Goal: Task Accomplishment & Management: Manage account settings

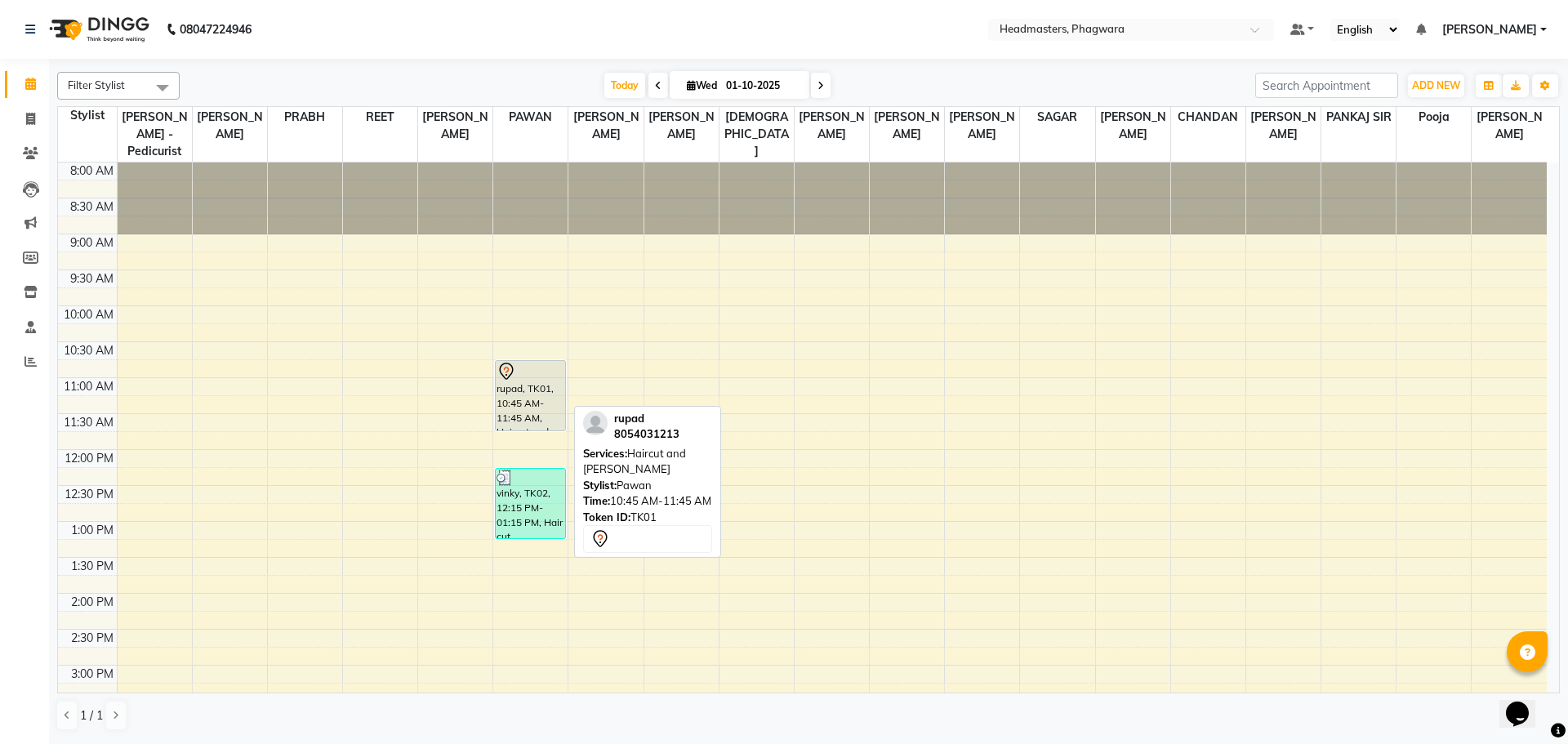
click at [524, 362] on div at bounding box center [530, 372] width 67 height 20
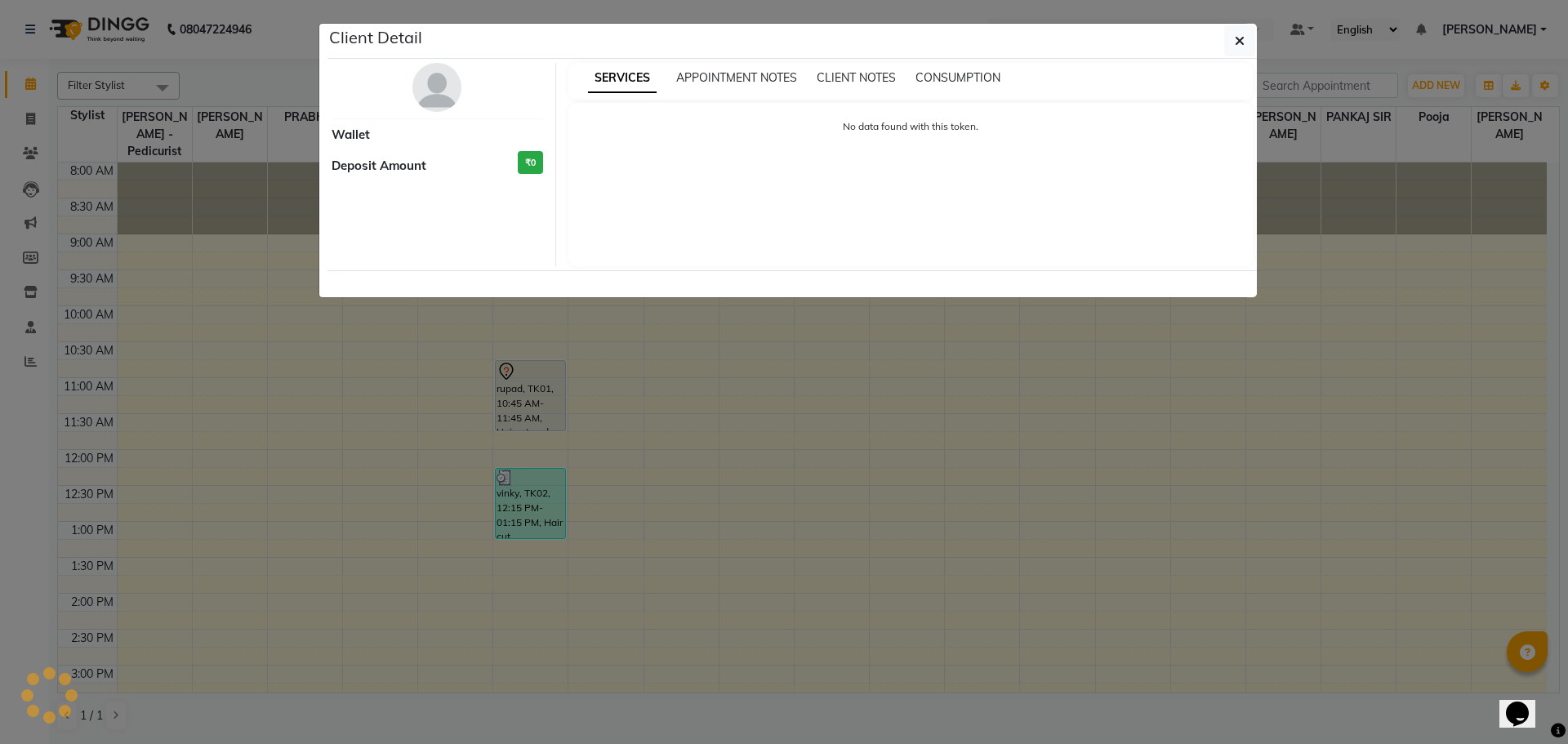
select select "7"
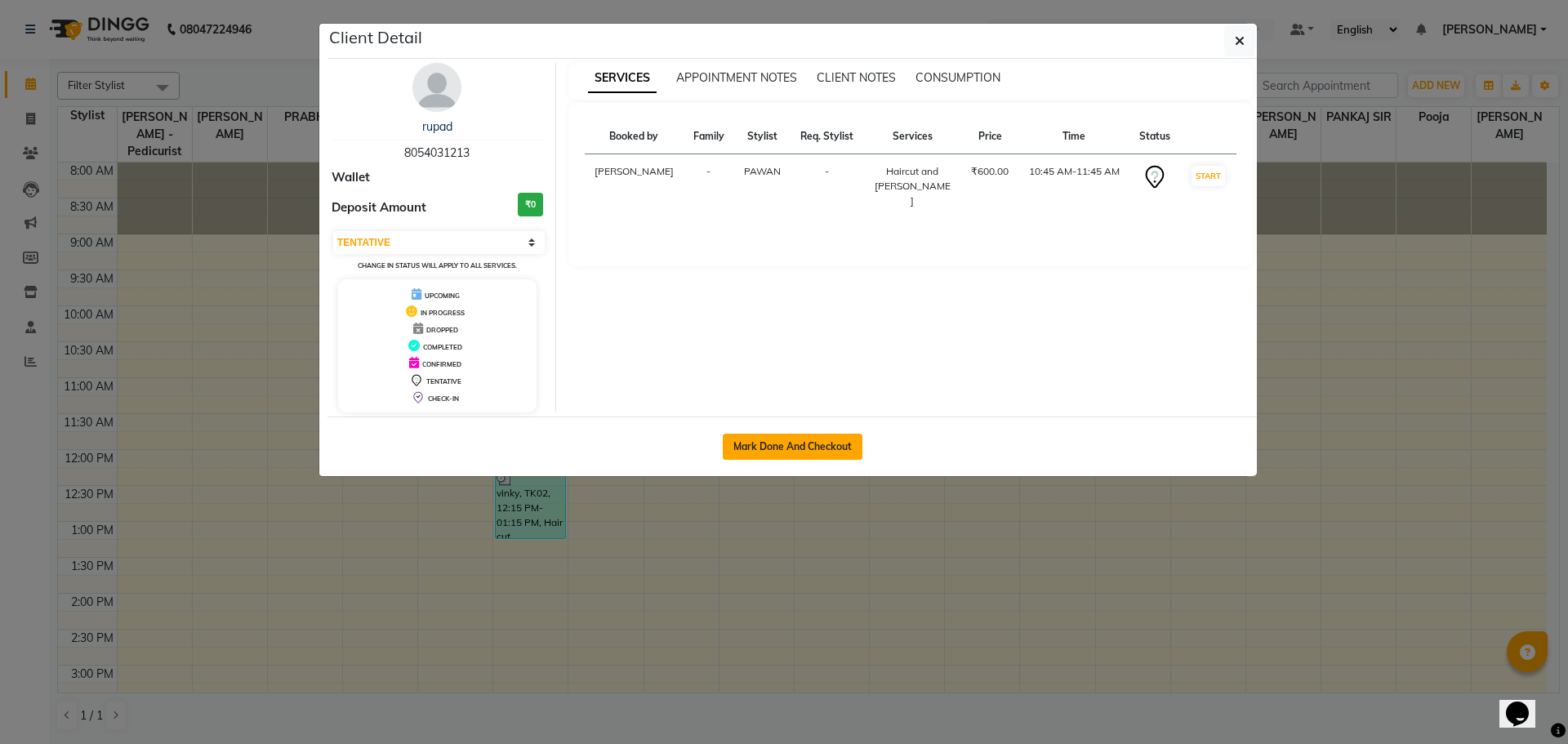
click at [815, 445] on button "Mark Done And Checkout" at bounding box center [792, 446] width 139 height 26
select select "service"
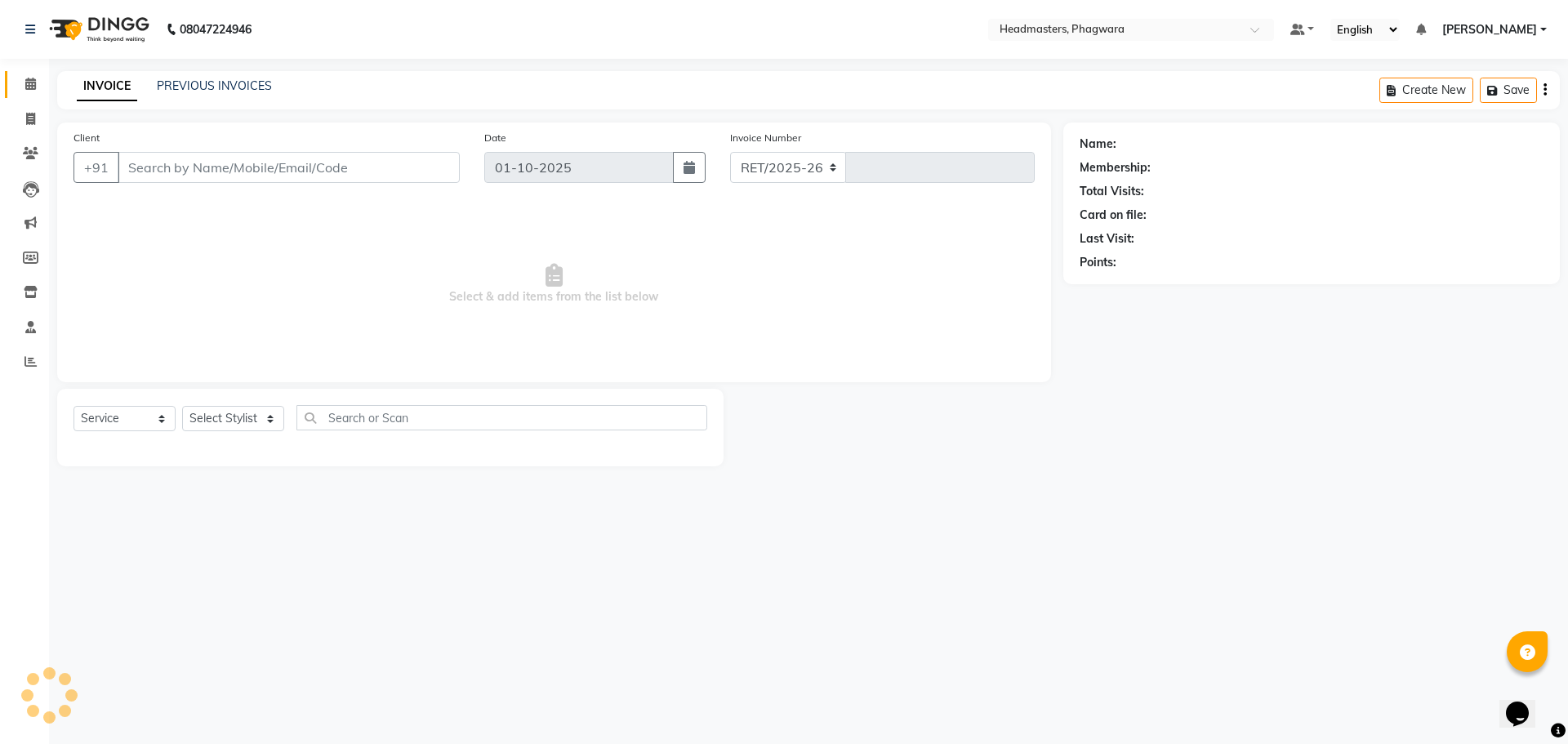
select select "7888"
type input "1216"
type input "8054031213"
select select "71382"
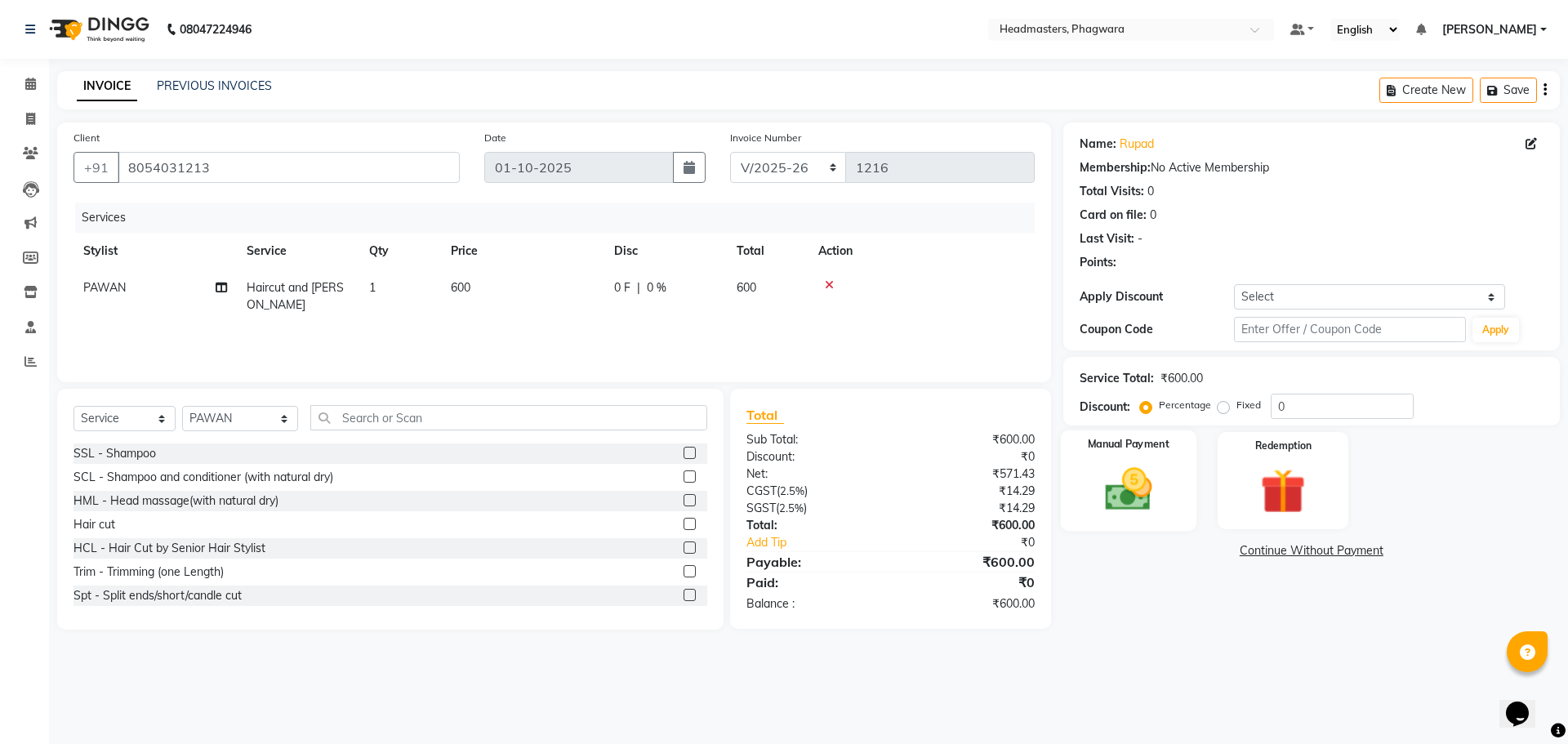
click at [1133, 480] on img at bounding box center [1128, 489] width 76 height 54
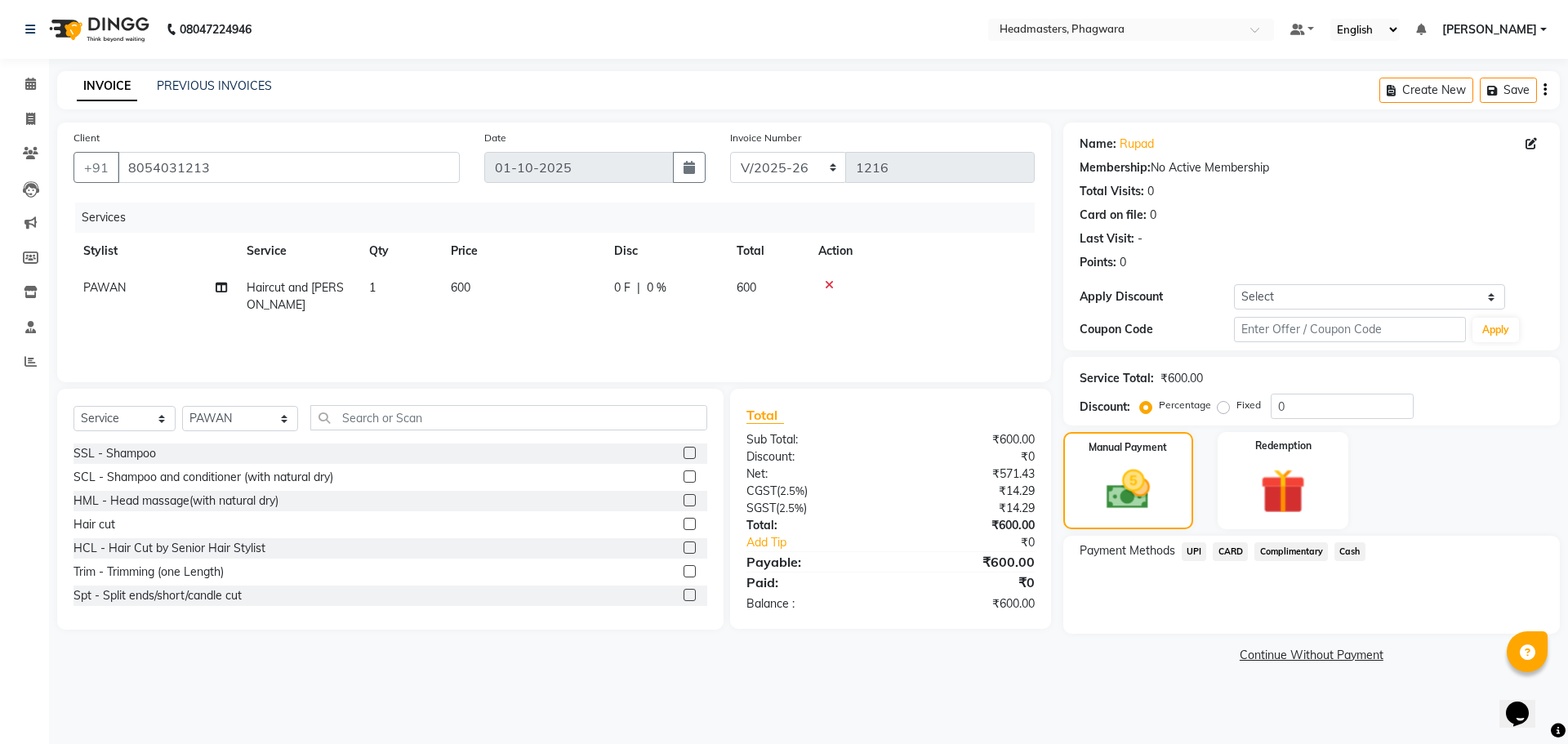
click at [1348, 551] on span "Cash" at bounding box center [1349, 551] width 31 height 19
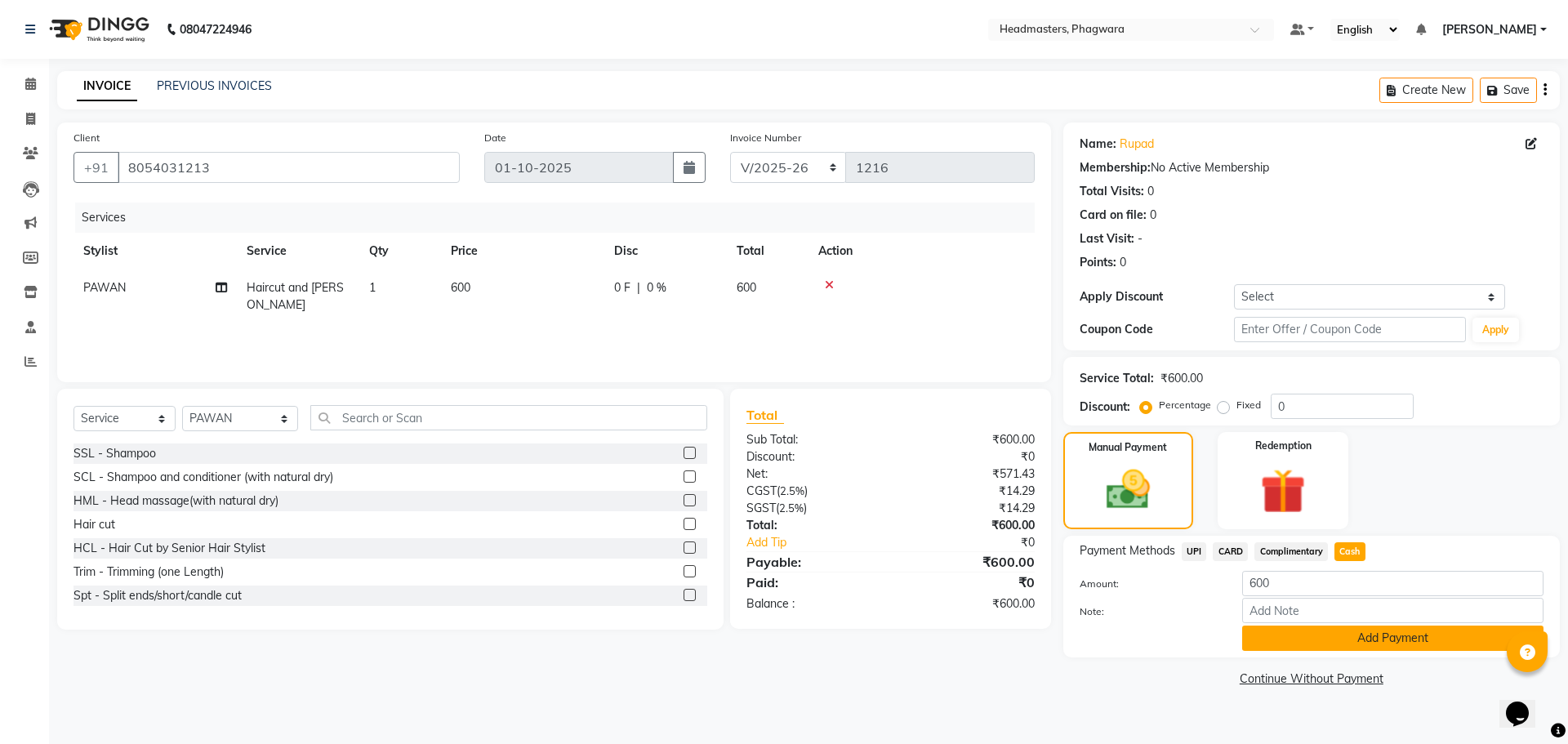
click at [1349, 641] on button "Add Payment" at bounding box center [1393, 638] width 301 height 25
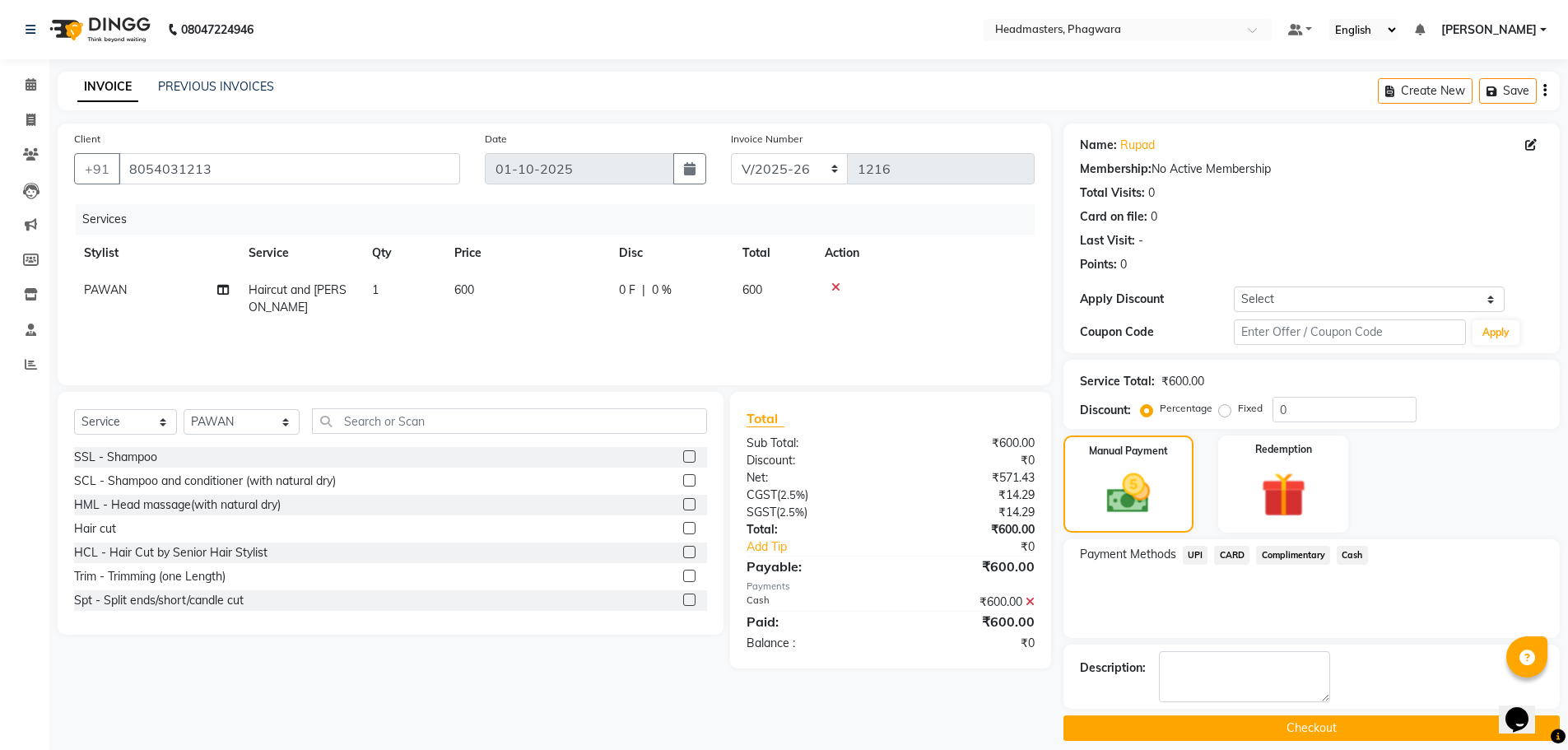
click at [1384, 726] on button "Checkout" at bounding box center [1311, 728] width 496 height 25
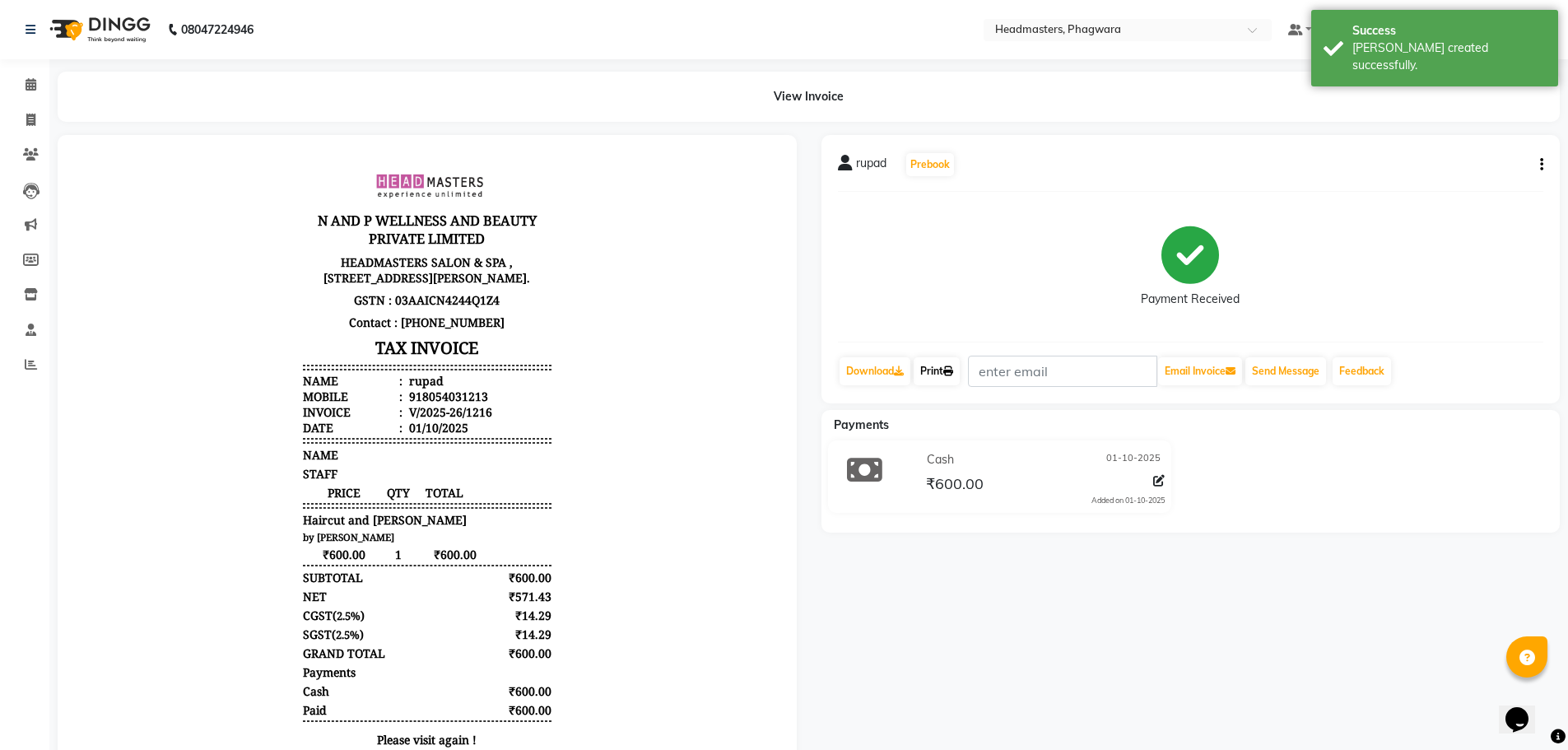
click at [928, 371] on link "Print" at bounding box center [937, 371] width 46 height 28
select select "service"
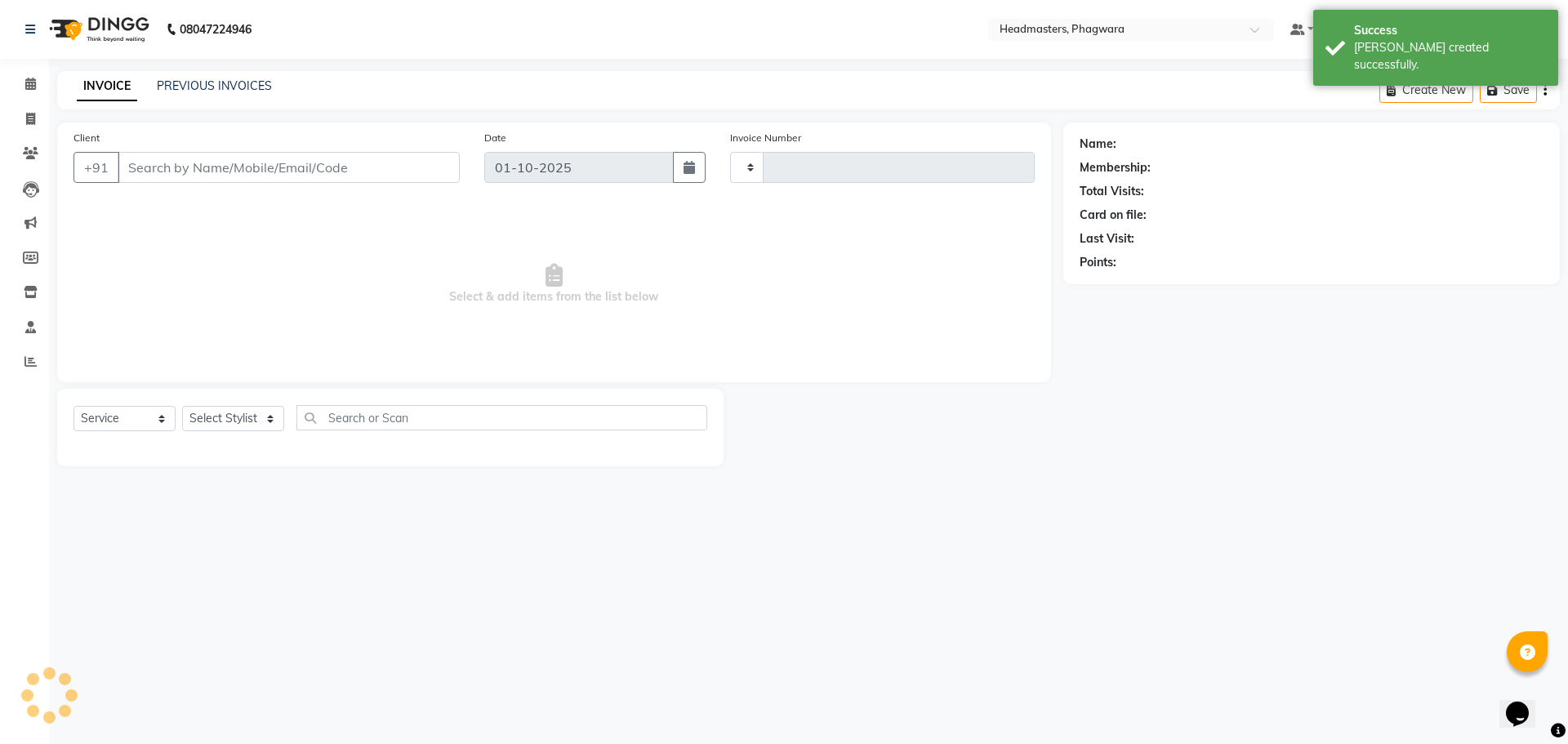
type input "1217"
select select "7888"
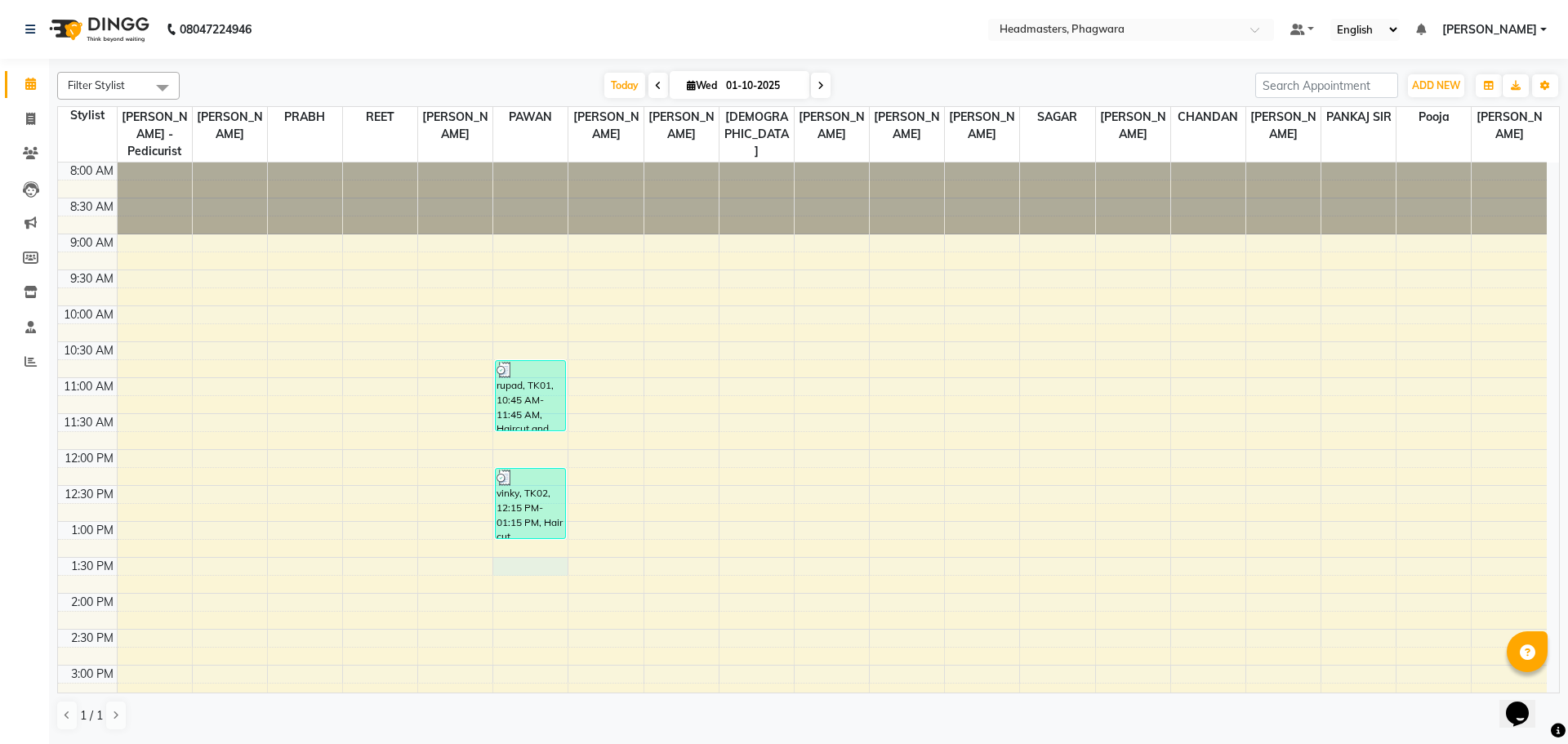
click at [513, 542] on div "8:00 AM 8:30 AM 9:00 AM 9:30 AM 10:00 AM 10:30 AM 11:00 AM 11:30 AM 12:00 PM 12…" at bounding box center [802, 630] width 1489 height 934
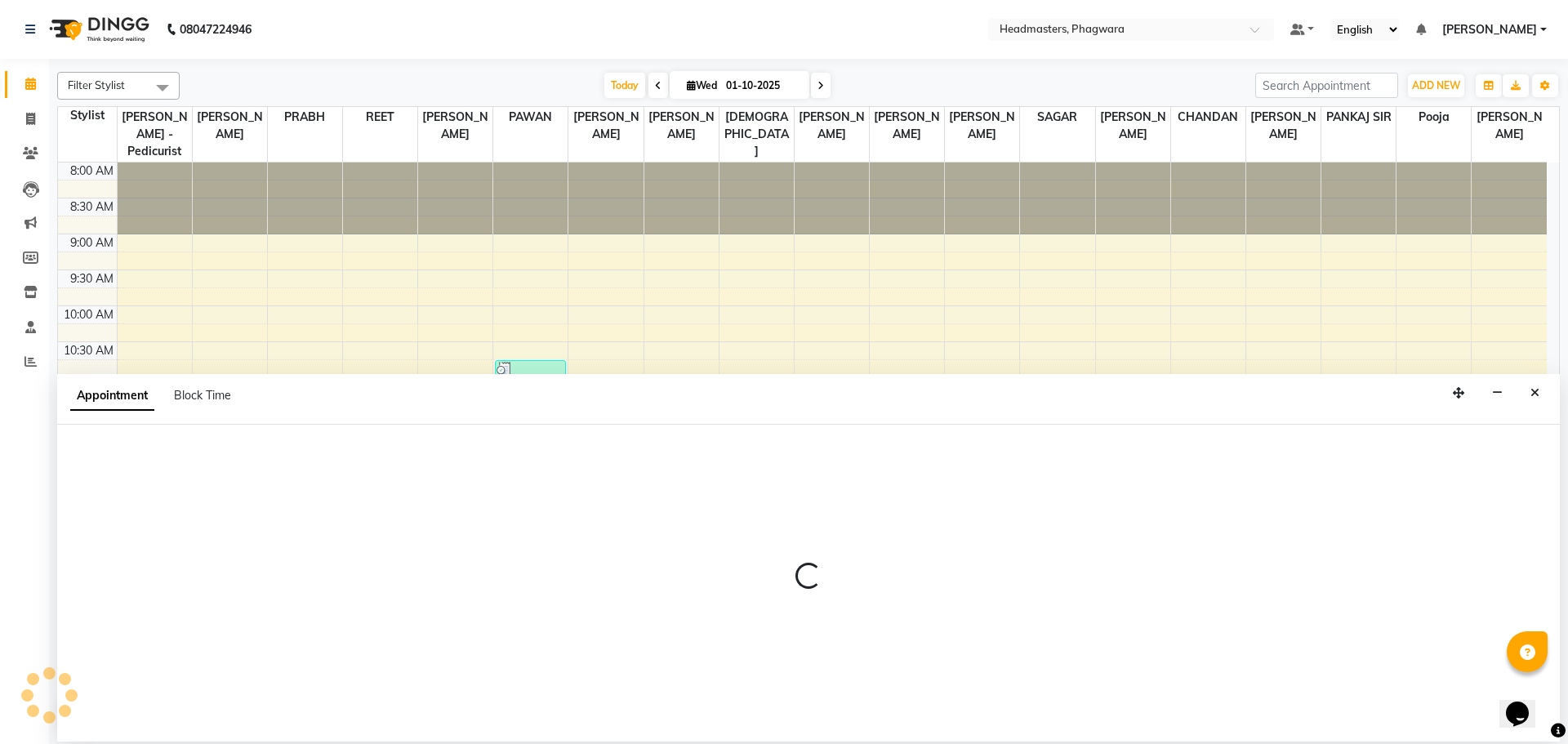
select select "71382"
select select "810"
select select "tentative"
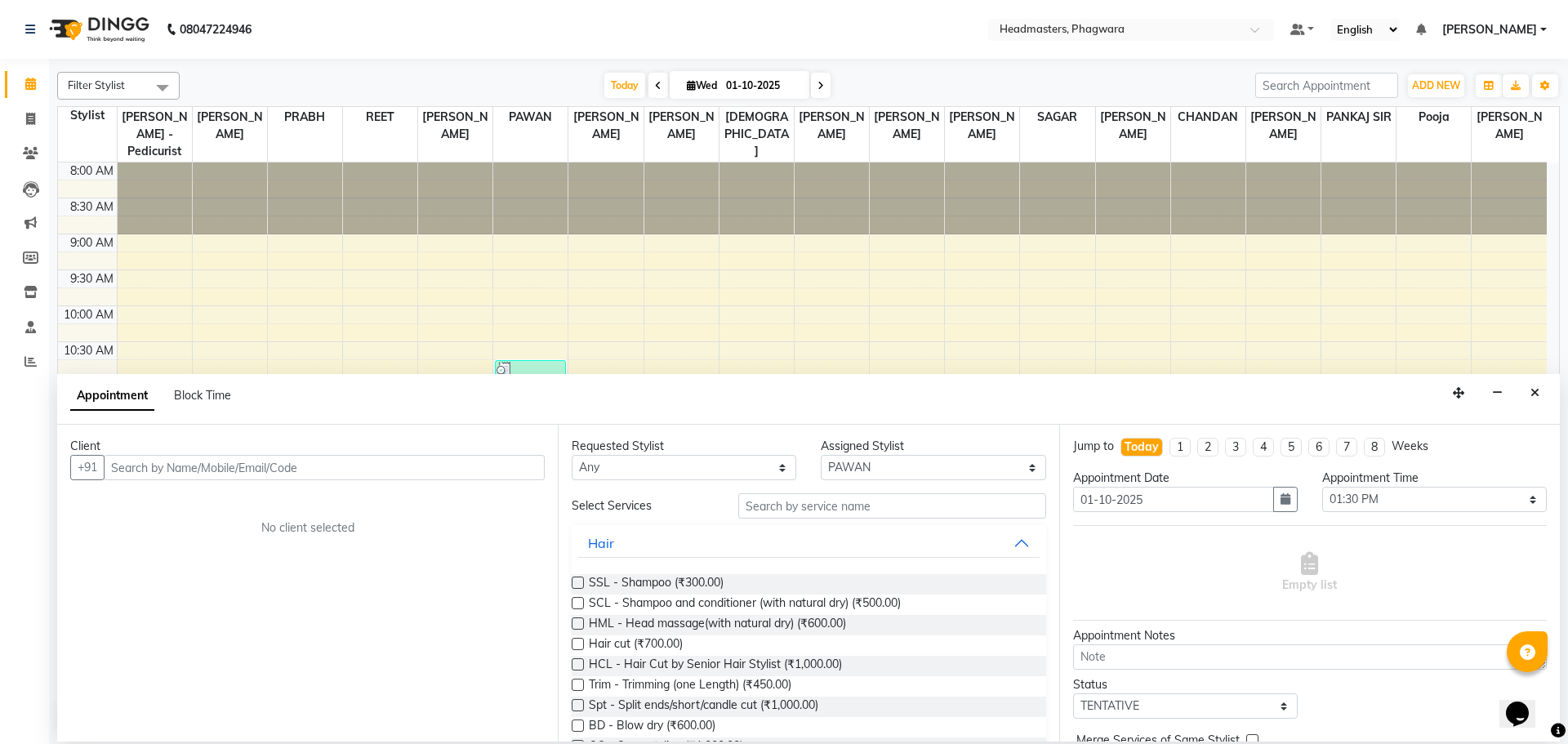
click at [216, 464] on input "text" at bounding box center [324, 468] width 441 height 25
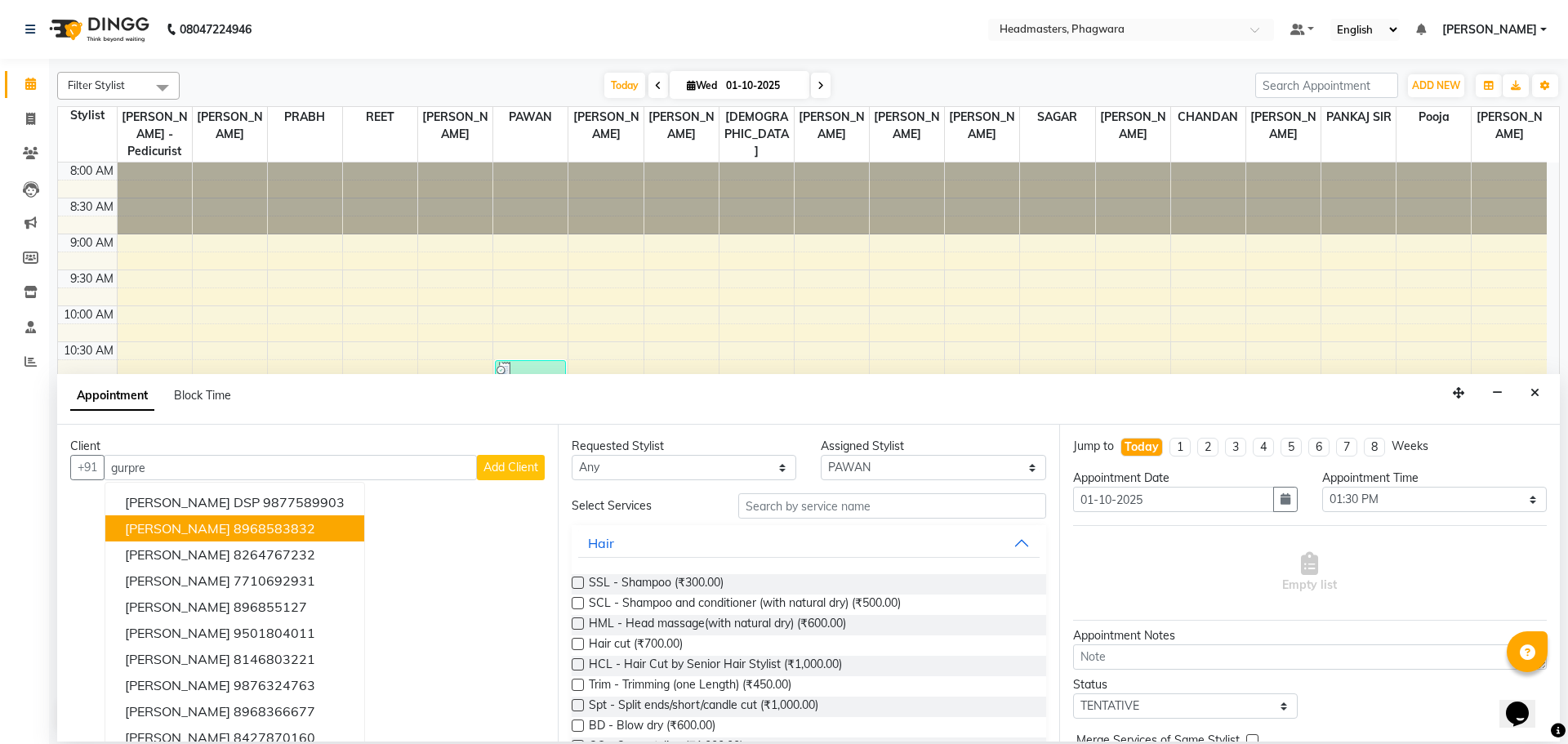
click at [283, 530] on button "[PERSON_NAME] 8968583832" at bounding box center [235, 528] width 259 height 26
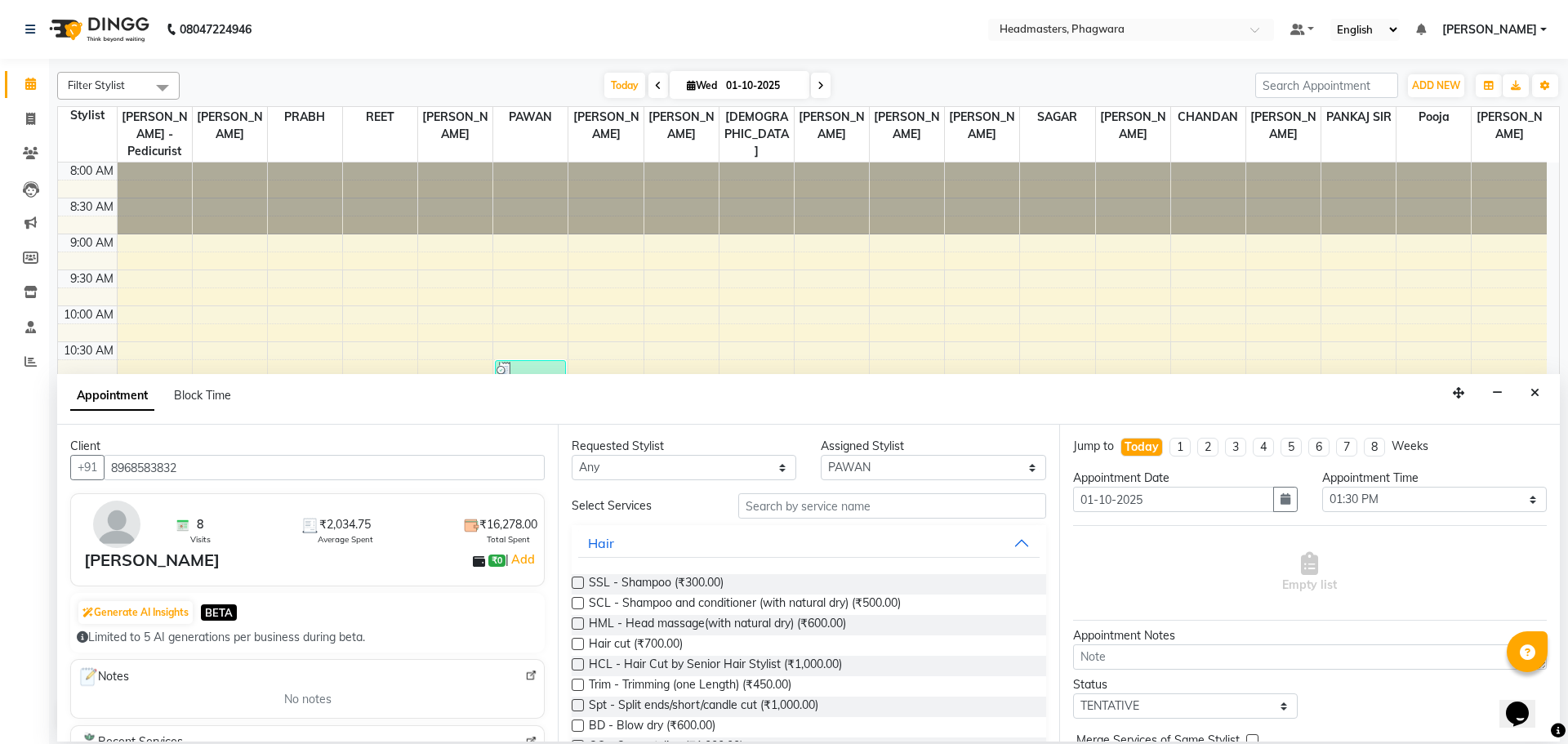
type input "8968583832"
click at [838, 506] on input "text" at bounding box center [892, 506] width 308 height 25
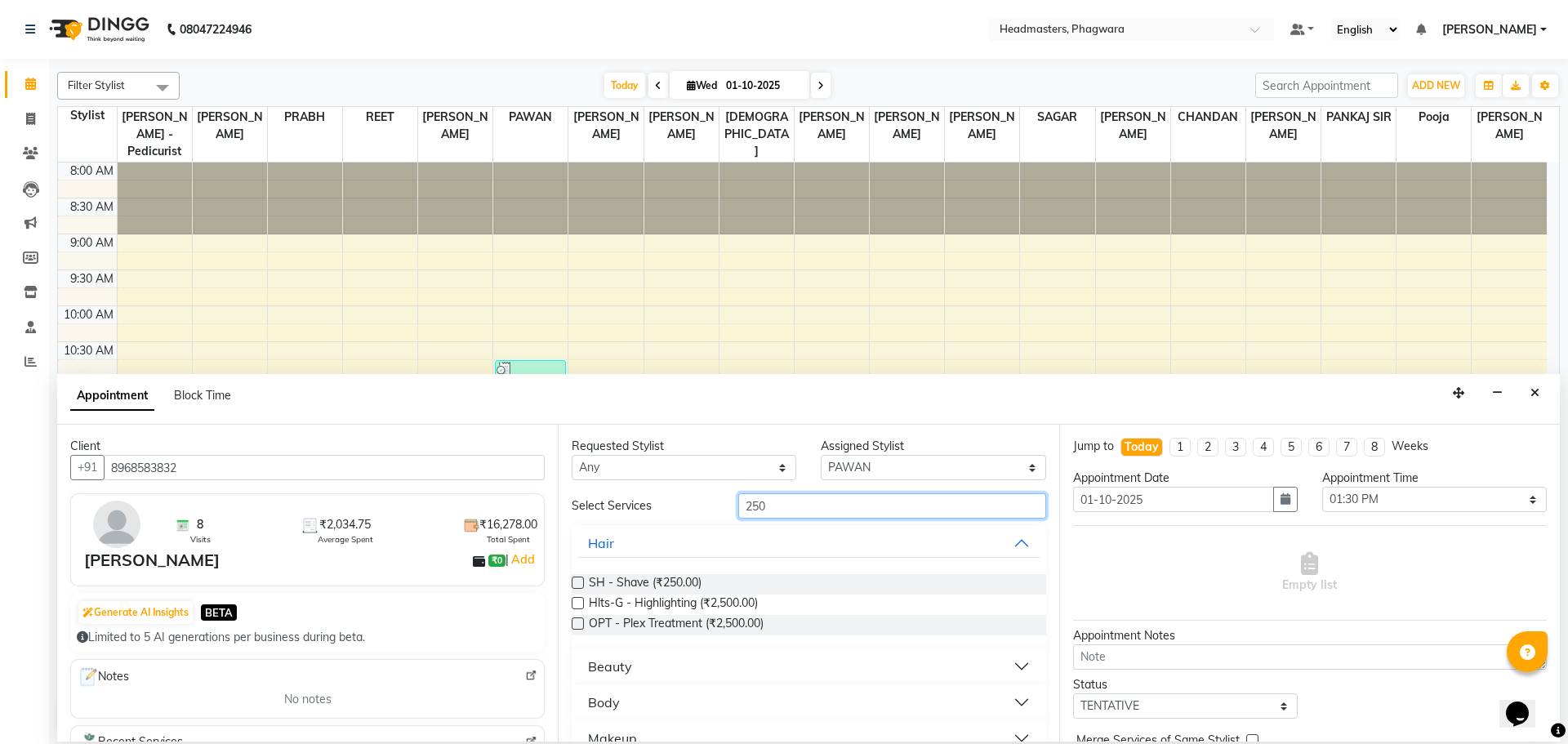
type input "250"
click at [710, 582] on div "SH - Shave (₹250.00)" at bounding box center [808, 584] width 474 height 21
click at [686, 580] on span "SH - Shave (₹250.00)" at bounding box center [645, 584] width 112 height 21
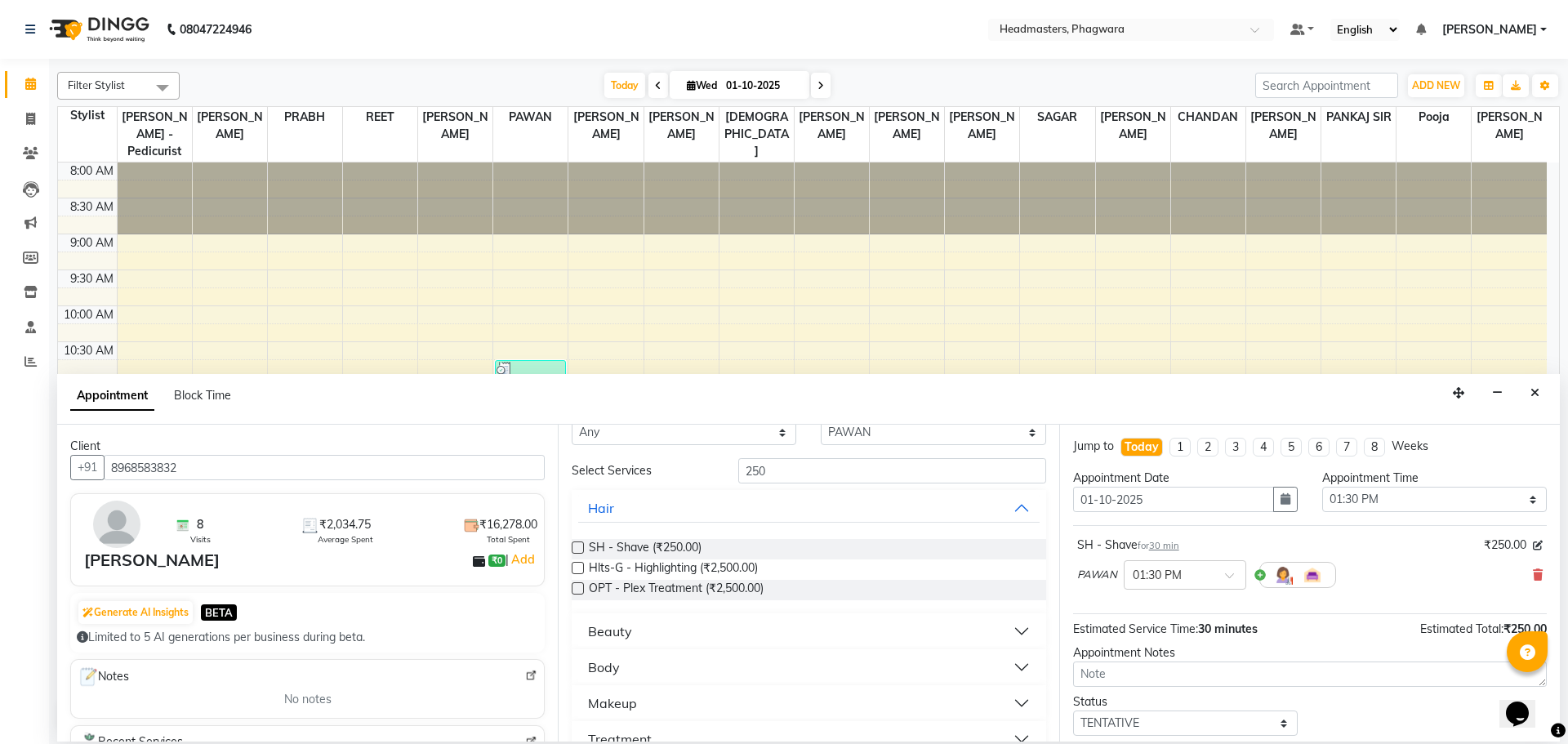
scroll to position [64, 0]
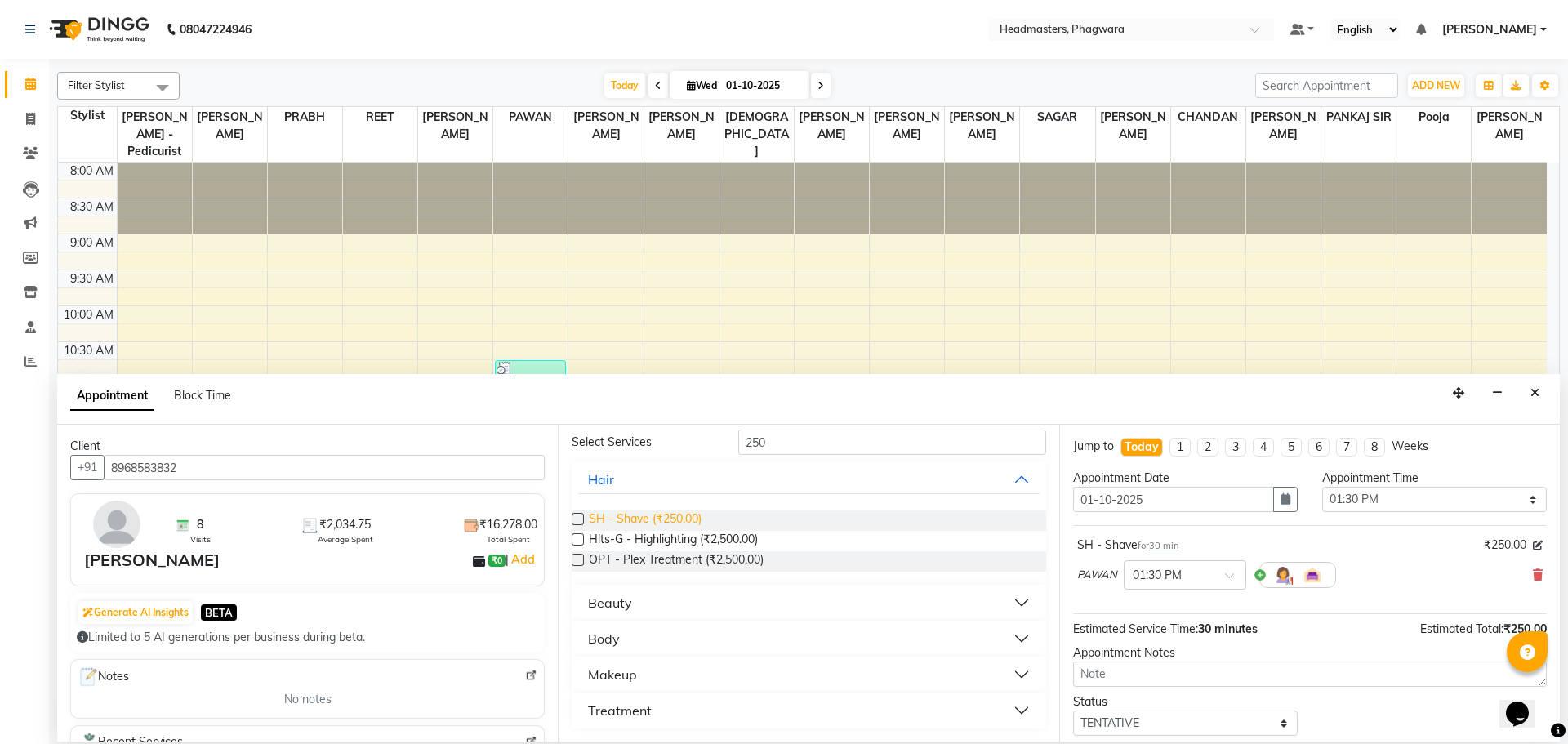
click at [656, 520] on span "SH - Shave (₹250.00)" at bounding box center [645, 520] width 112 height 21
checkbox input "false"
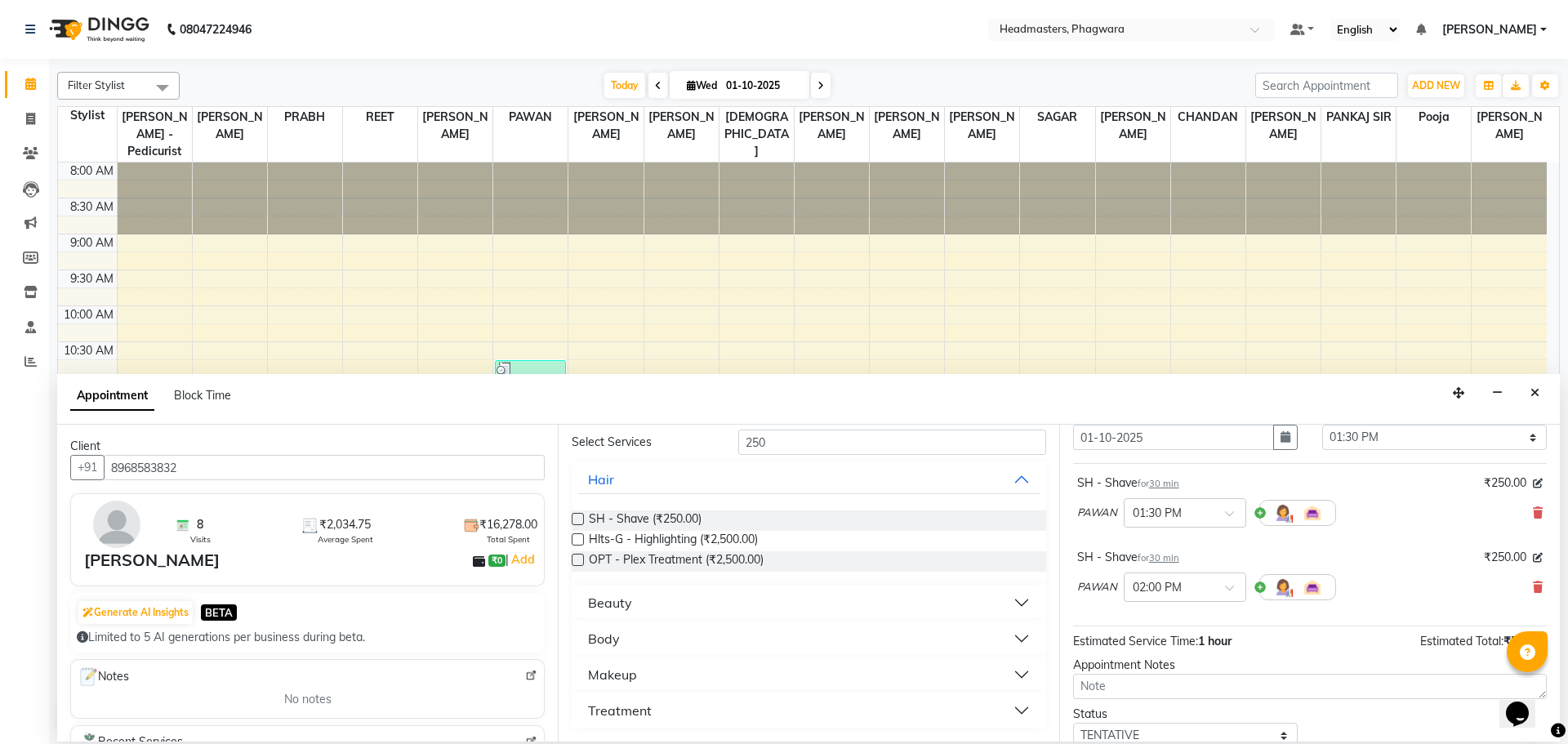
scroll to position [145, 0]
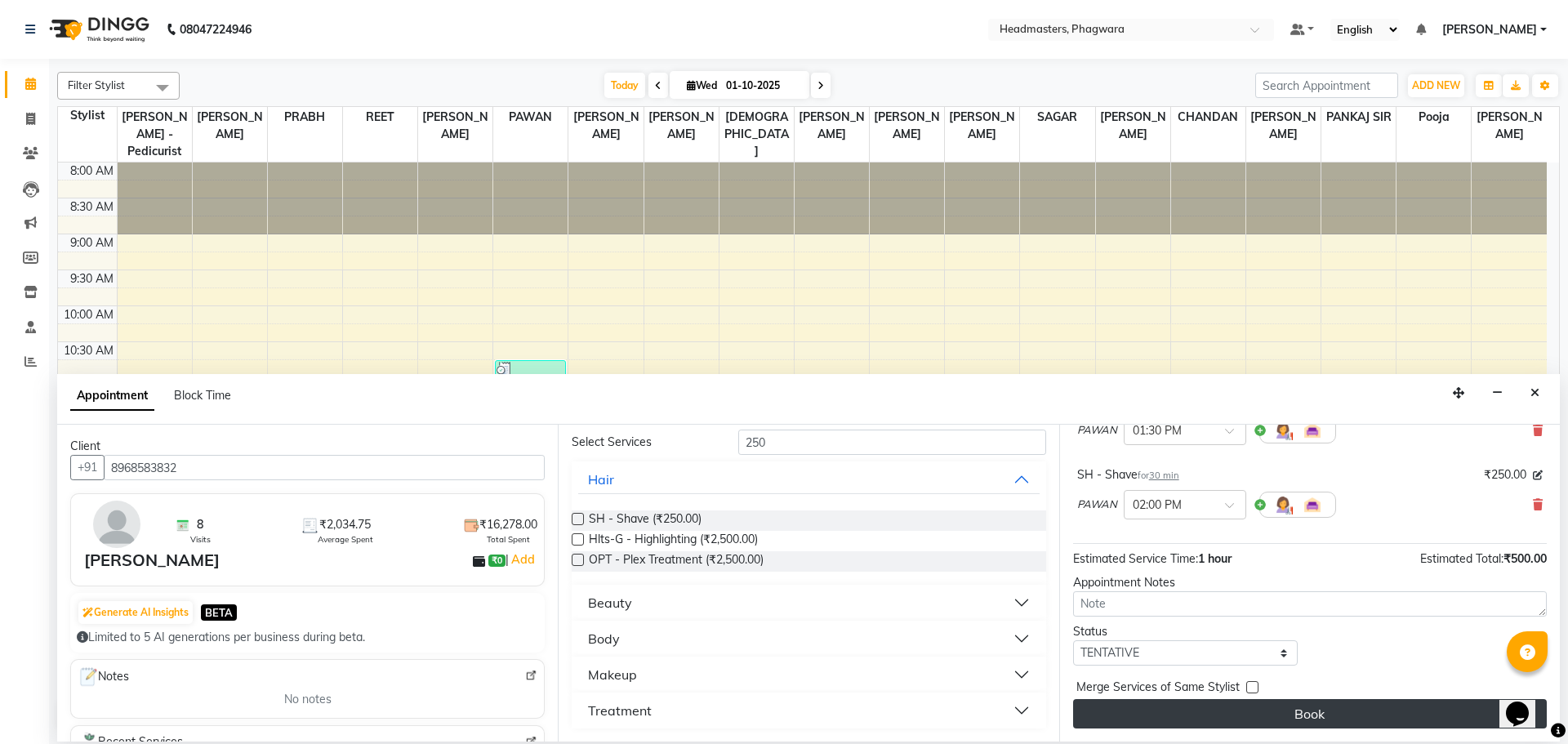
click at [1234, 714] on button "Book" at bounding box center [1310, 713] width 474 height 30
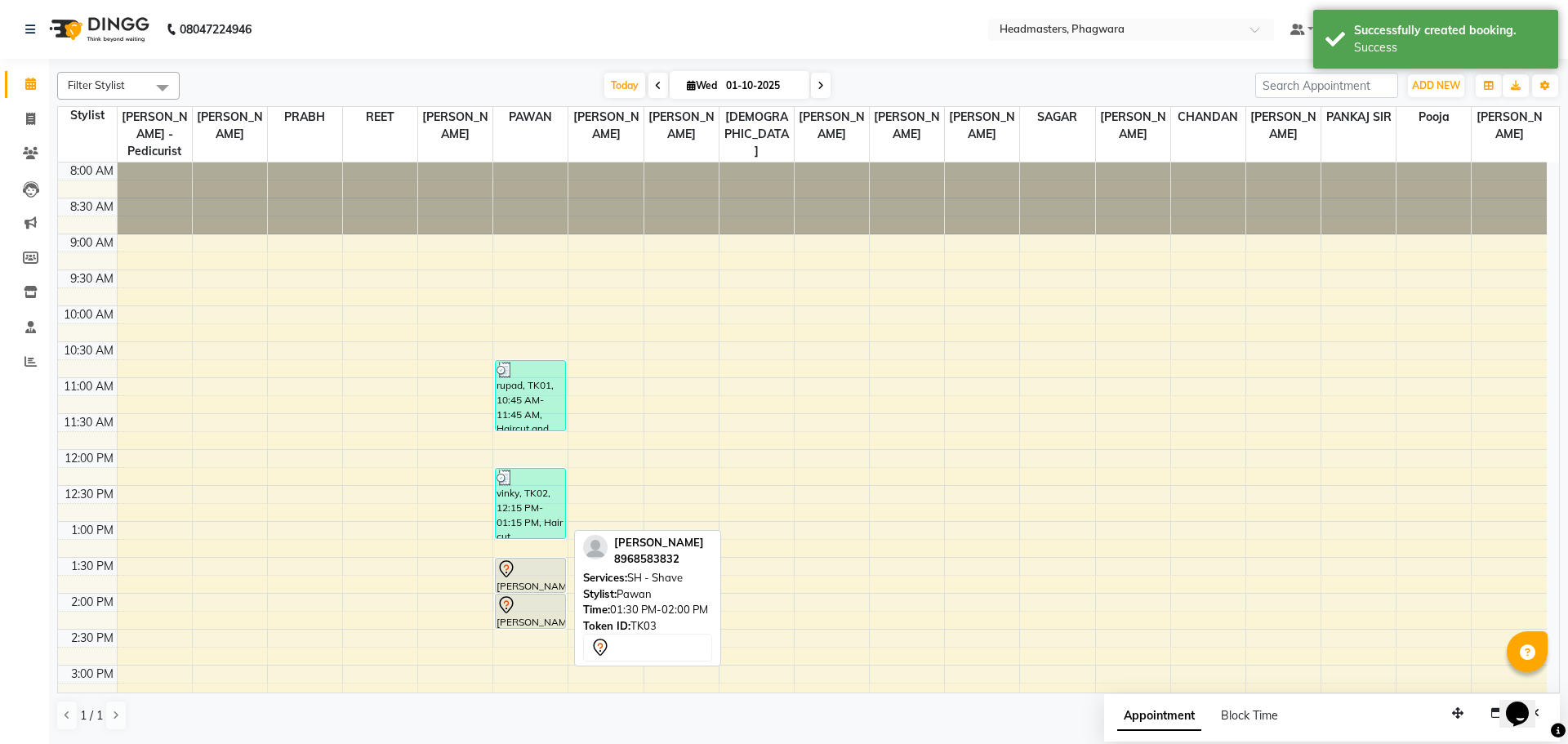
click at [548, 560] on div at bounding box center [530, 569] width 67 height 20
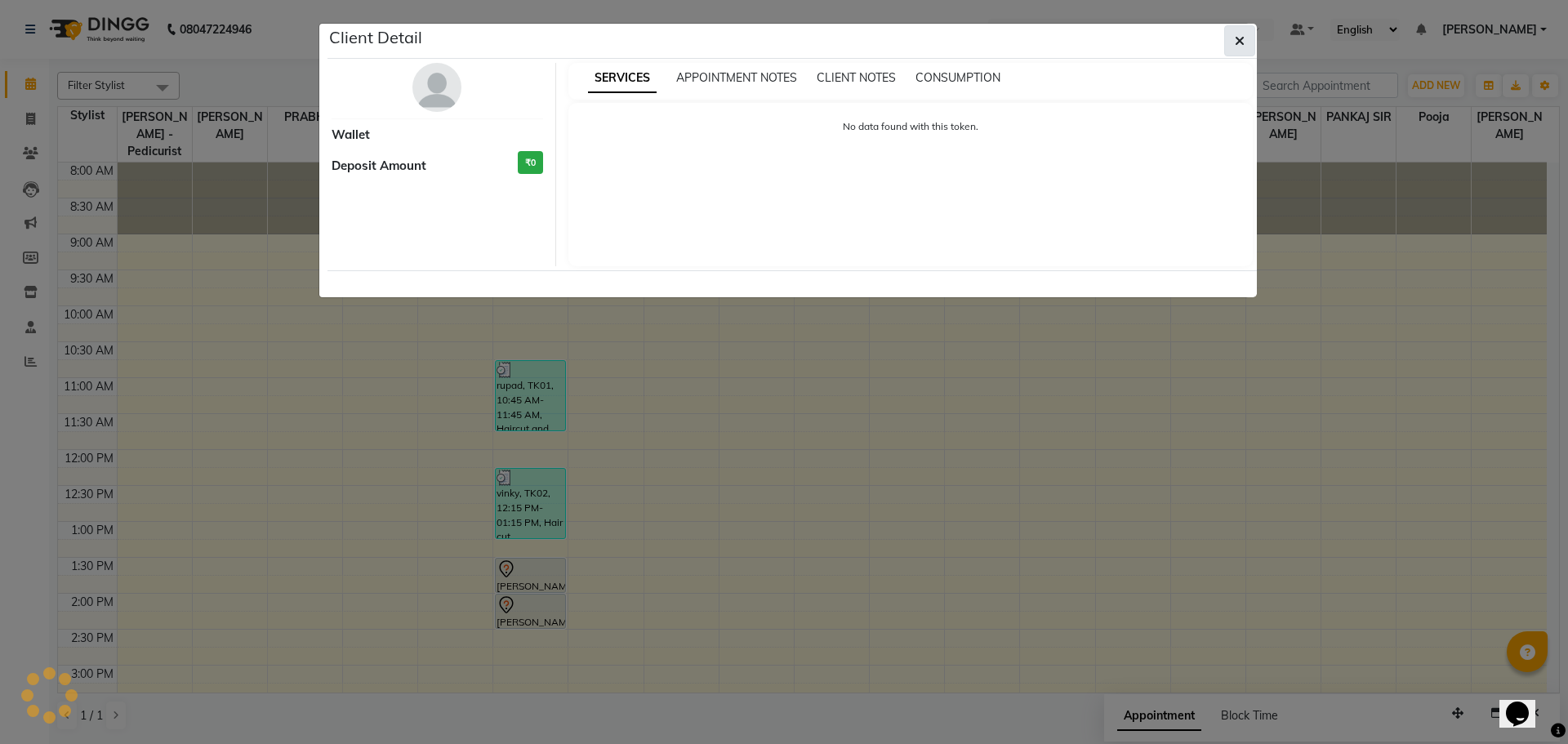
click at [1236, 39] on icon "button" at bounding box center [1240, 40] width 10 height 13
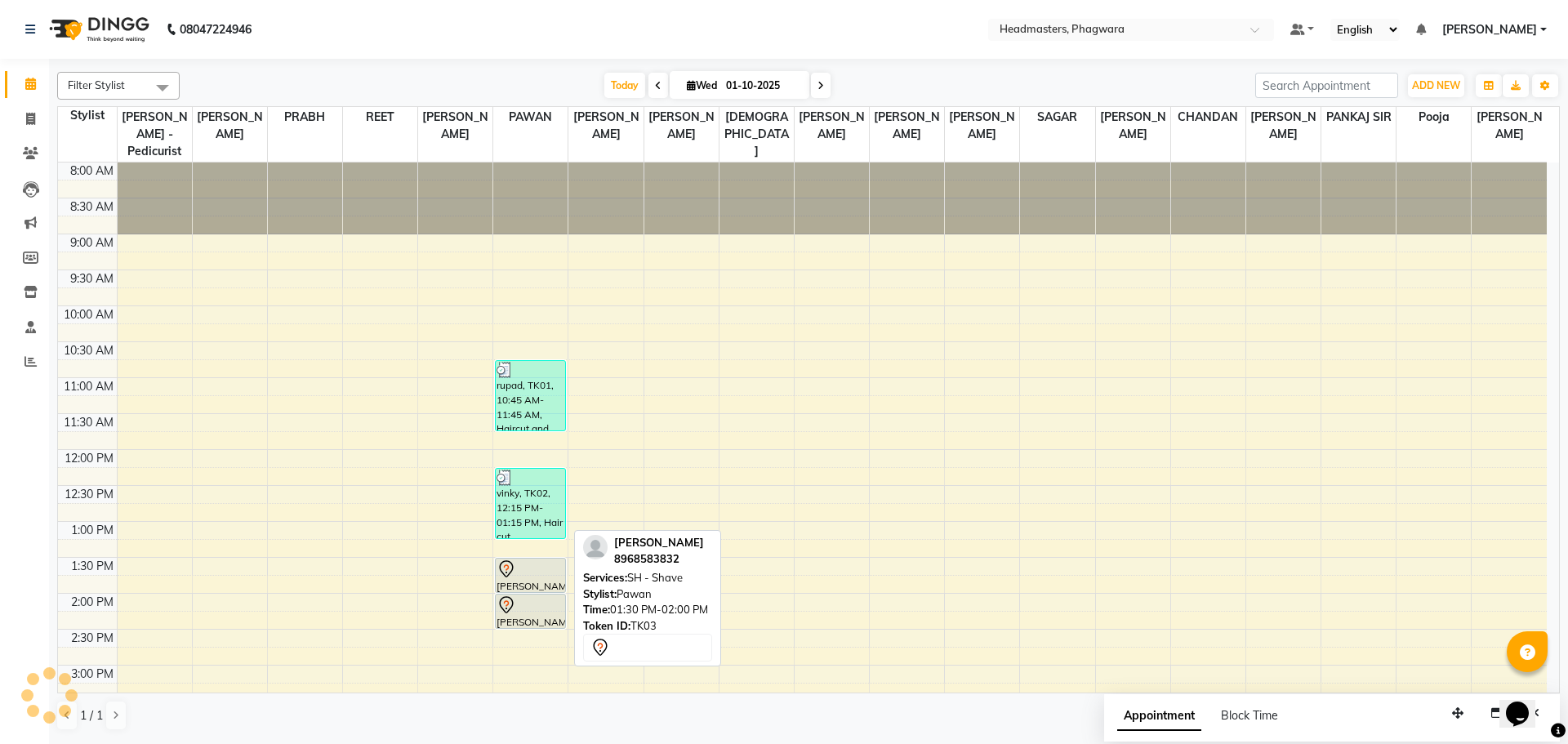
click at [499, 567] on div "[PERSON_NAME], TK03, 01:30 PM-02:00 PM, SH - Shave" at bounding box center [530, 575] width 69 height 33
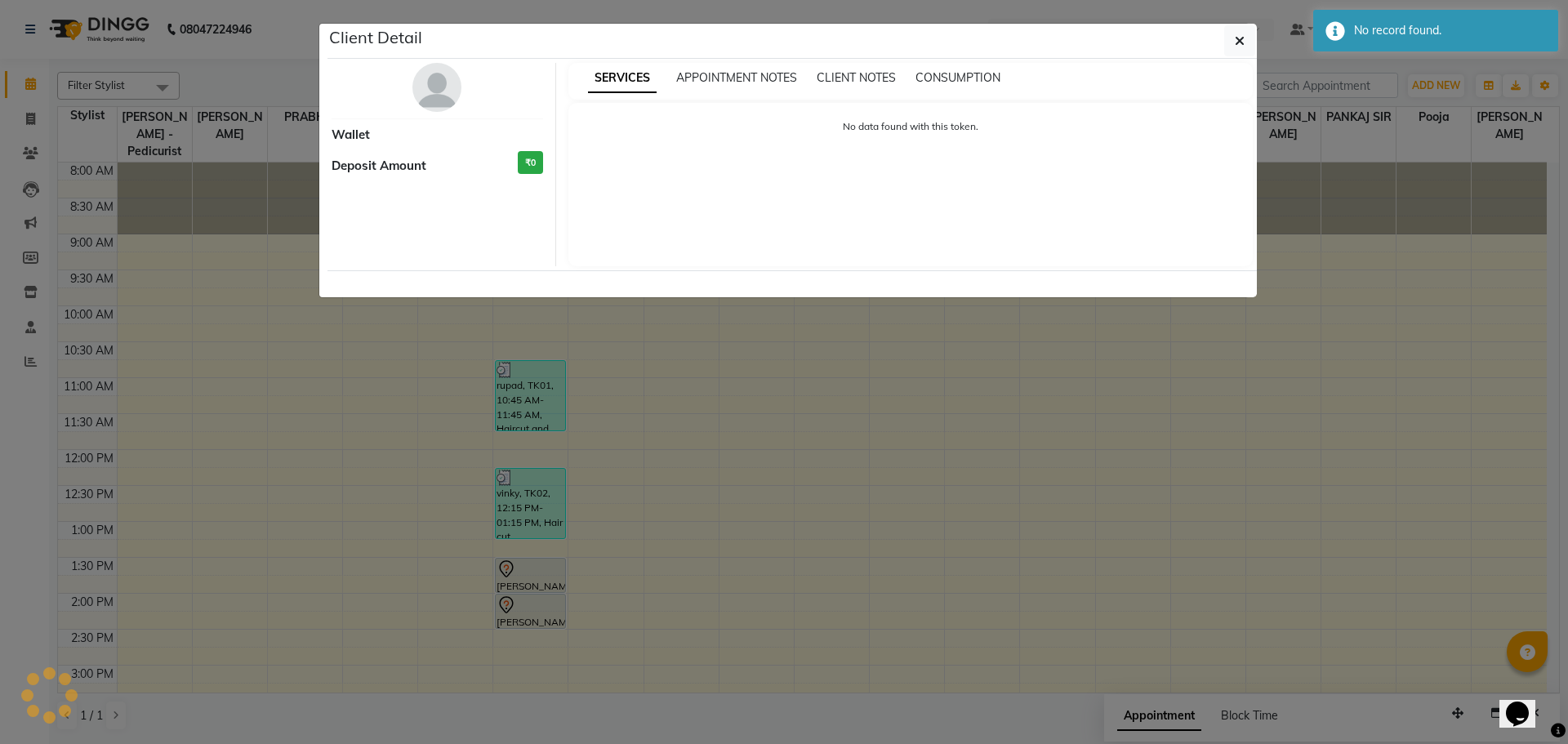
select select "7"
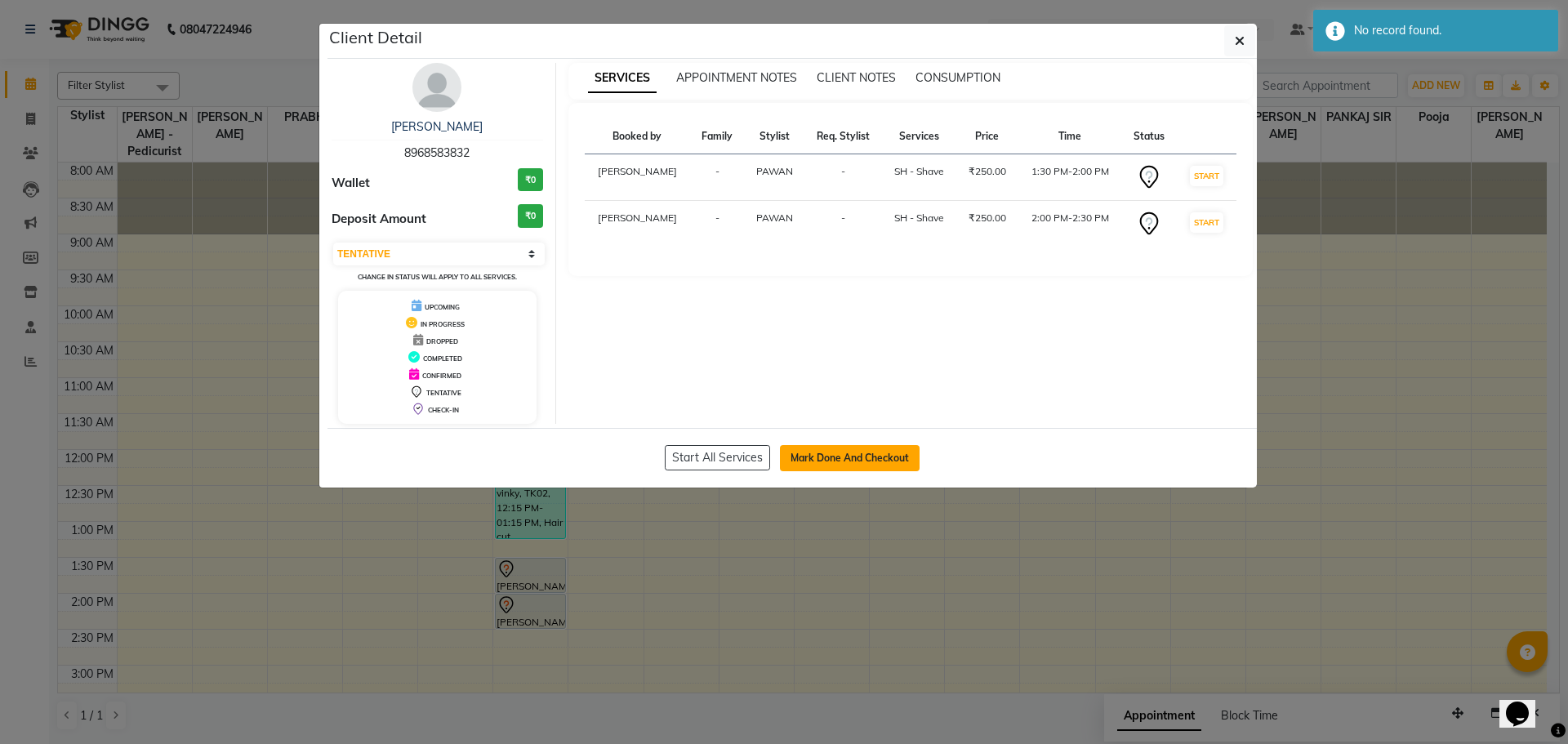
click at [829, 454] on button "Mark Done And Checkout" at bounding box center [849, 458] width 139 height 26
select select "service"
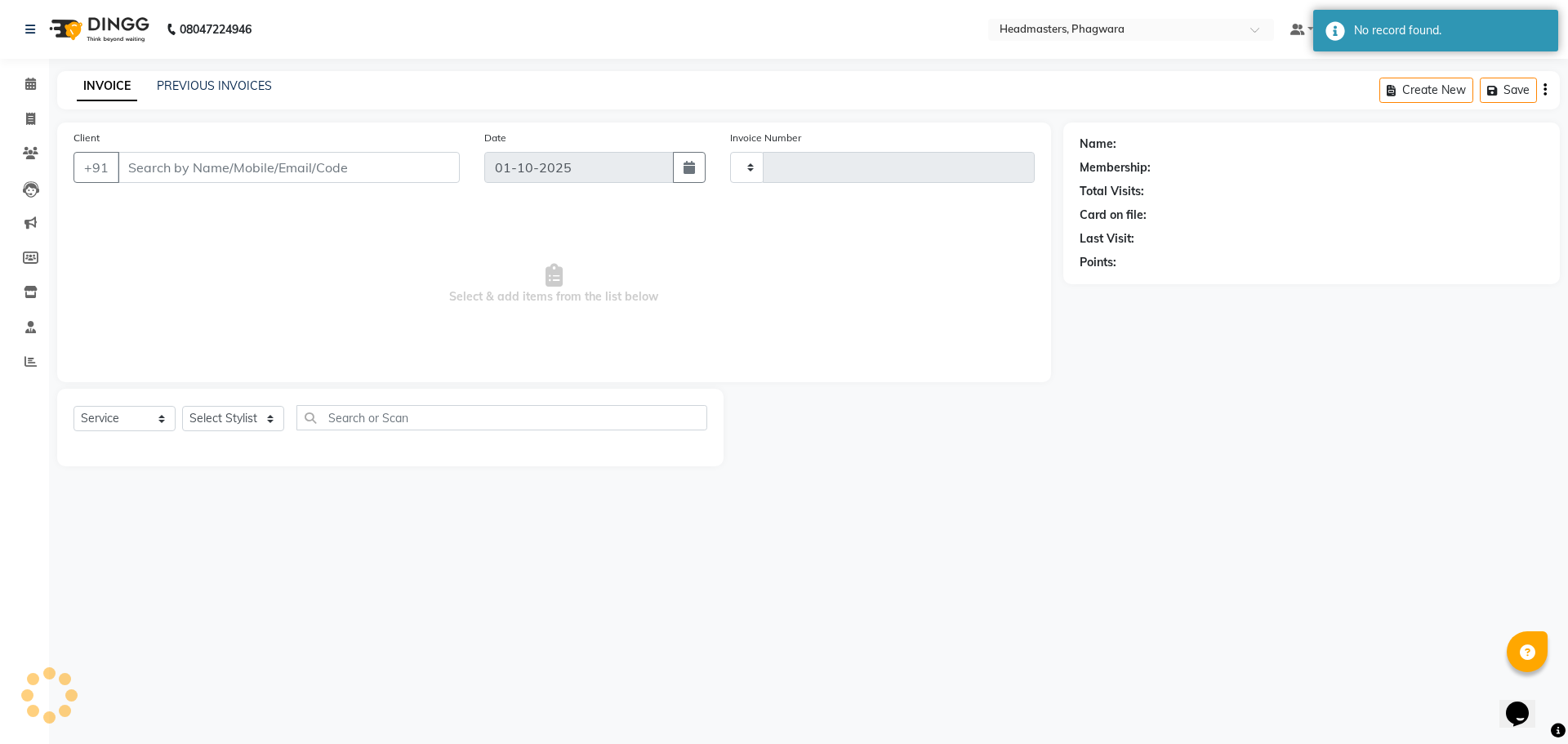
type input "1217"
select select "7888"
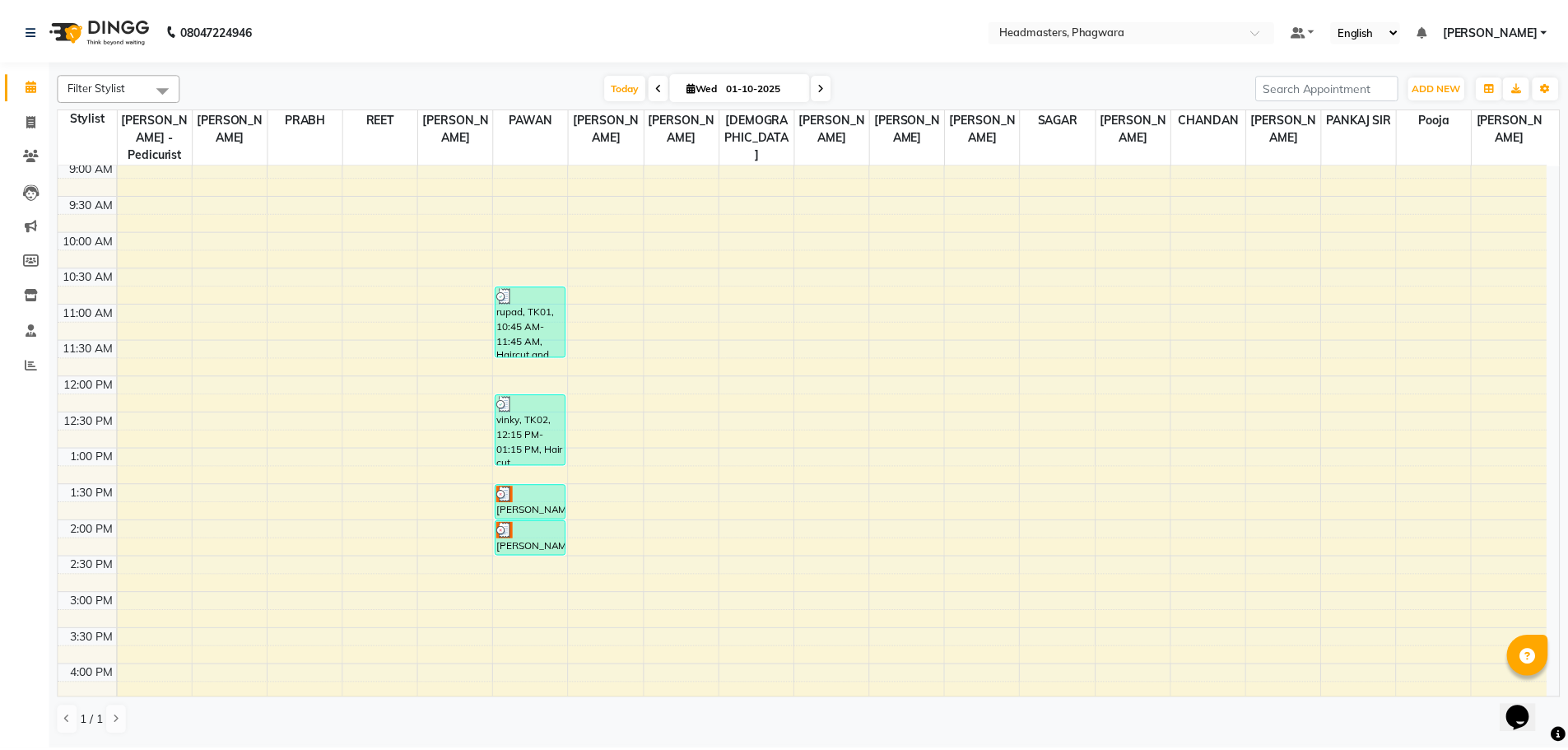
scroll to position [83, 0]
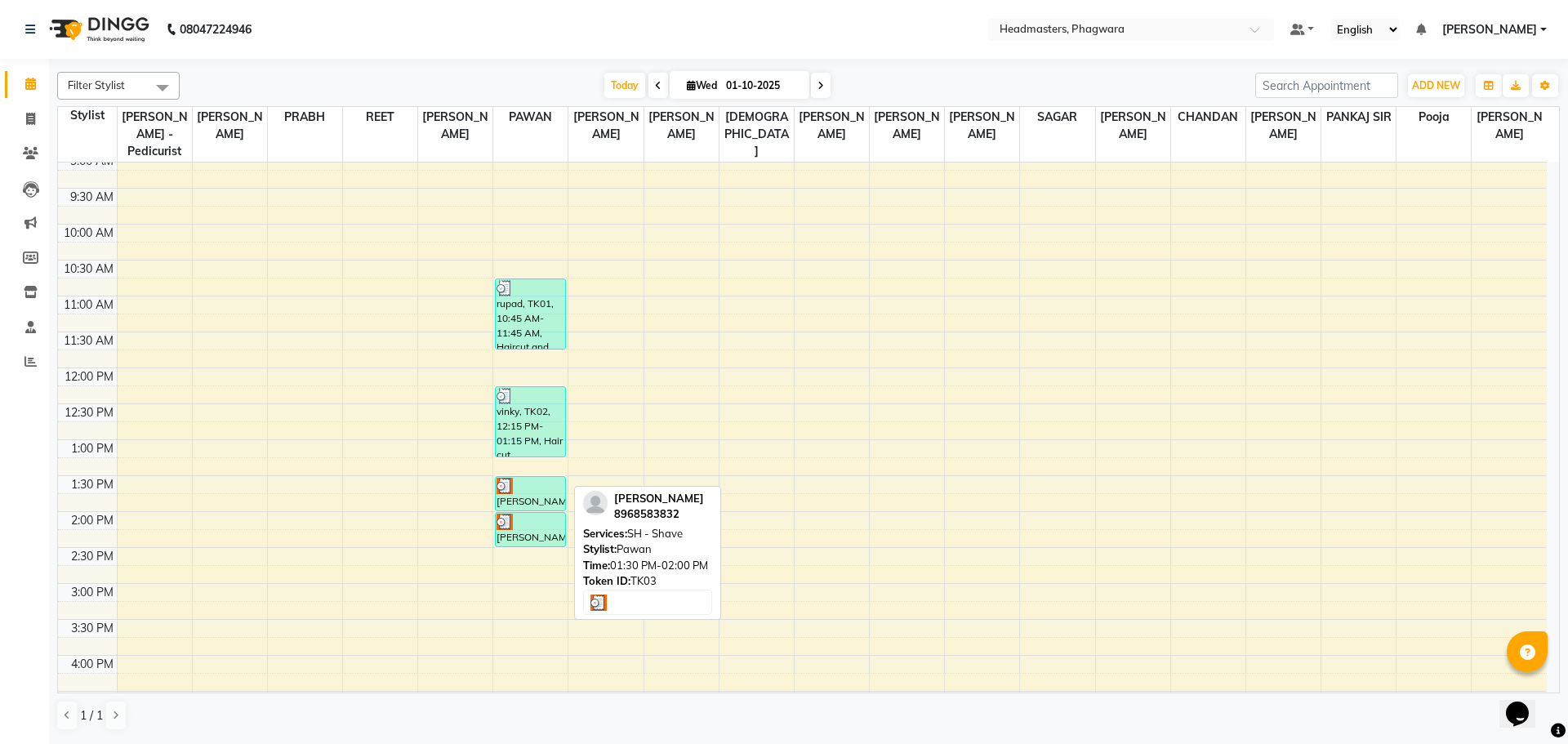
click at [509, 478] on img at bounding box center [505, 486] width 16 height 16
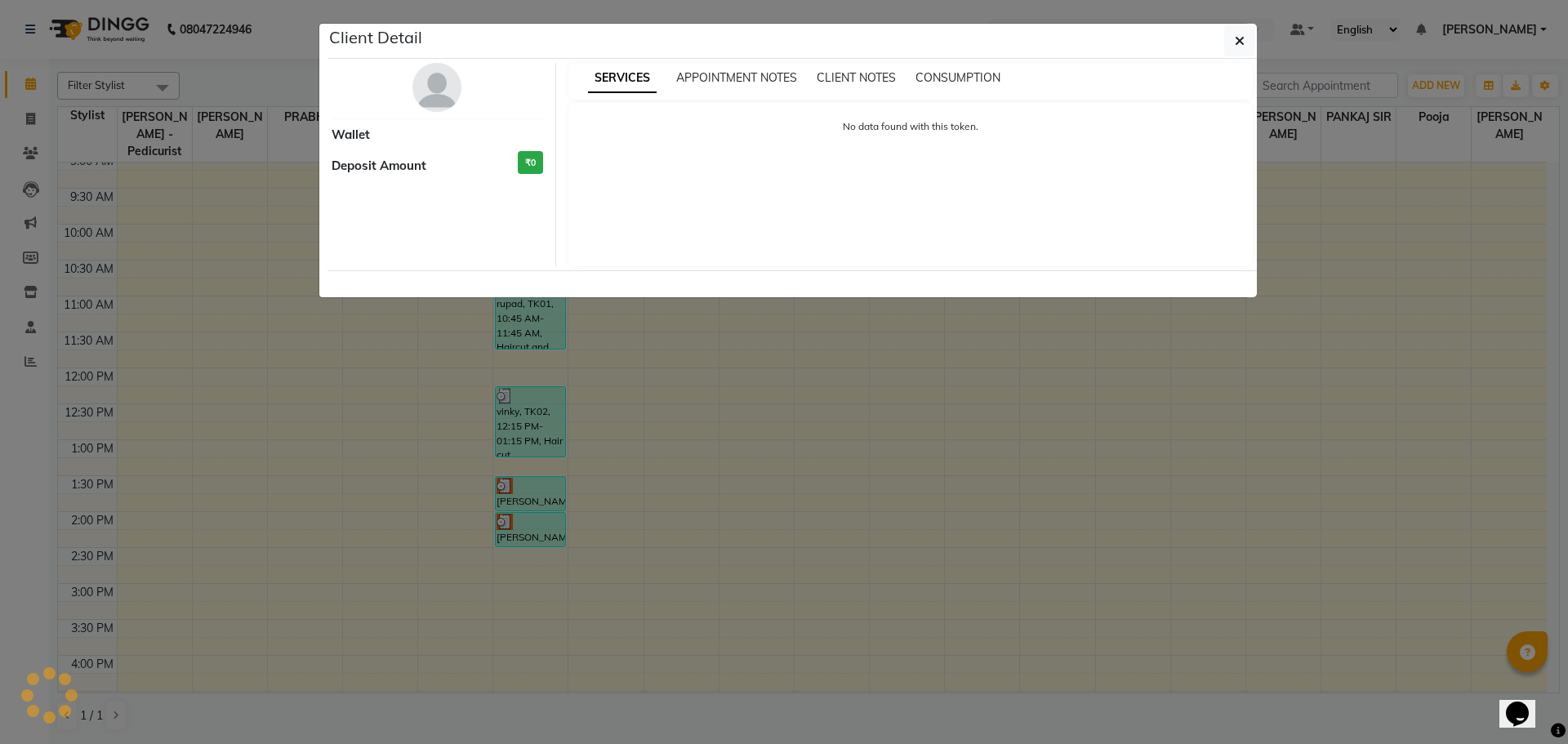
select select "3"
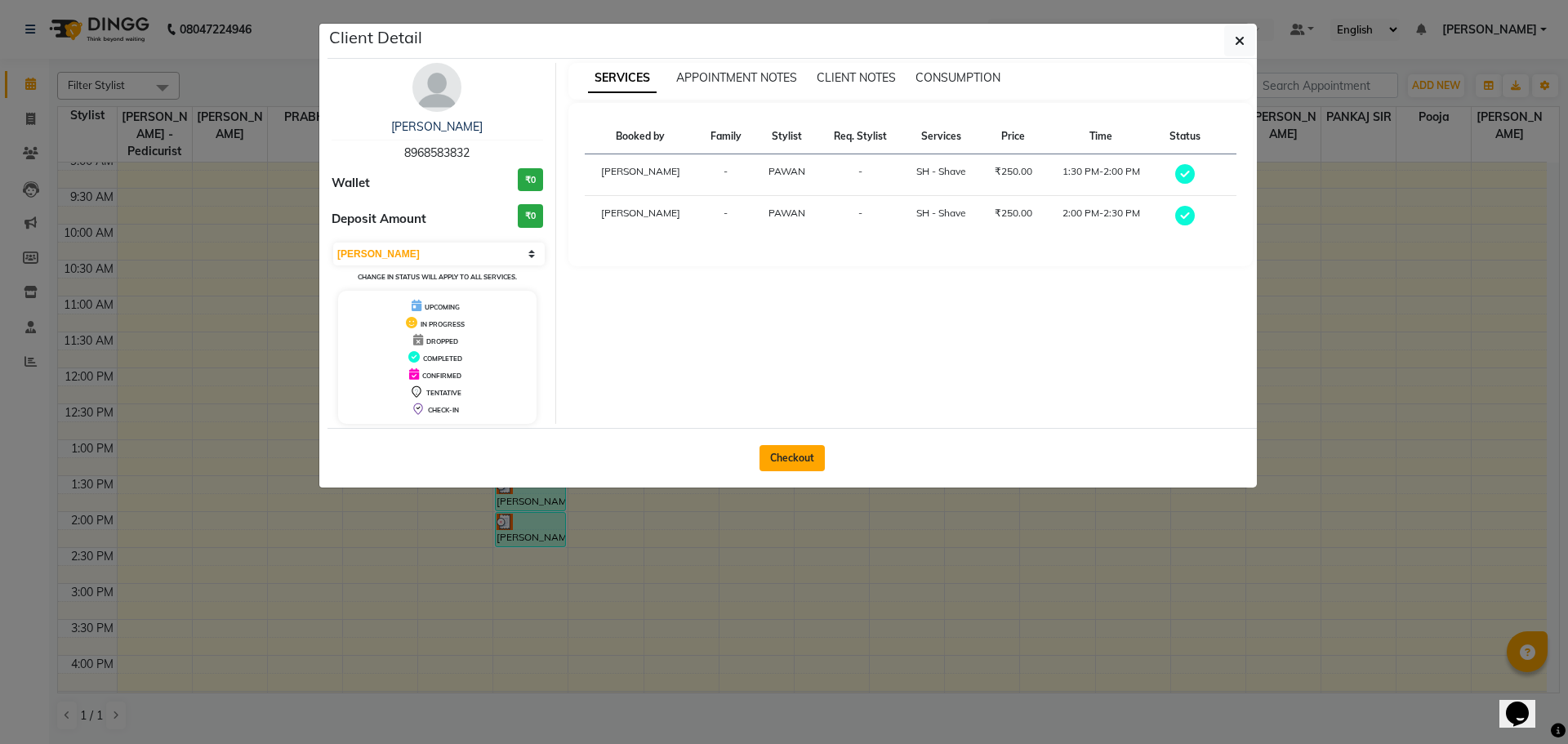
click at [780, 468] on button "Checkout" at bounding box center [792, 458] width 66 height 26
select select "service"
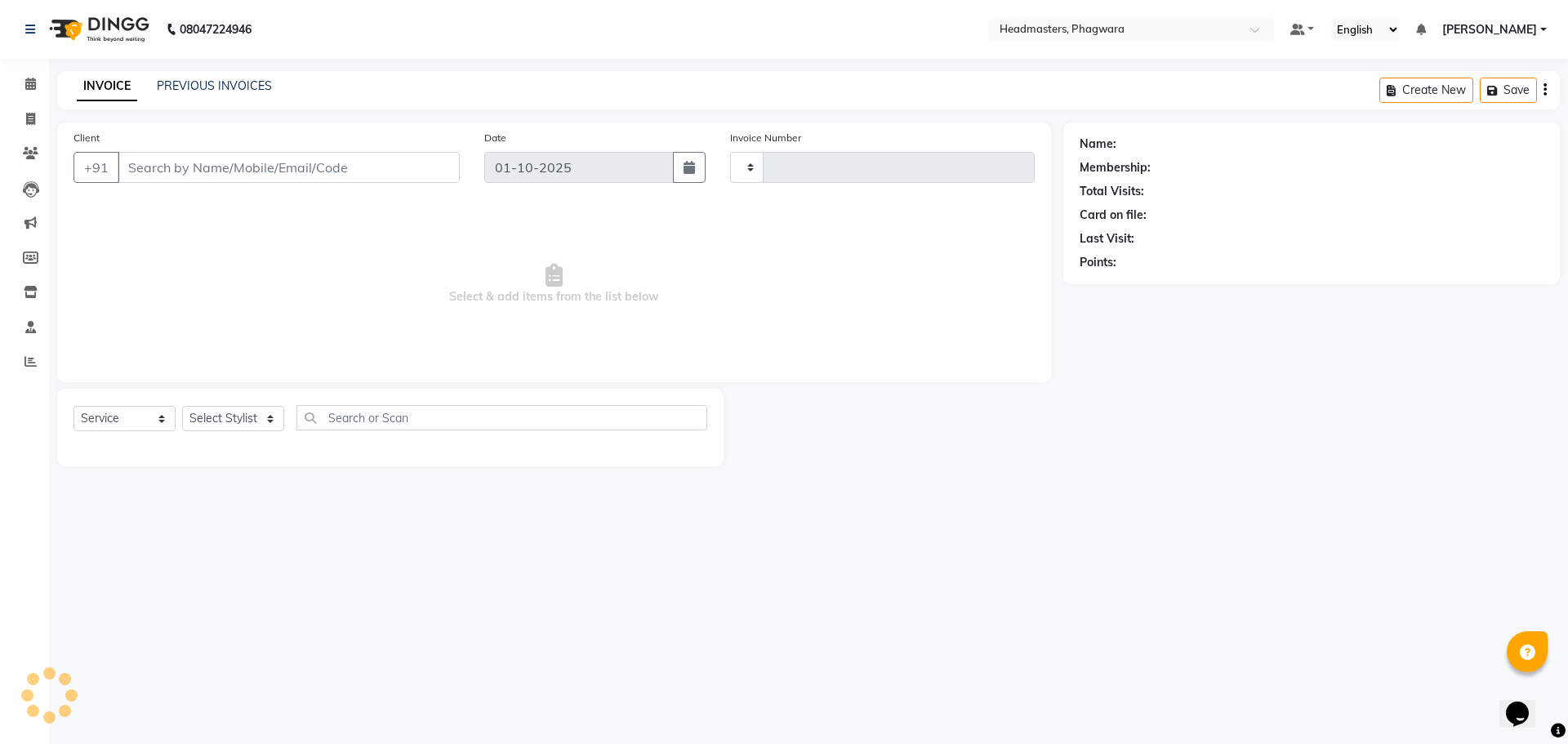
type input "1217"
select select "7888"
type input "8968583832"
select select "71382"
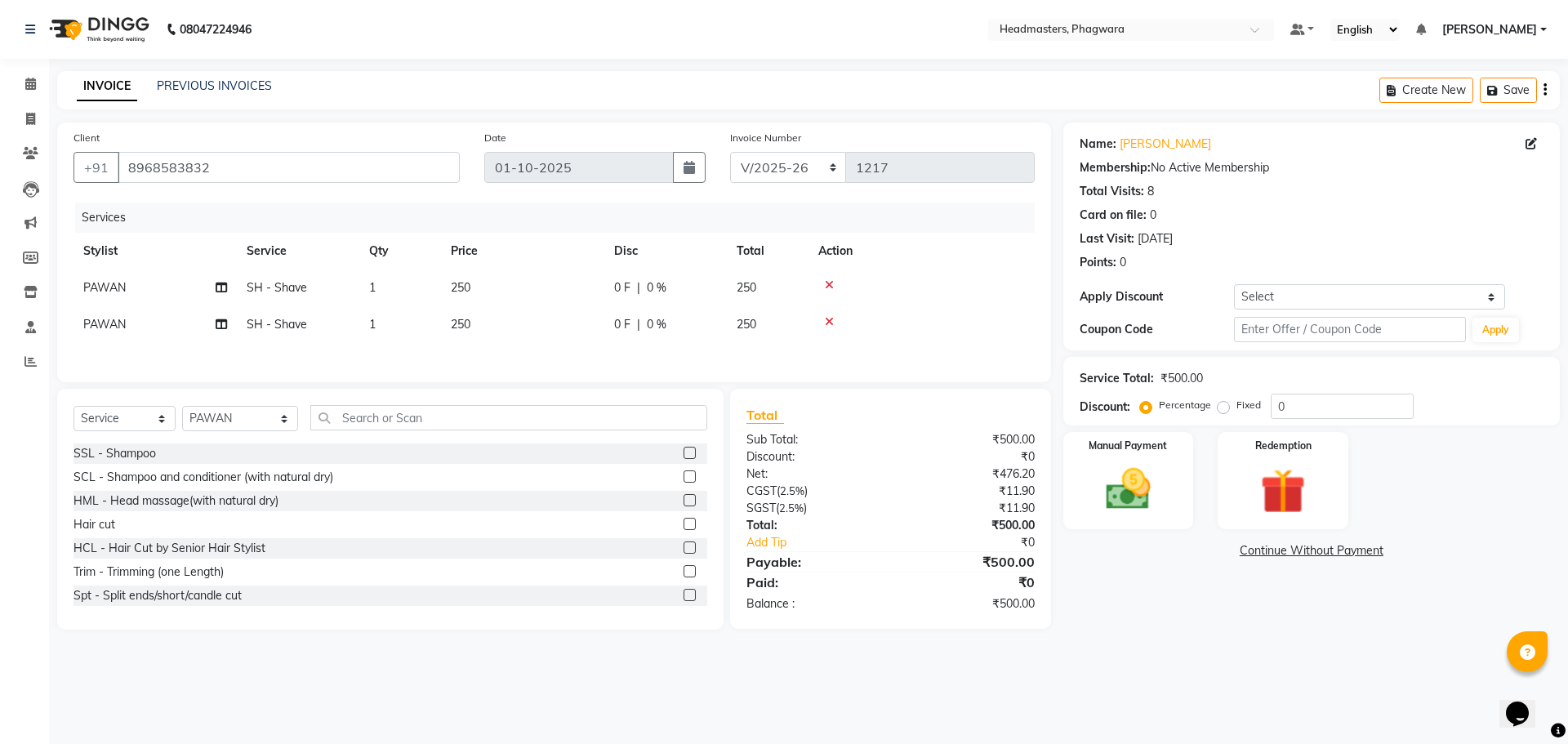
click at [1162, 624] on div "Name: [PERSON_NAME] Membership: No Active Membership Total Visits: 8 Card on fi…" at bounding box center [1318, 376] width 509 height 507
click at [1123, 480] on img at bounding box center [1128, 489] width 76 height 54
click at [1349, 550] on span "Cash" at bounding box center [1349, 551] width 31 height 19
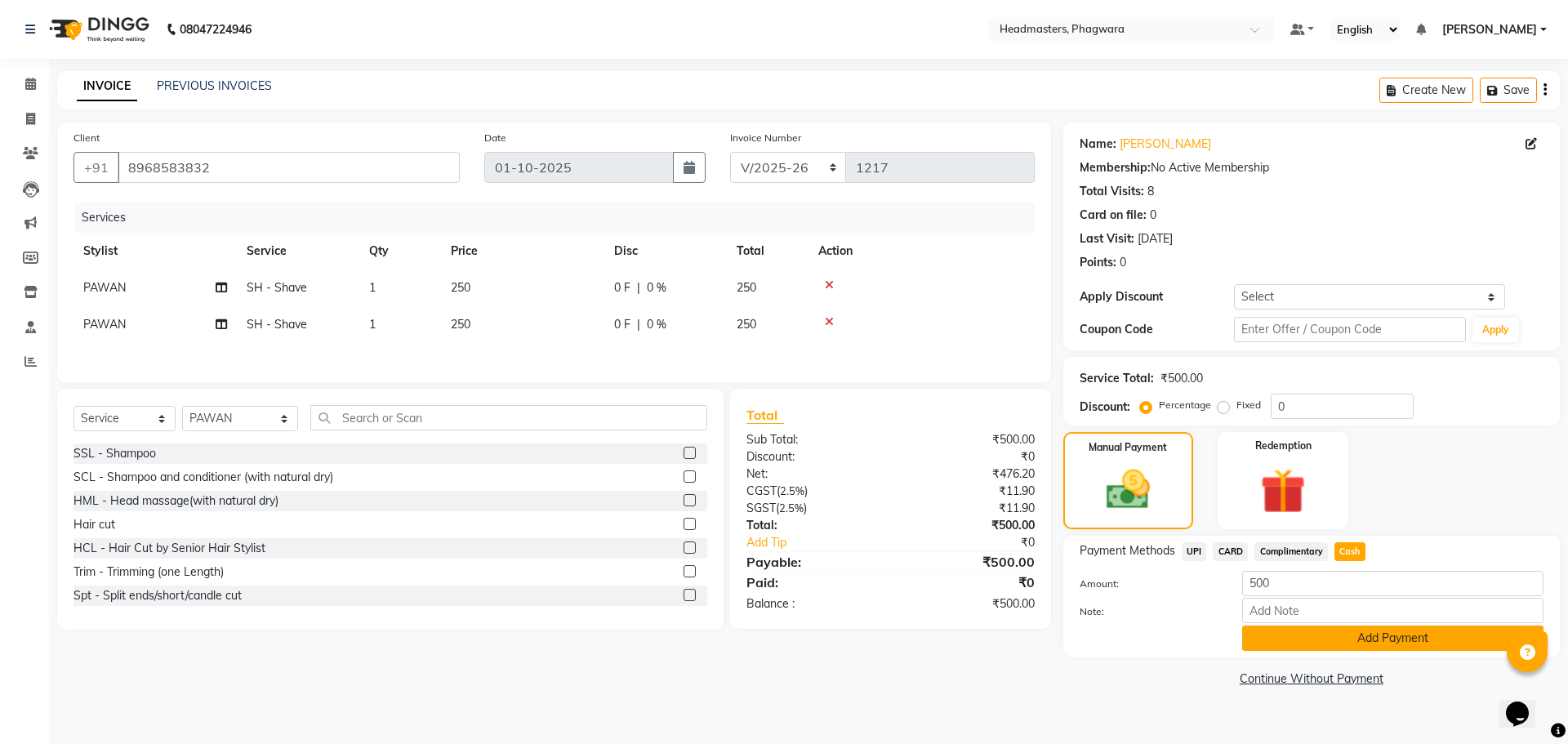
click at [1330, 650] on button "Add Payment" at bounding box center [1393, 638] width 301 height 25
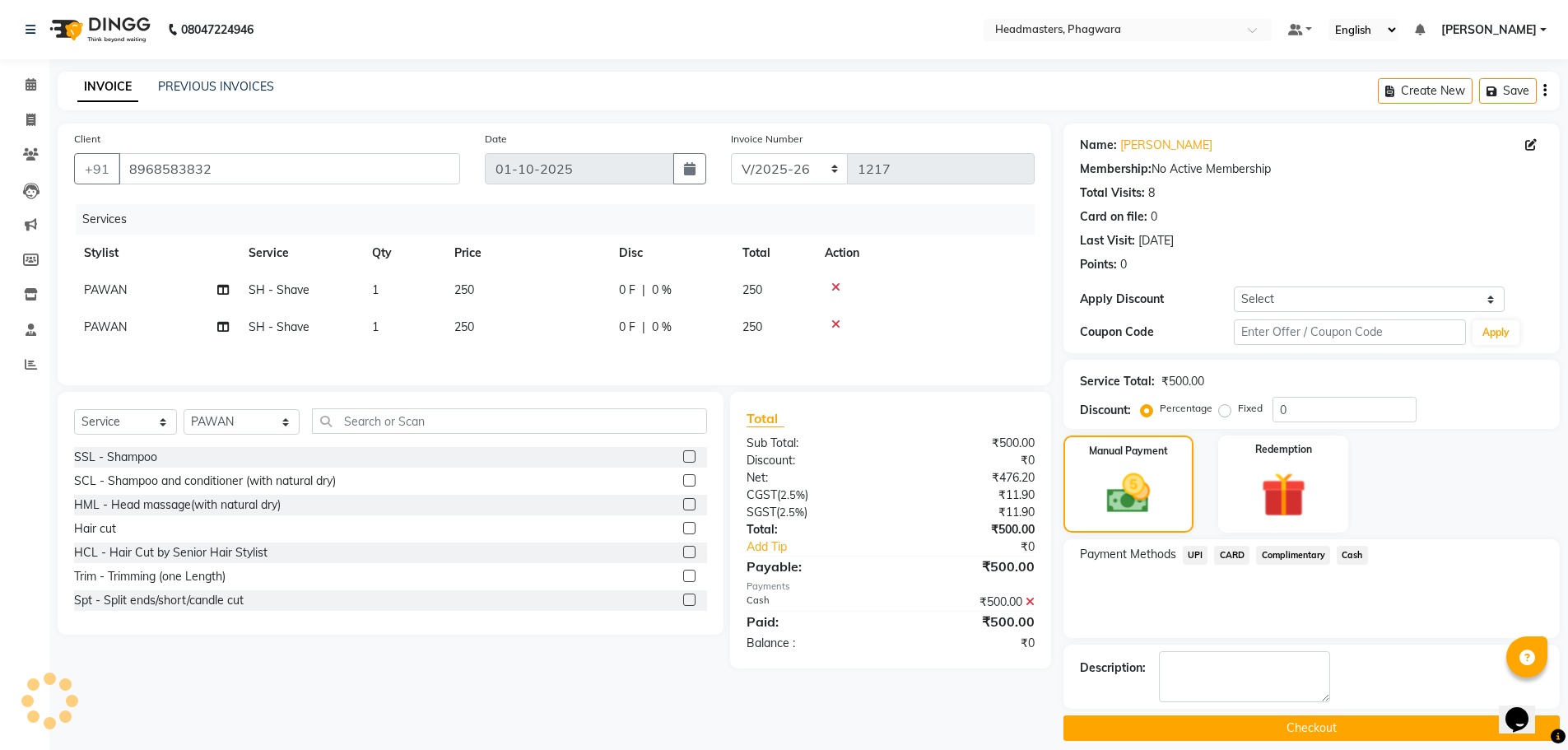
click at [1310, 729] on button "Checkout" at bounding box center [1311, 728] width 496 height 25
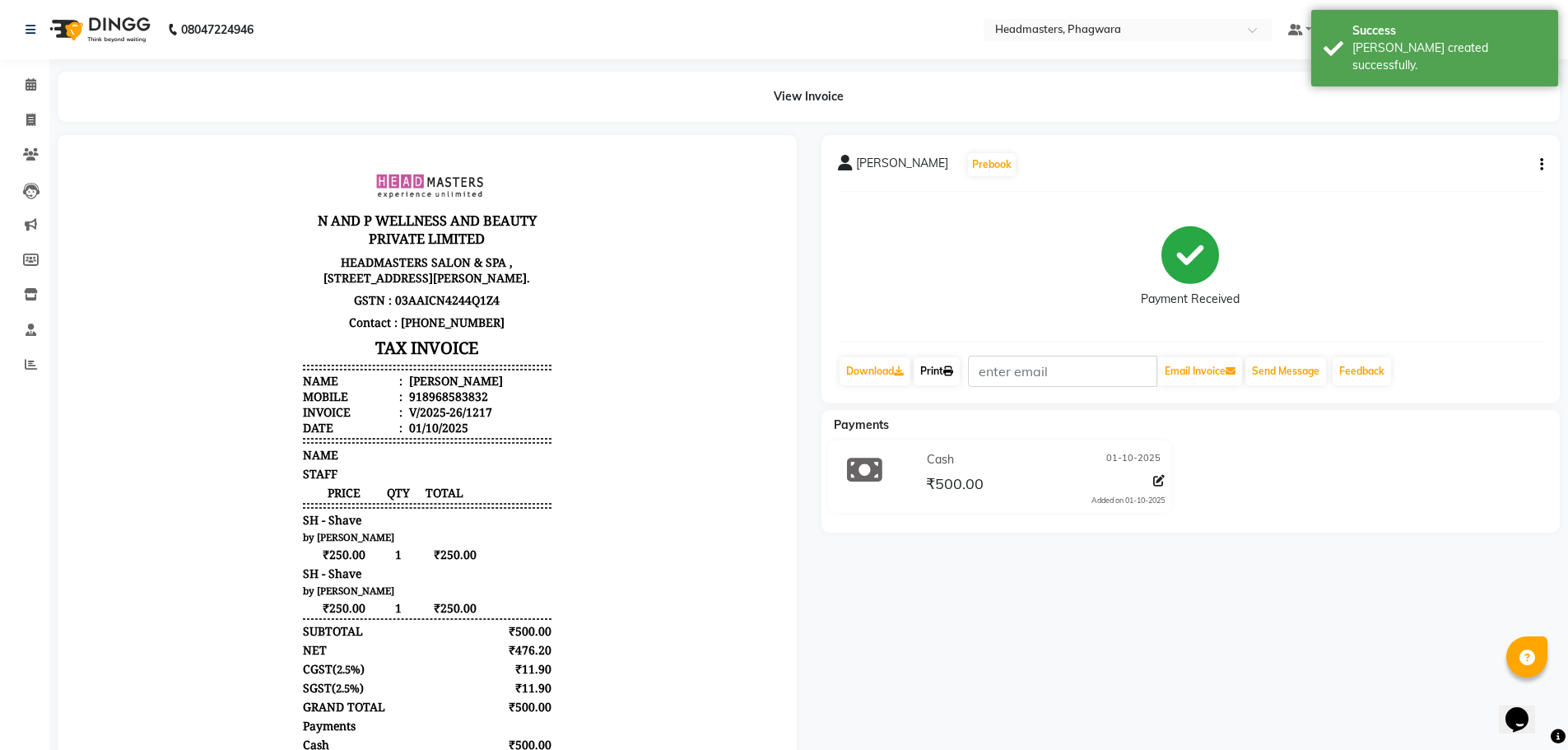
click at [940, 369] on link "Print" at bounding box center [937, 371] width 46 height 28
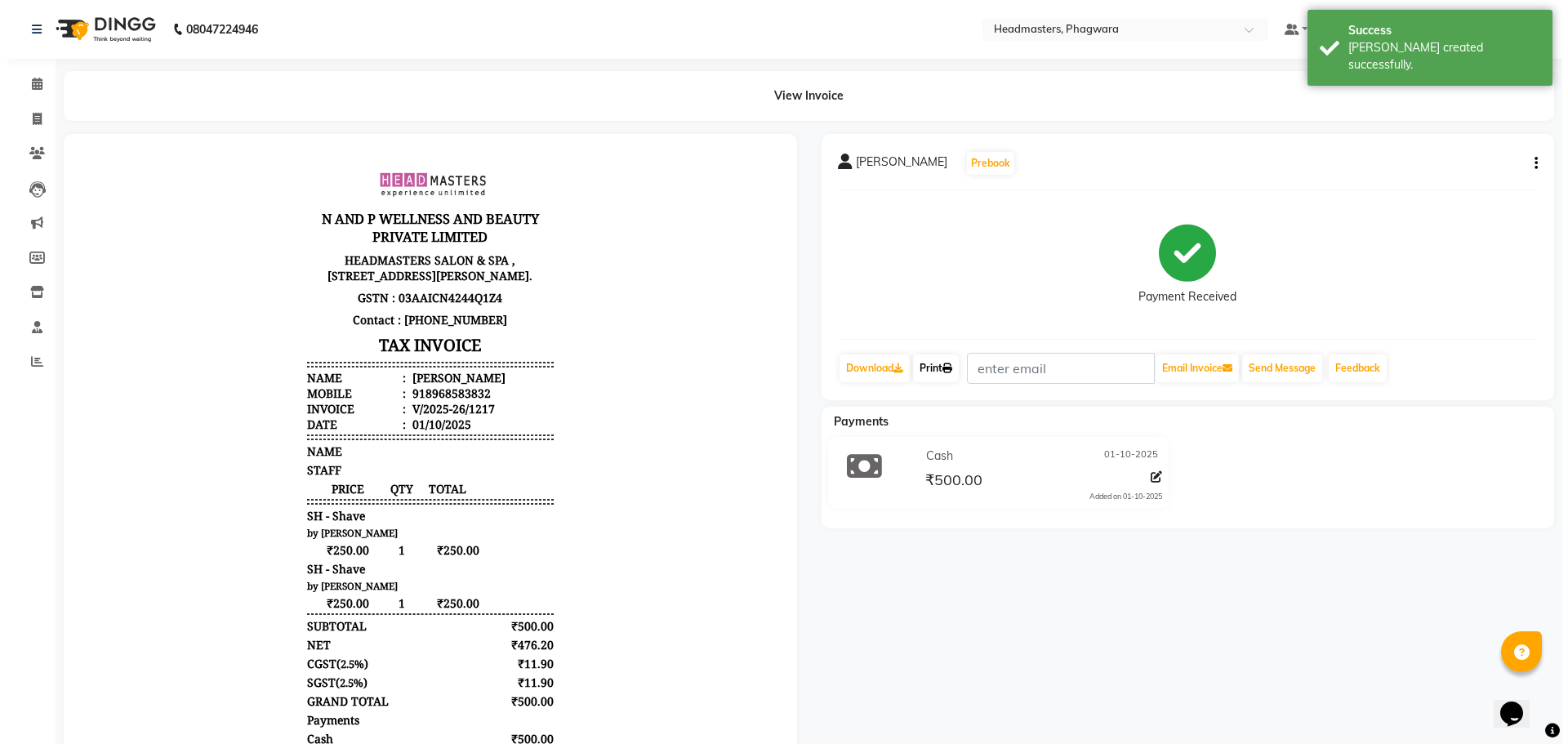
select select "service"
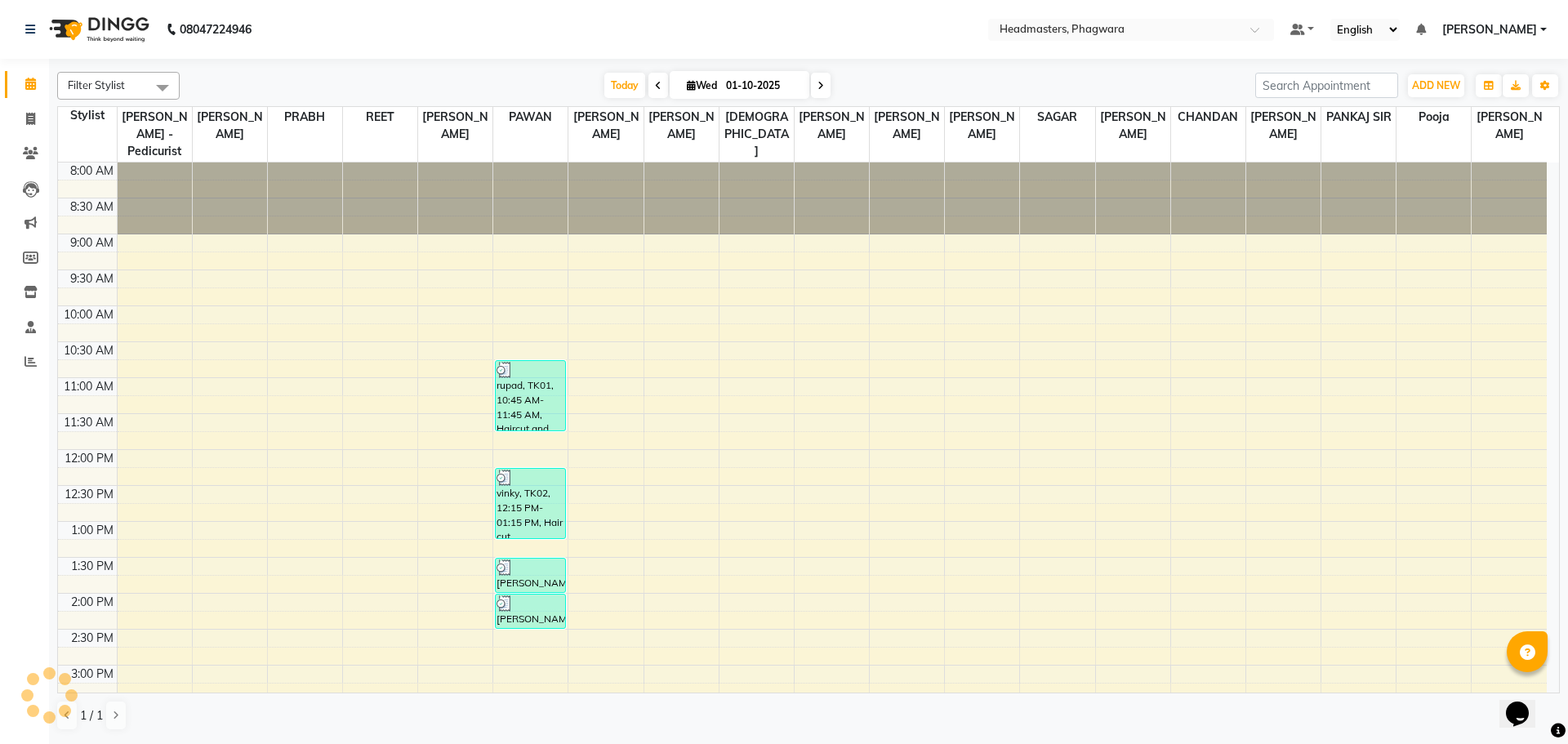
click at [238, 291] on div "8:00 AM 8:30 AM 9:00 AM 9:30 AM 10:00 AM 10:30 AM 11:00 AM 11:30 AM 12:00 PM 12…" at bounding box center [802, 630] width 1489 height 934
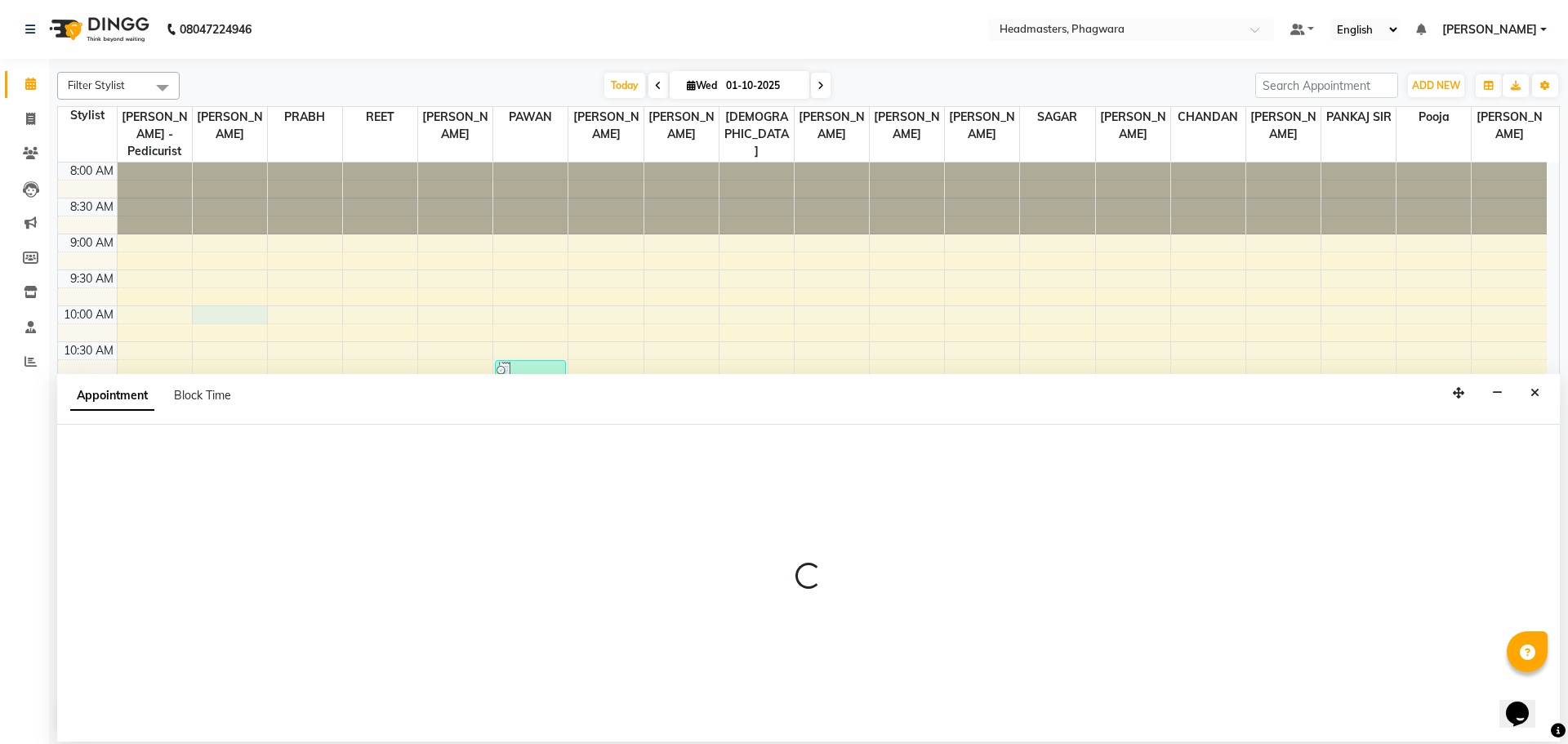
select select "71377"
select select "600"
select select "tentative"
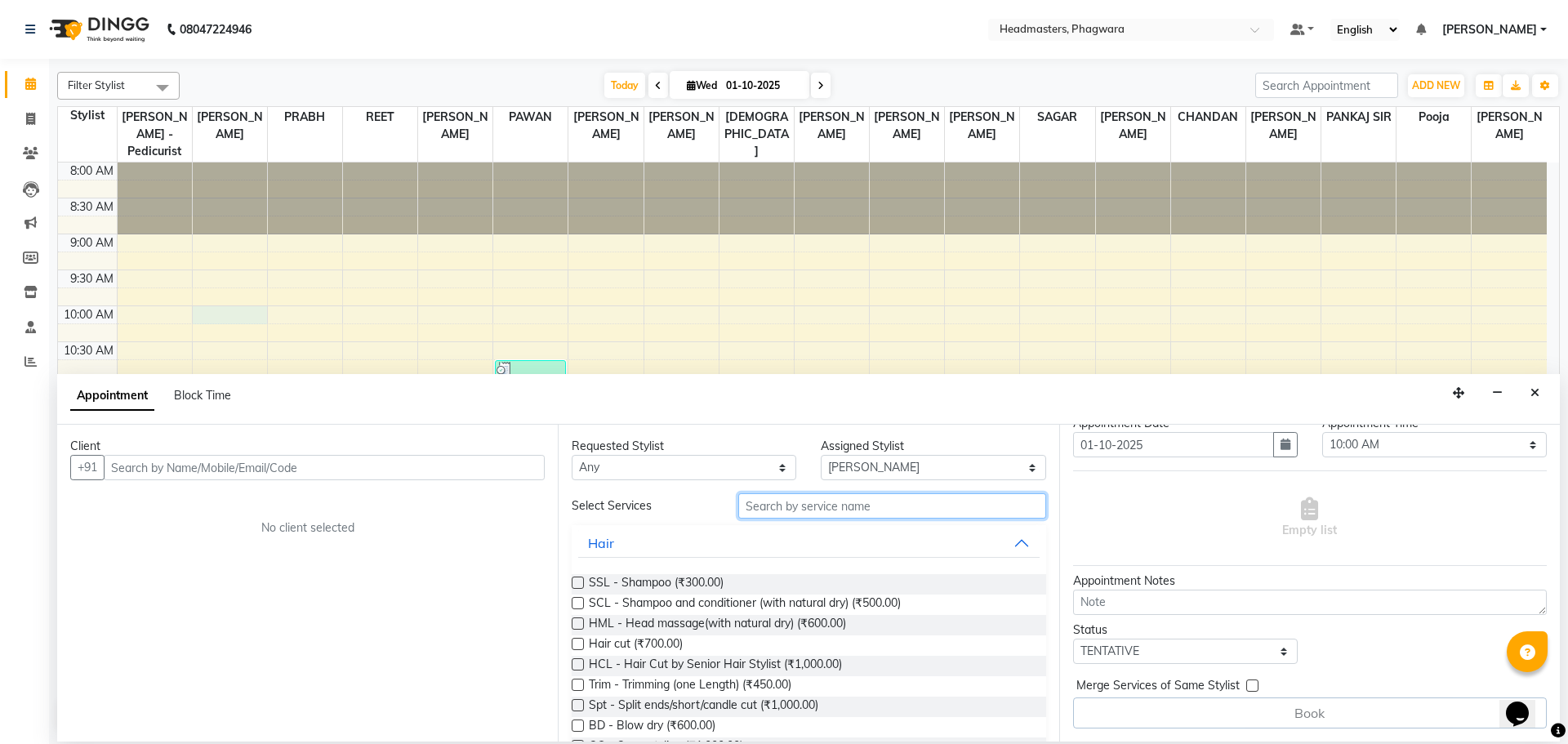
click at [826, 506] on input "text" at bounding box center [892, 506] width 308 height 25
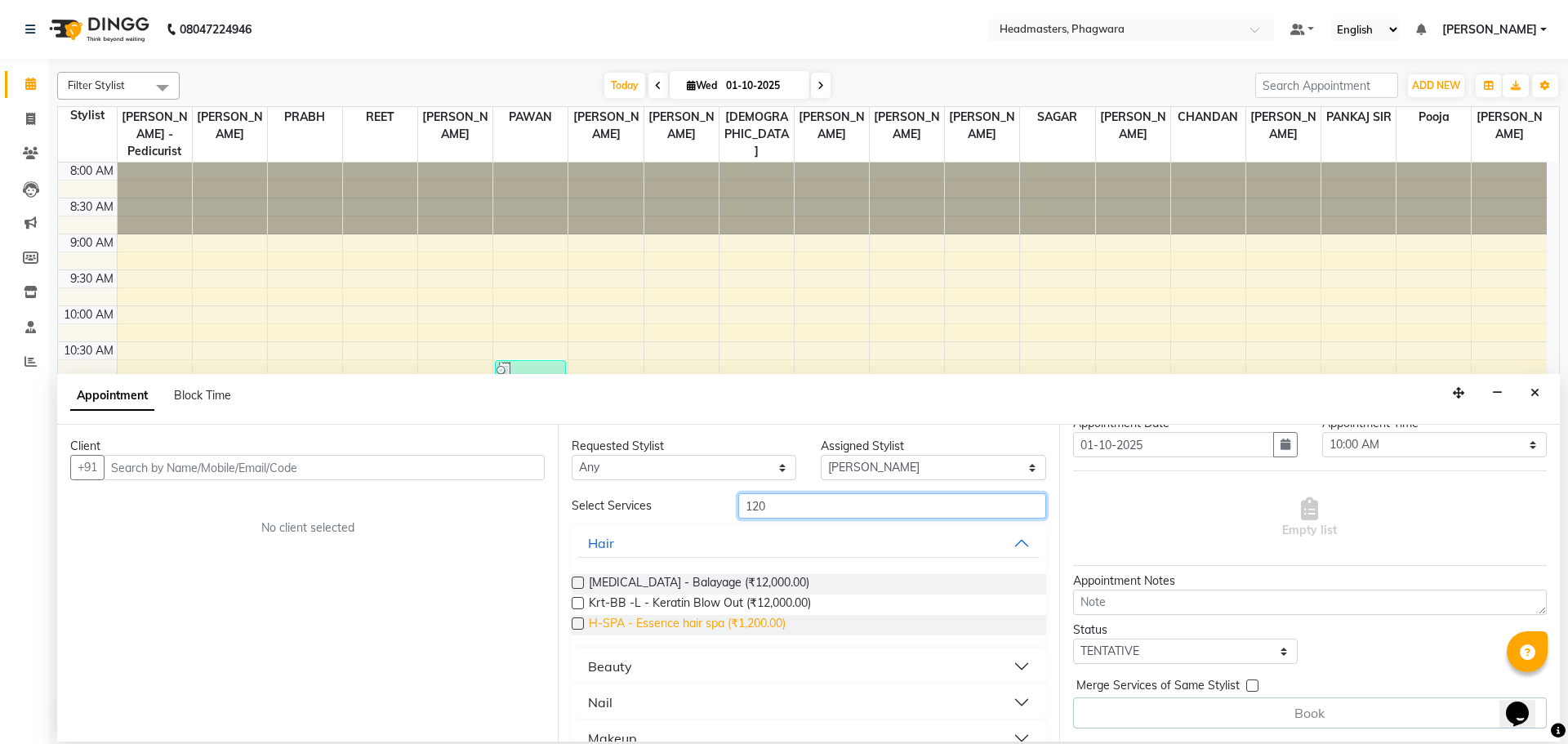
type input "120"
click at [780, 624] on span "H-SPA - Essence hair spa (₹1,200.00)" at bounding box center [687, 625] width 197 height 21
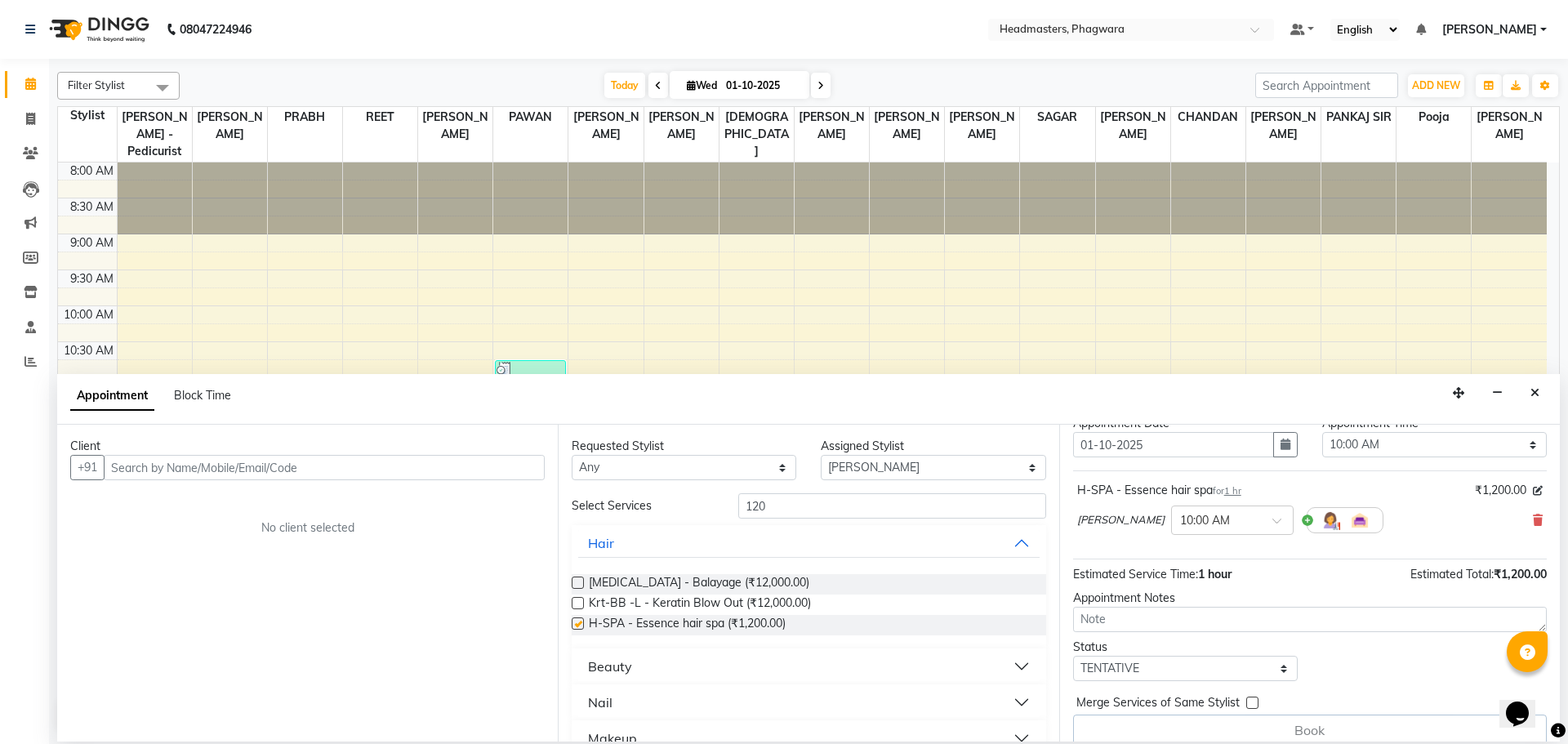
checkbox input "false"
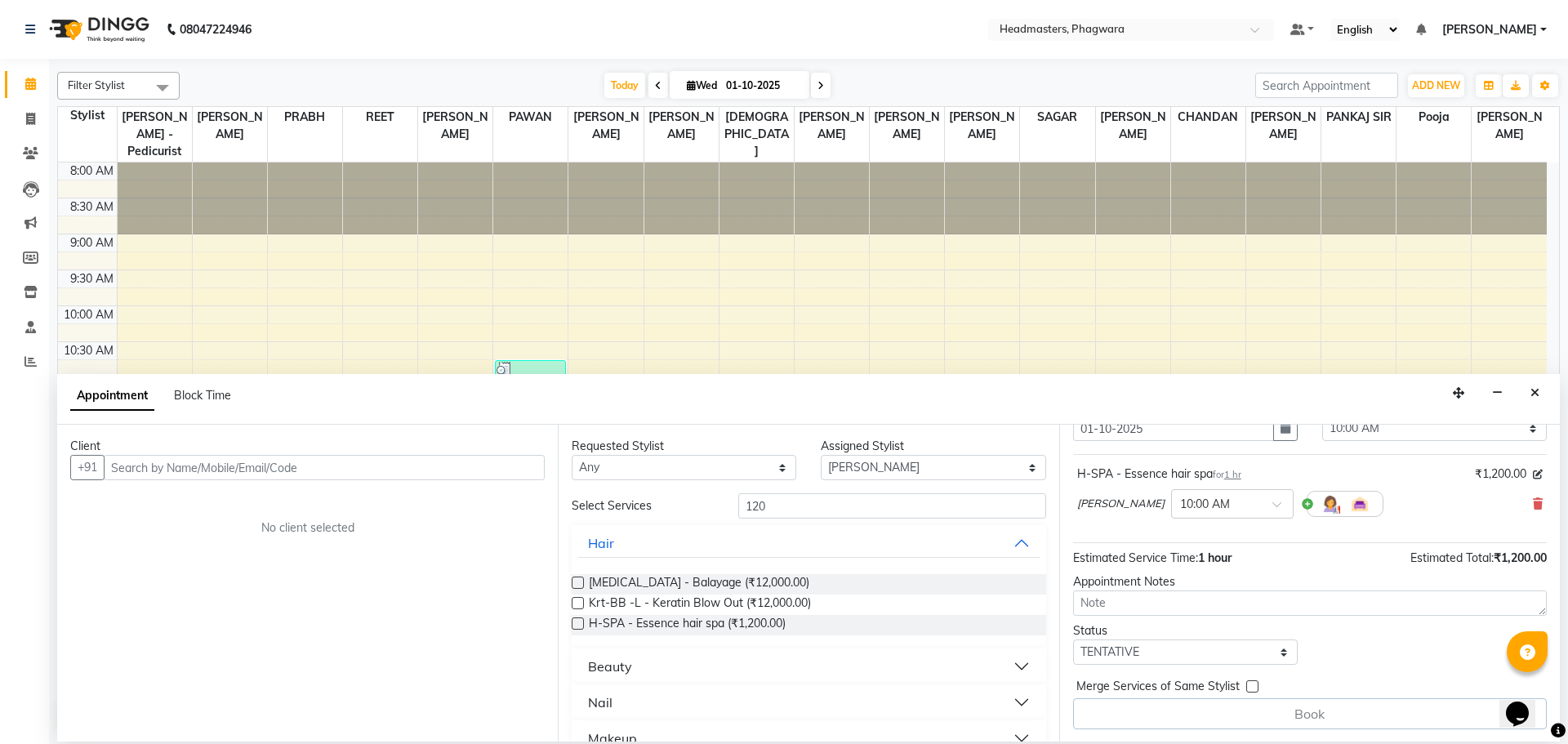
scroll to position [72, 0]
click at [411, 466] on input "text" at bounding box center [324, 468] width 441 height 25
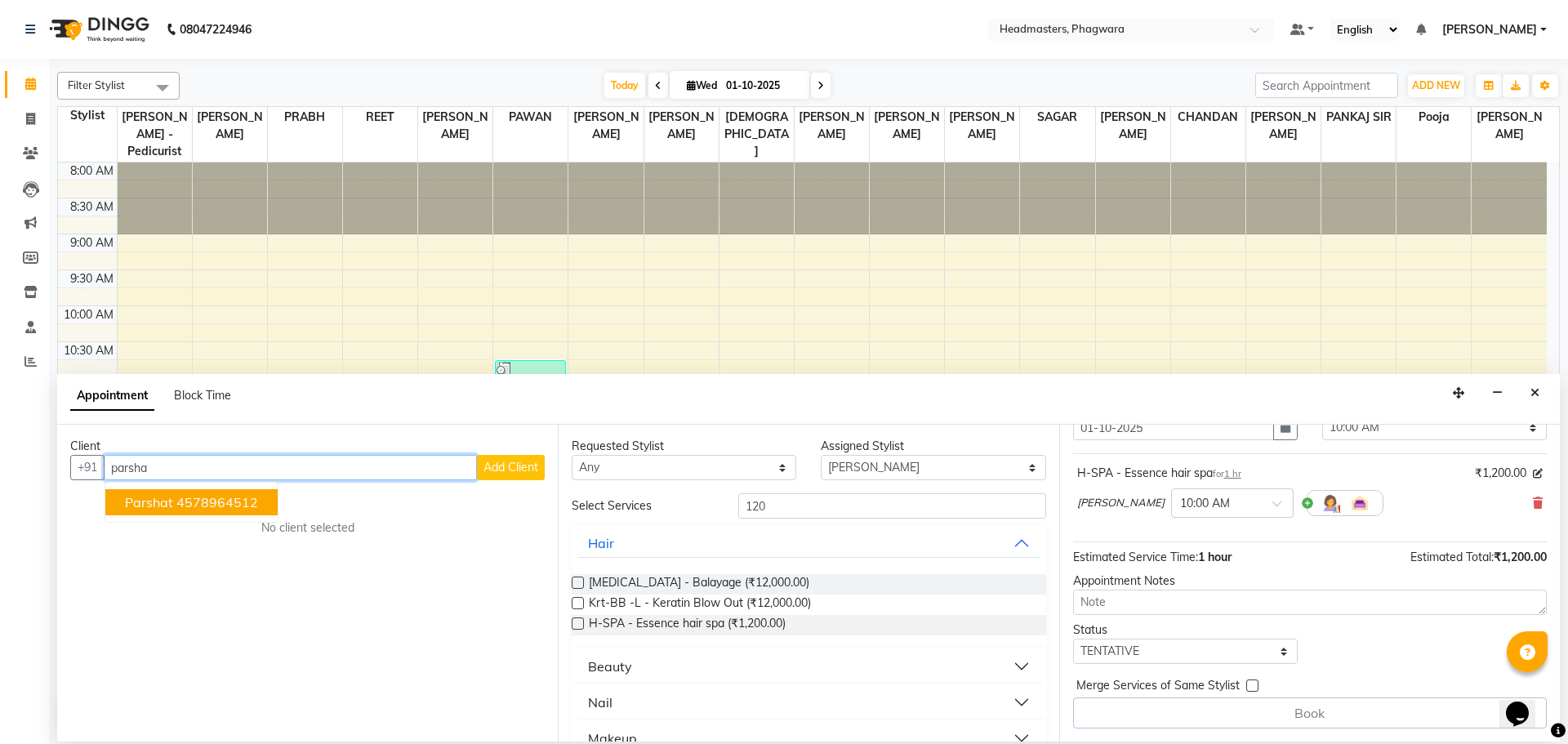
click at [228, 508] on ngb-highlight "4578964512" at bounding box center [217, 502] width 82 height 16
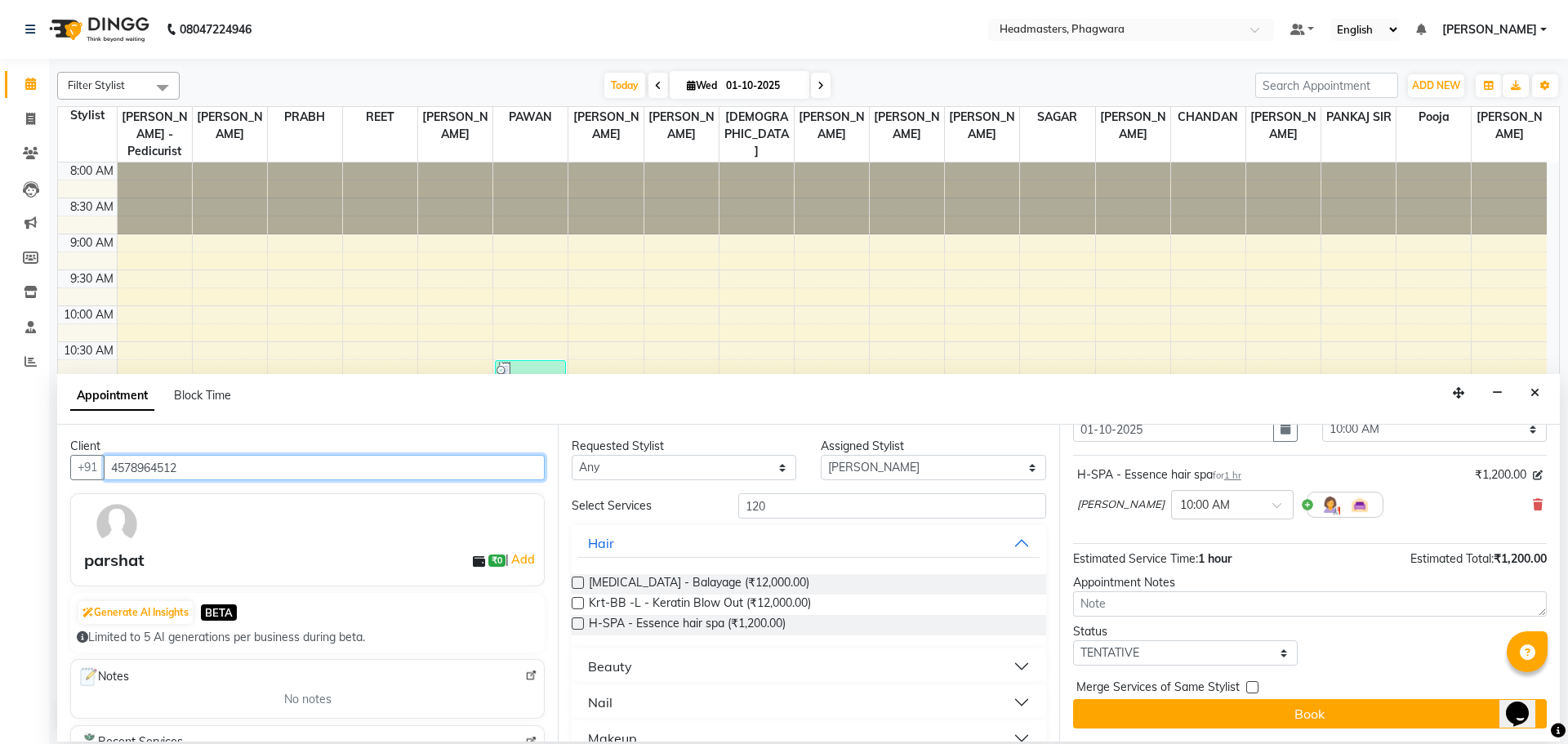
scroll to position [64, 0]
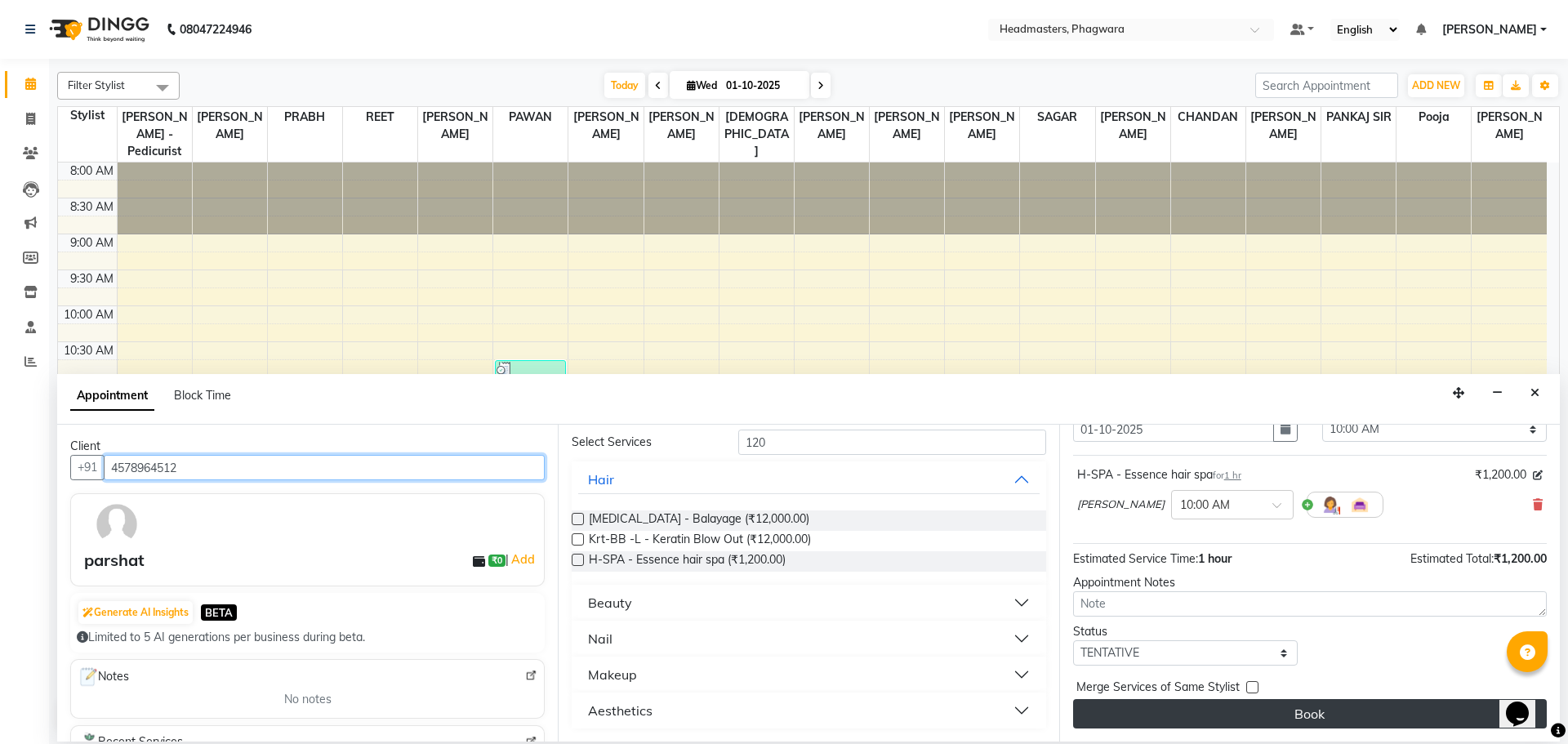
type input "4578964512"
click at [1249, 716] on button "Book" at bounding box center [1310, 713] width 474 height 30
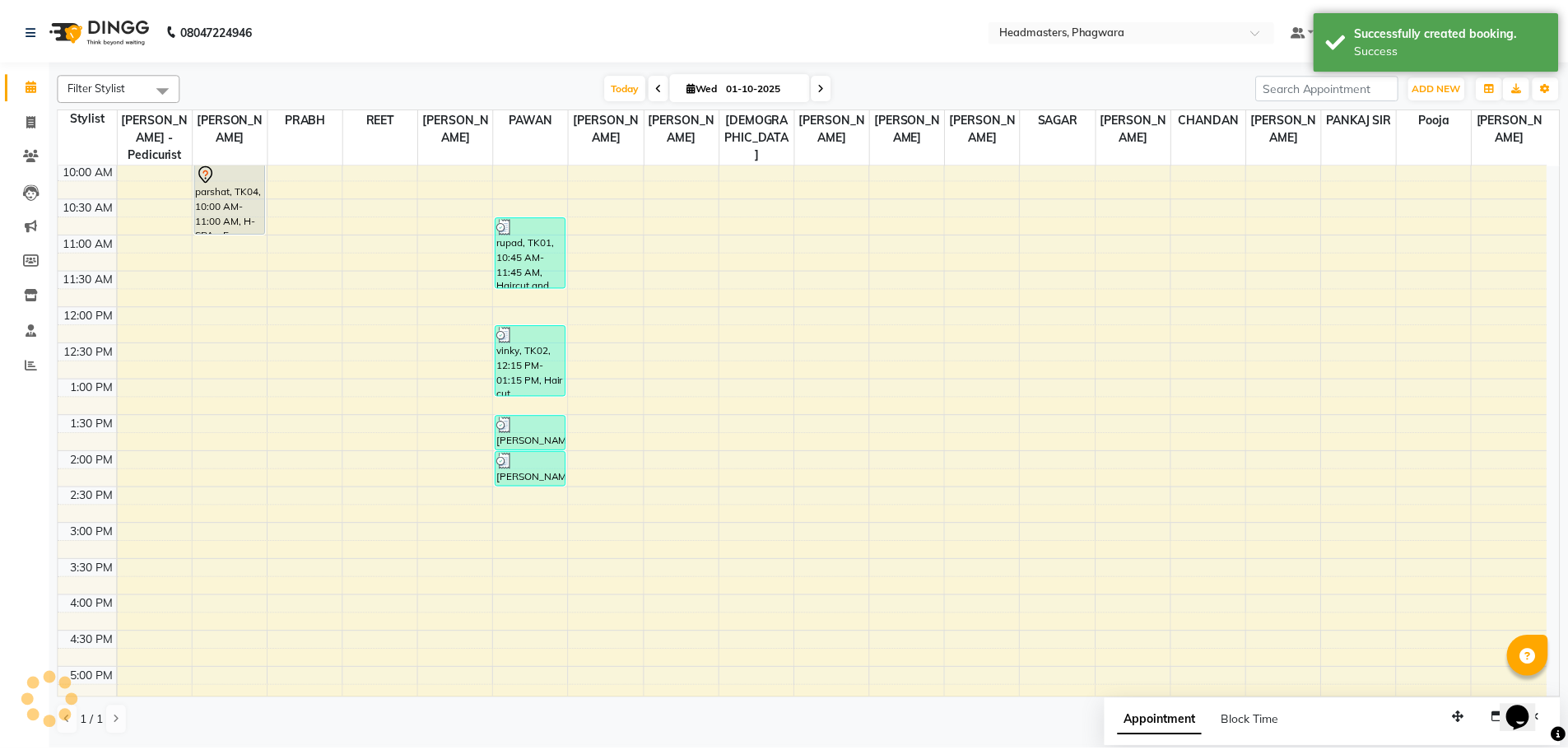
scroll to position [60, 0]
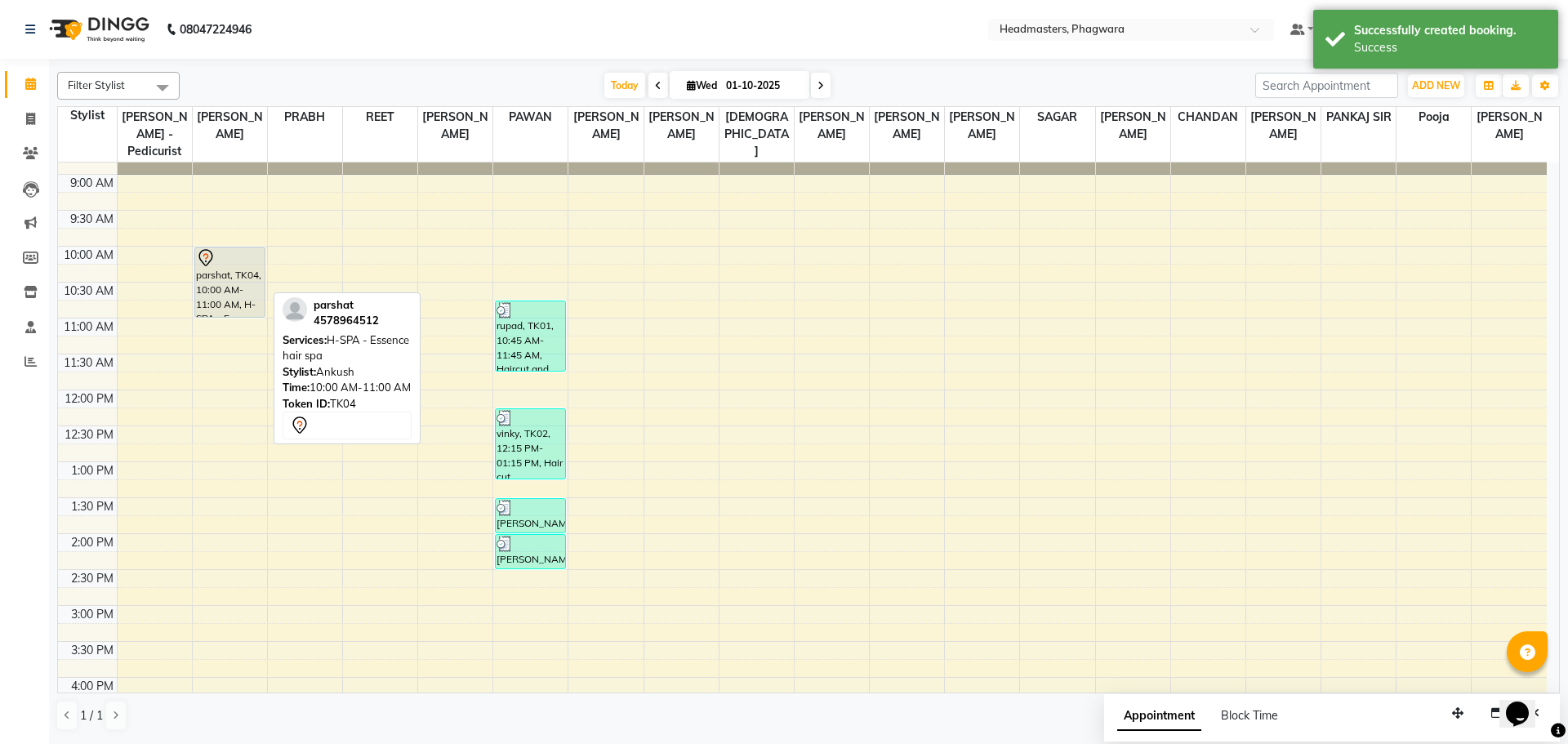
click at [228, 266] on div "parshat, TK04, 10:00 AM-11:00 AM, H-SPA - Essence hair spa" at bounding box center [229, 282] width 69 height 69
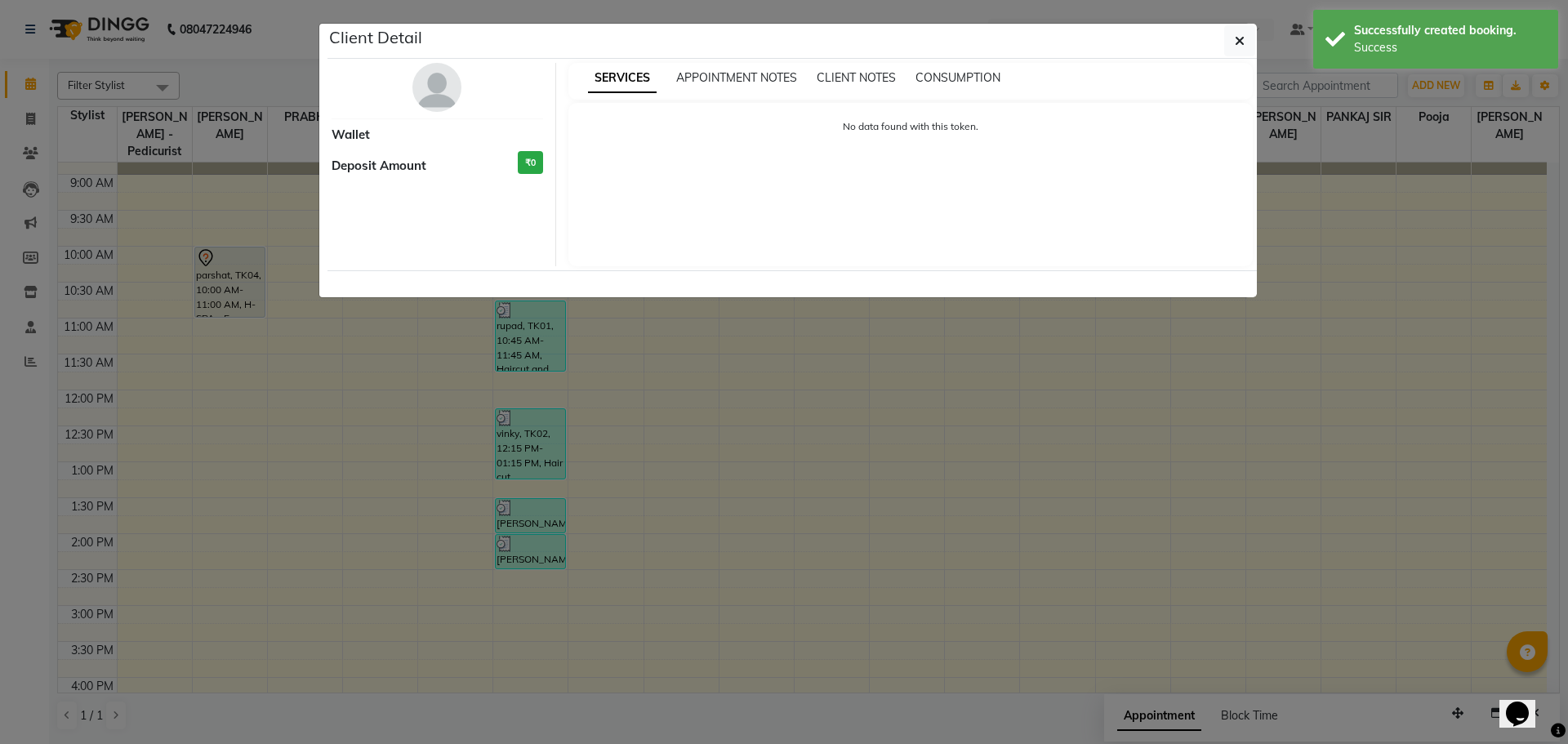
select select "7"
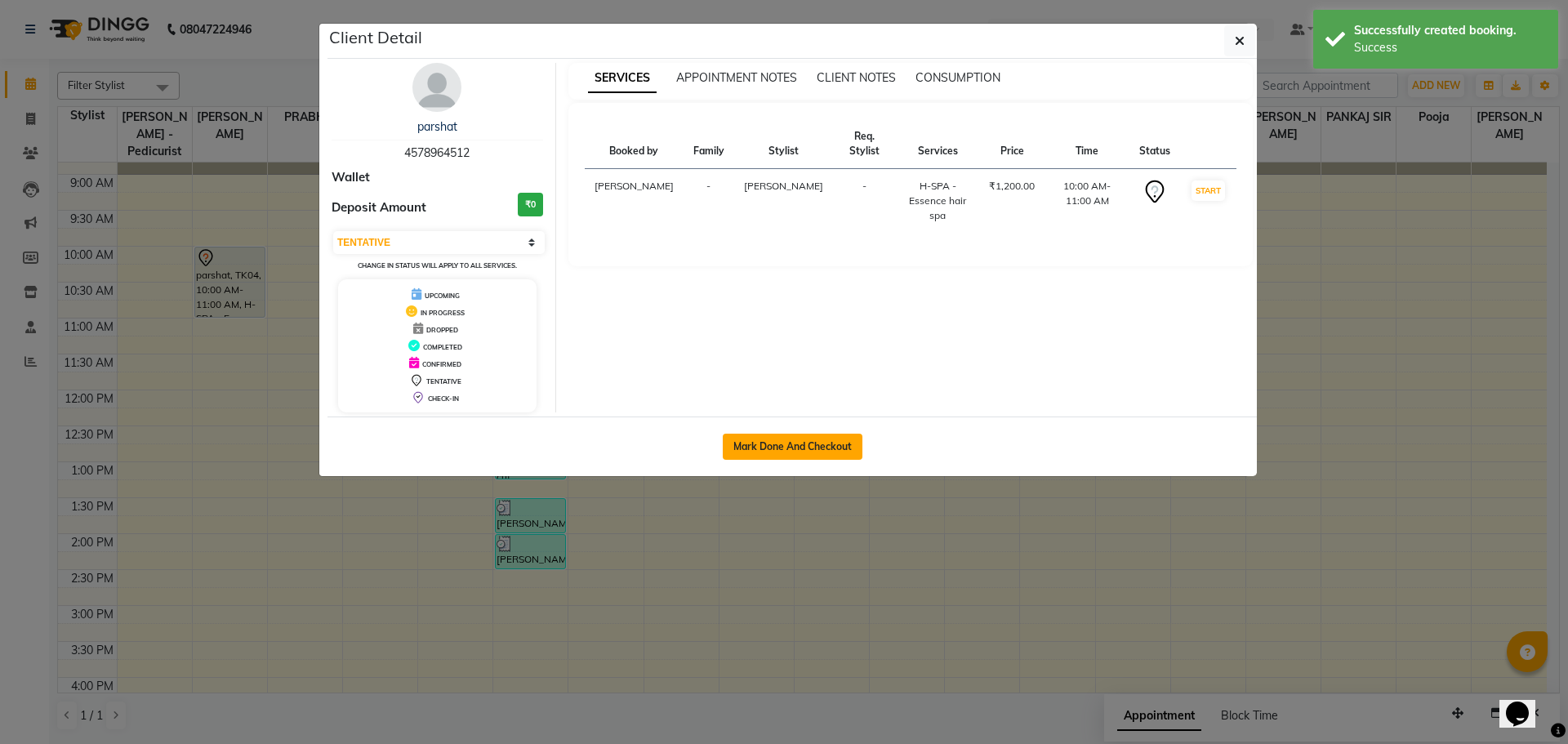
click at [766, 445] on button "Mark Done And Checkout" at bounding box center [792, 446] width 139 height 26
select select "service"
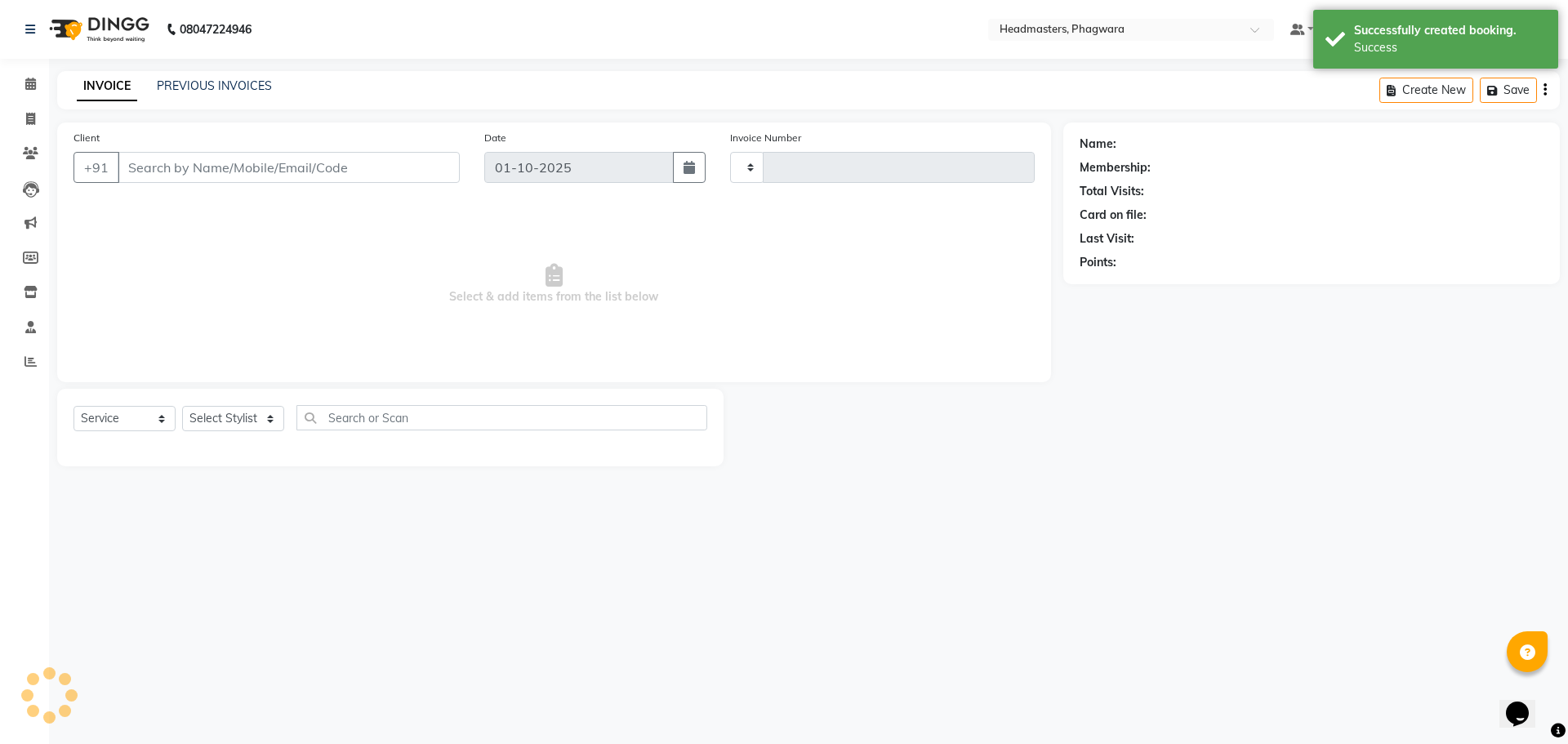
type input "1218"
select select "7888"
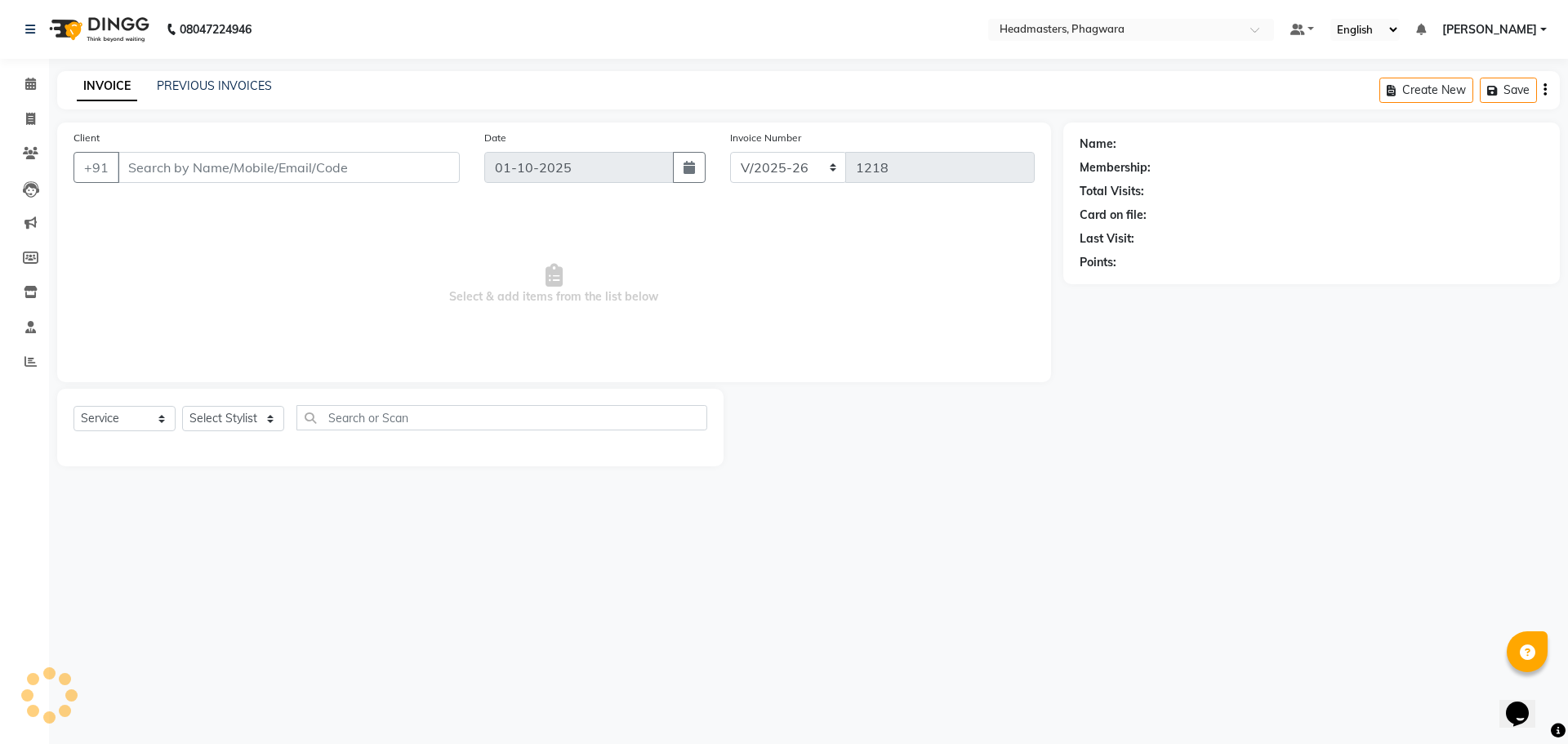
type input "4578964512"
select select "71377"
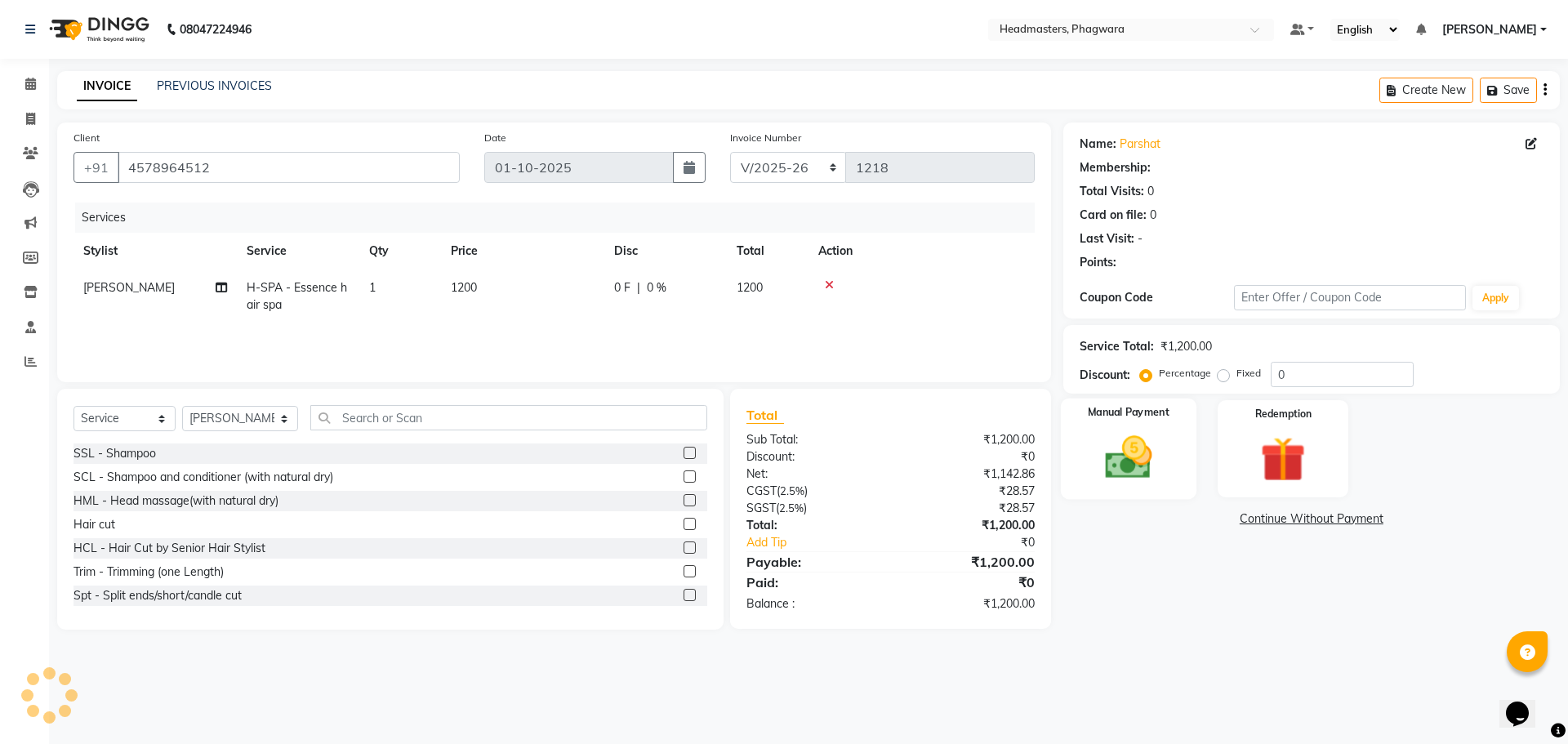
click at [1154, 471] on img at bounding box center [1128, 457] width 76 height 54
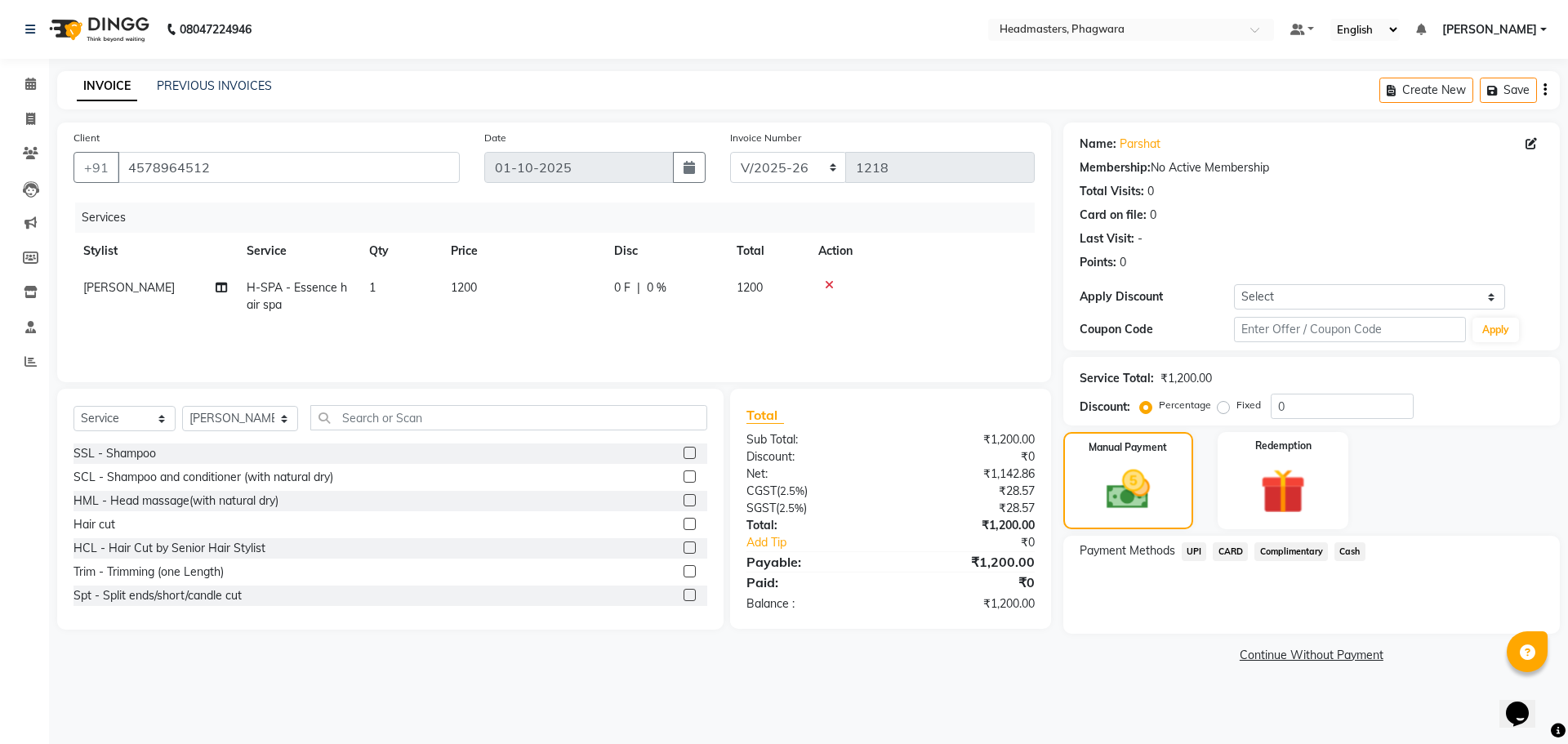
click at [1350, 551] on span "Cash" at bounding box center [1349, 551] width 31 height 19
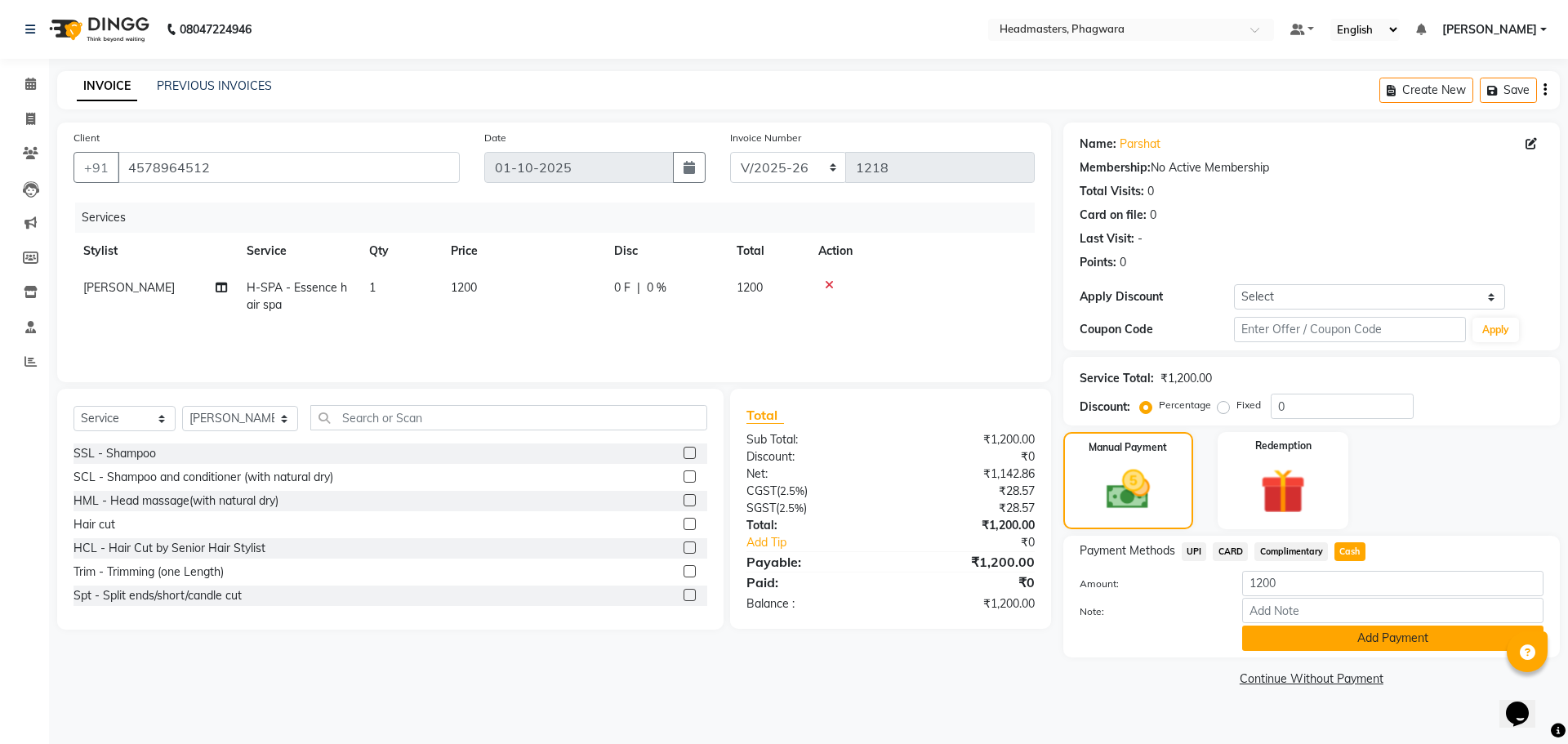
click at [1322, 645] on button "Add Payment" at bounding box center [1393, 638] width 301 height 25
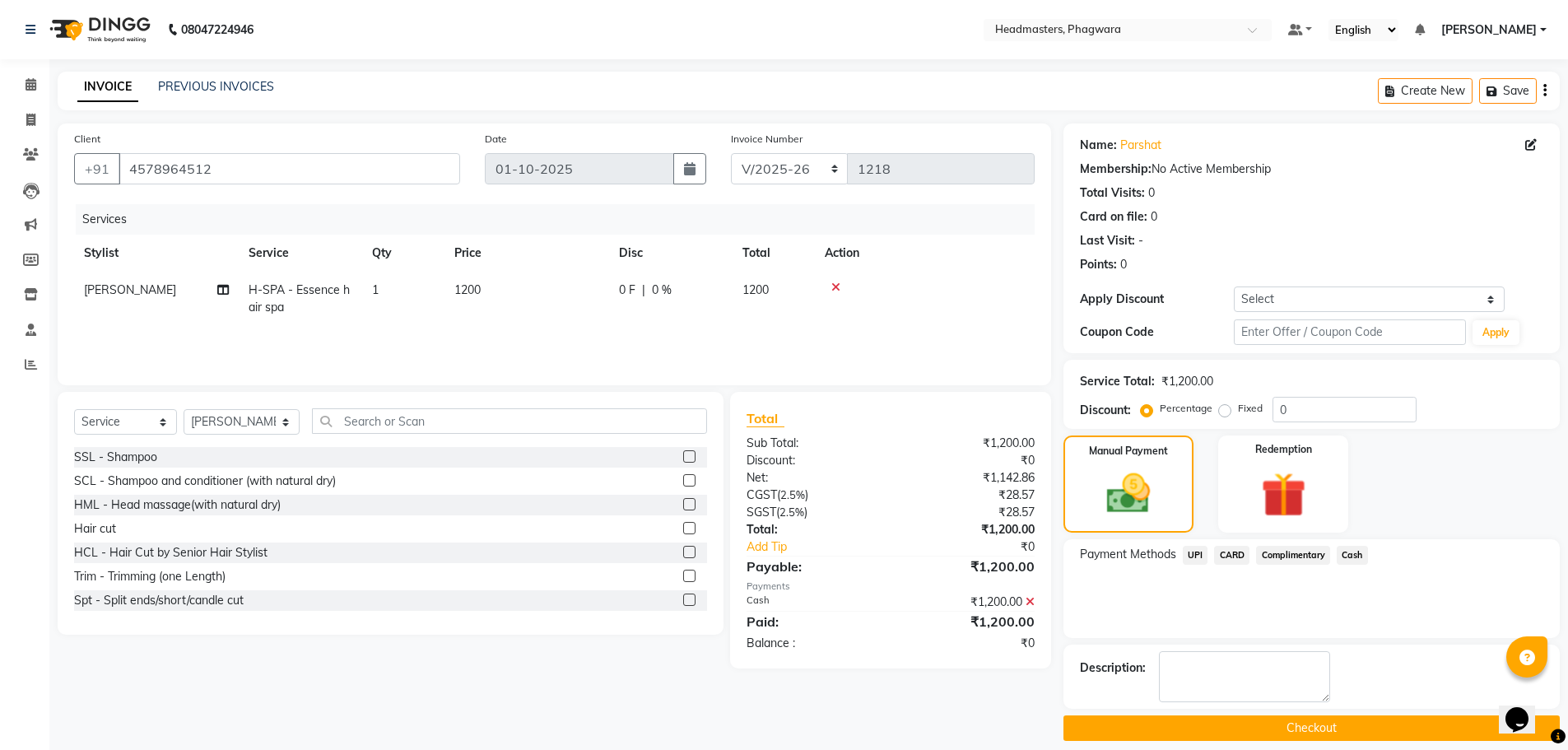
click at [1366, 731] on button "Checkout" at bounding box center [1311, 728] width 496 height 25
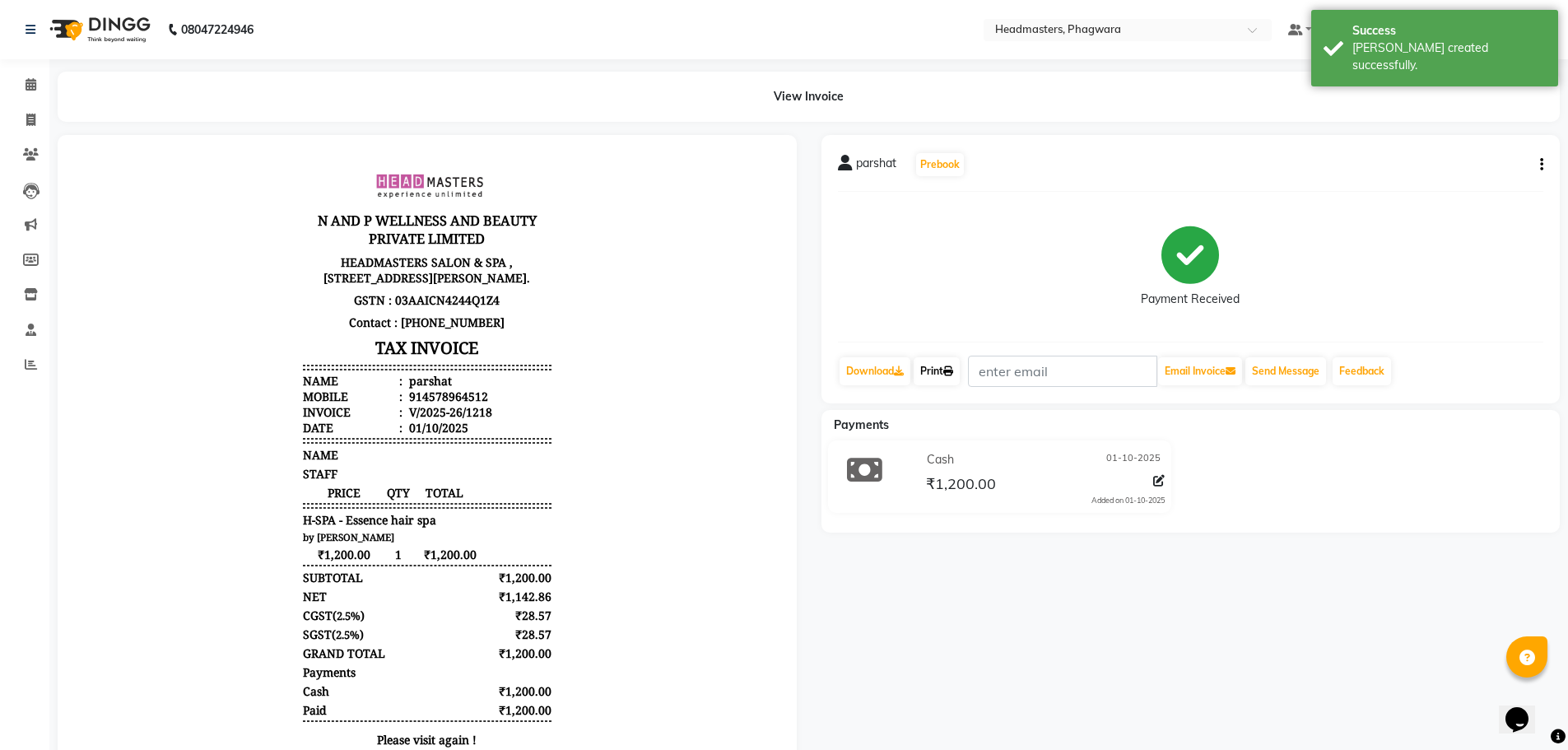
click at [953, 371] on icon at bounding box center [948, 371] width 10 height 10
select select "service"
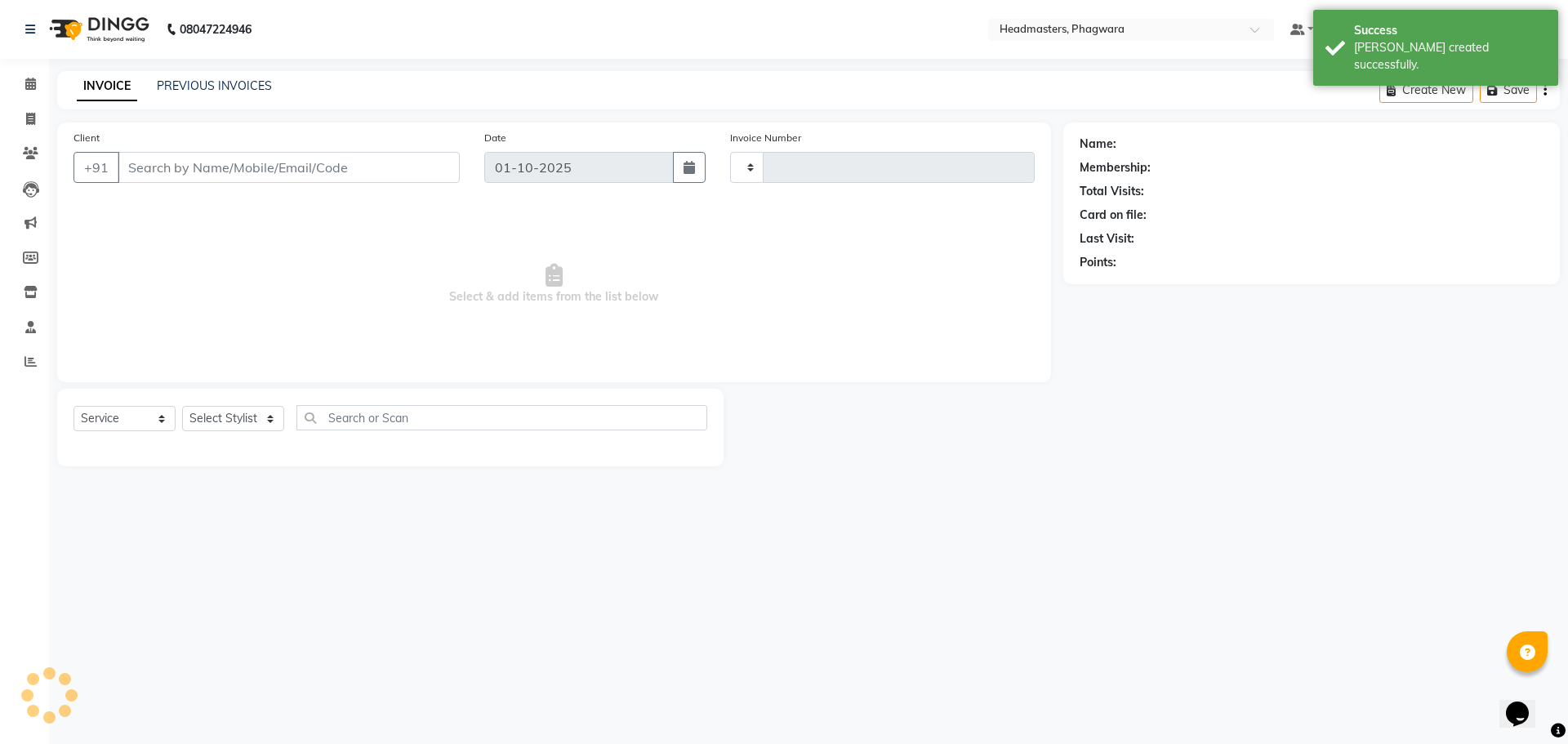
type input "1219"
select select "7888"
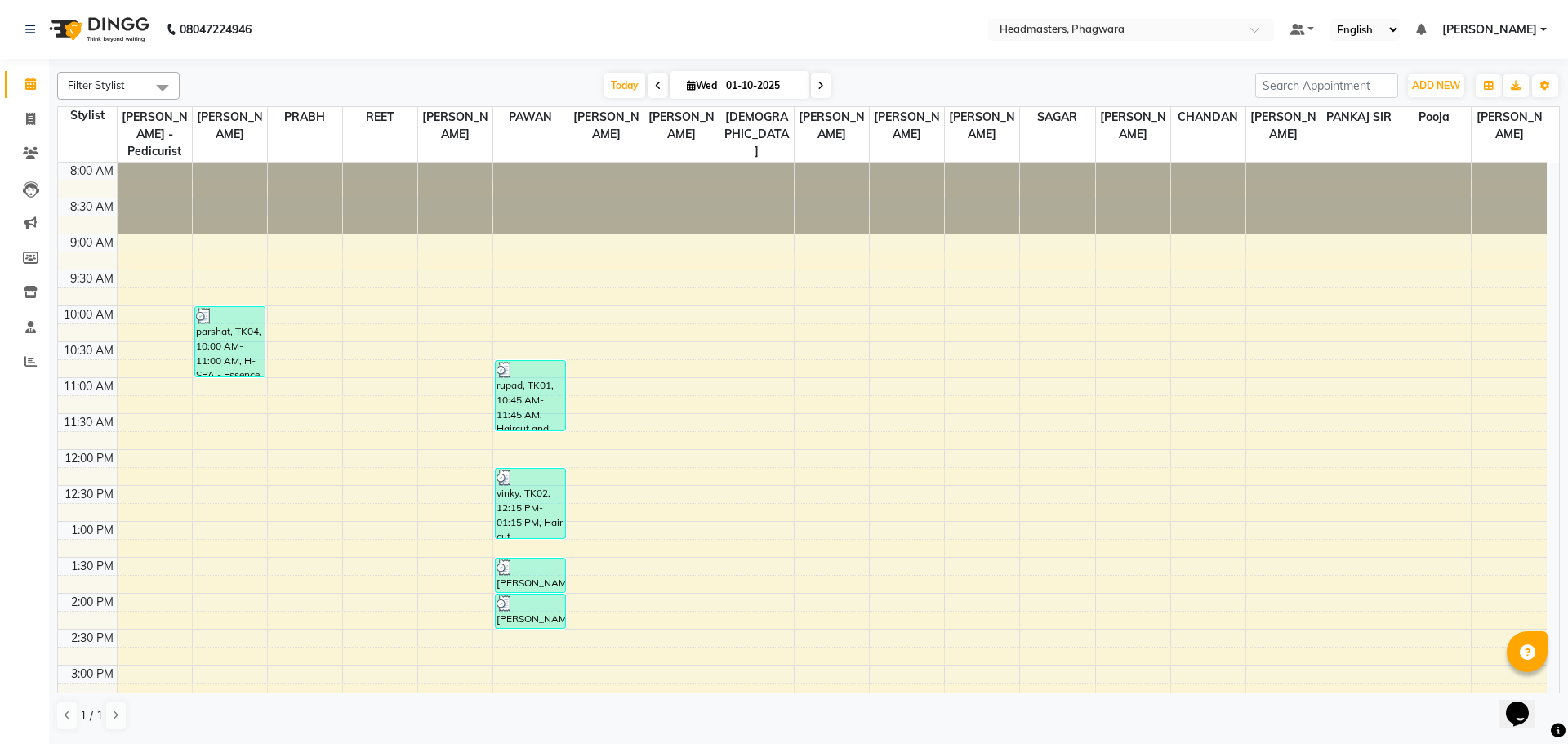
click at [1133, 294] on div "8:00 AM 8:30 AM 9:00 AM 9:30 AM 10:00 AM 10:30 AM 11:00 AM 11:30 AM 12:00 PM 12…" at bounding box center [802, 630] width 1489 height 934
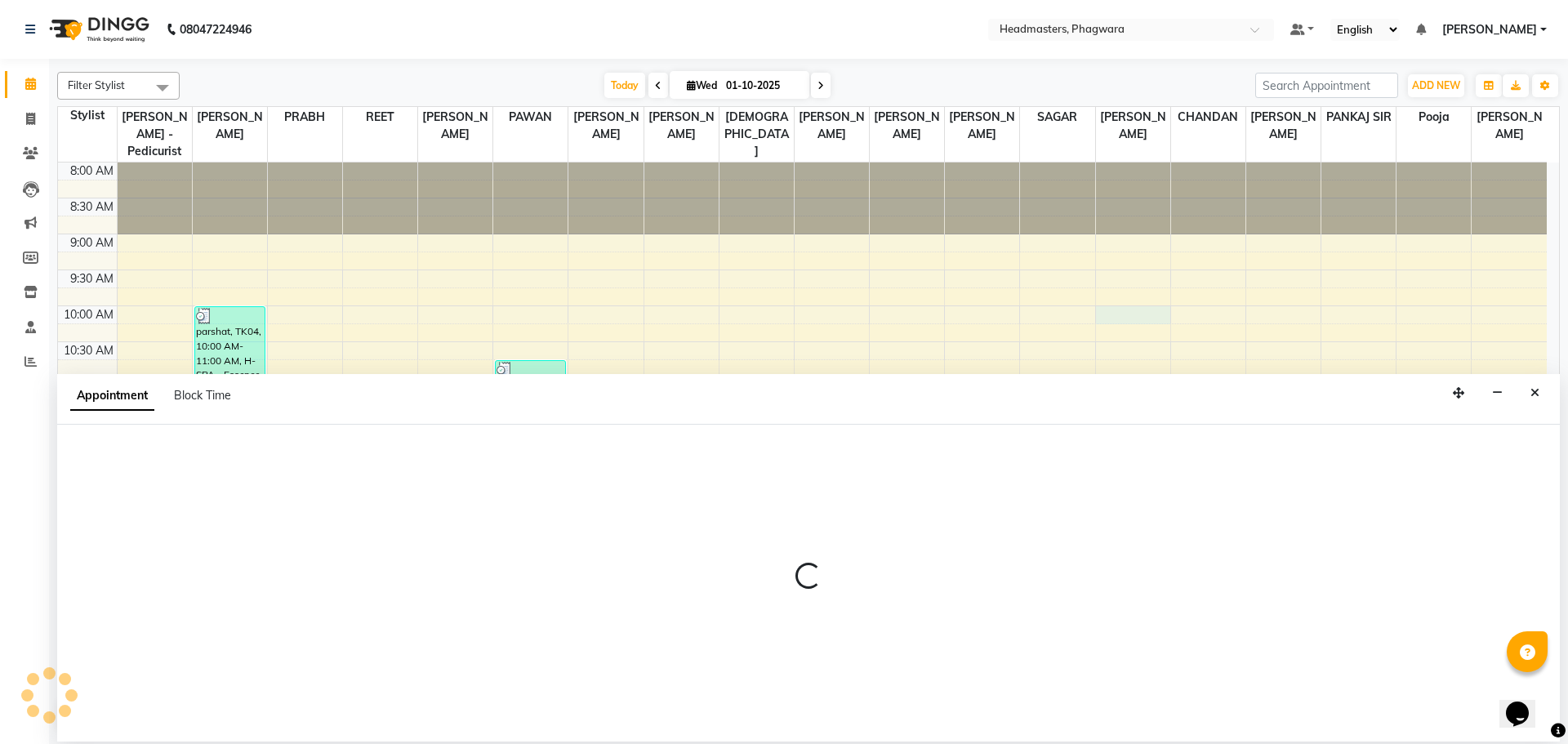
select select "71392"
select select "600"
select select "tentative"
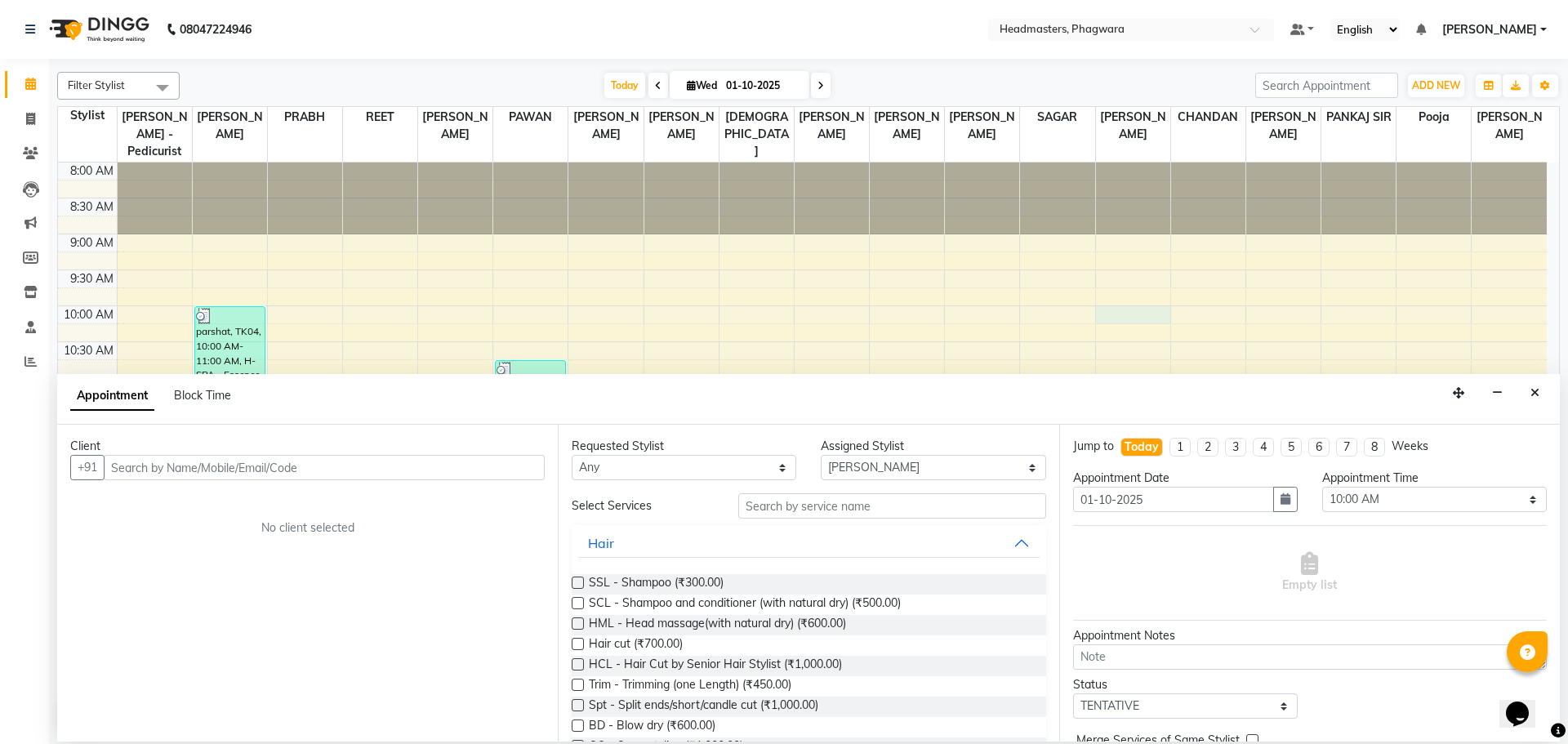
click at [250, 458] on input "text" at bounding box center [324, 468] width 441 height 25
click at [145, 466] on input "harmet" at bounding box center [290, 468] width 373 height 25
type input "[PERSON_NAME]"
click at [547, 464] on div "Client +91 [PERSON_NAME] Add Client No client selected" at bounding box center [308, 583] width 500 height 317
click at [535, 468] on span "Add Client" at bounding box center [510, 467] width 55 height 14
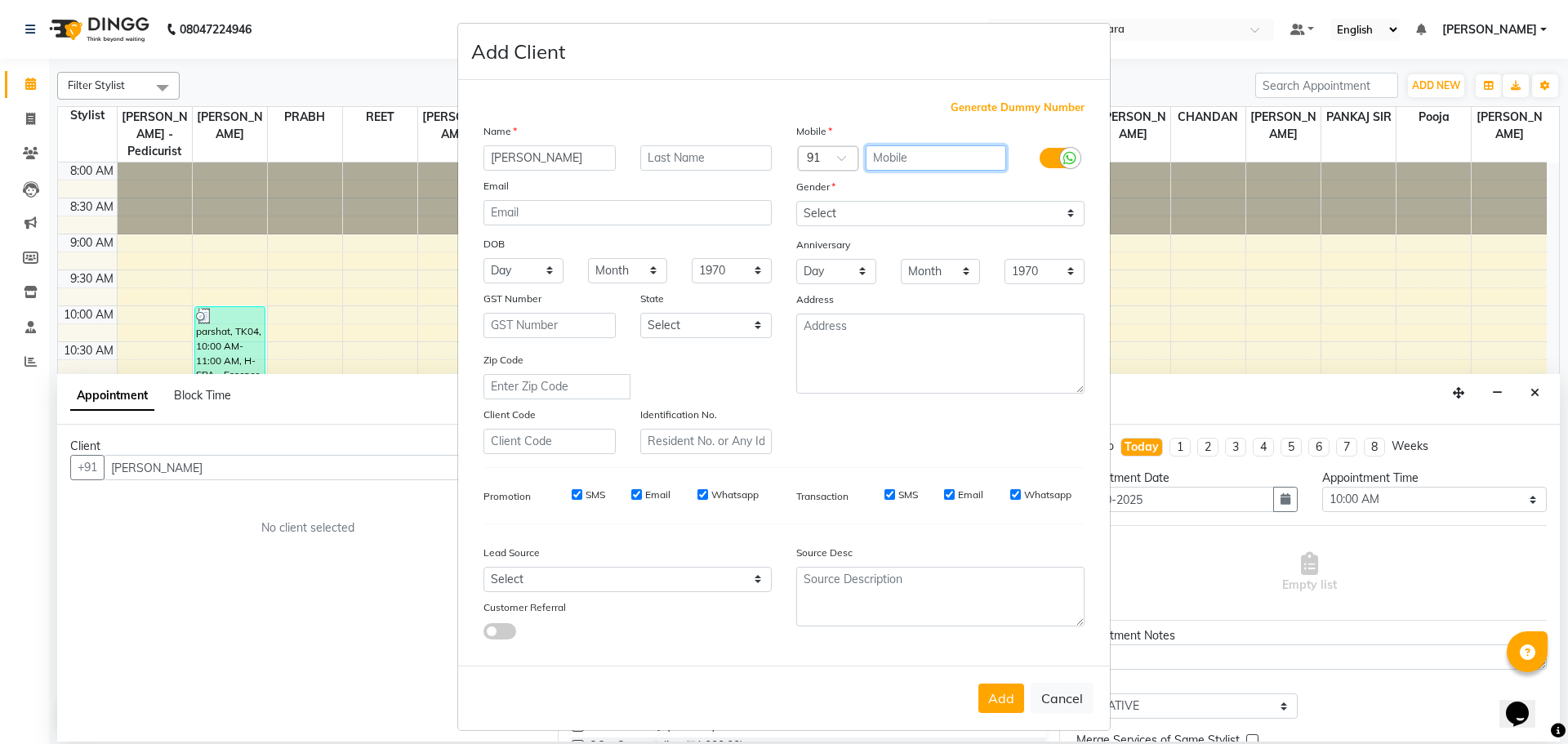
click at [892, 157] on input "text" at bounding box center [936, 158] width 141 height 25
click at [907, 155] on input "70870939" at bounding box center [936, 158] width 141 height 25
type input "7087093399"
click at [933, 223] on select "Select [DEMOGRAPHIC_DATA] [DEMOGRAPHIC_DATA] Other Prefer Not To Say" at bounding box center [940, 213] width 288 height 25
select select "[DEMOGRAPHIC_DATA]"
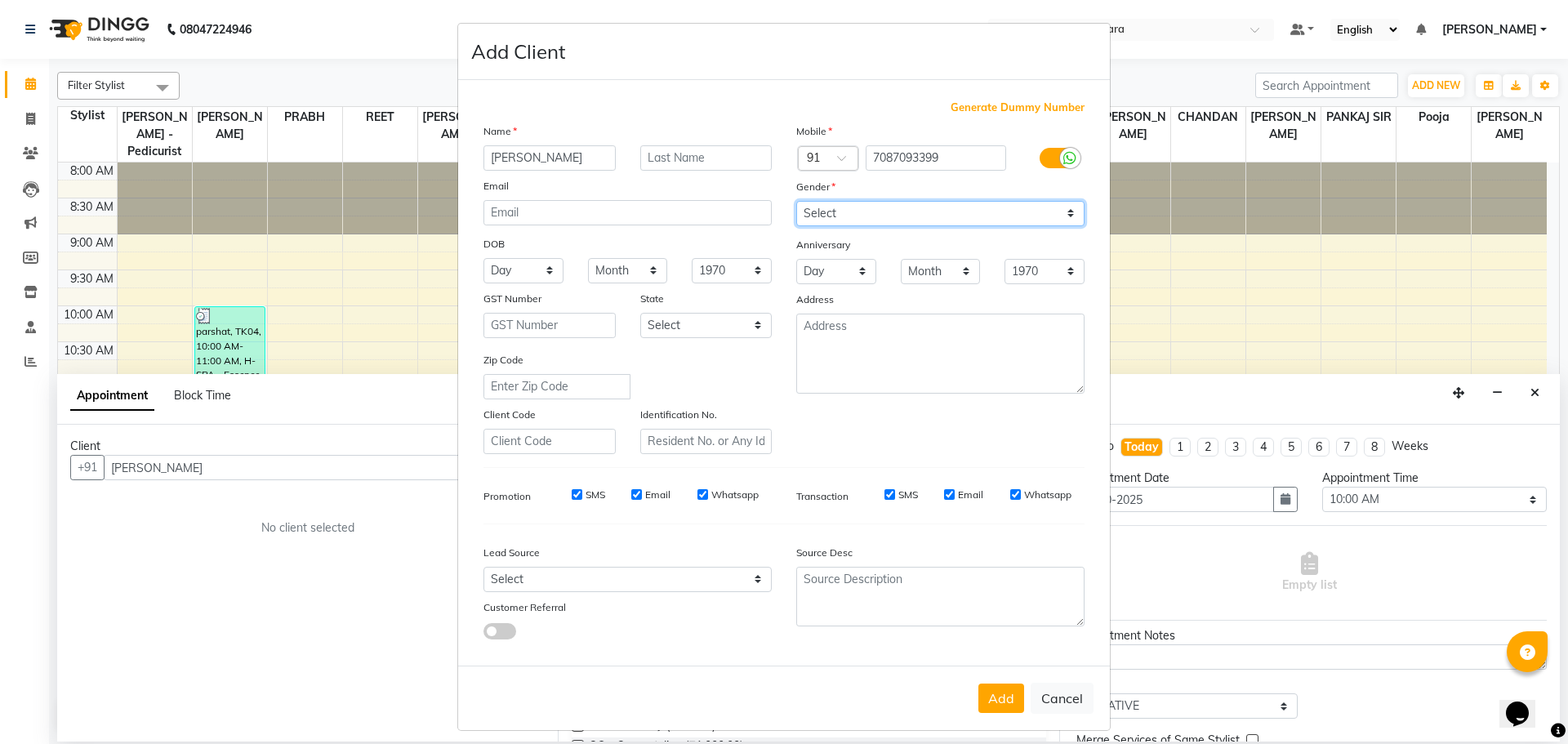
click at [796, 201] on select "Select [DEMOGRAPHIC_DATA] [DEMOGRAPHIC_DATA] Other Prefer Not To Say" at bounding box center [940, 213] width 288 height 25
click at [994, 697] on button "Add" at bounding box center [1001, 698] width 46 height 30
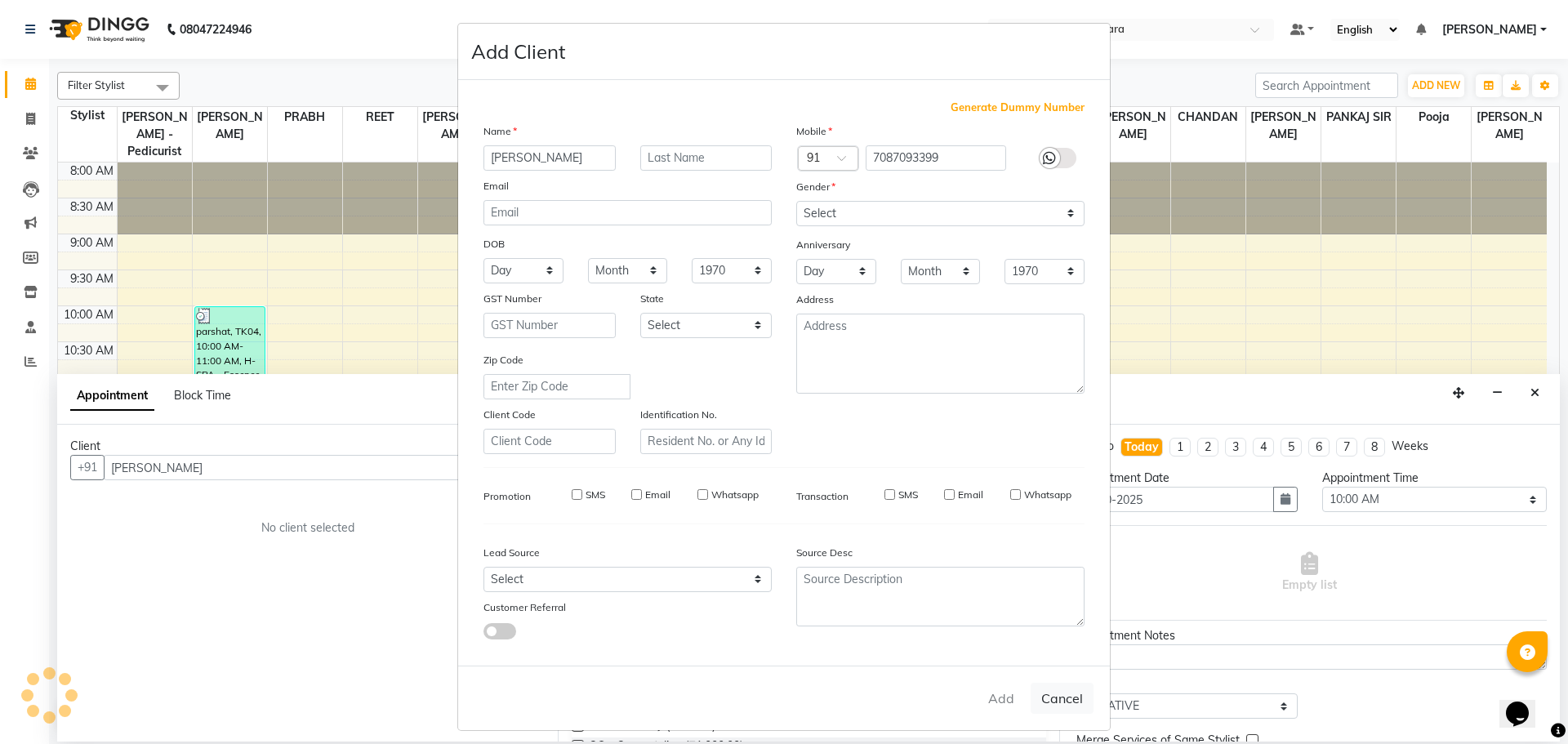
type input "7087093399"
select select
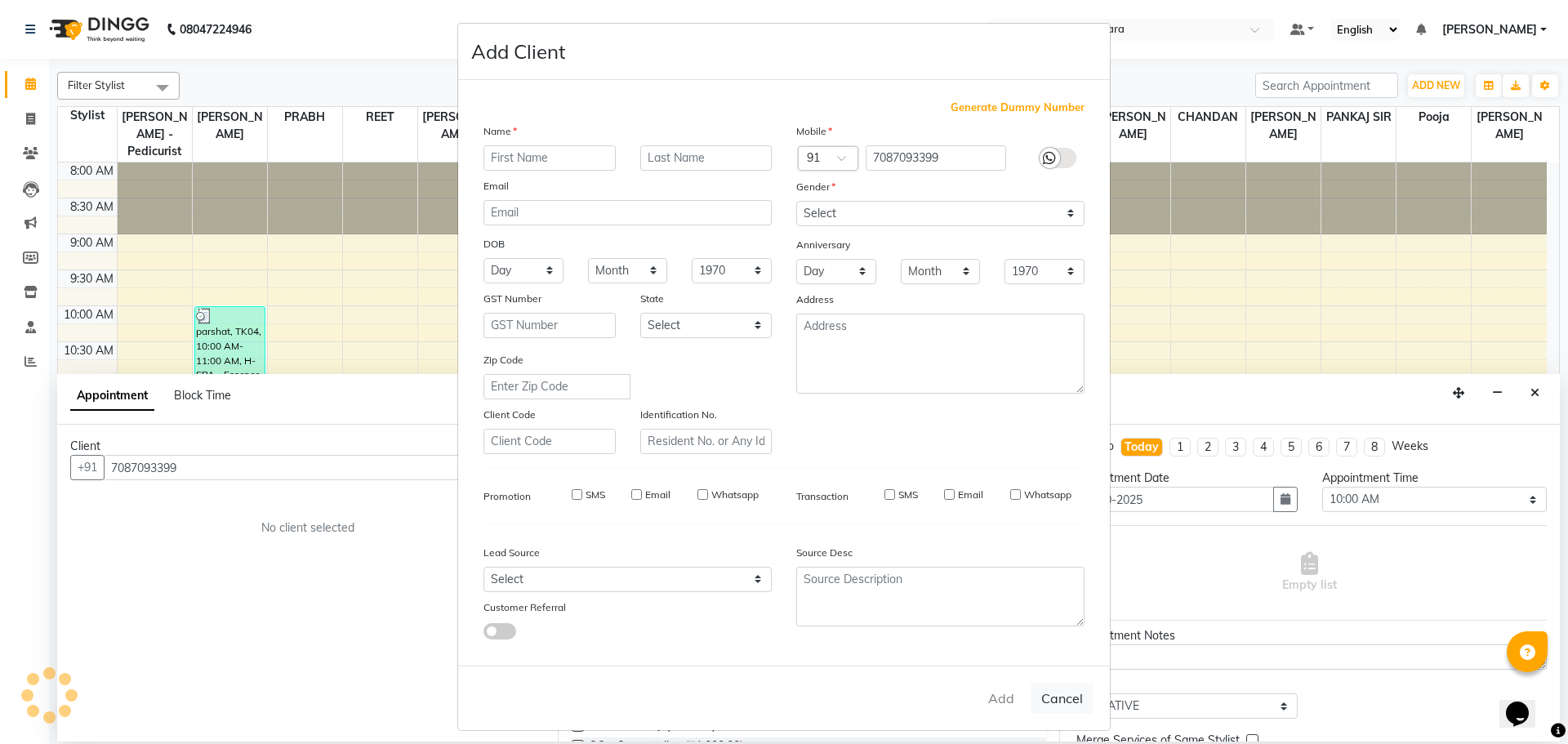
select select
checkbox input "false"
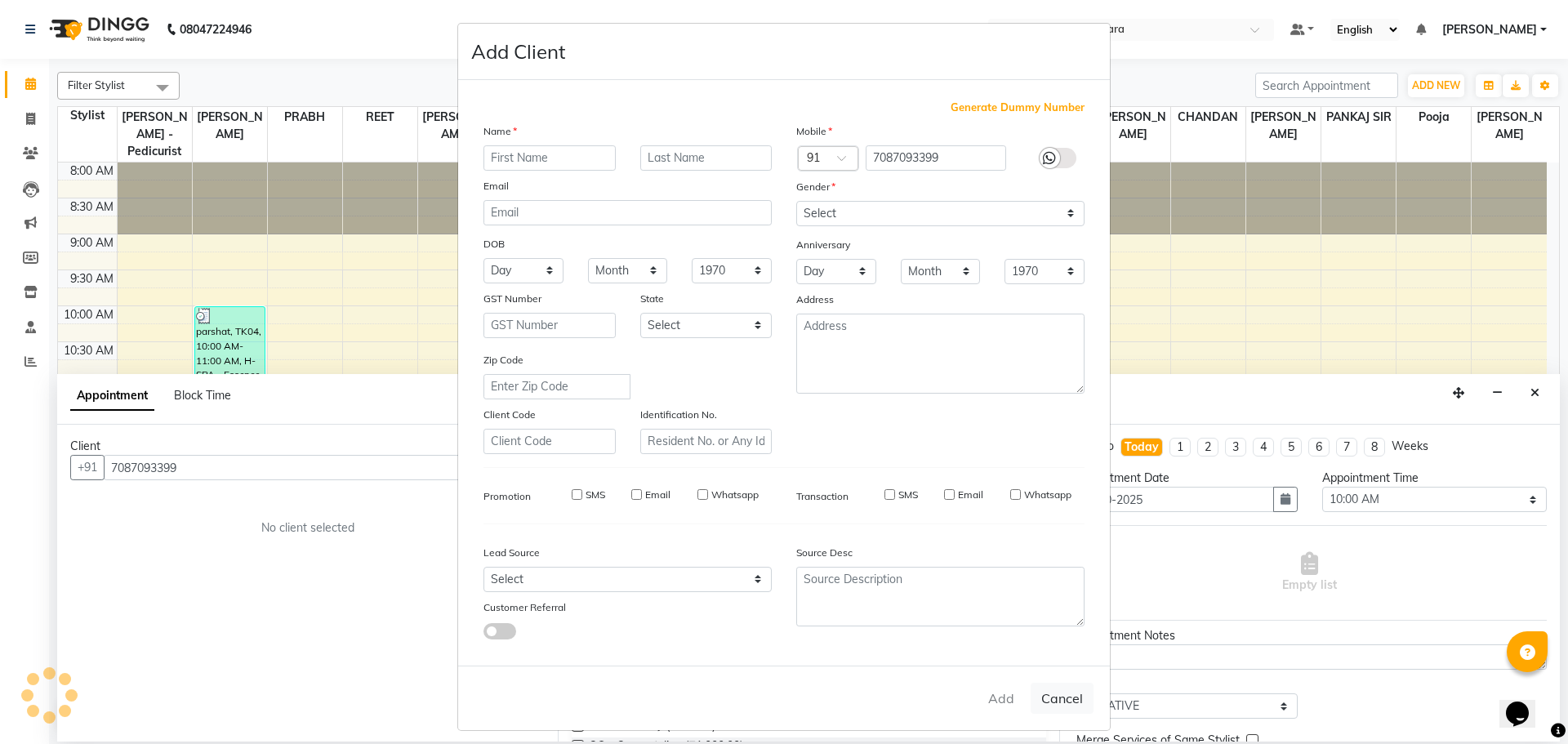
checkbox input "false"
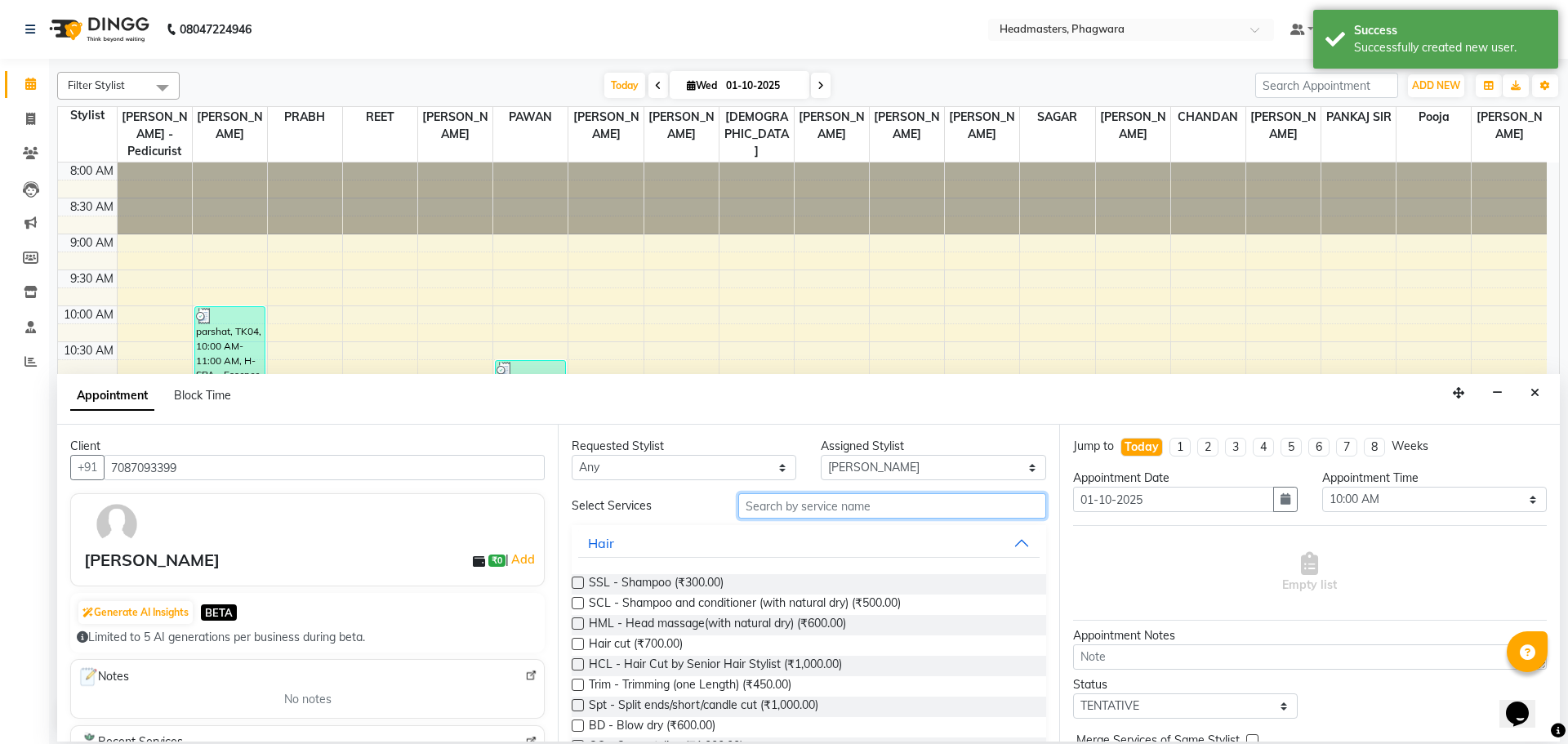
click at [860, 506] on input "text" at bounding box center [892, 506] width 308 height 25
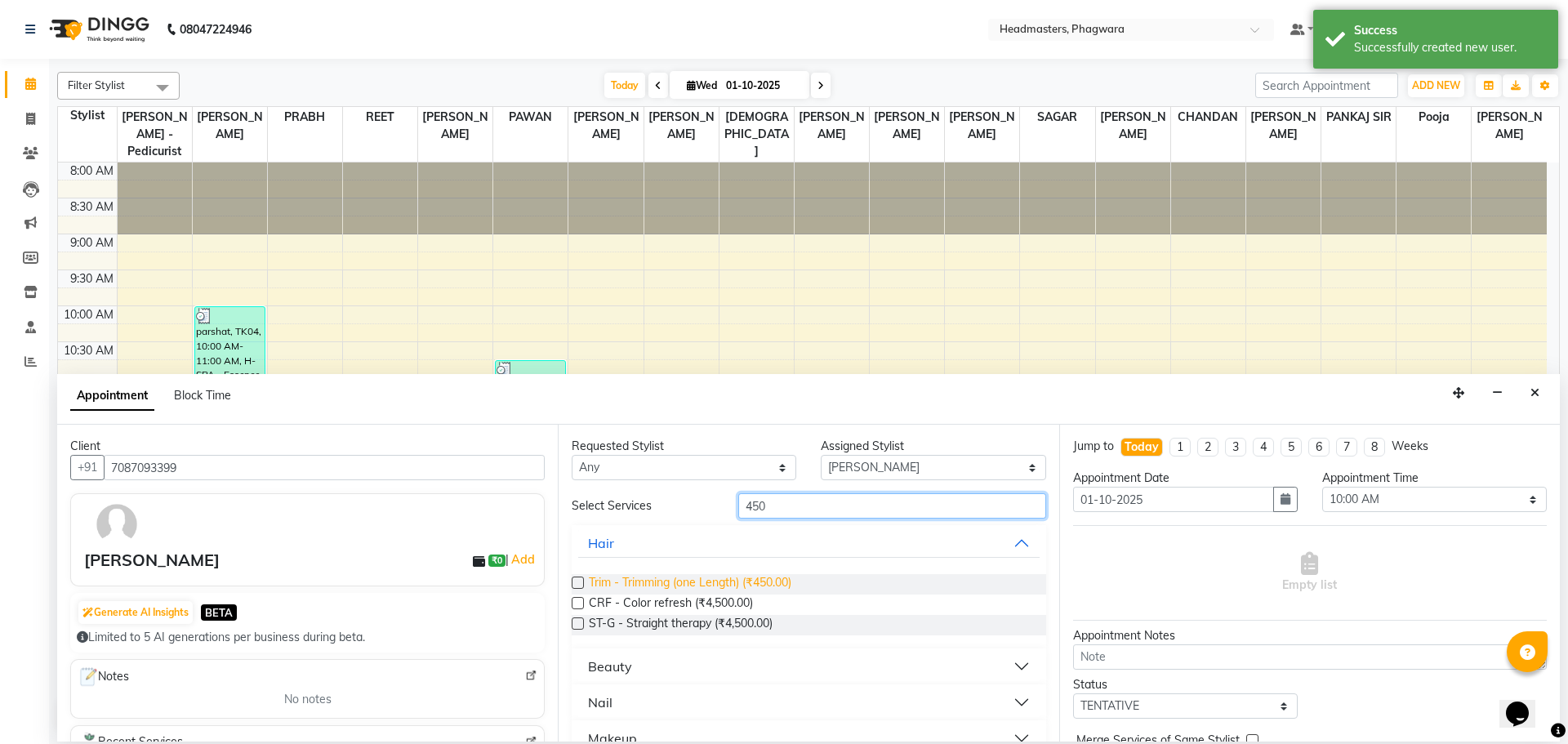
type input "450"
click at [720, 586] on span "Trim - Trimming (one Length) (₹450.00)" at bounding box center [690, 584] width 202 height 21
checkbox input "false"
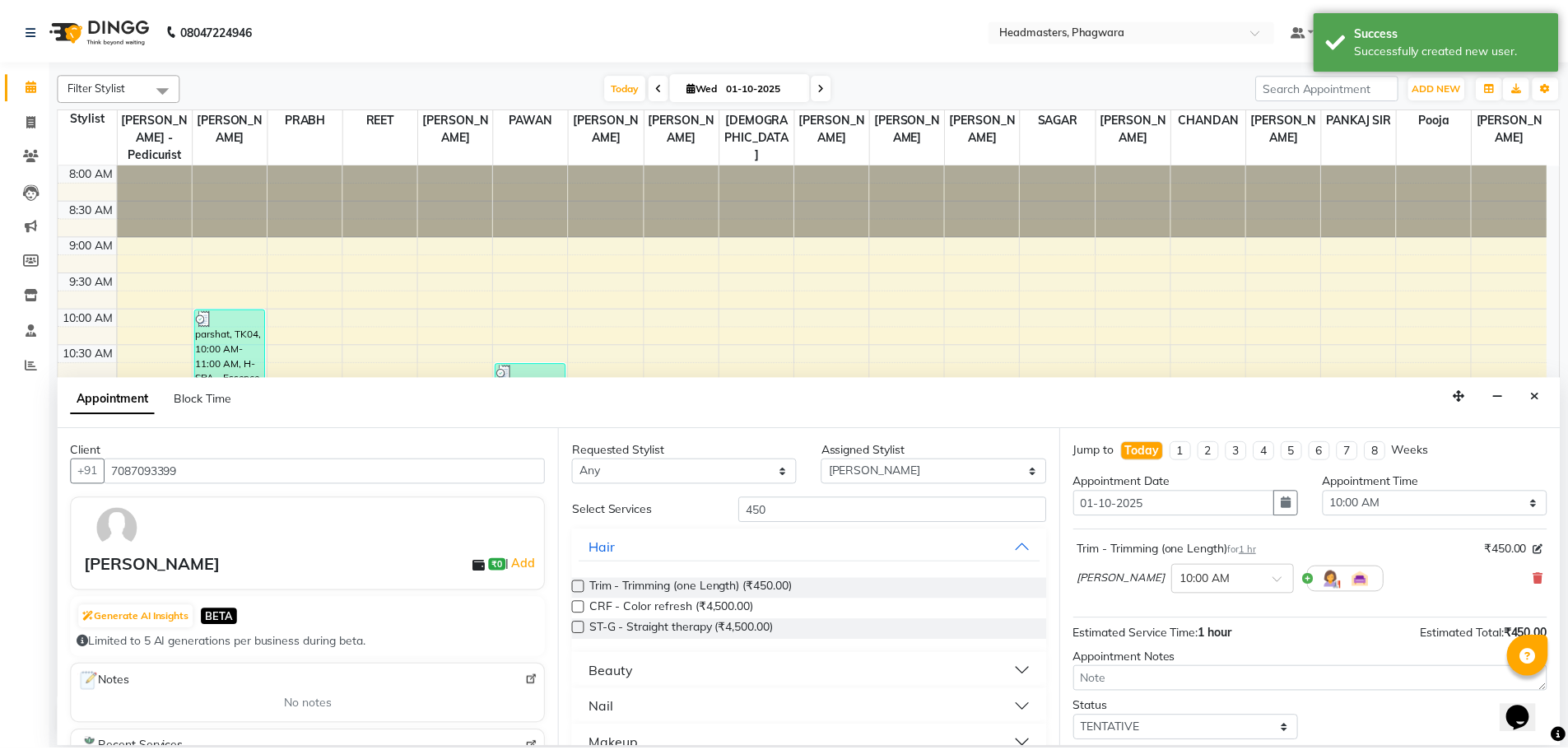
scroll to position [71, 0]
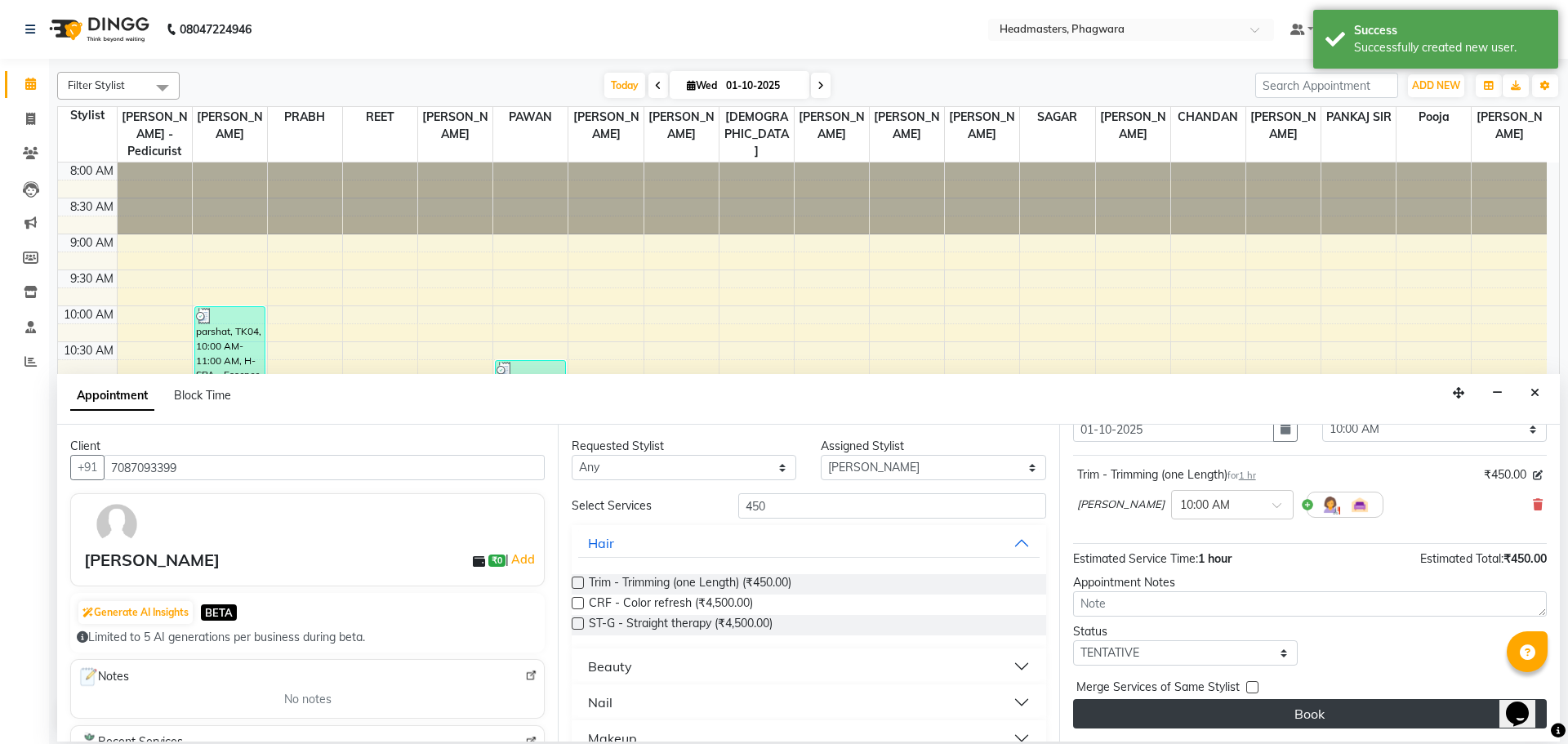
click at [1277, 713] on button "Book" at bounding box center [1310, 713] width 474 height 30
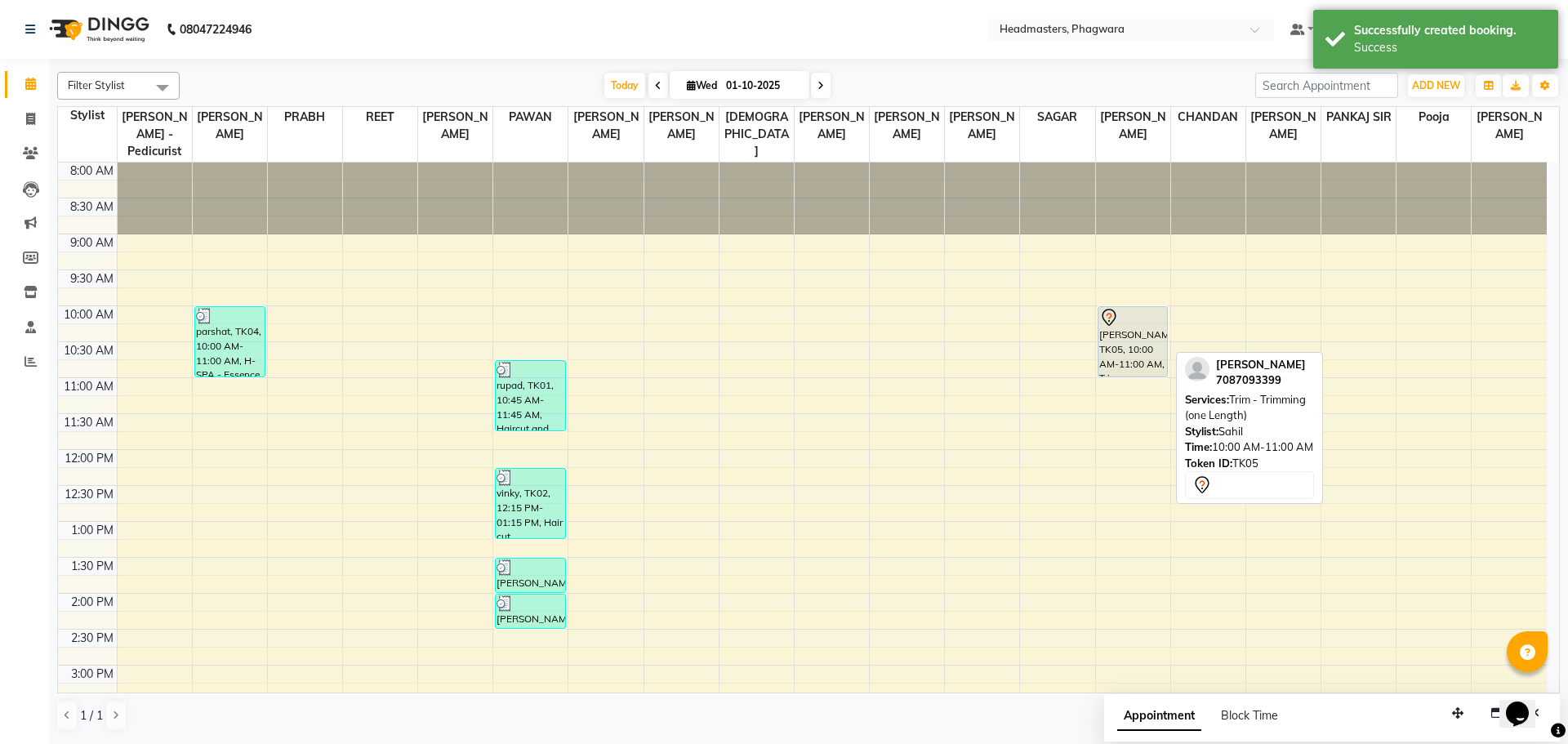
click at [1138, 316] on div "[PERSON_NAME], TK05, 10:00 AM-11:00 AM, Trim - Trimming (one Length)" at bounding box center [1133, 341] width 69 height 69
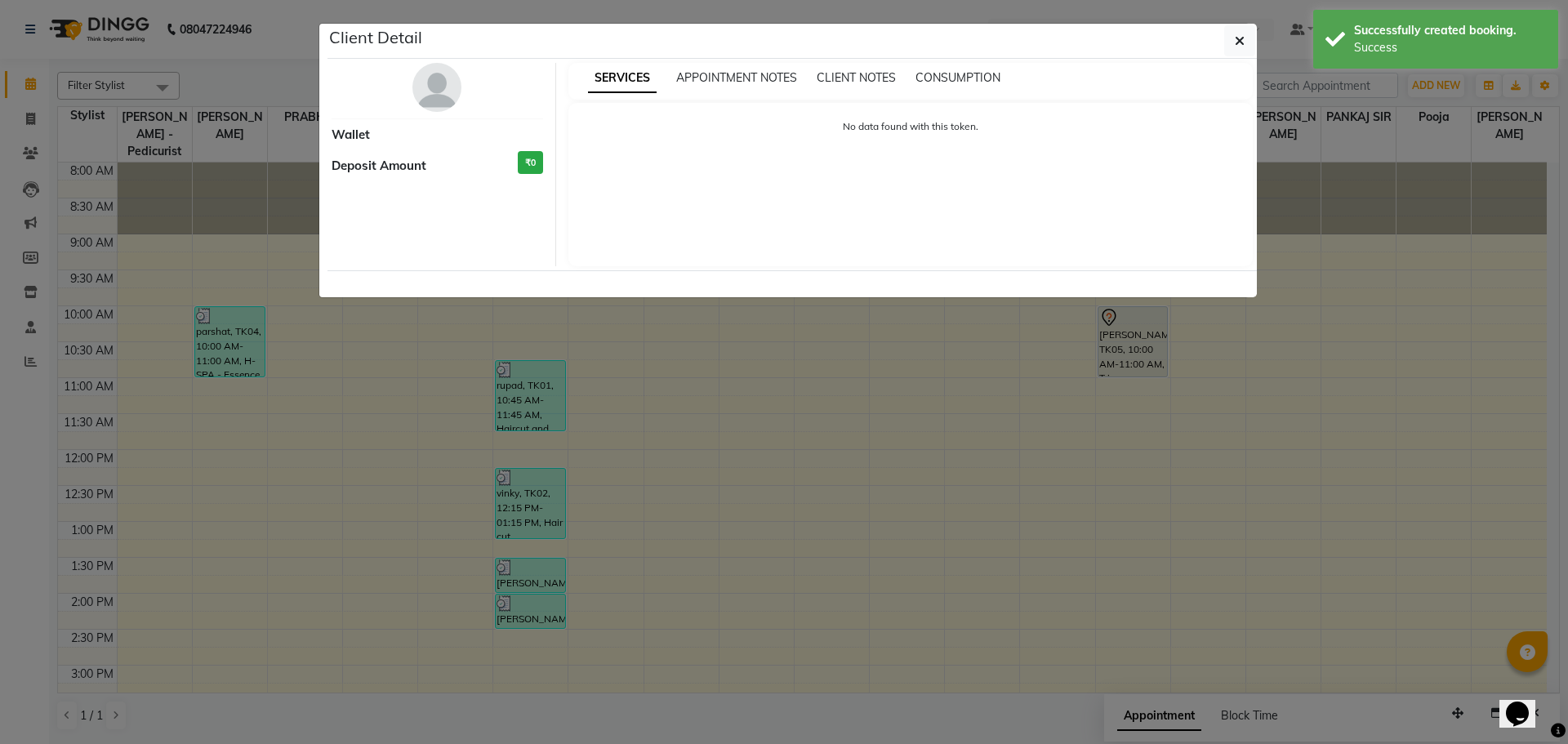
select select "7"
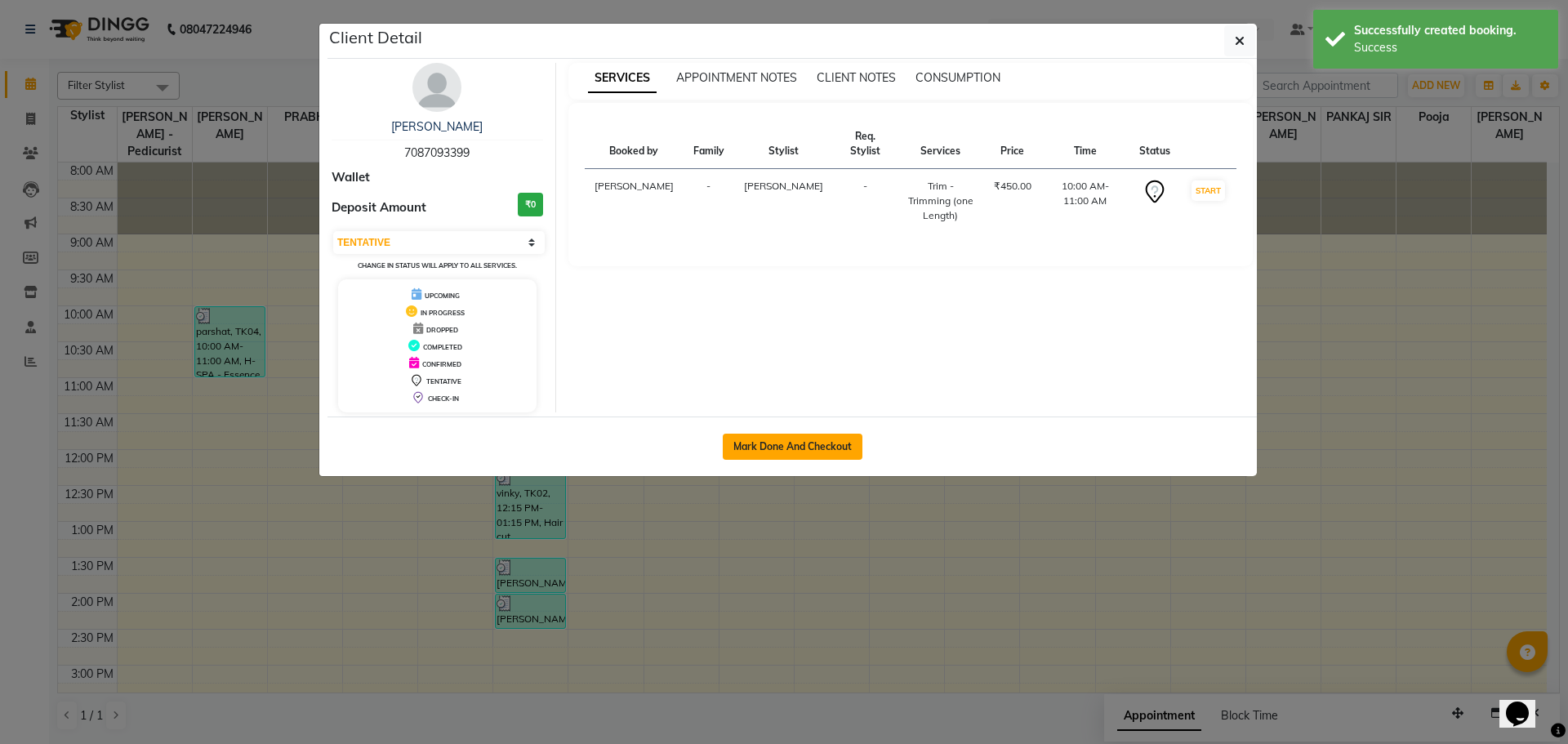
click at [833, 440] on button "Mark Done And Checkout" at bounding box center [792, 446] width 139 height 26
select select "service"
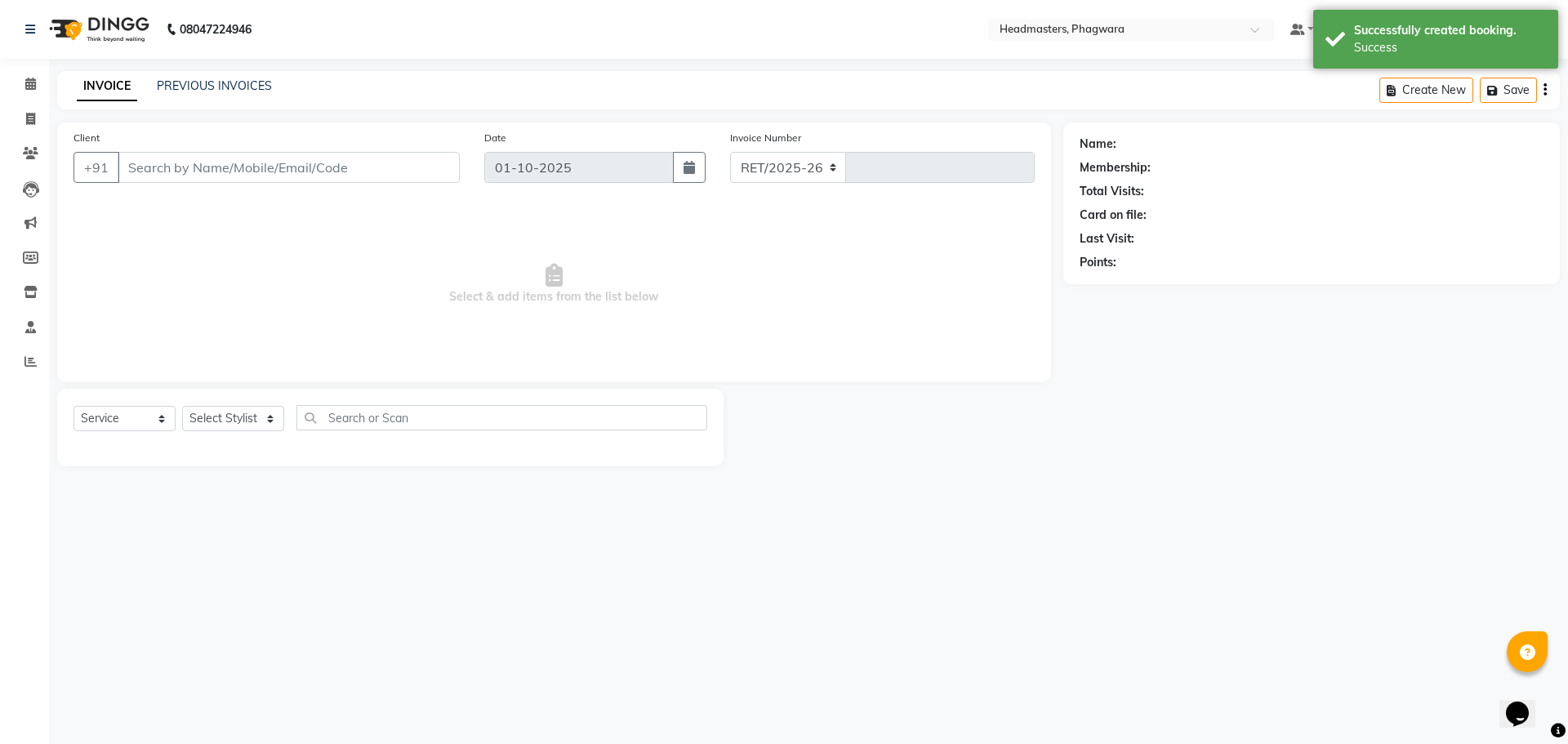
select select "7888"
type input "1219"
type input "7087093399"
select select "71392"
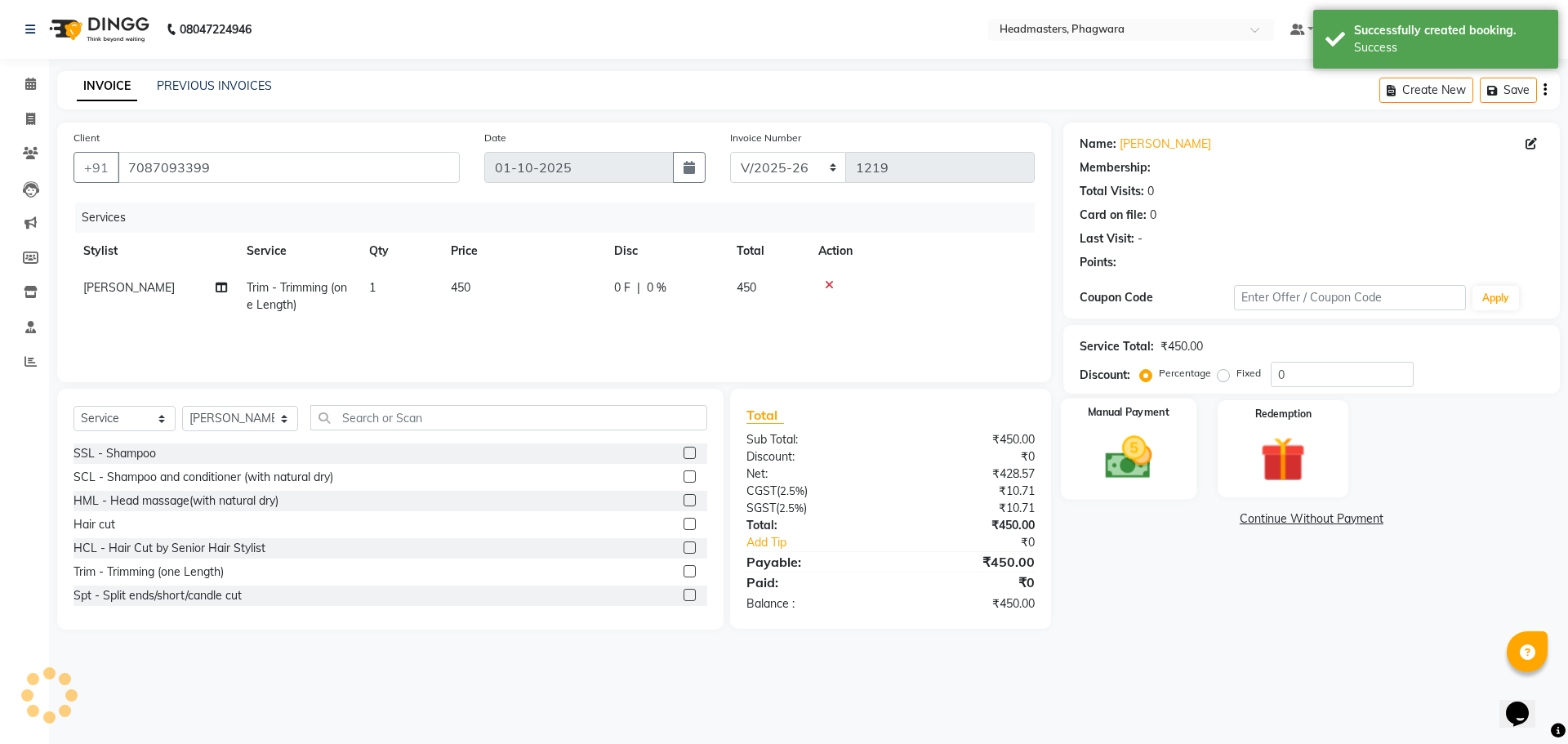
click at [1168, 476] on div "Manual Payment" at bounding box center [1127, 449] width 136 height 101
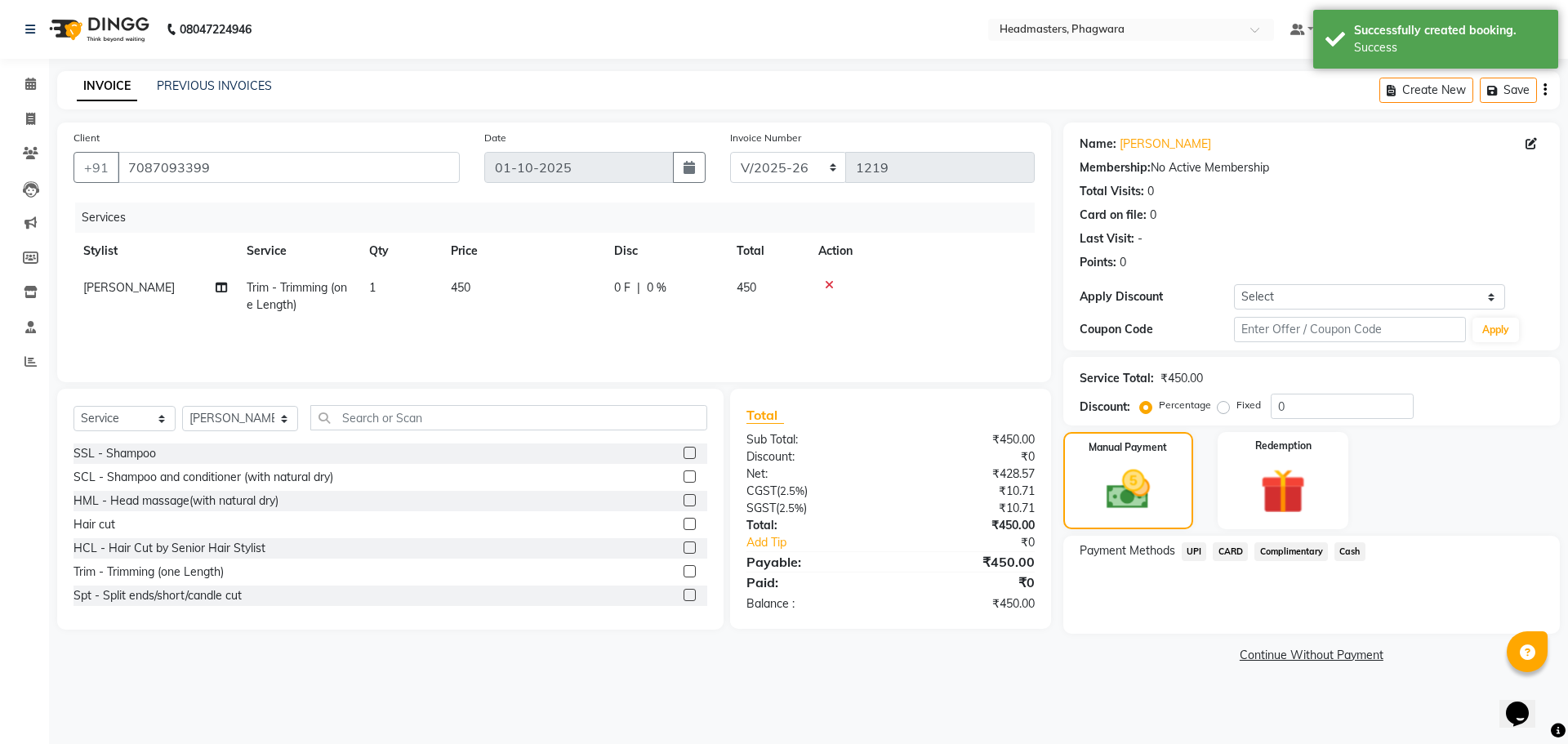
click at [1186, 551] on span "UPI" at bounding box center [1195, 551] width 25 height 19
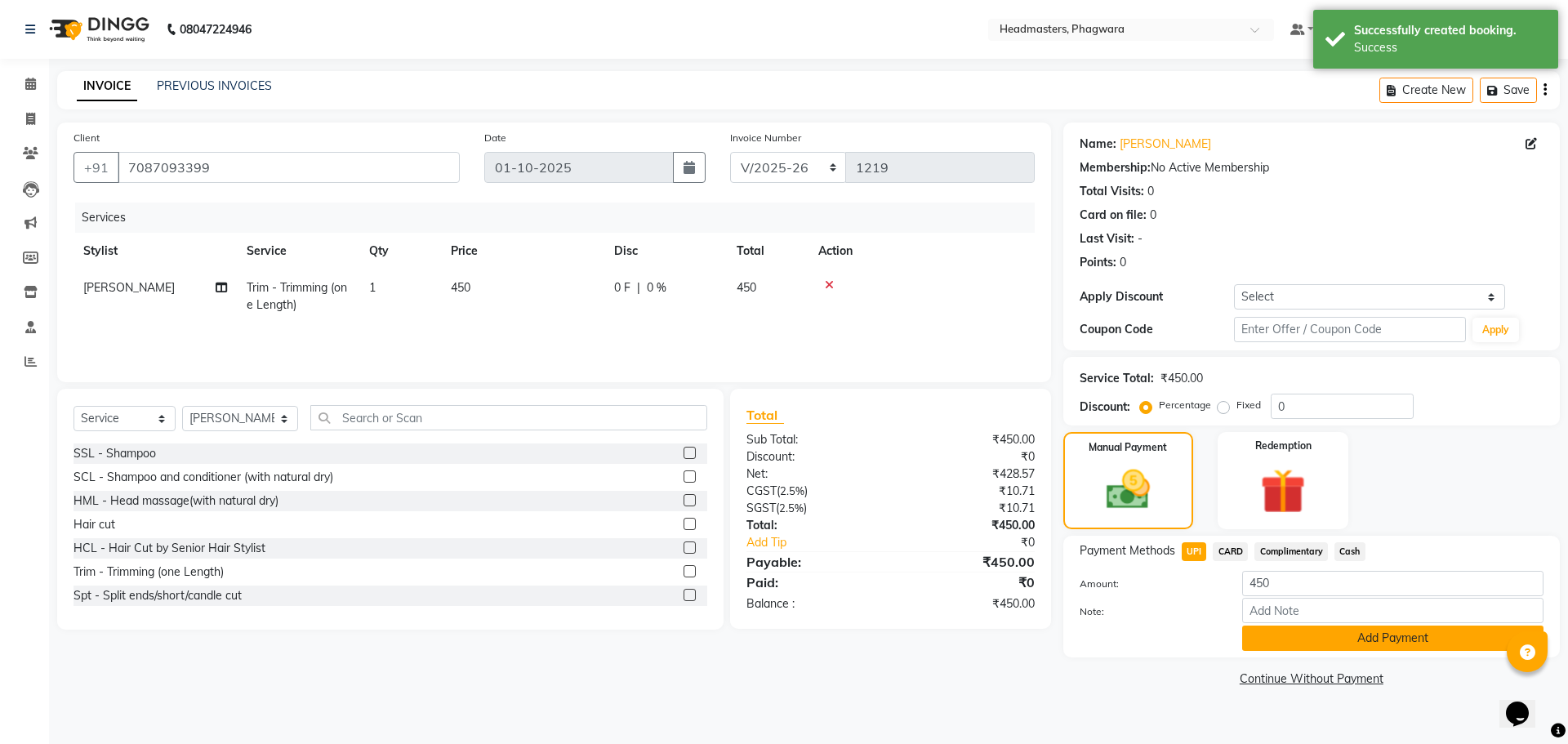
click at [1277, 638] on button "Add Payment" at bounding box center [1393, 638] width 301 height 25
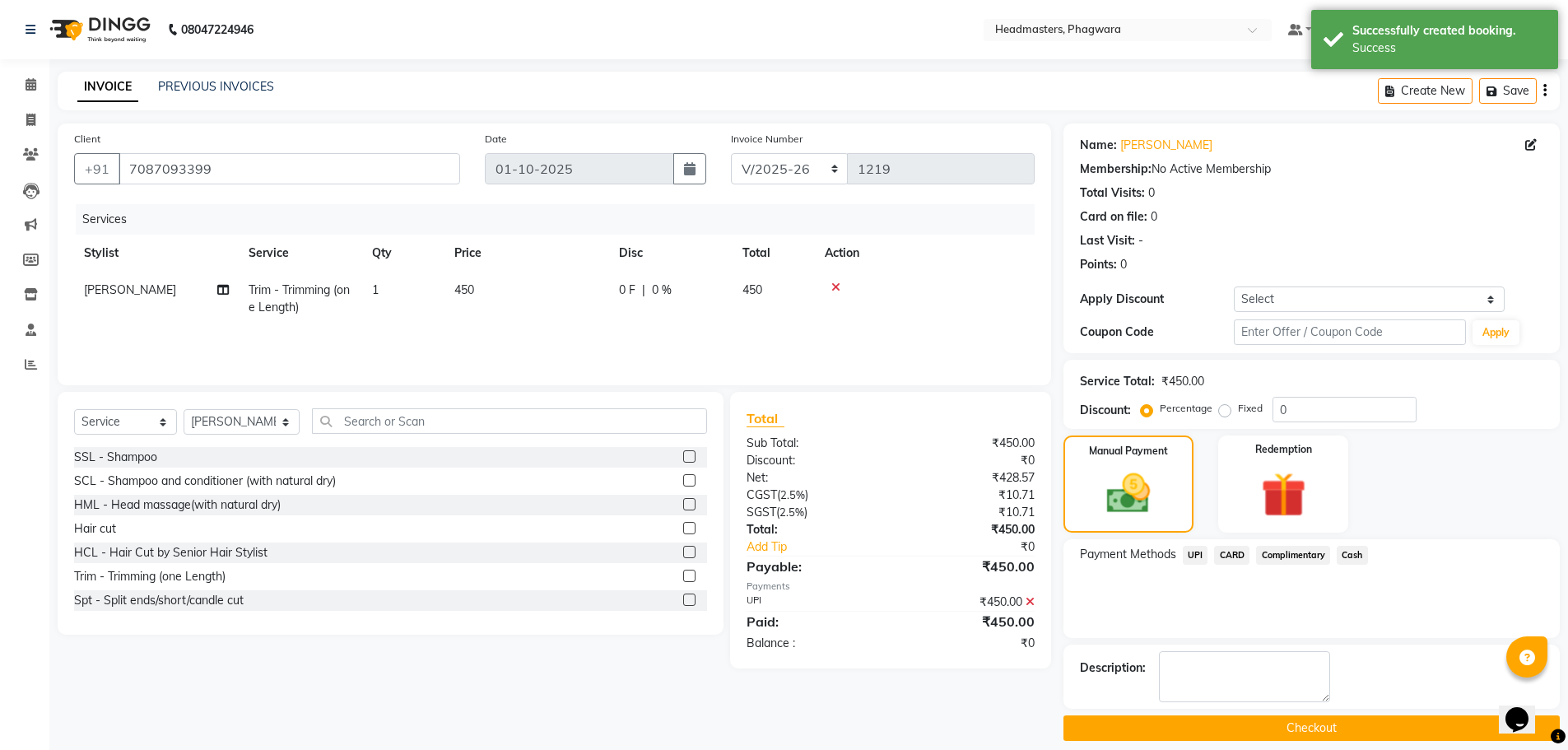
click at [1311, 732] on button "Checkout" at bounding box center [1311, 728] width 496 height 25
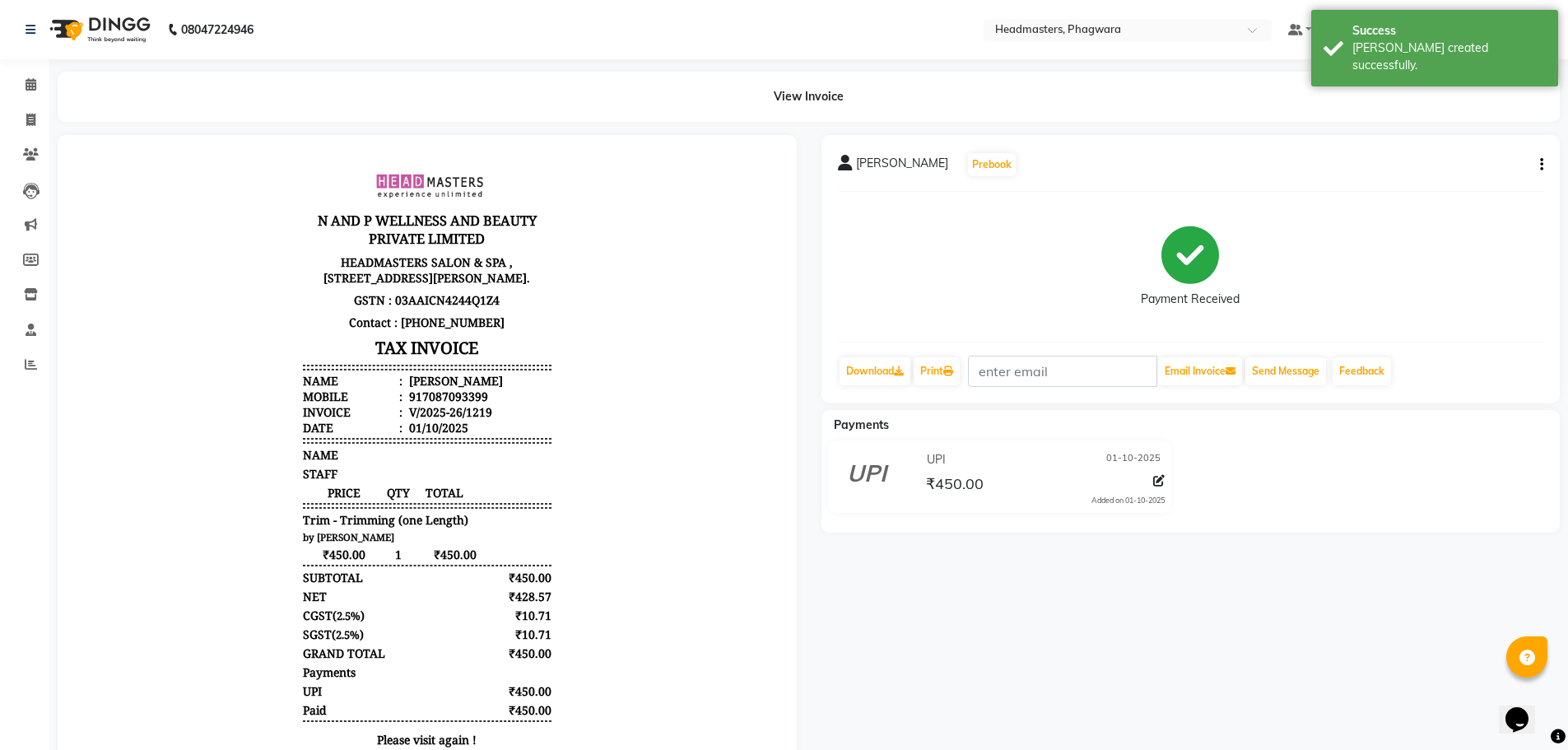
select select "service"
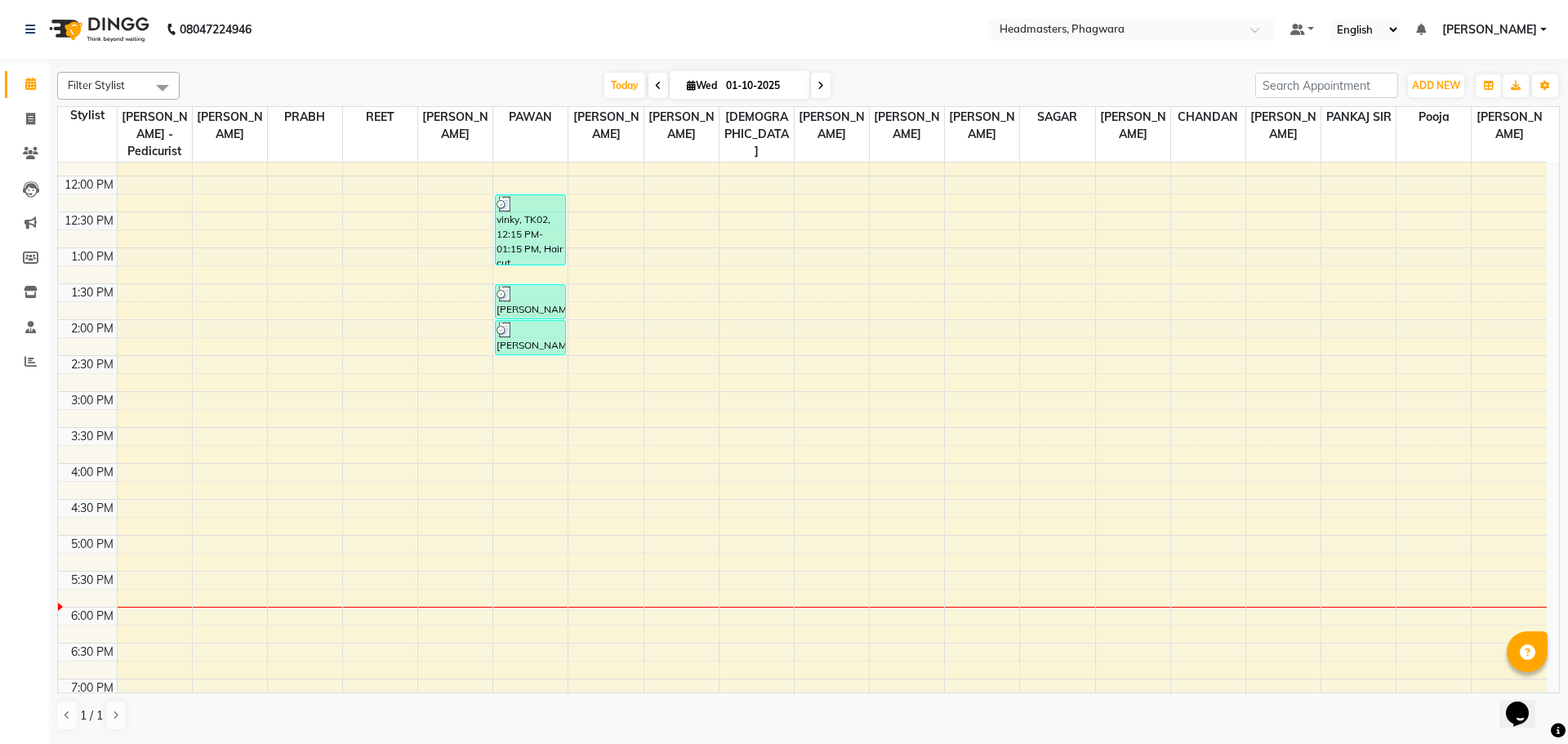
scroll to position [192, 0]
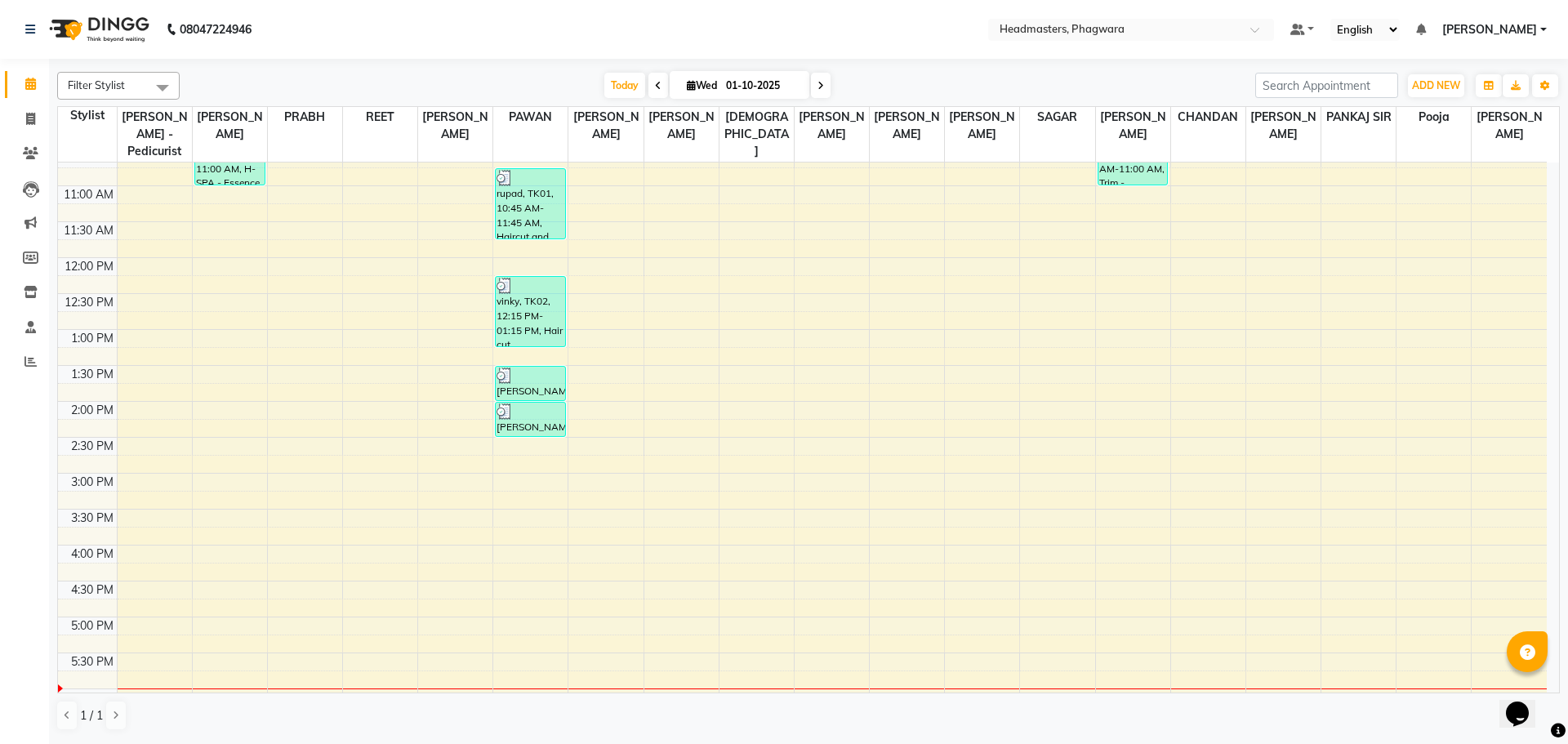
click at [1214, 162] on div "8:00 AM 8:30 AM 9:00 AM 9:30 AM 10:00 AM 10:30 AM 11:00 AM 11:30 AM 12:00 PM 12…" at bounding box center [802, 437] width 1489 height 934
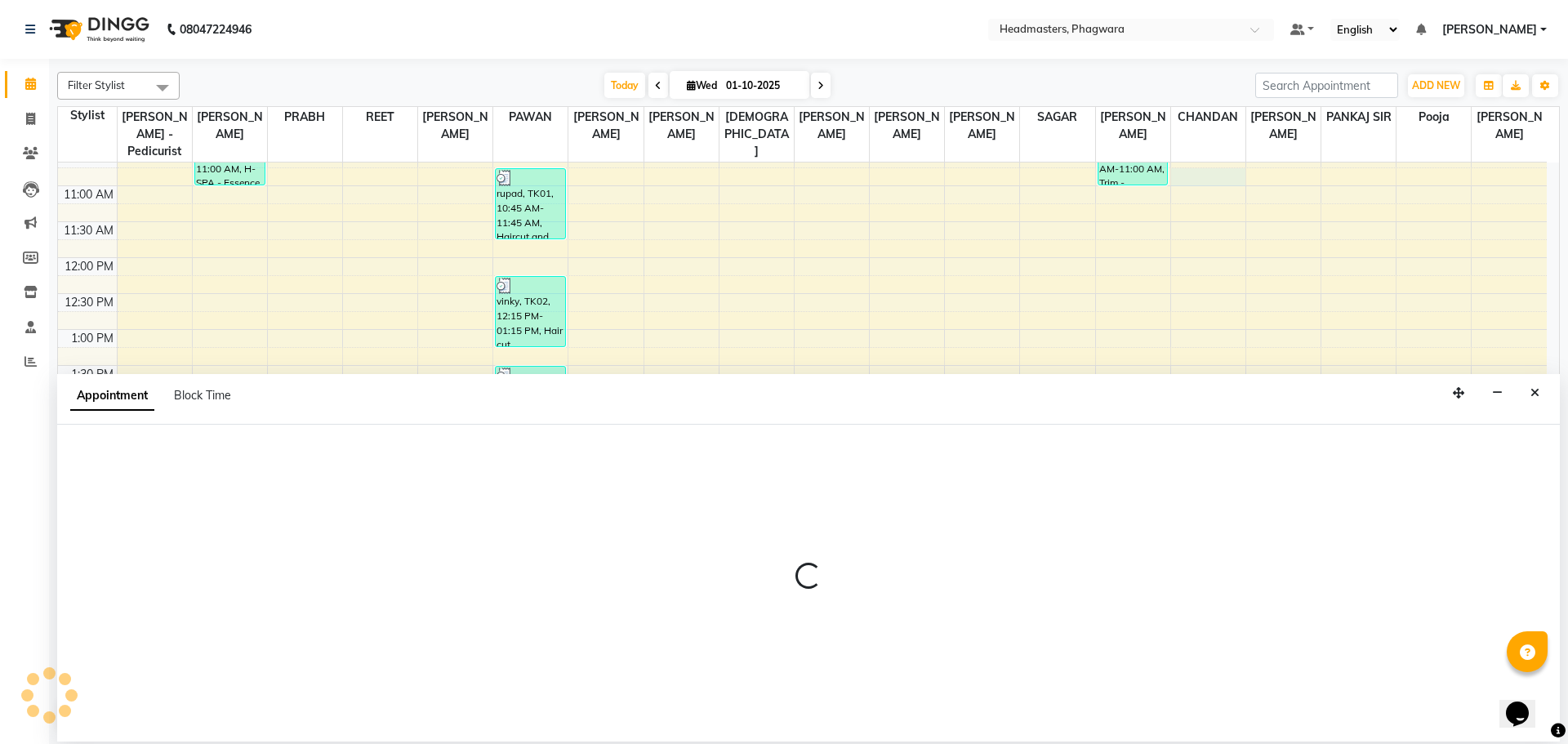
select select "71393"
select select "645"
select select "tentative"
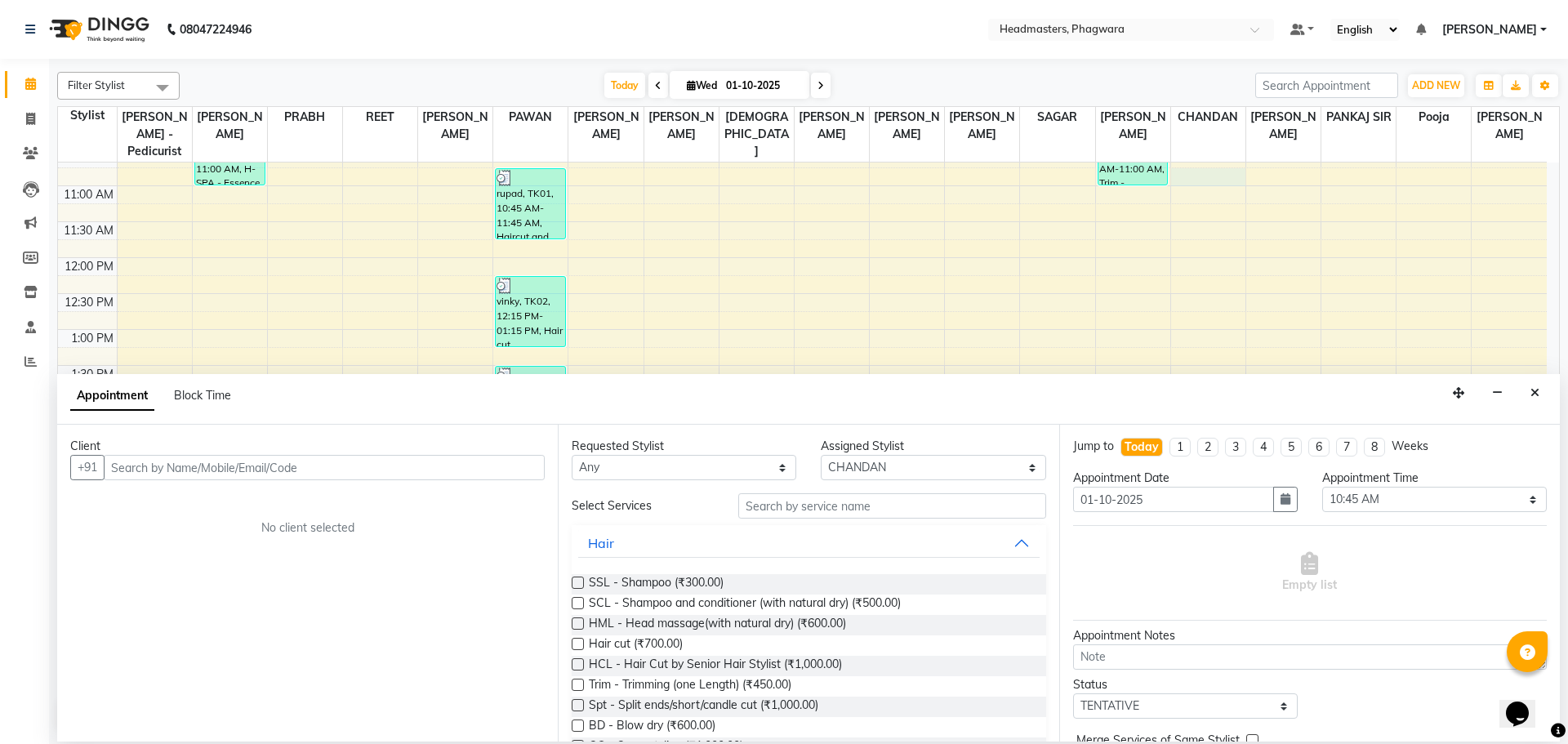
click at [385, 469] on input "text" at bounding box center [324, 468] width 441 height 25
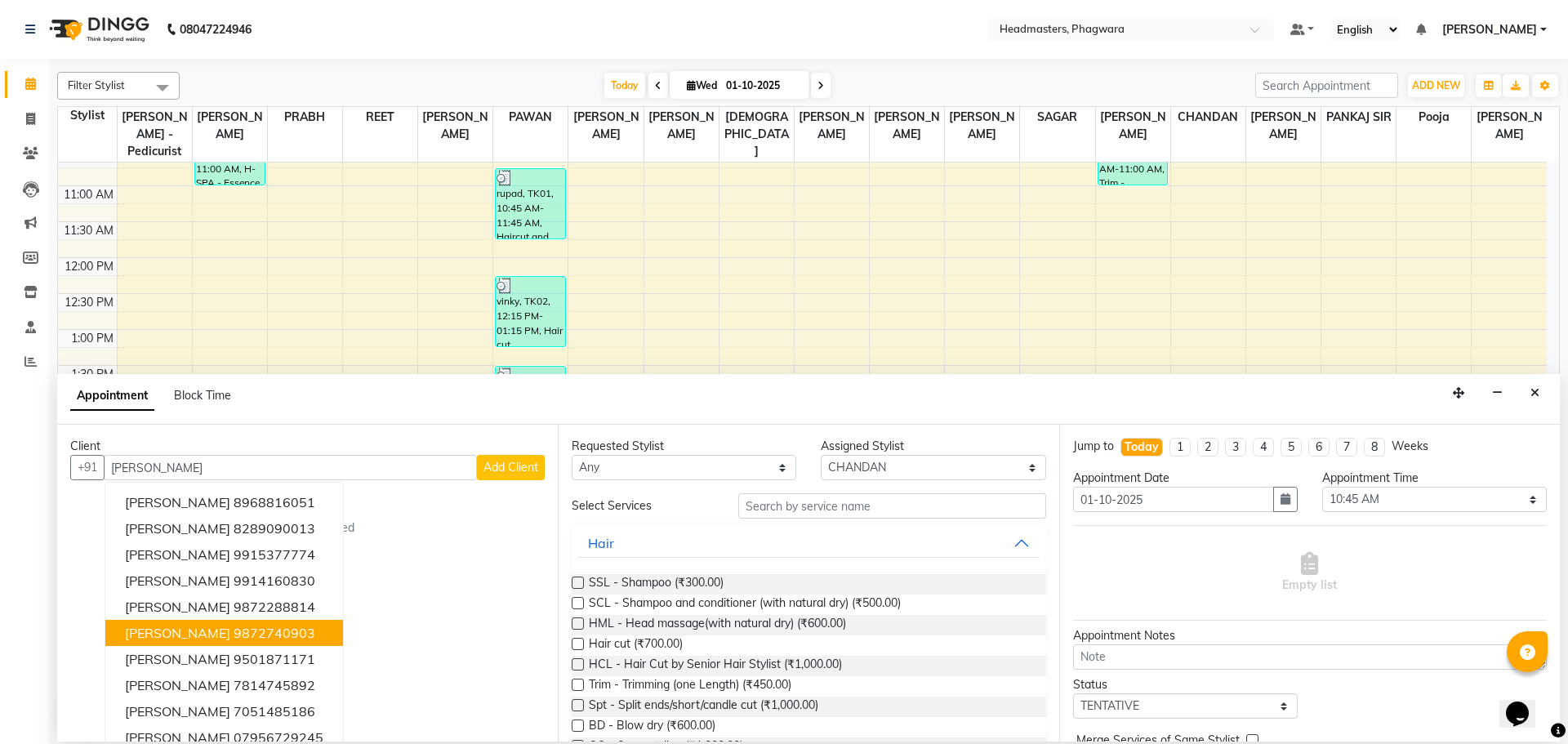
click at [234, 639] on ngb-highlight "9872740903" at bounding box center [274, 632] width 82 height 16
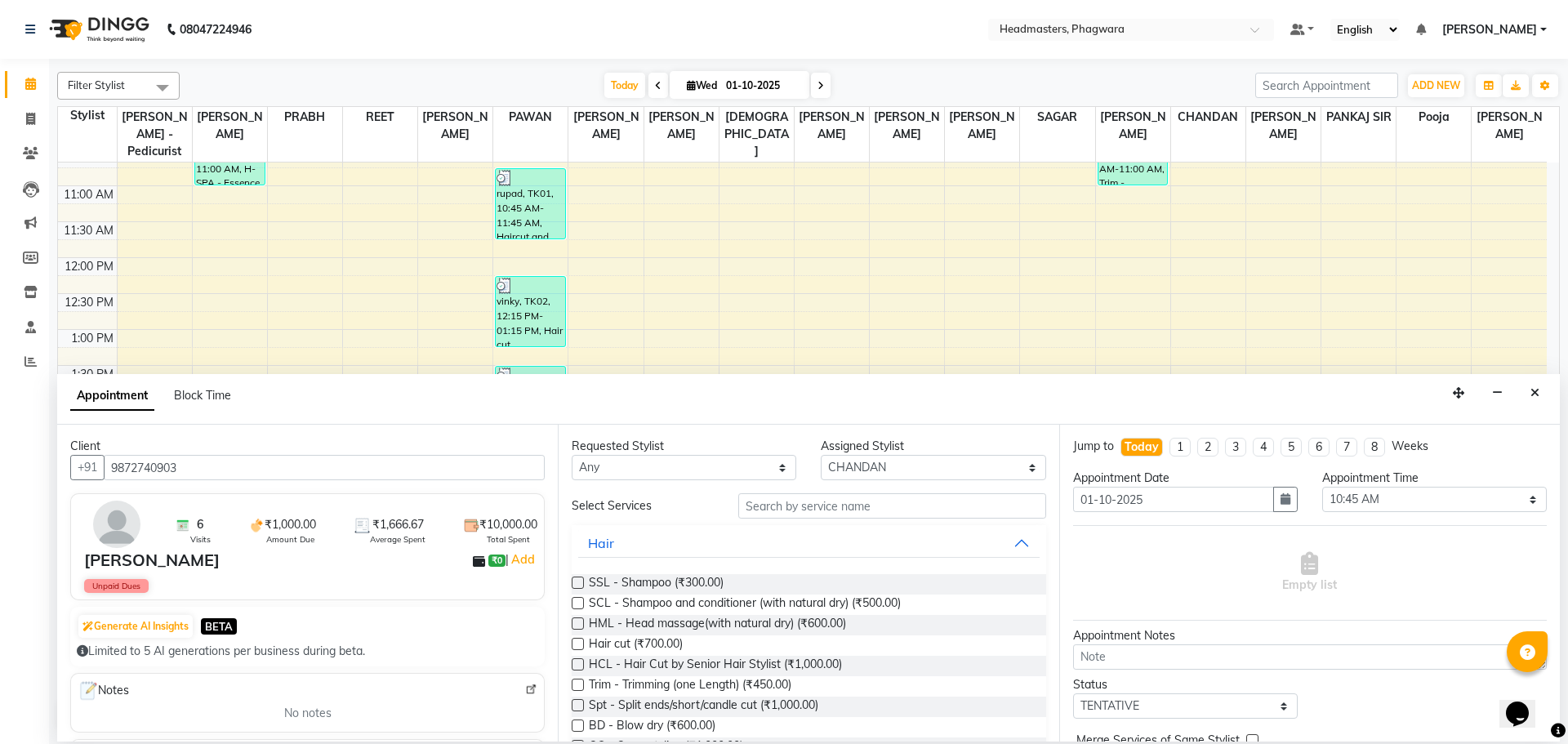
type input "9872740903"
click at [859, 504] on input "text" at bounding box center [892, 506] width 308 height 25
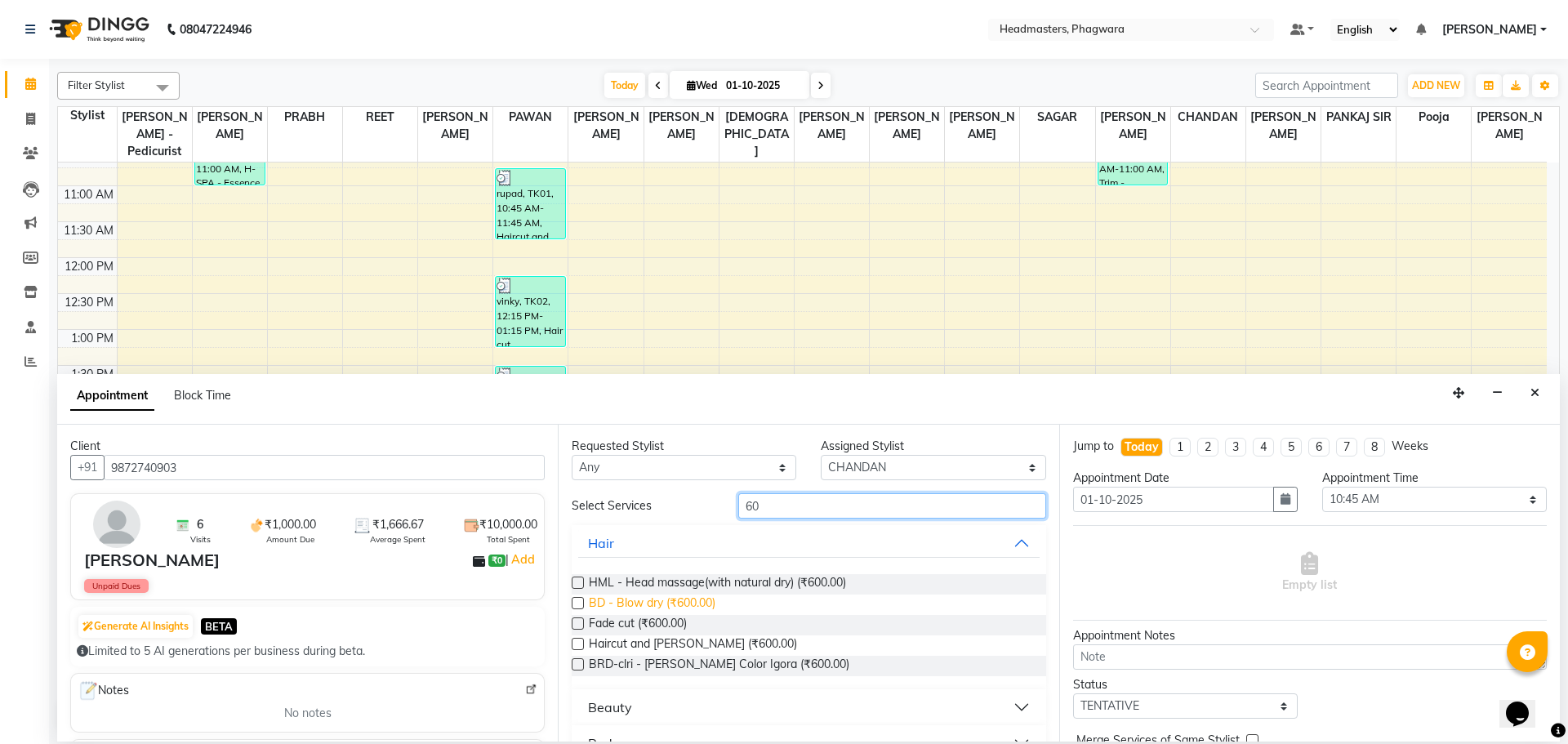
type input "60"
click at [697, 598] on span "BD - Blow dry (₹600.00)" at bounding box center [652, 605] width 127 height 21
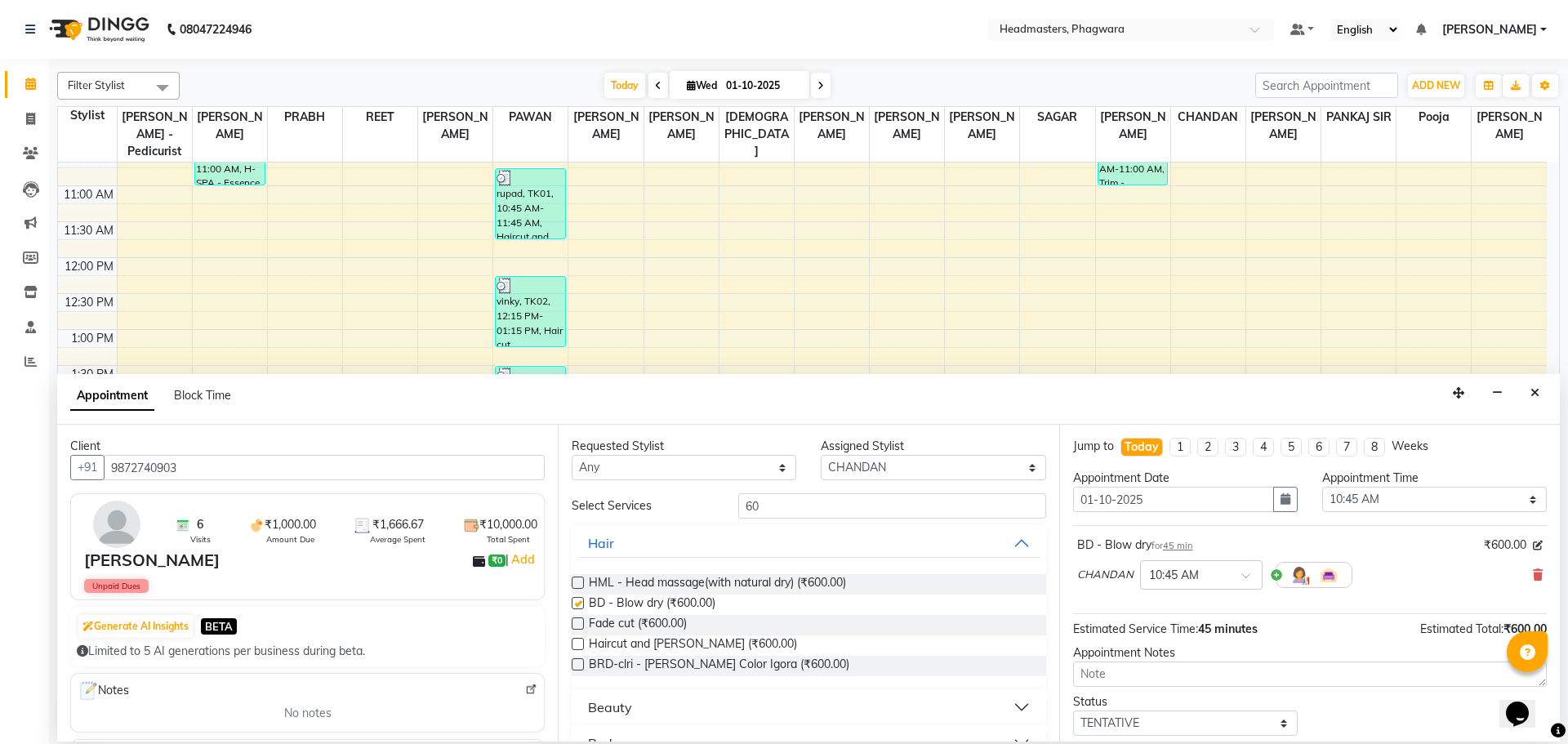
checkbox input "false"
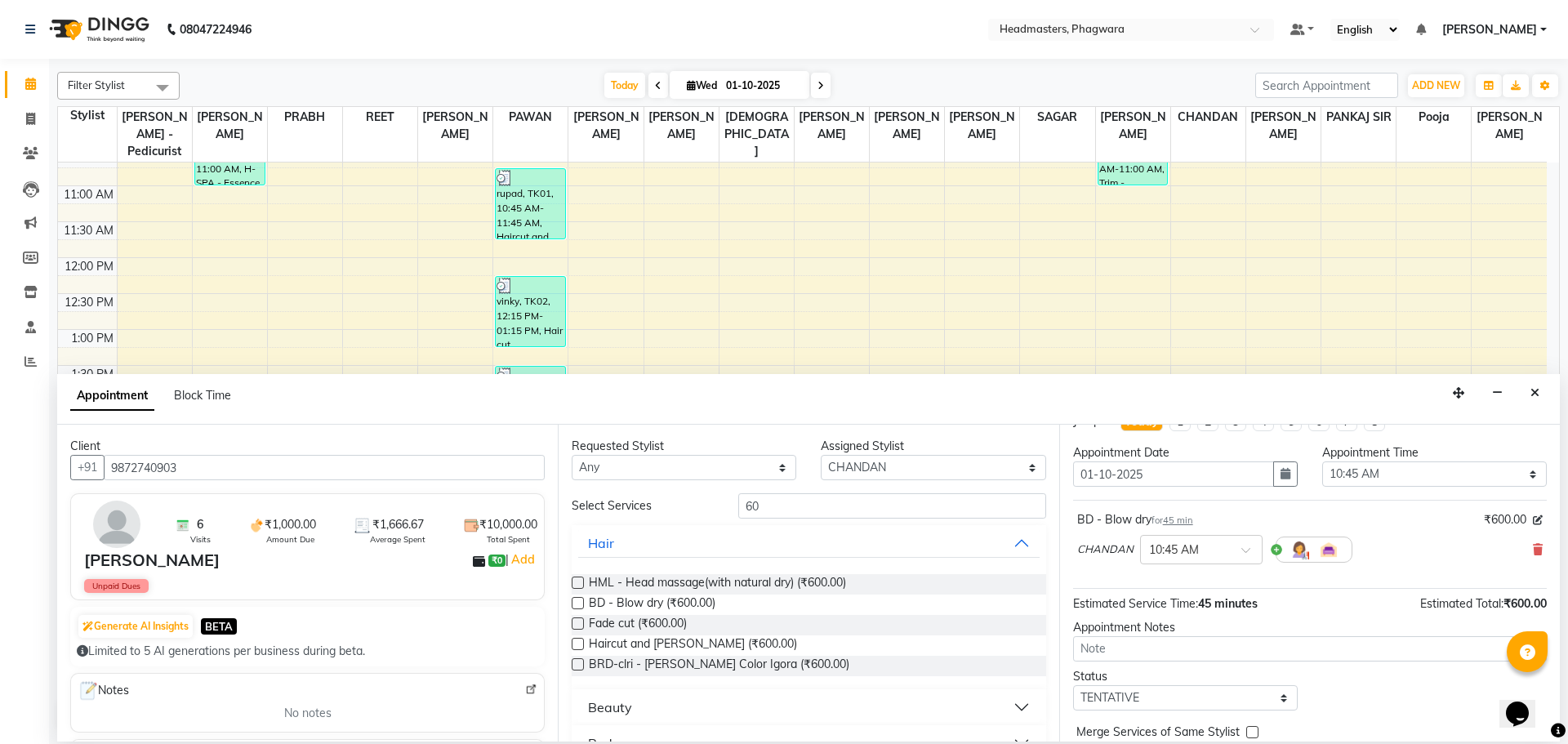
scroll to position [70, 0]
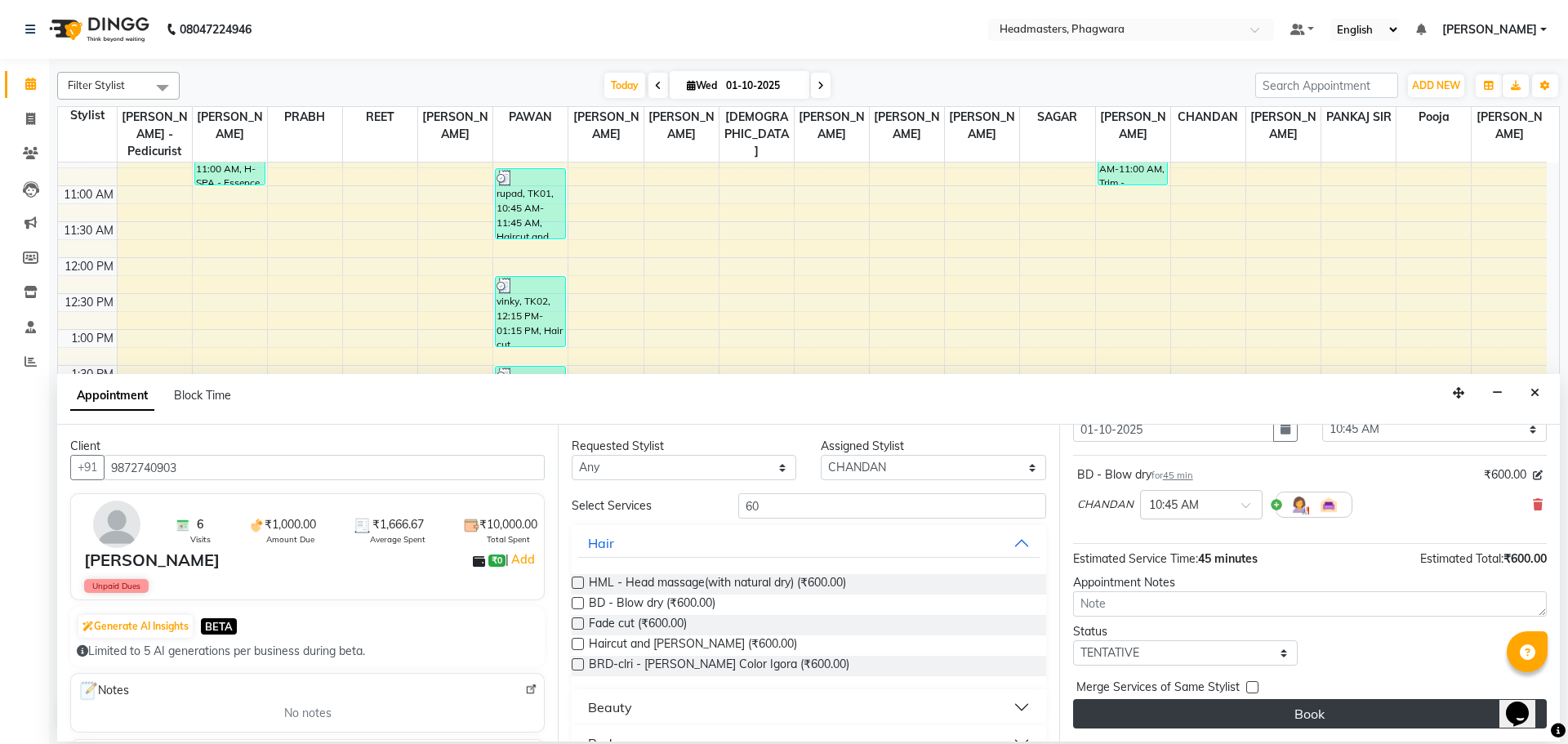
click at [1366, 718] on button "Book" at bounding box center [1310, 713] width 474 height 30
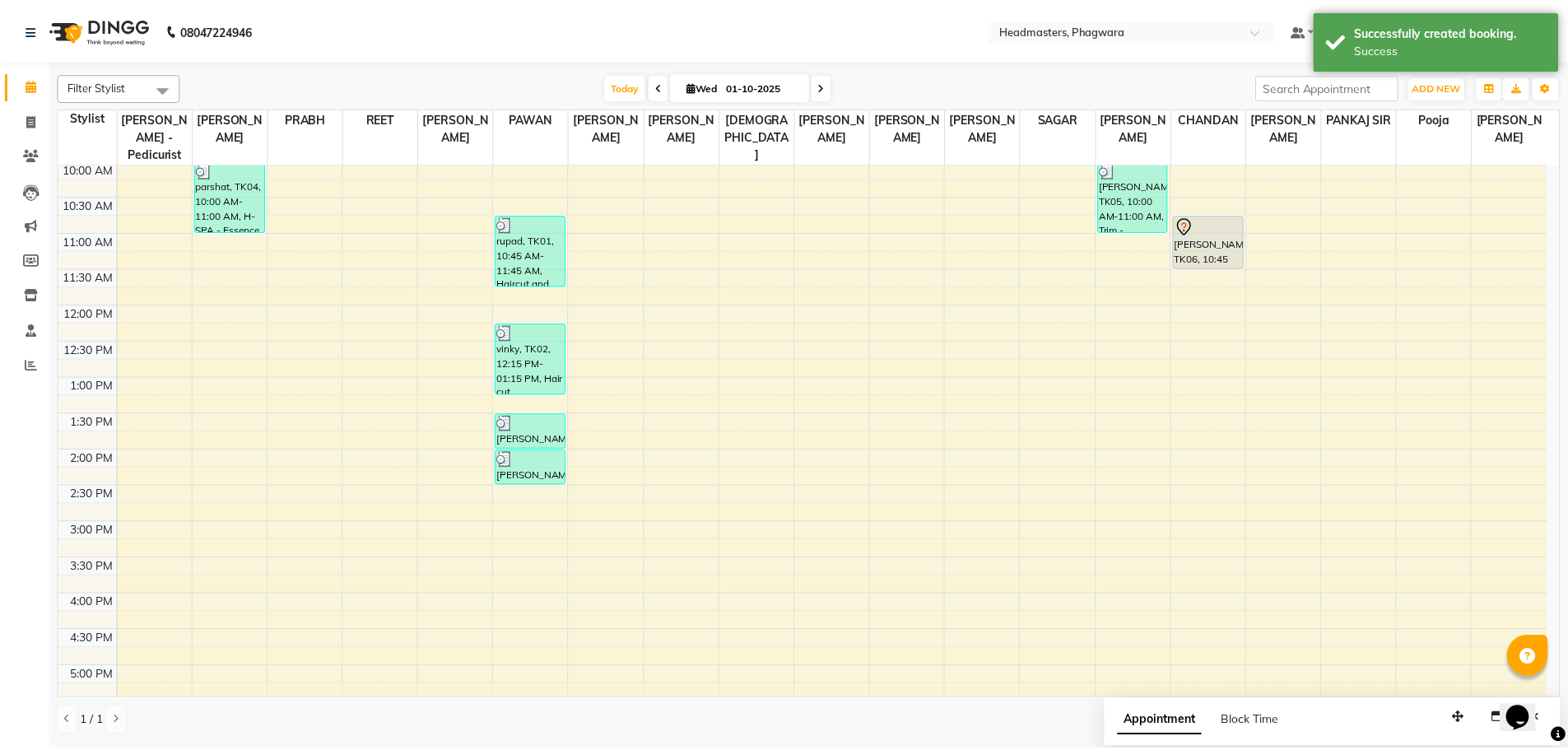
scroll to position [112, 0]
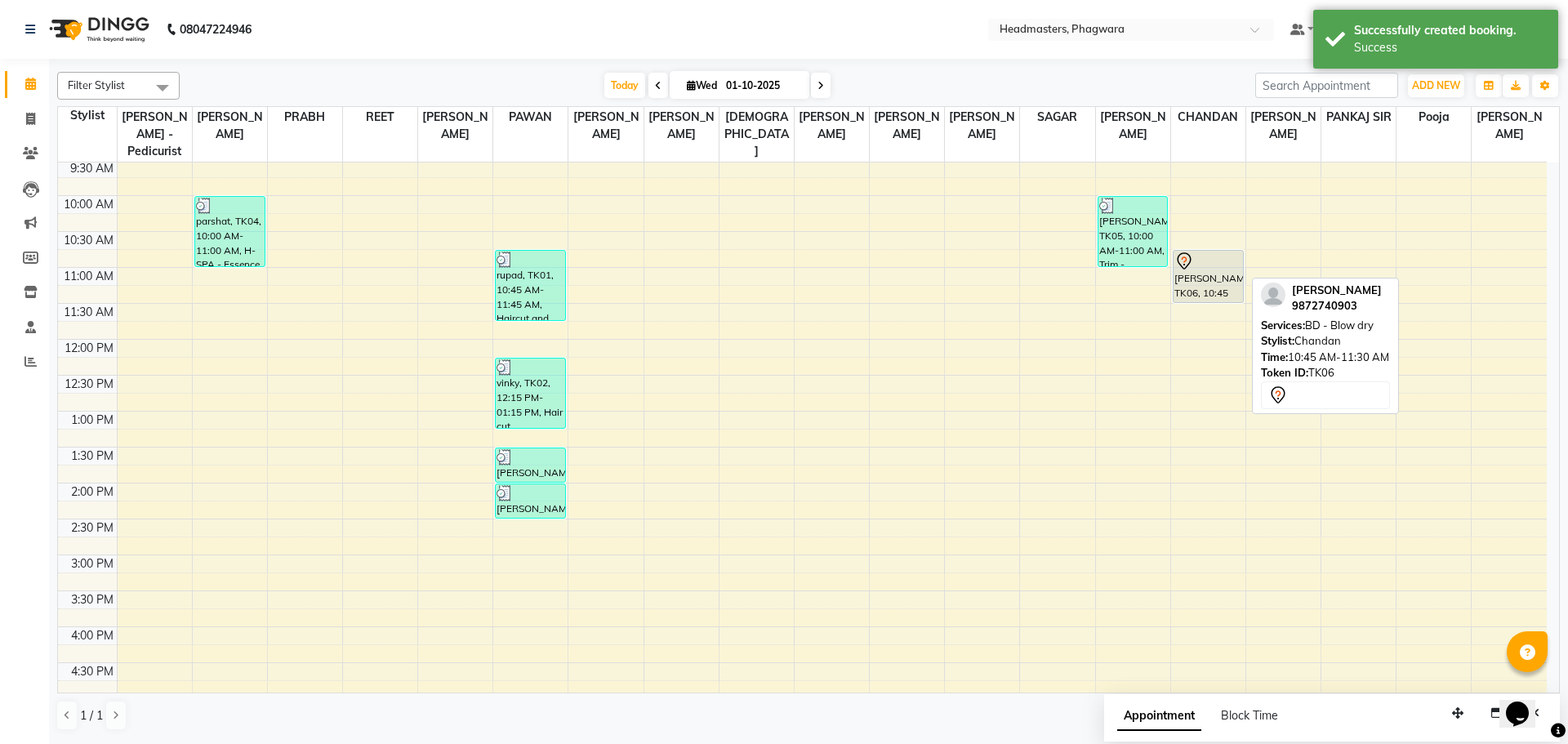
click at [1211, 258] on div "[PERSON_NAME], TK06, 10:45 AM-11:30 AM, BD - Blow dry" at bounding box center [1208, 276] width 69 height 51
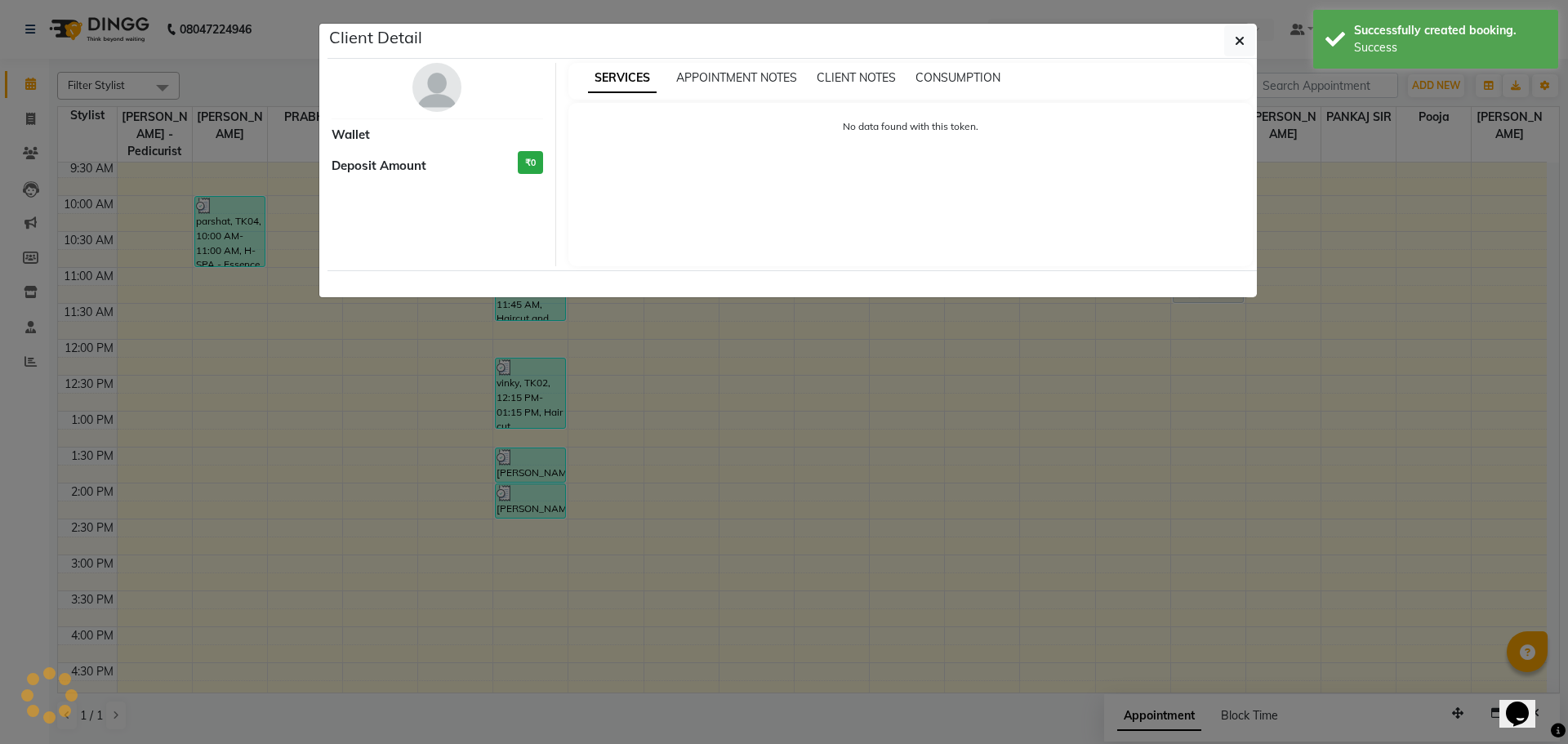
select select "7"
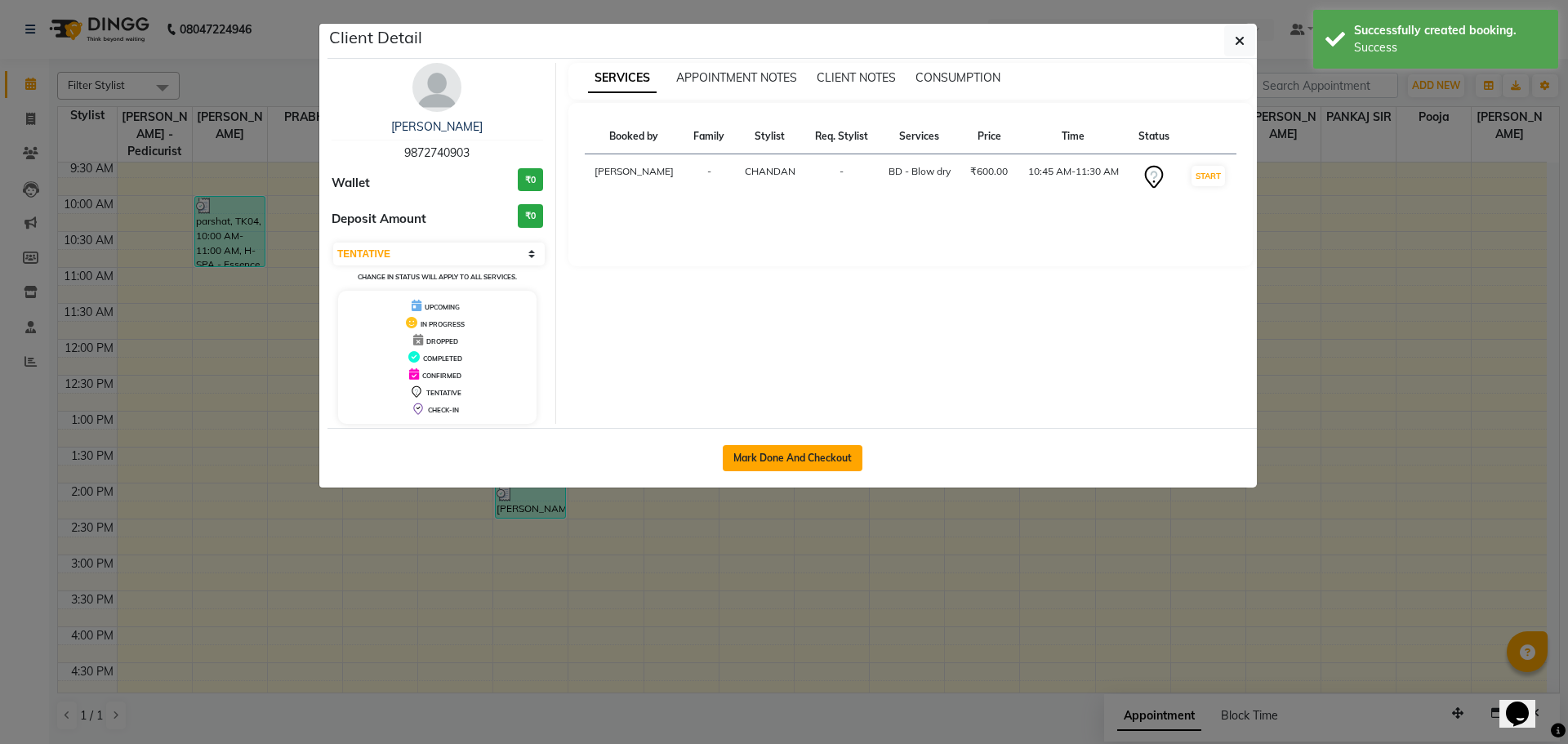
click at [779, 453] on button "Mark Done And Checkout" at bounding box center [792, 458] width 139 height 26
select select "service"
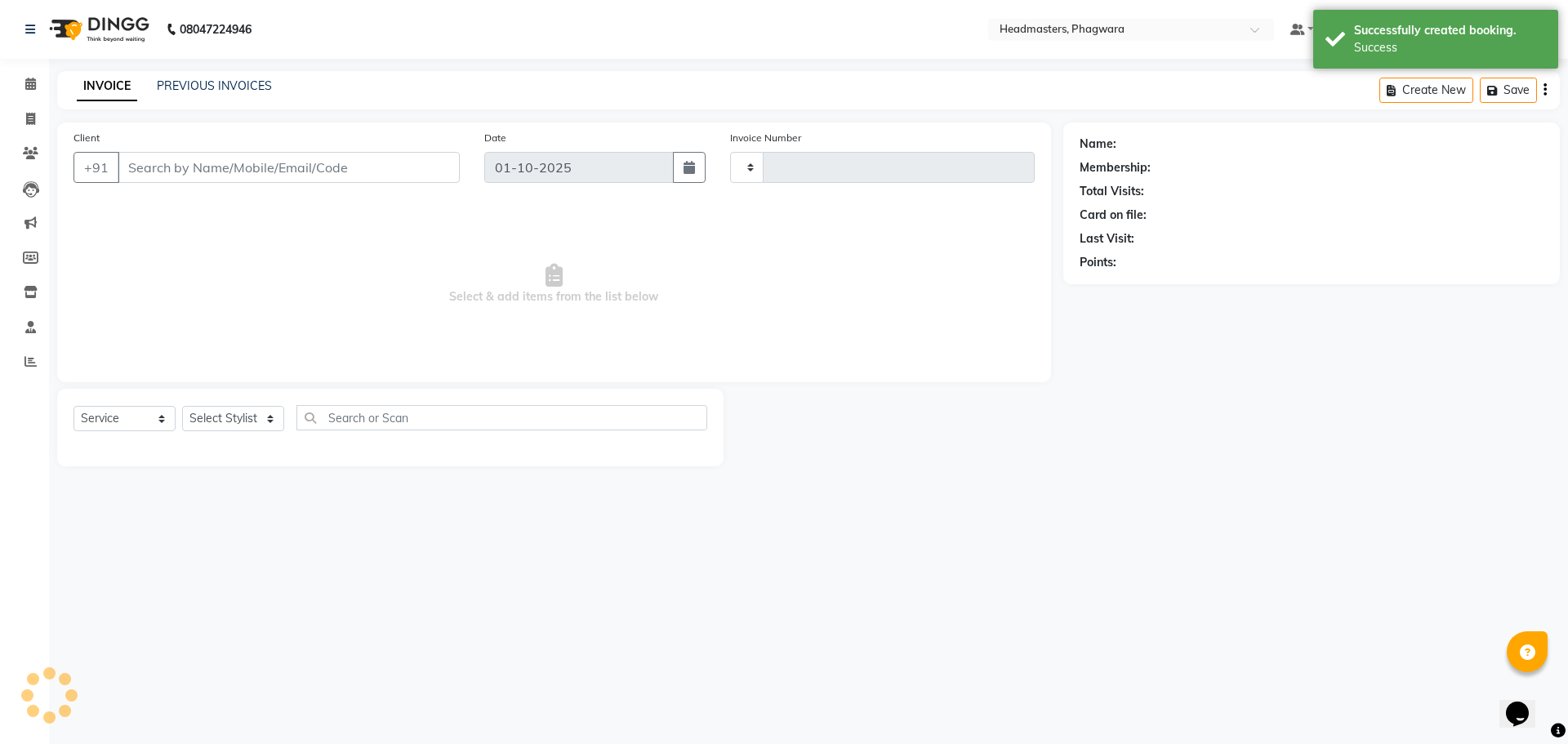
type input "1220"
select select "7888"
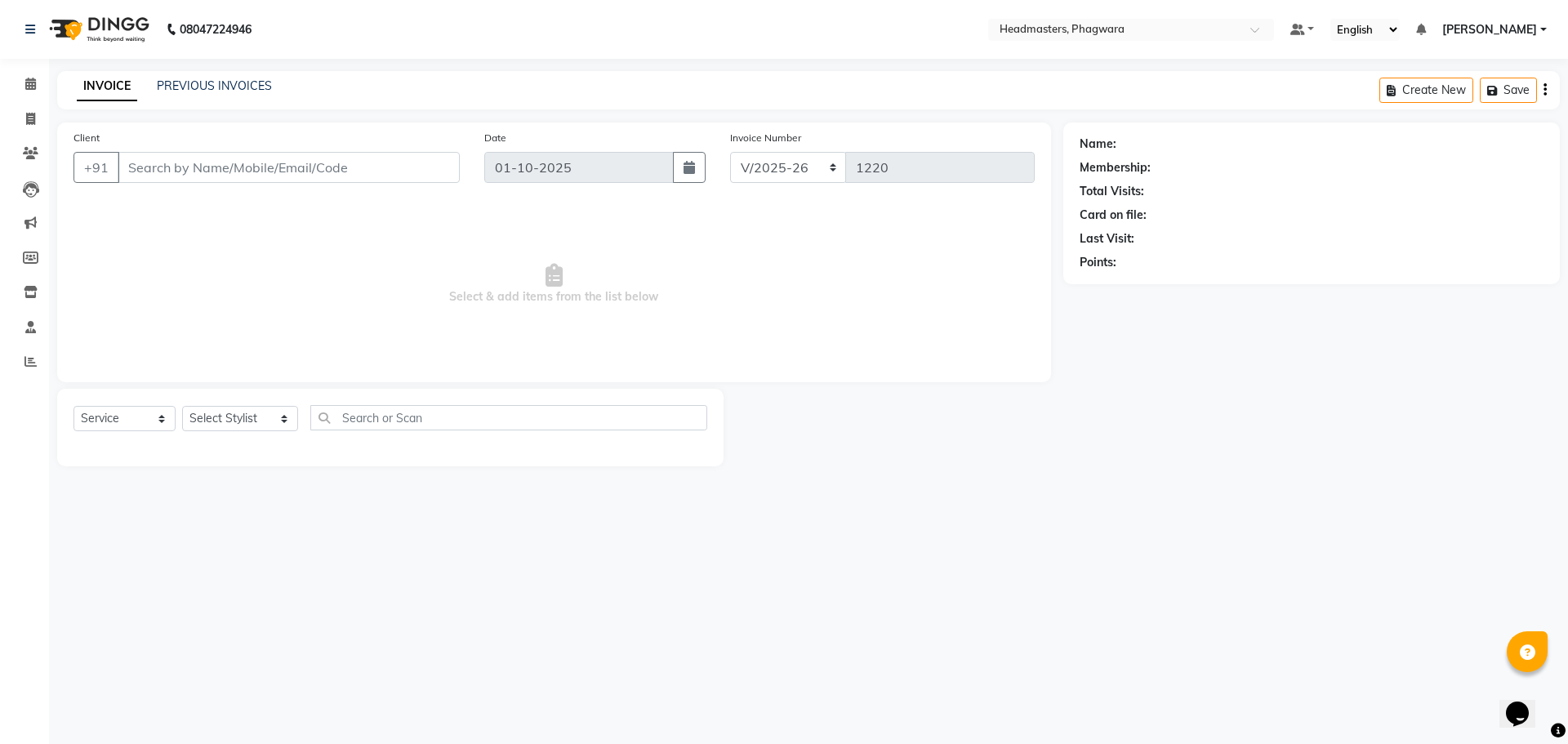
type input "9872740903"
select select "71393"
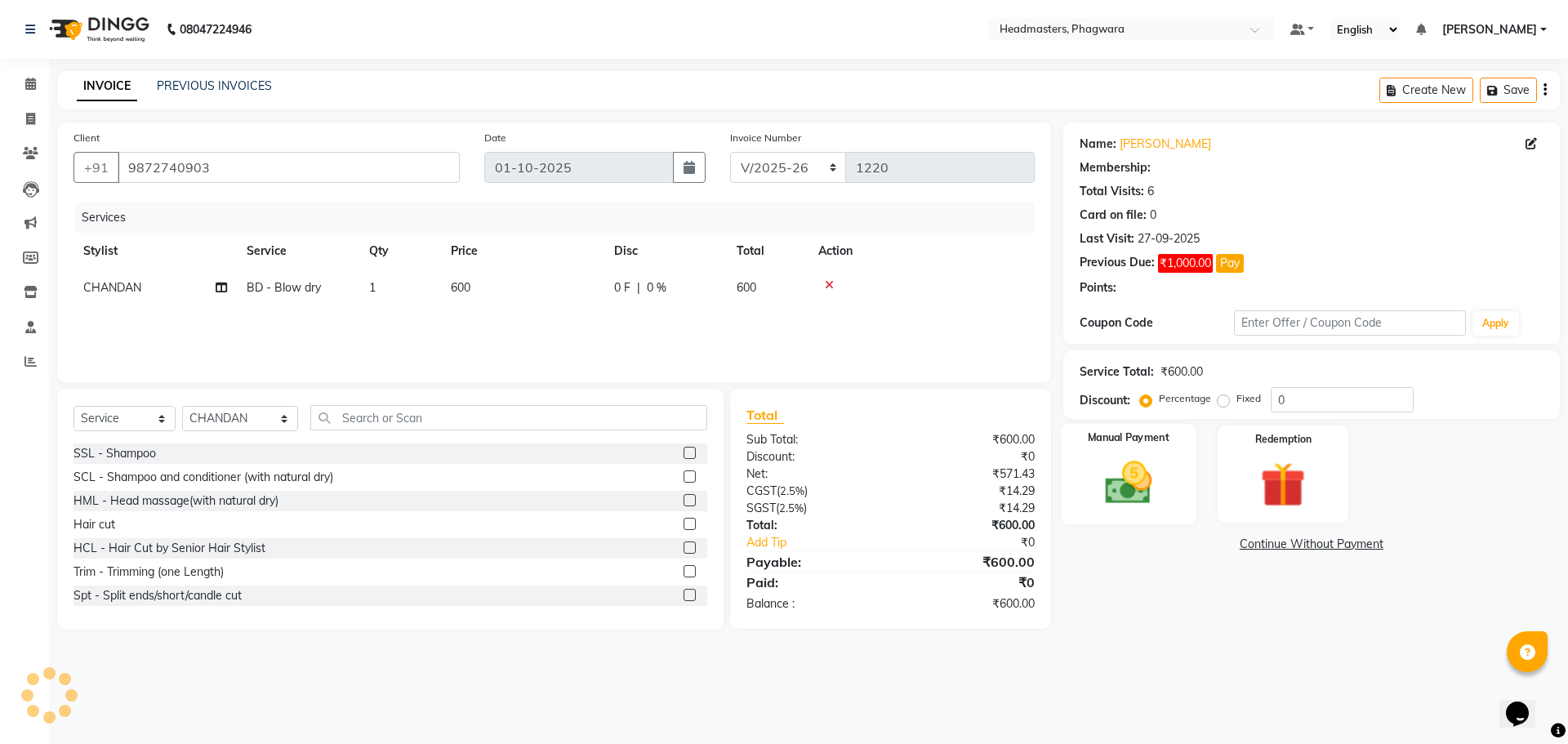
click at [1149, 470] on img at bounding box center [1128, 483] width 76 height 54
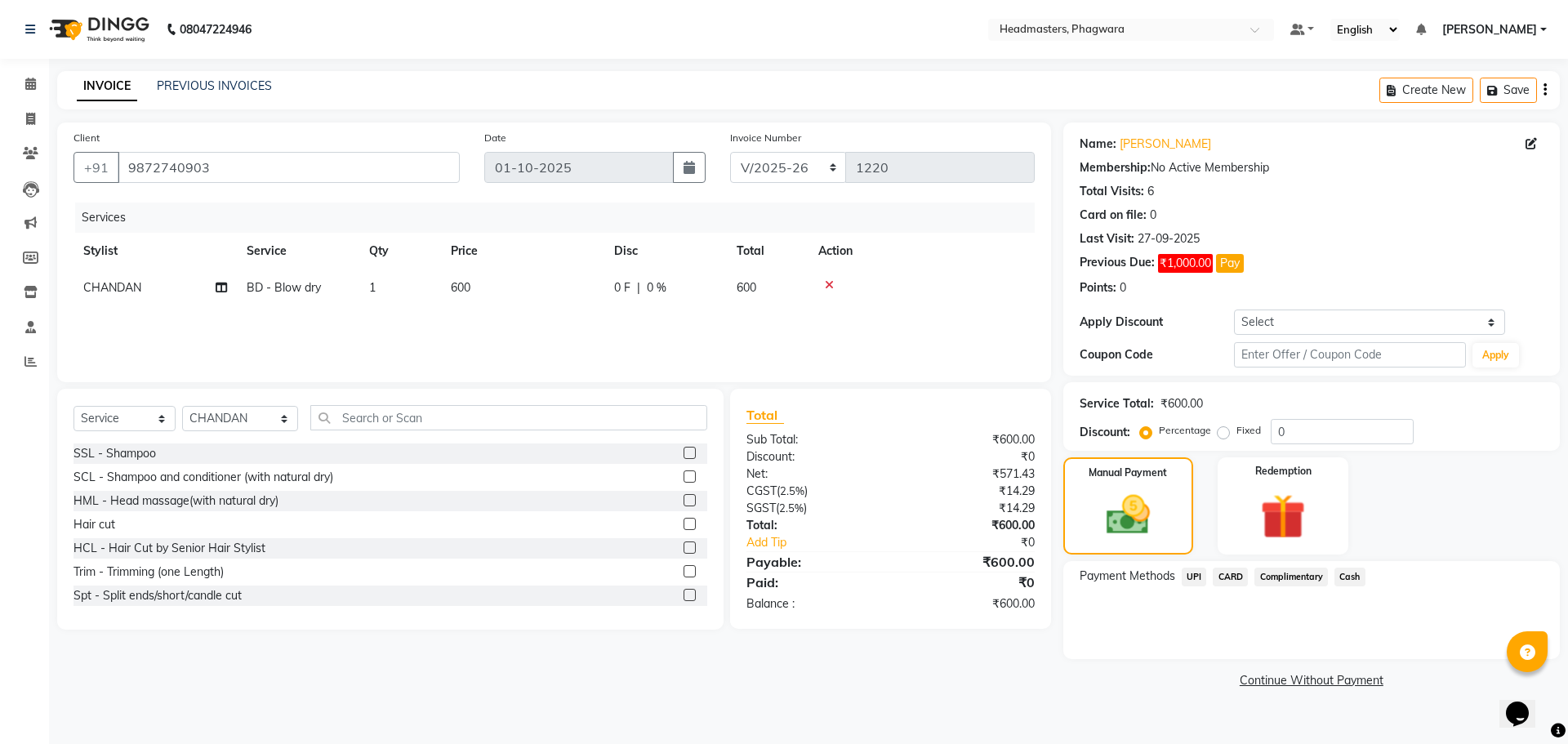
click at [1348, 576] on span "Cash" at bounding box center [1349, 577] width 31 height 19
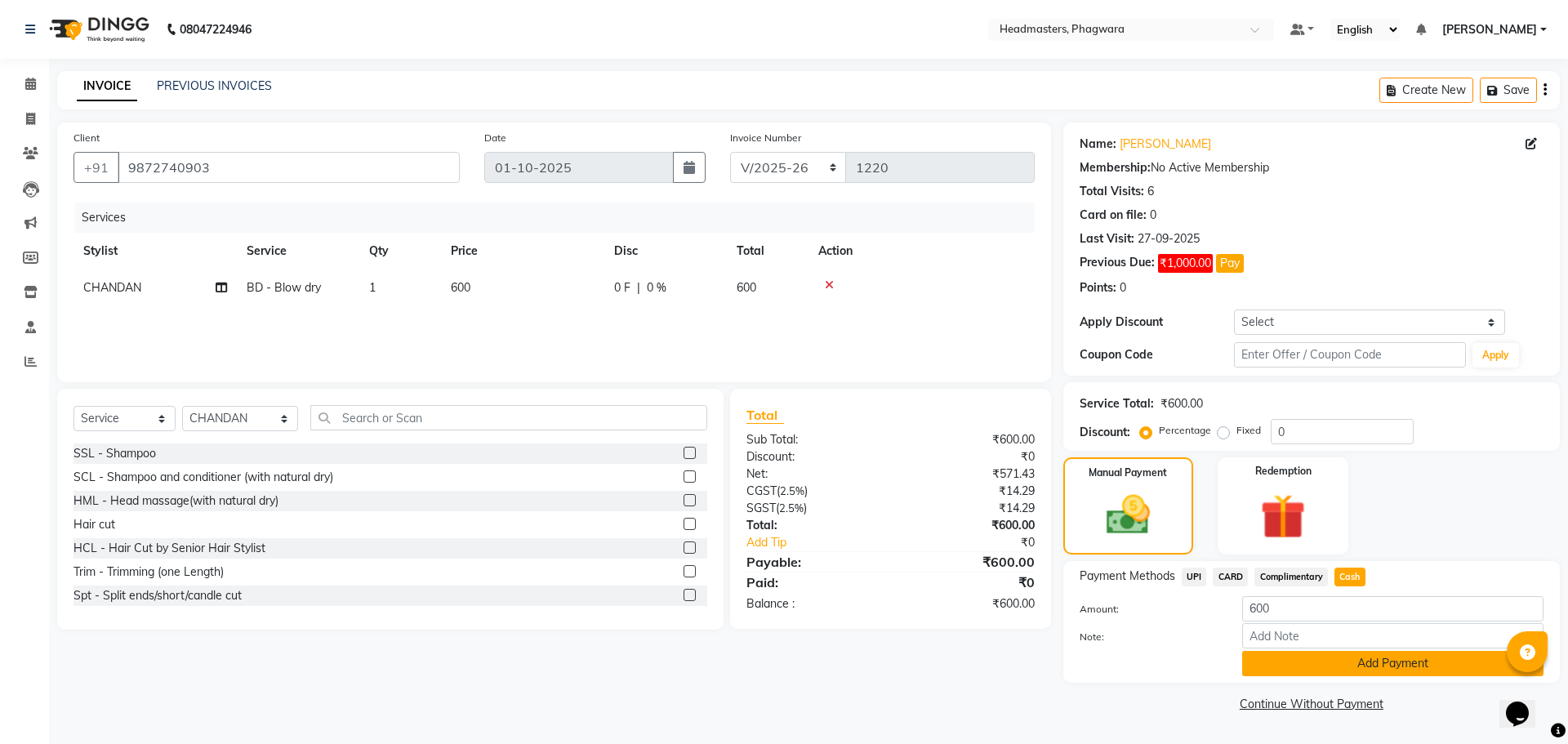
click at [1350, 659] on button "Add Payment" at bounding box center [1393, 664] width 301 height 25
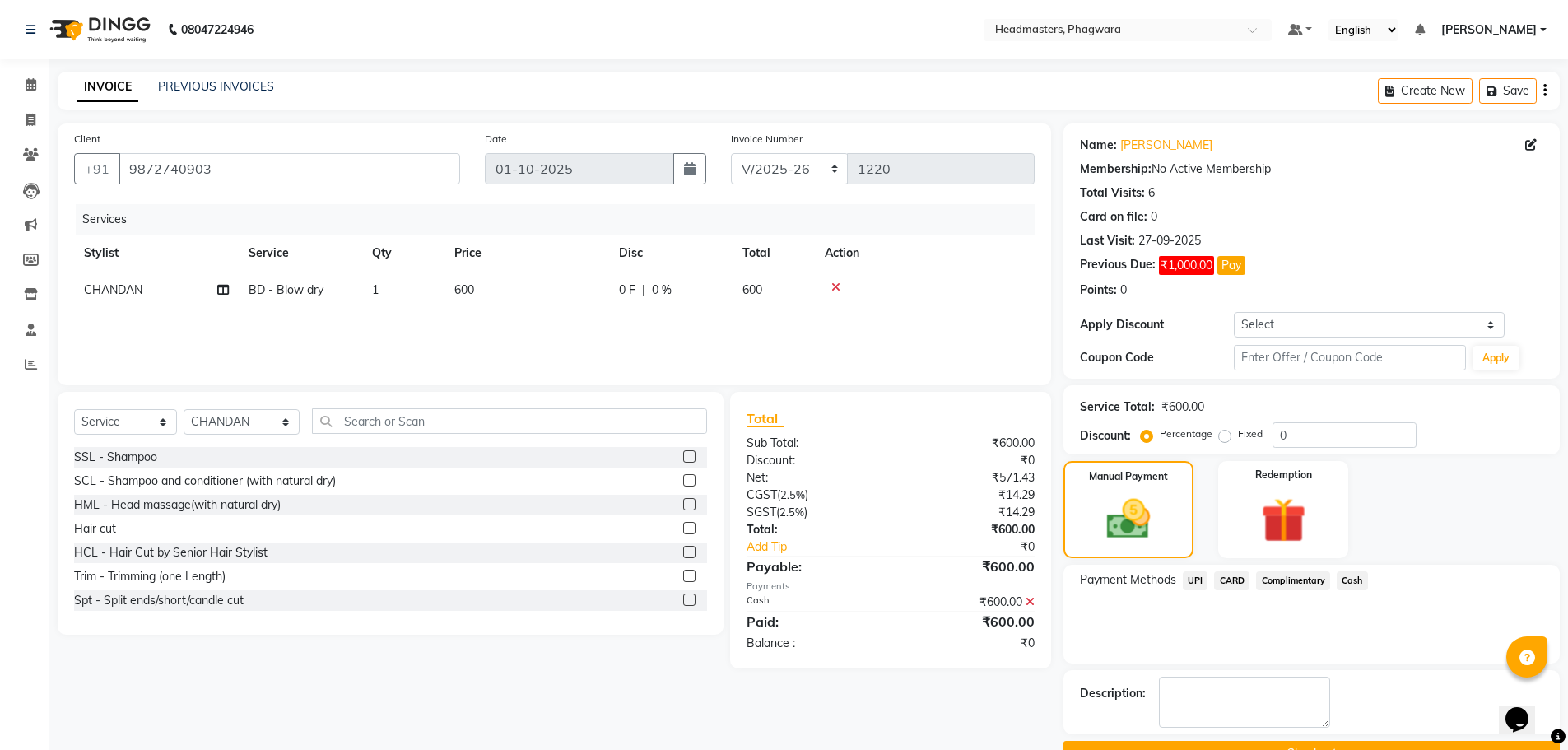
scroll to position [41, 0]
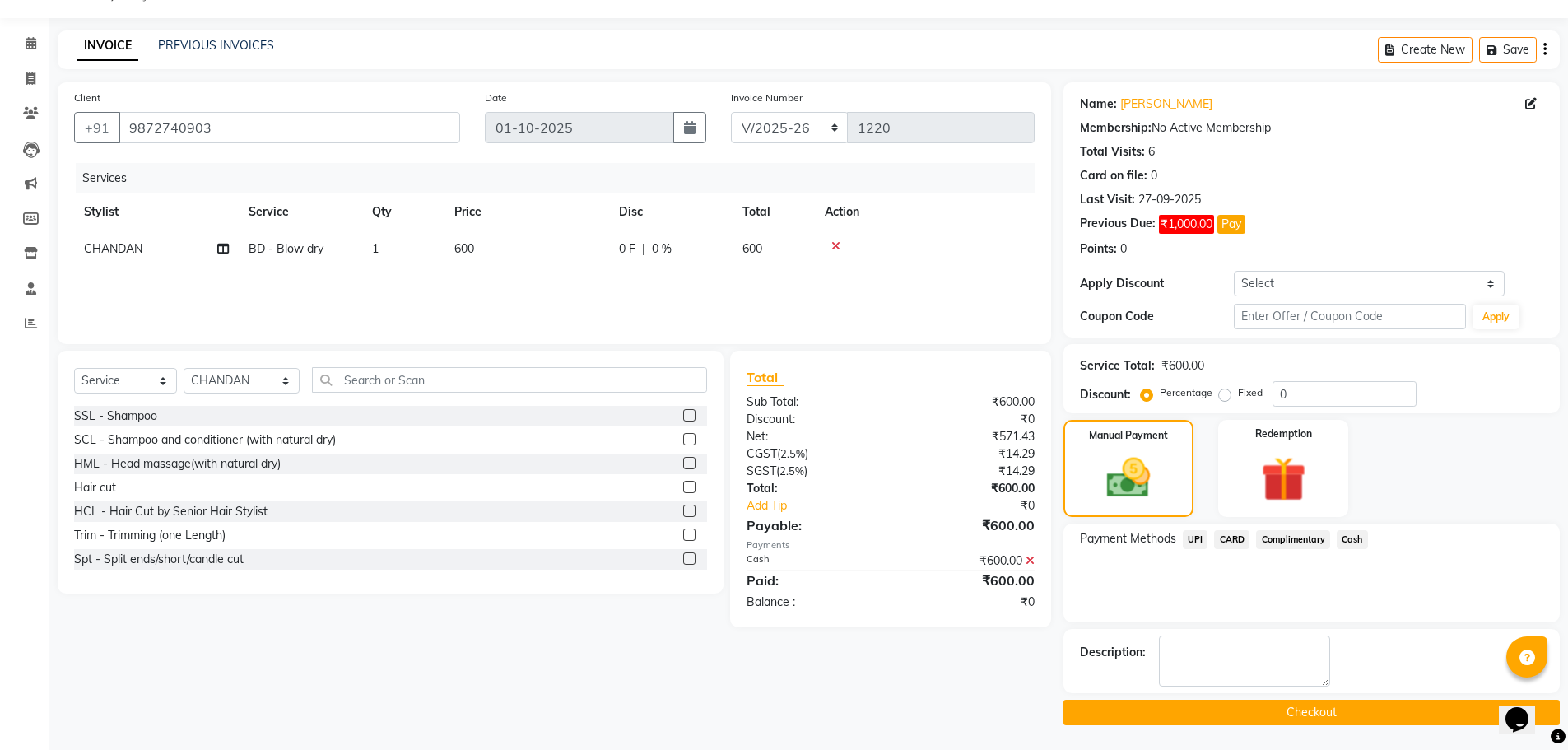
click at [1366, 715] on button "Checkout" at bounding box center [1311, 713] width 496 height 25
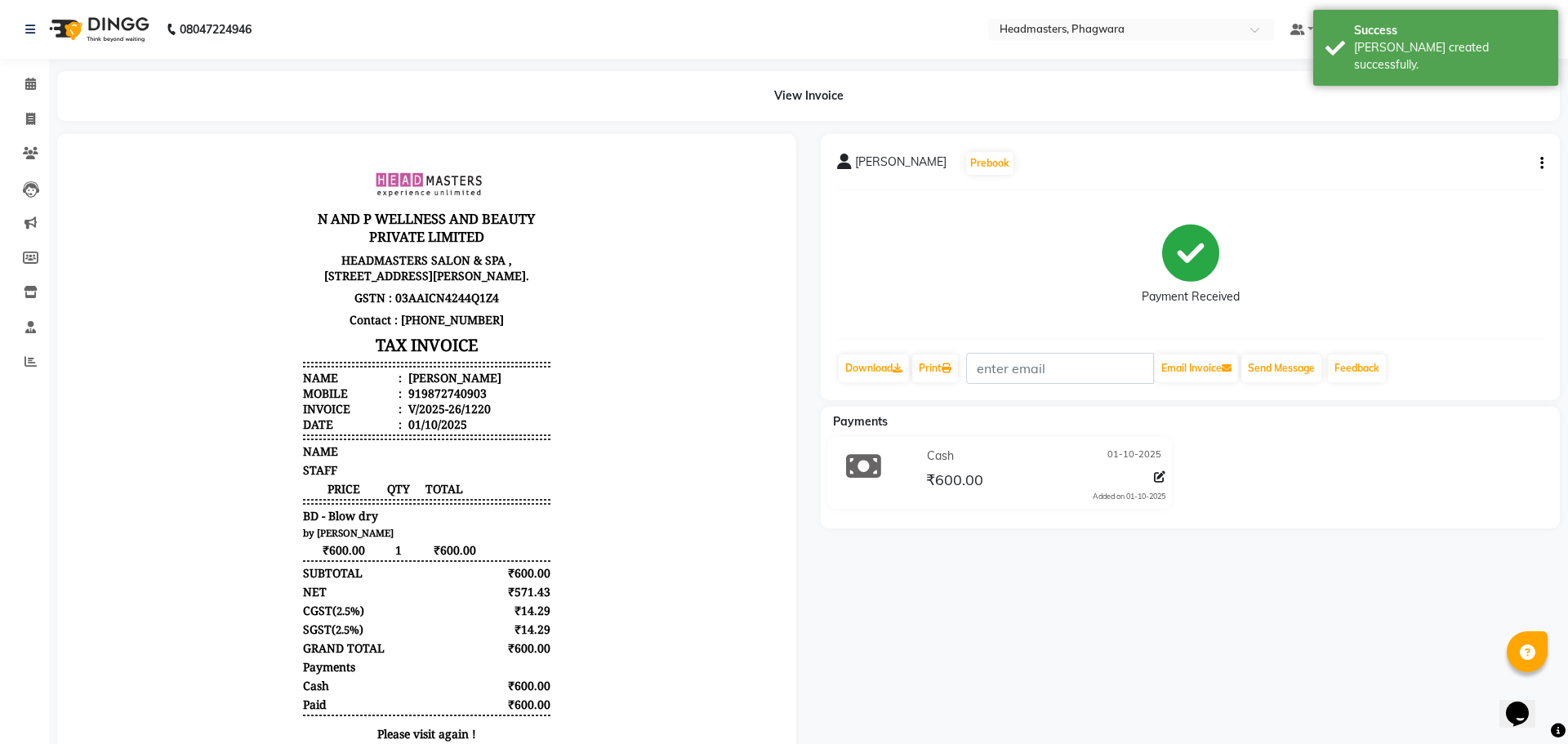
select select "service"
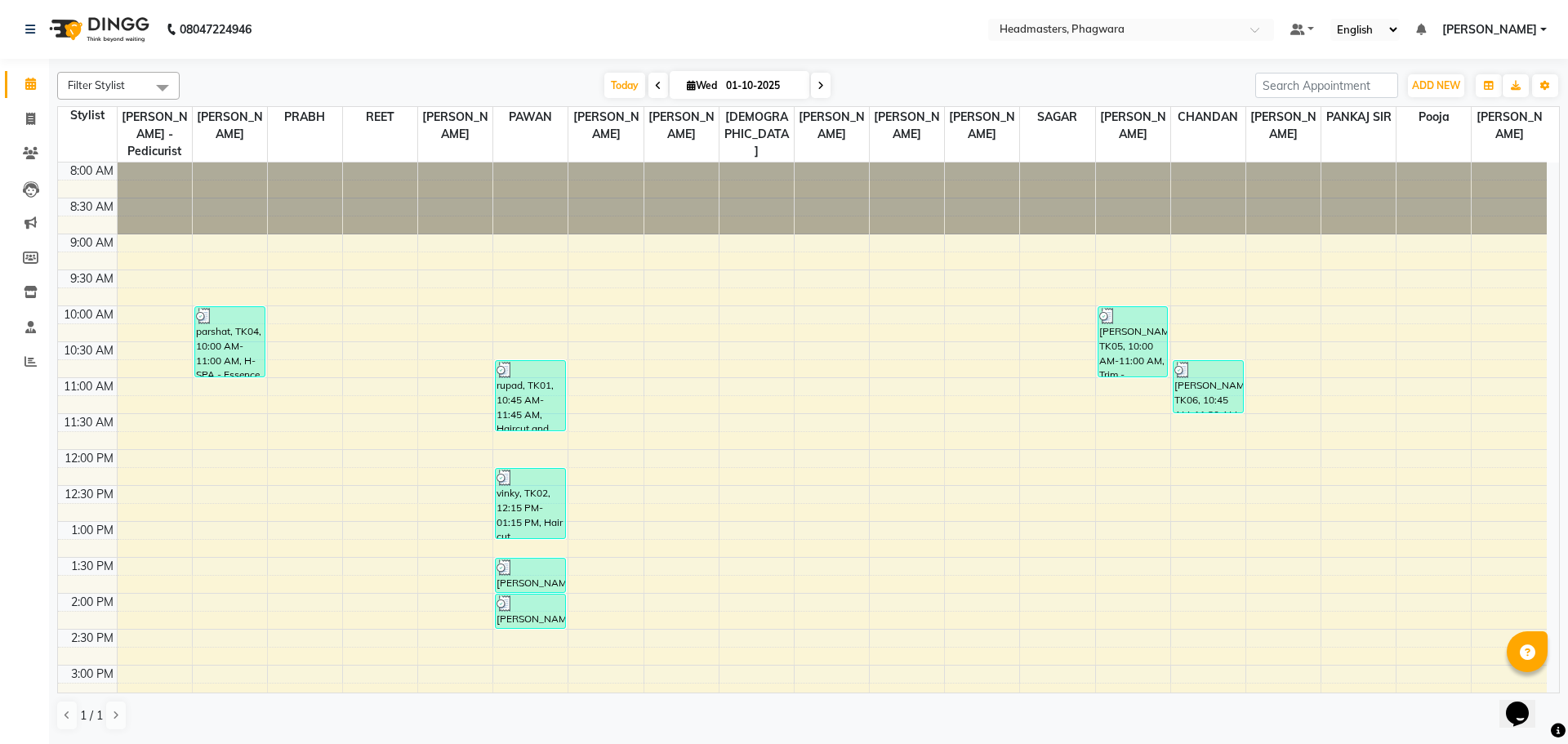
click at [1262, 292] on div "8:00 AM 8:30 AM 9:00 AM 9:30 AM 10:00 AM 10:30 AM 11:00 AM 11:30 AM 12:00 PM 12…" at bounding box center [802, 630] width 1489 height 934
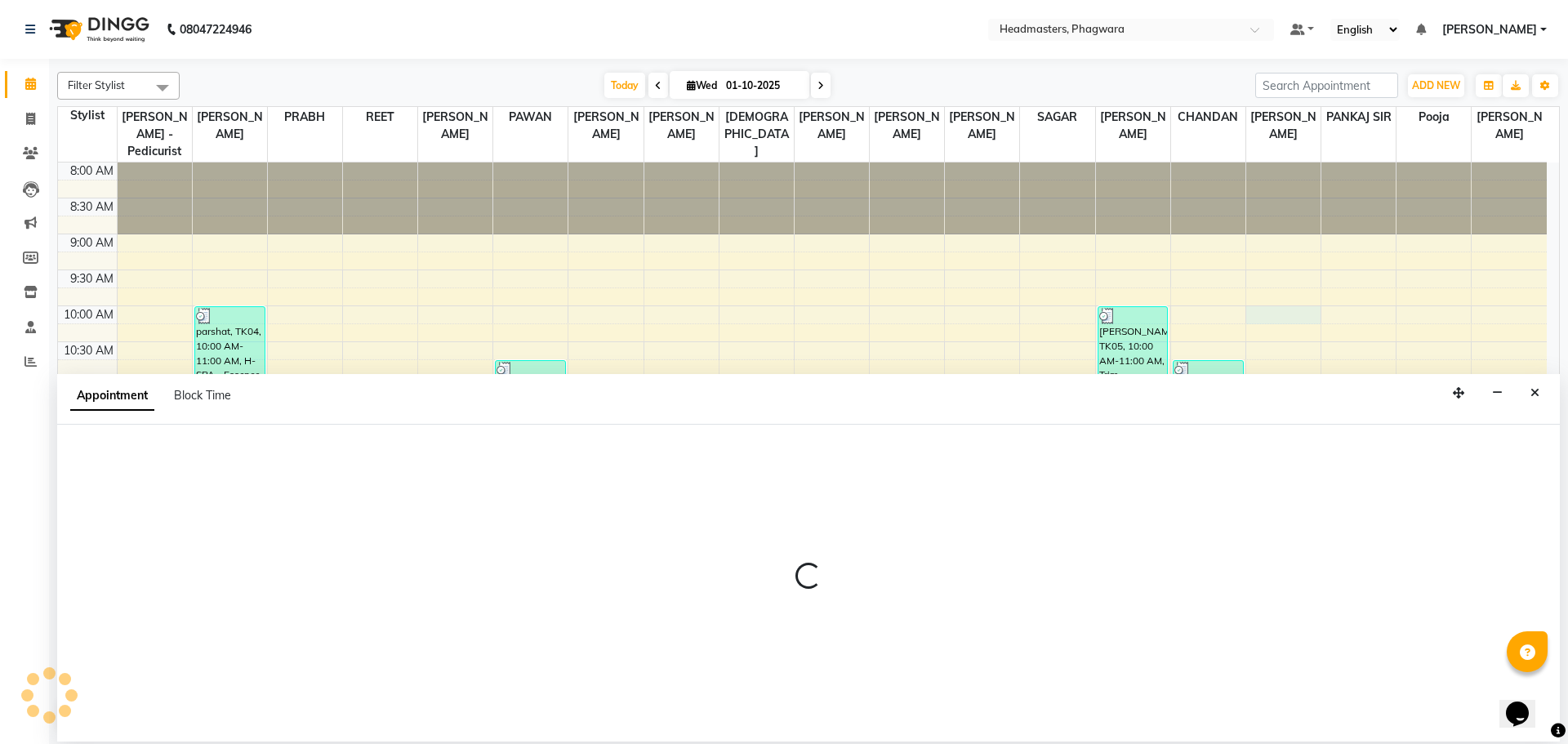
select select "71394"
select select "600"
select select "tentative"
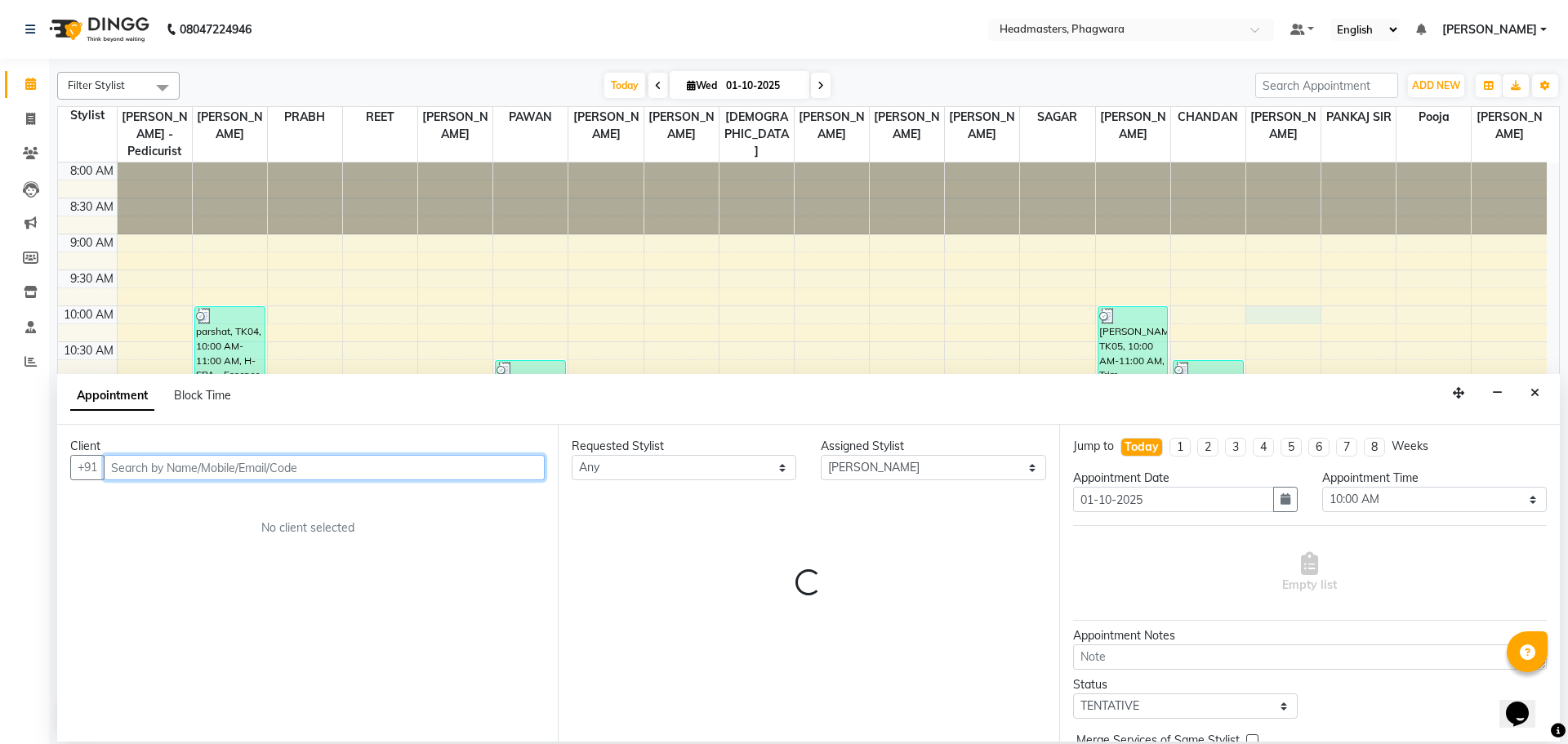
click at [498, 477] on input "text" at bounding box center [324, 468] width 441 height 25
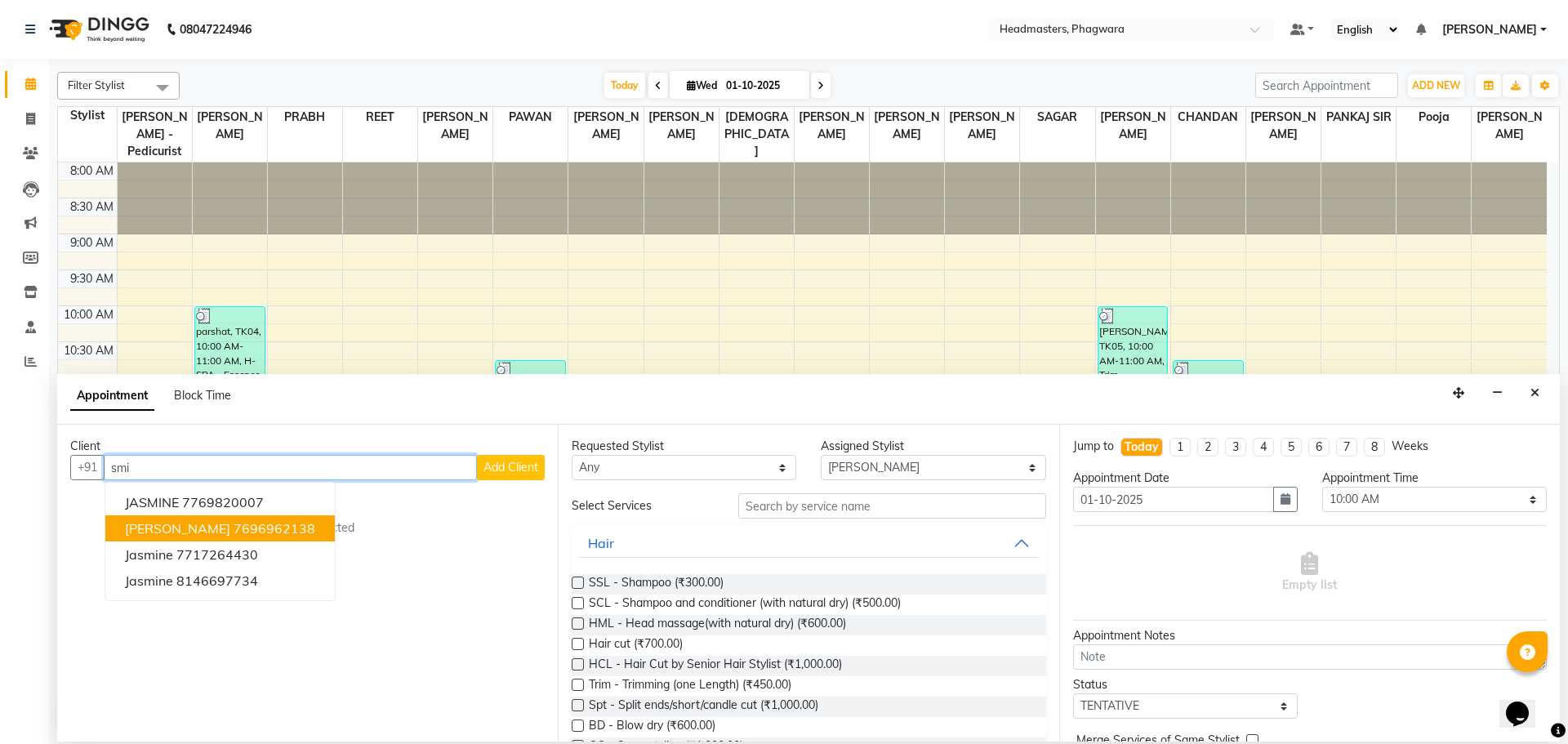
click at [234, 524] on ngb-highlight "7696962138" at bounding box center [274, 528] width 82 height 16
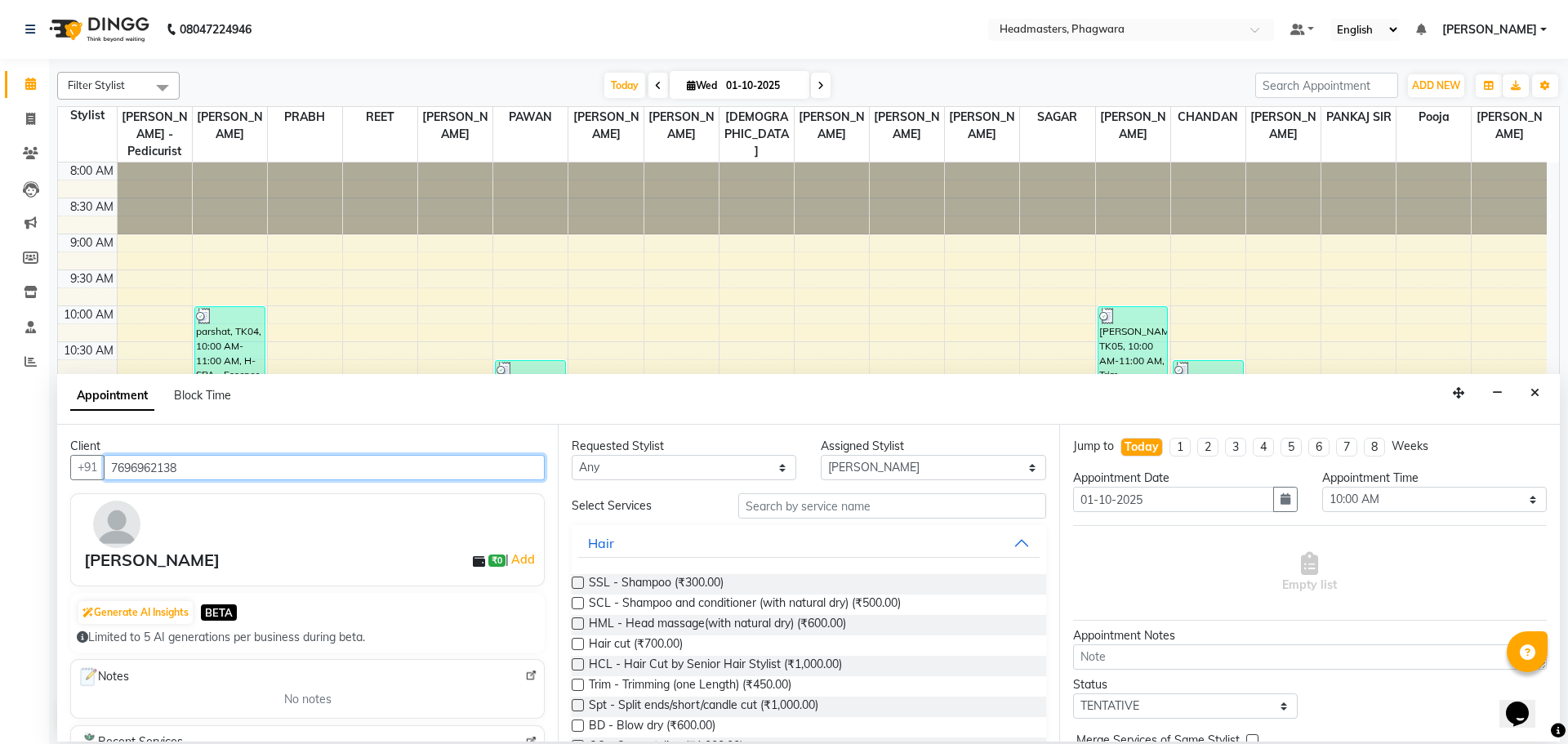
type input "7696962138"
click at [829, 507] on input "text" at bounding box center [892, 506] width 308 height 25
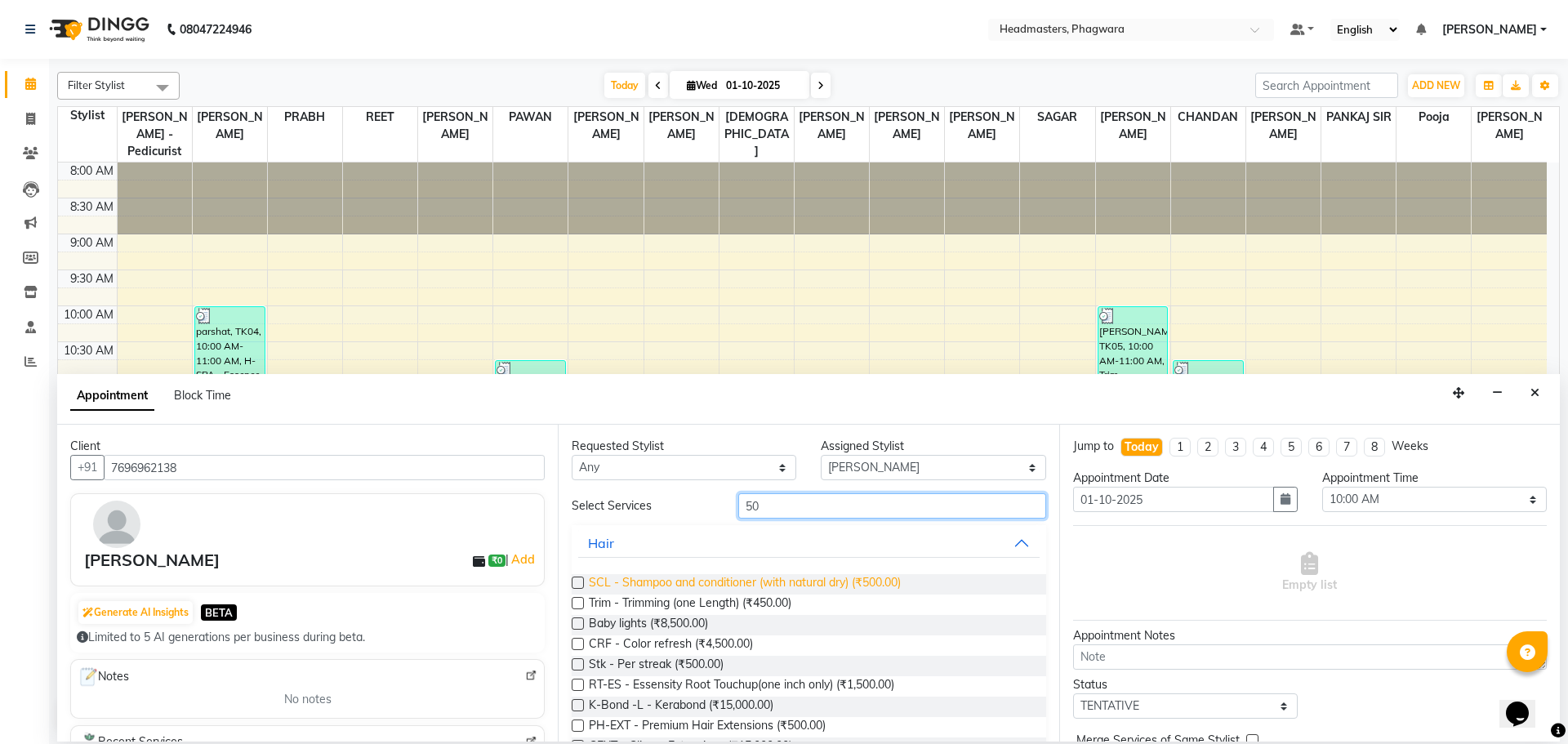
type input "50"
click at [829, 580] on span "SCL - Shampoo and conditioner (with natural dry) (₹500.00)" at bounding box center [745, 584] width 312 height 21
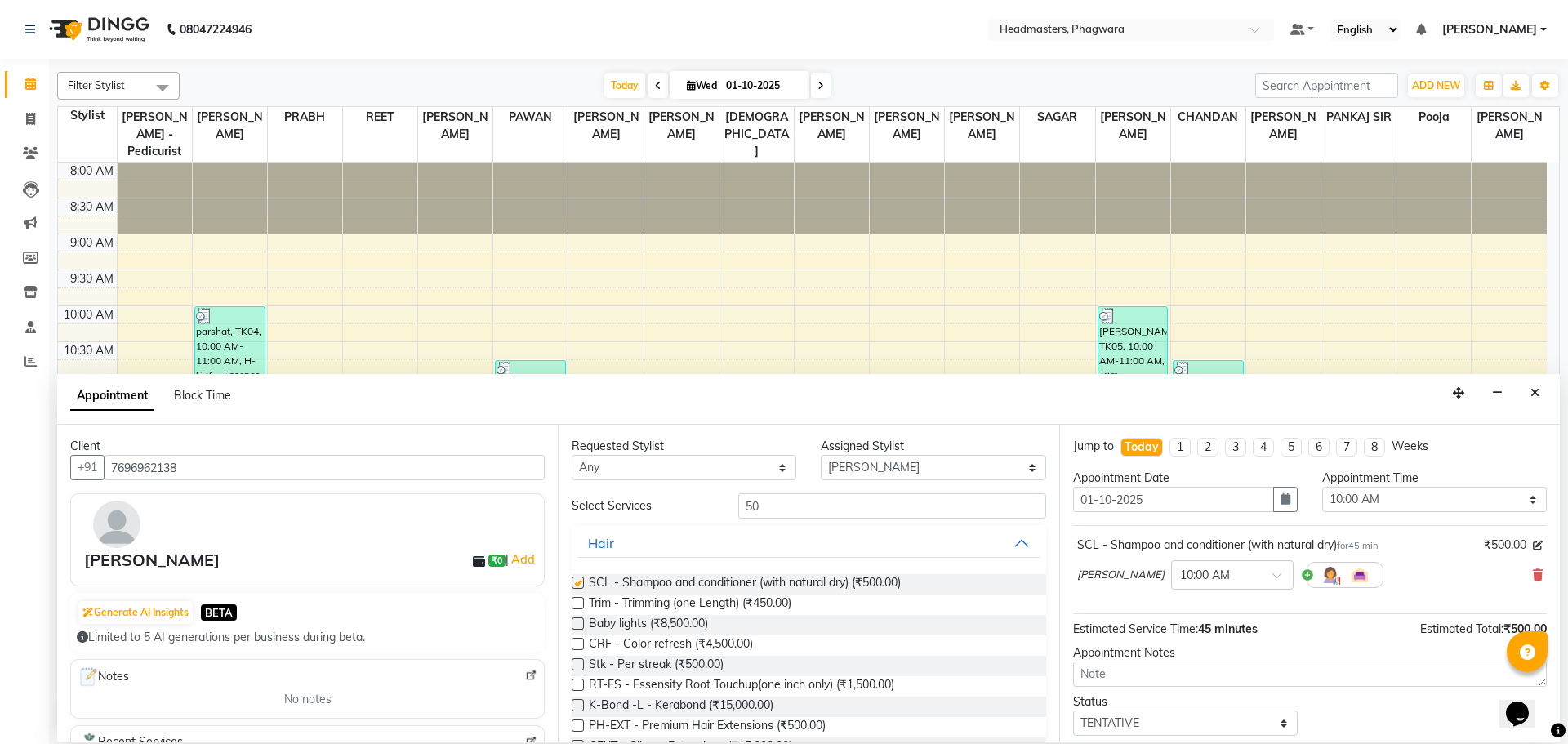
checkbox input "false"
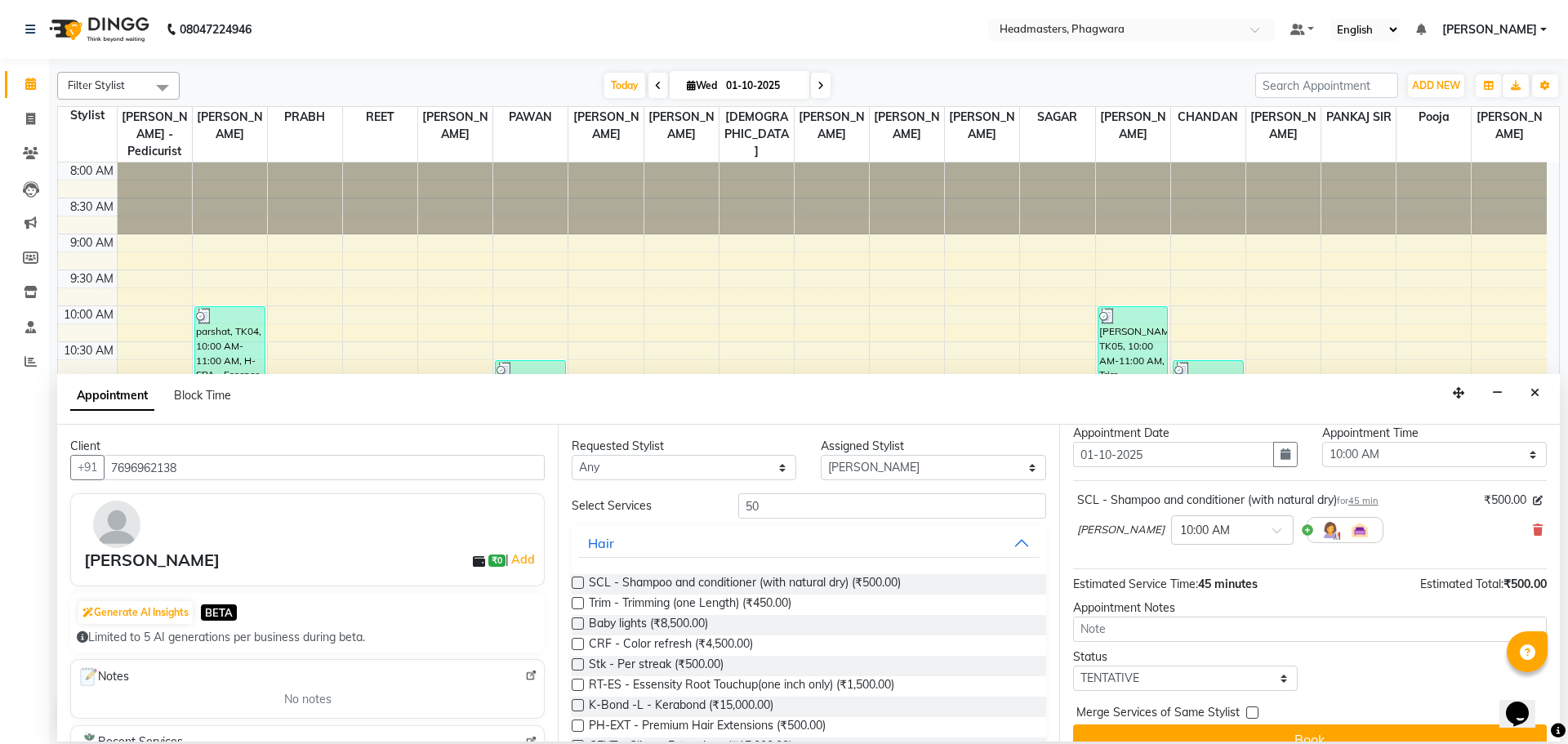
scroll to position [70, 0]
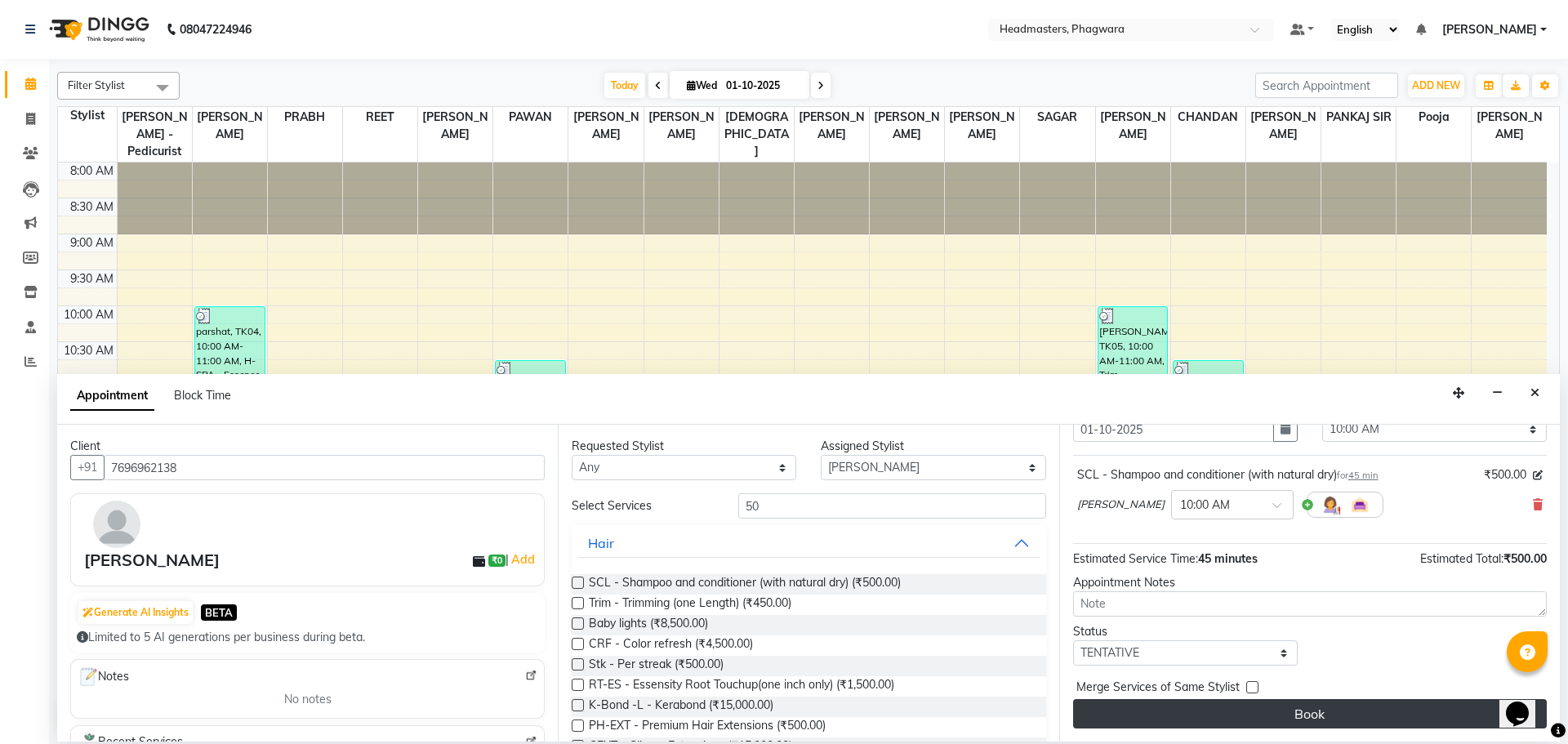
click at [1200, 721] on button "Book" at bounding box center [1310, 713] width 474 height 30
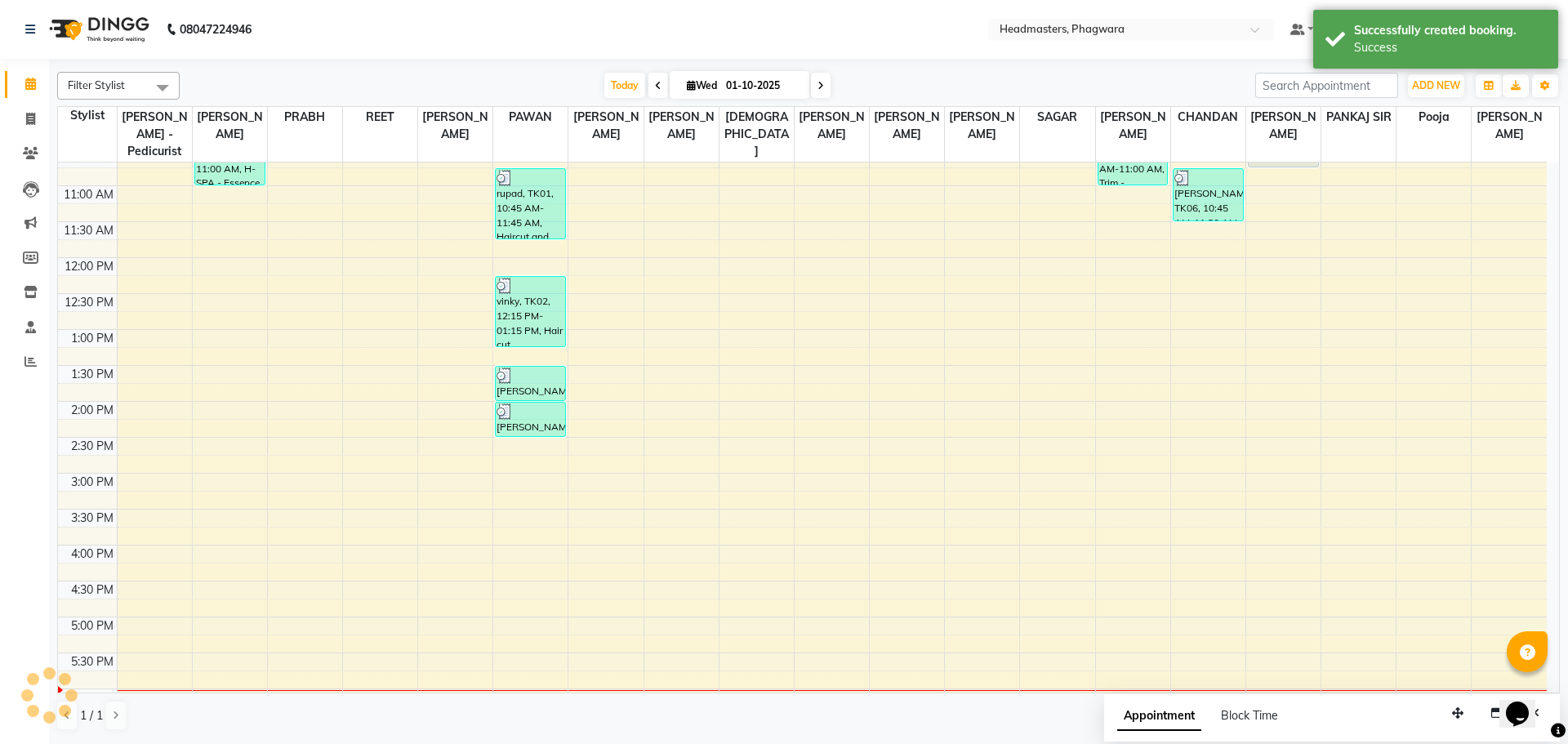
drag, startPoint x: 985, startPoint y: 571, endPoint x: 992, endPoint y: 578, distance: 9.9
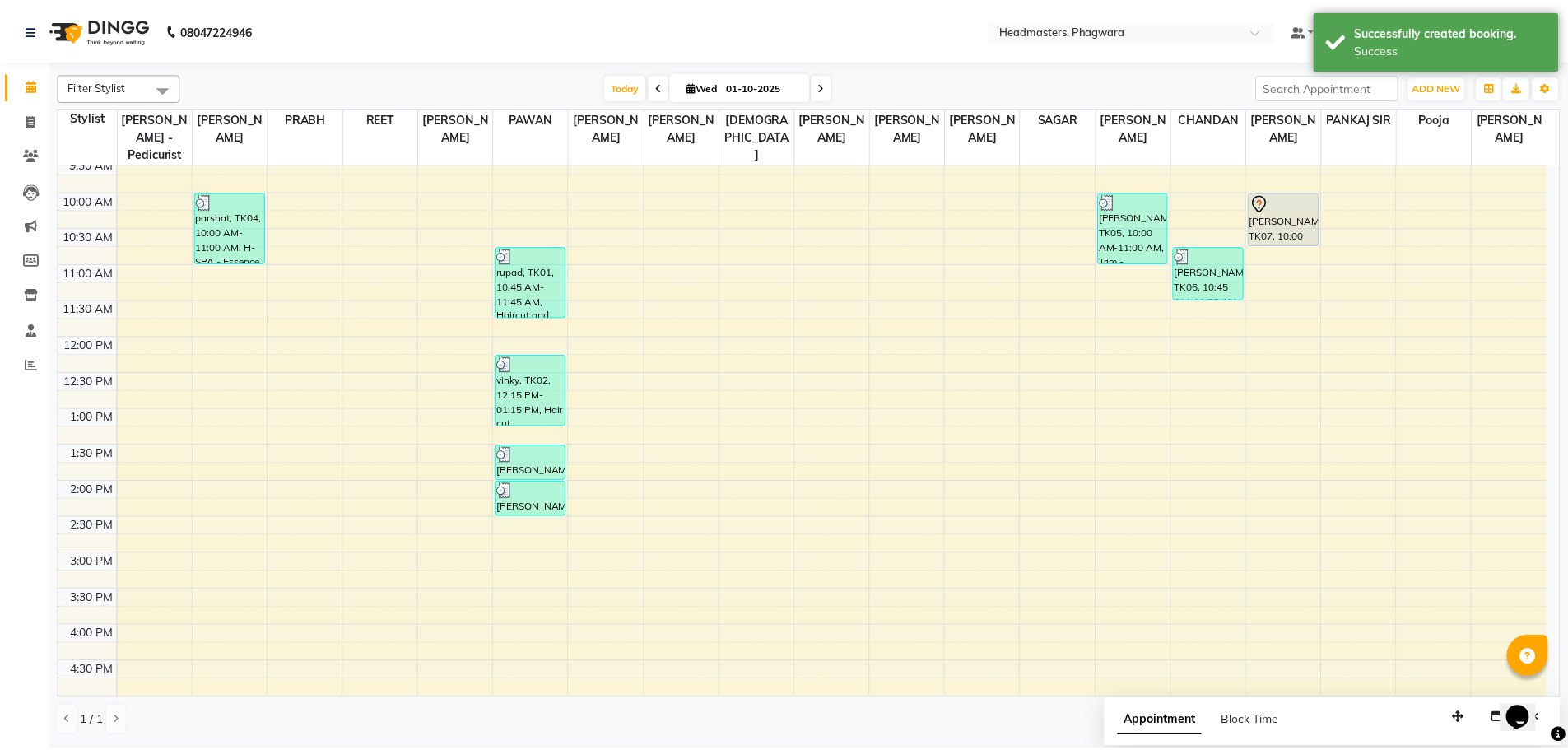
scroll to position [0, 0]
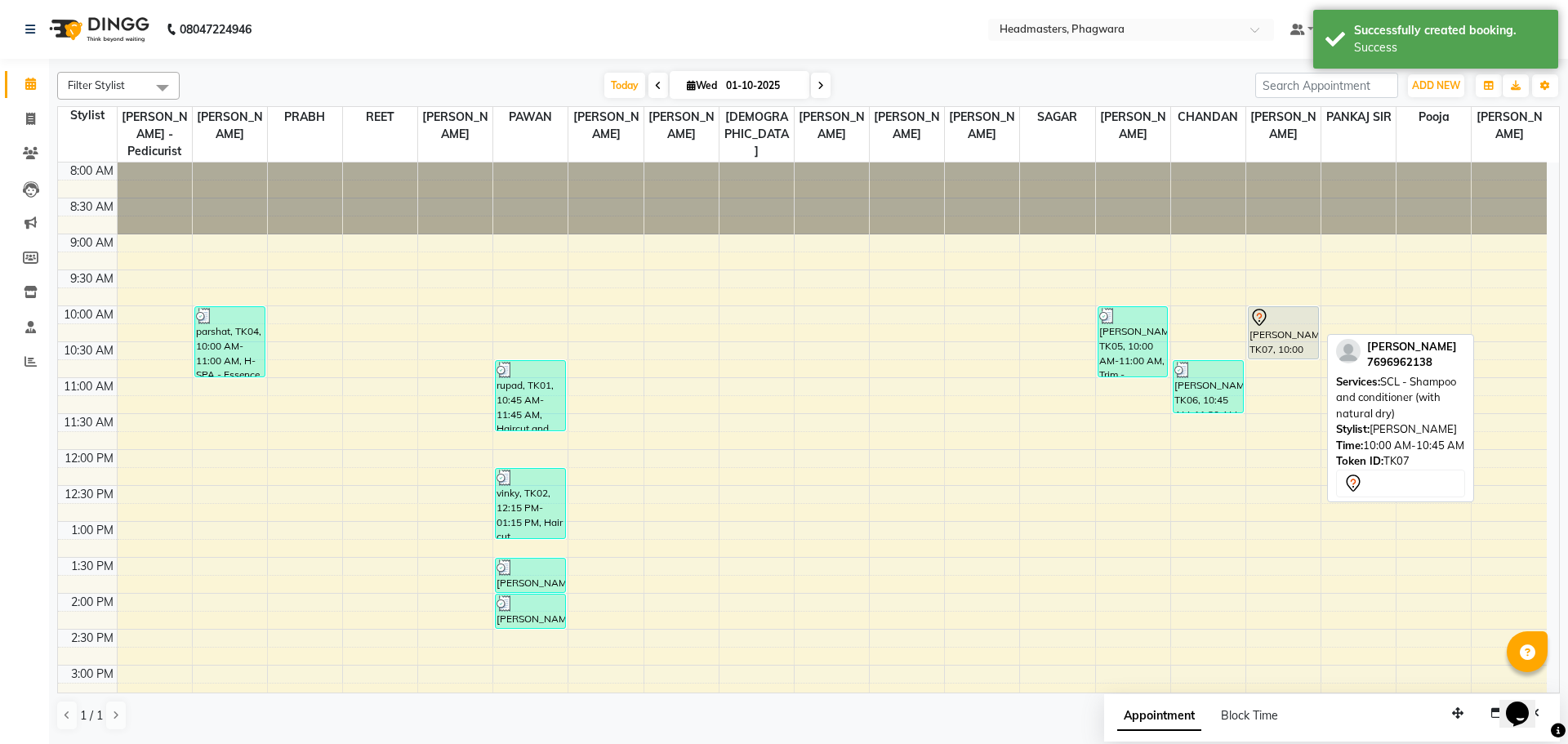
click at [1283, 315] on div "[PERSON_NAME], TK07, 10:00 AM-10:45 AM, SCL - Shampoo and conditioner (with nat…" at bounding box center [1283, 332] width 69 height 51
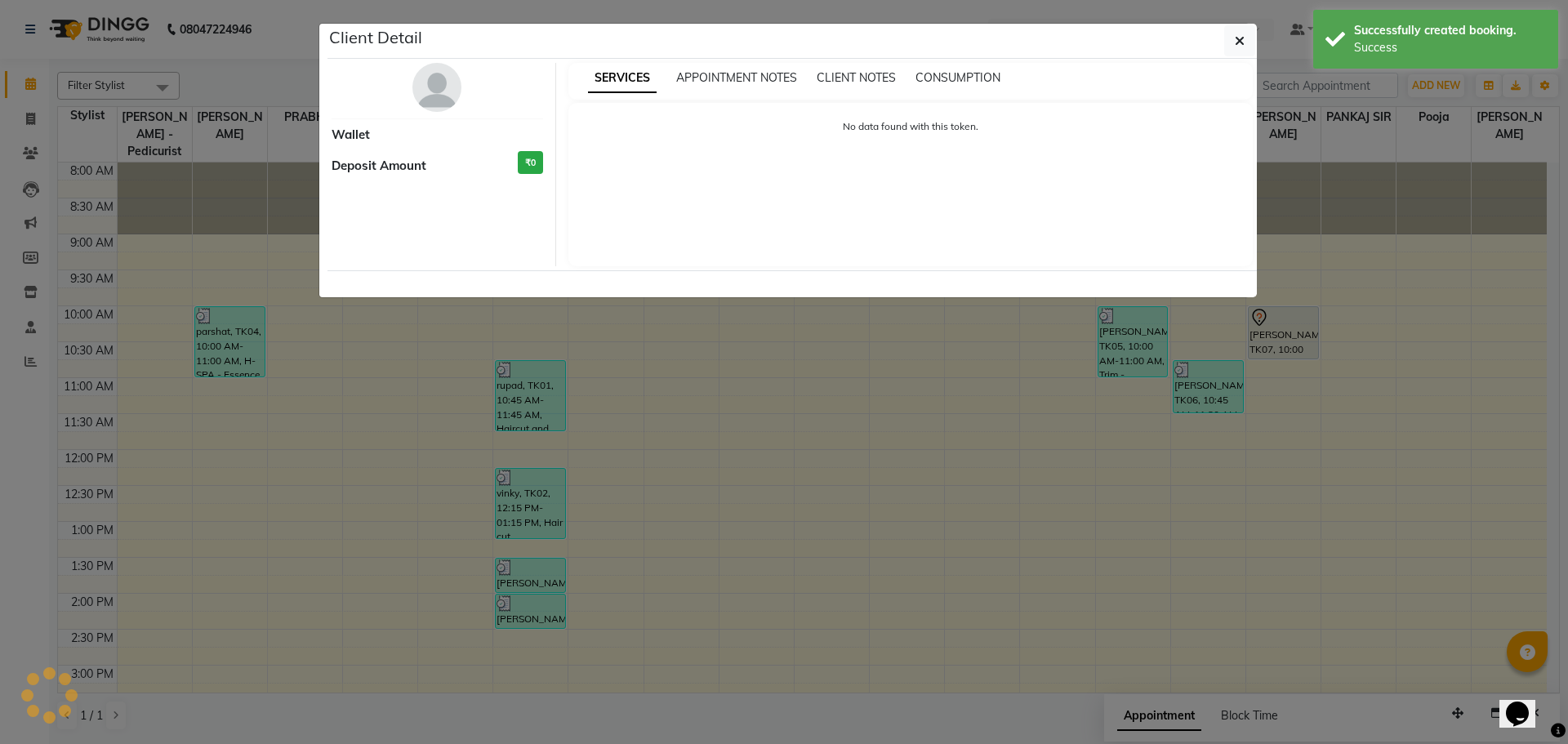
select select "7"
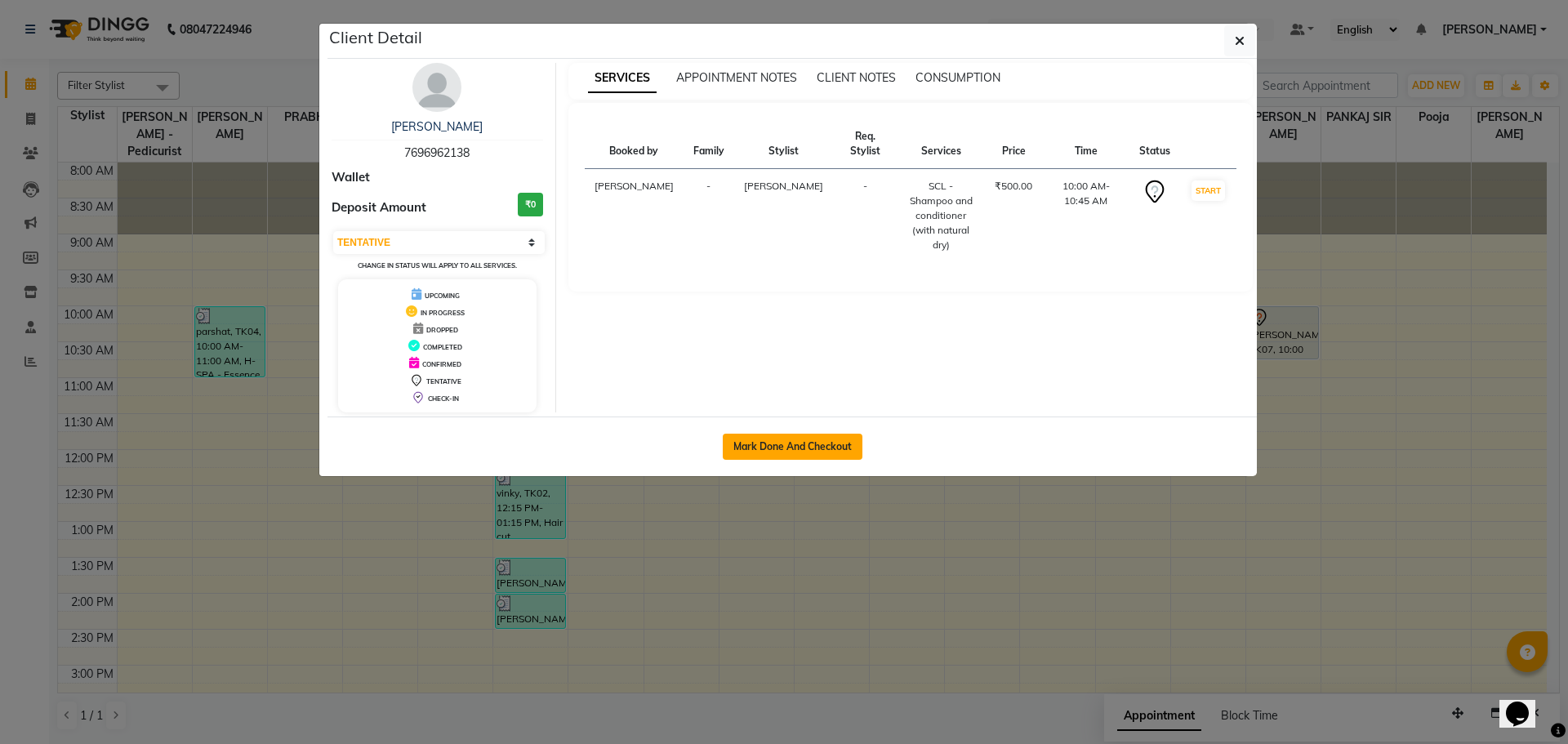
click at [838, 444] on button "Mark Done And Checkout" at bounding box center [792, 446] width 139 height 26
select select "service"
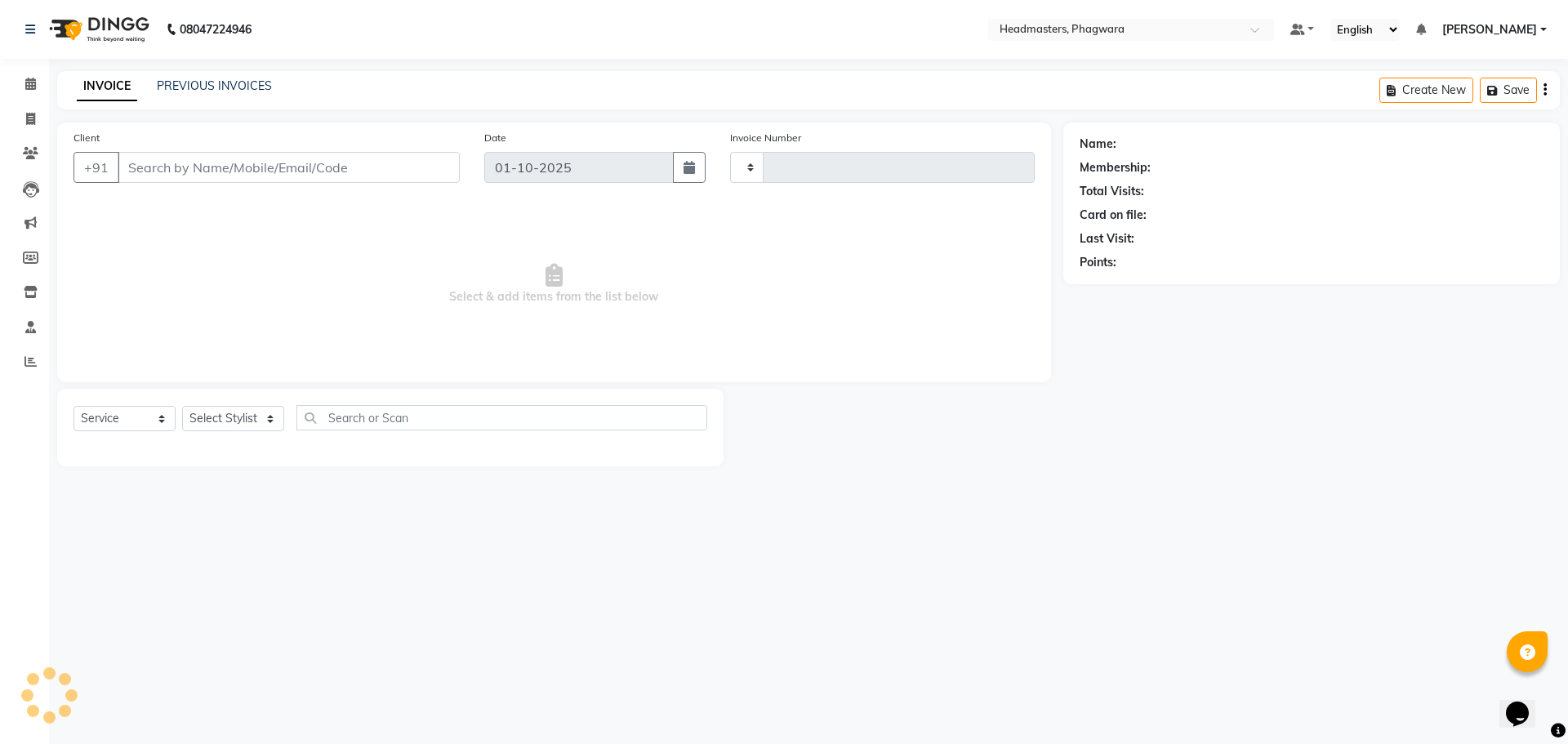
type input "1221"
select select "7888"
type input "7696962138"
select select "71394"
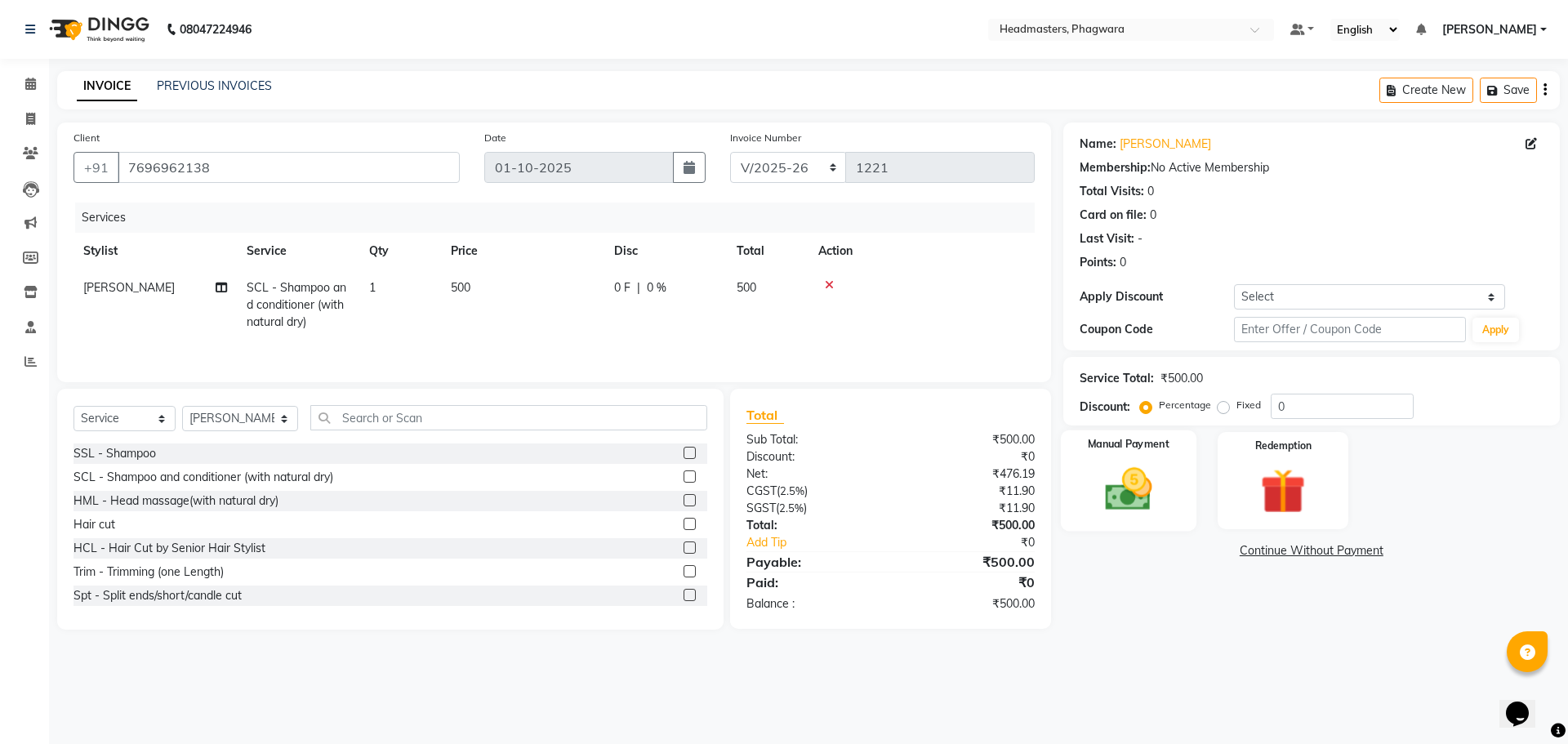
click at [1165, 456] on div "Manual Payment" at bounding box center [1127, 480] width 136 height 101
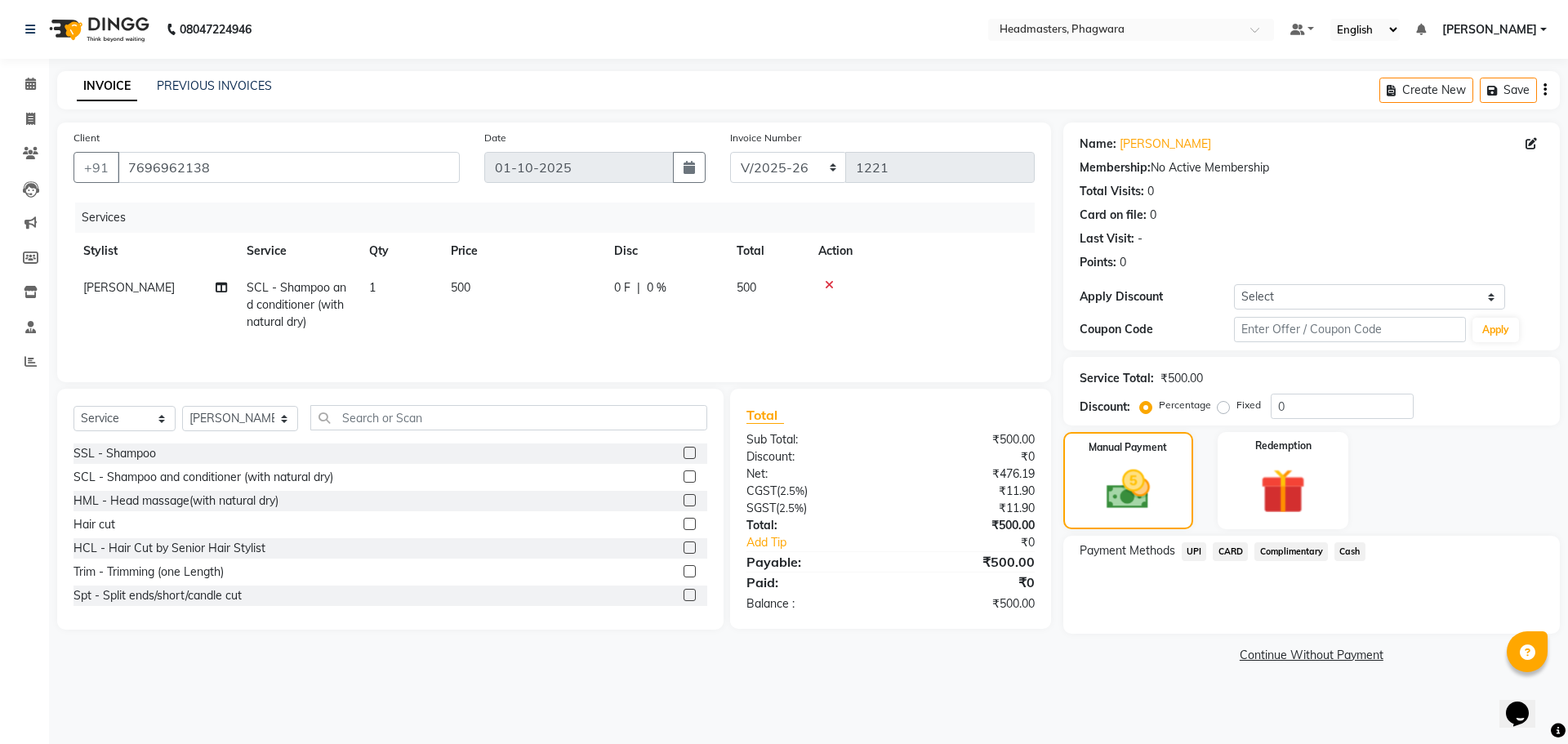
click at [1196, 551] on span "UPI" at bounding box center [1195, 551] width 25 height 19
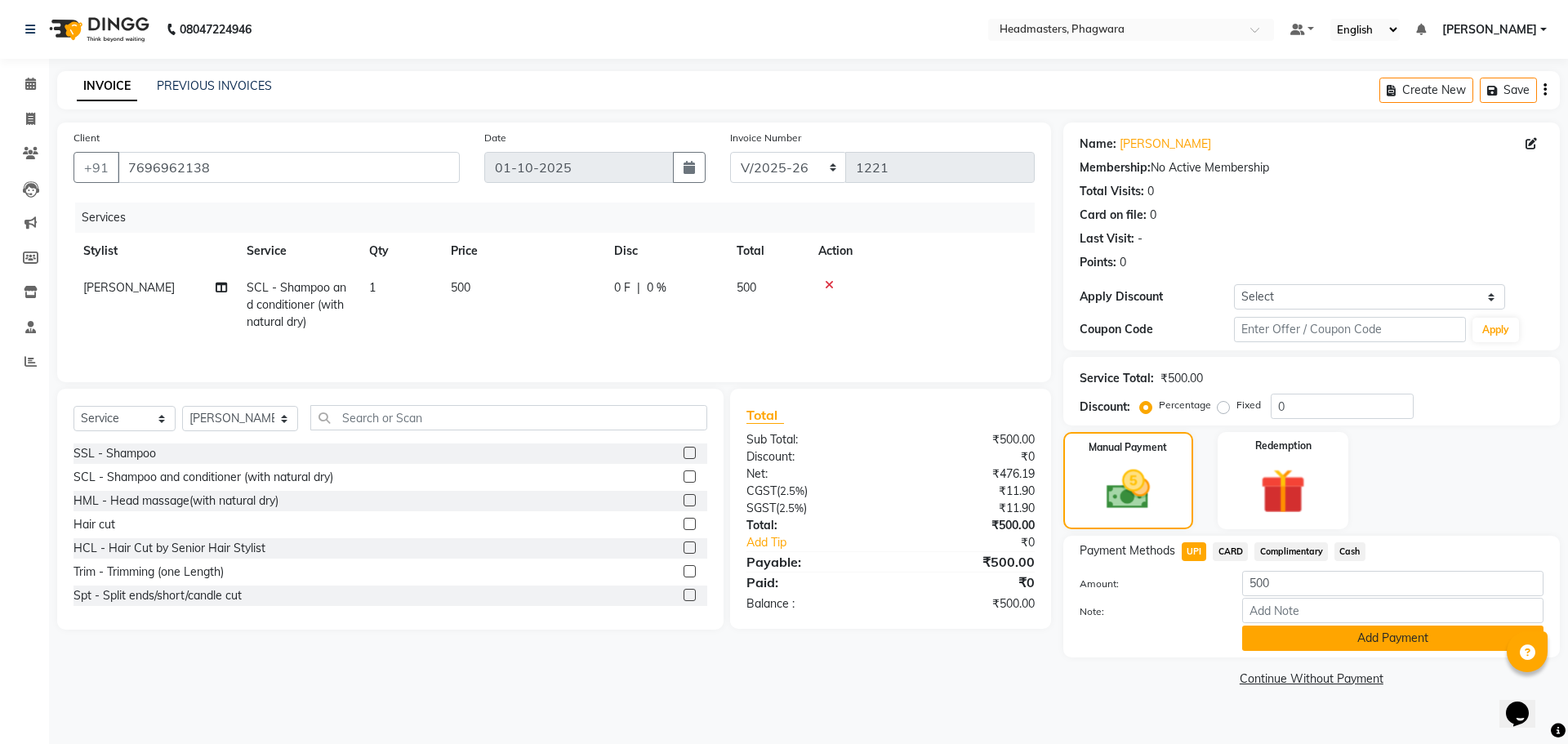
click at [1339, 646] on button "Add Payment" at bounding box center [1393, 638] width 301 height 25
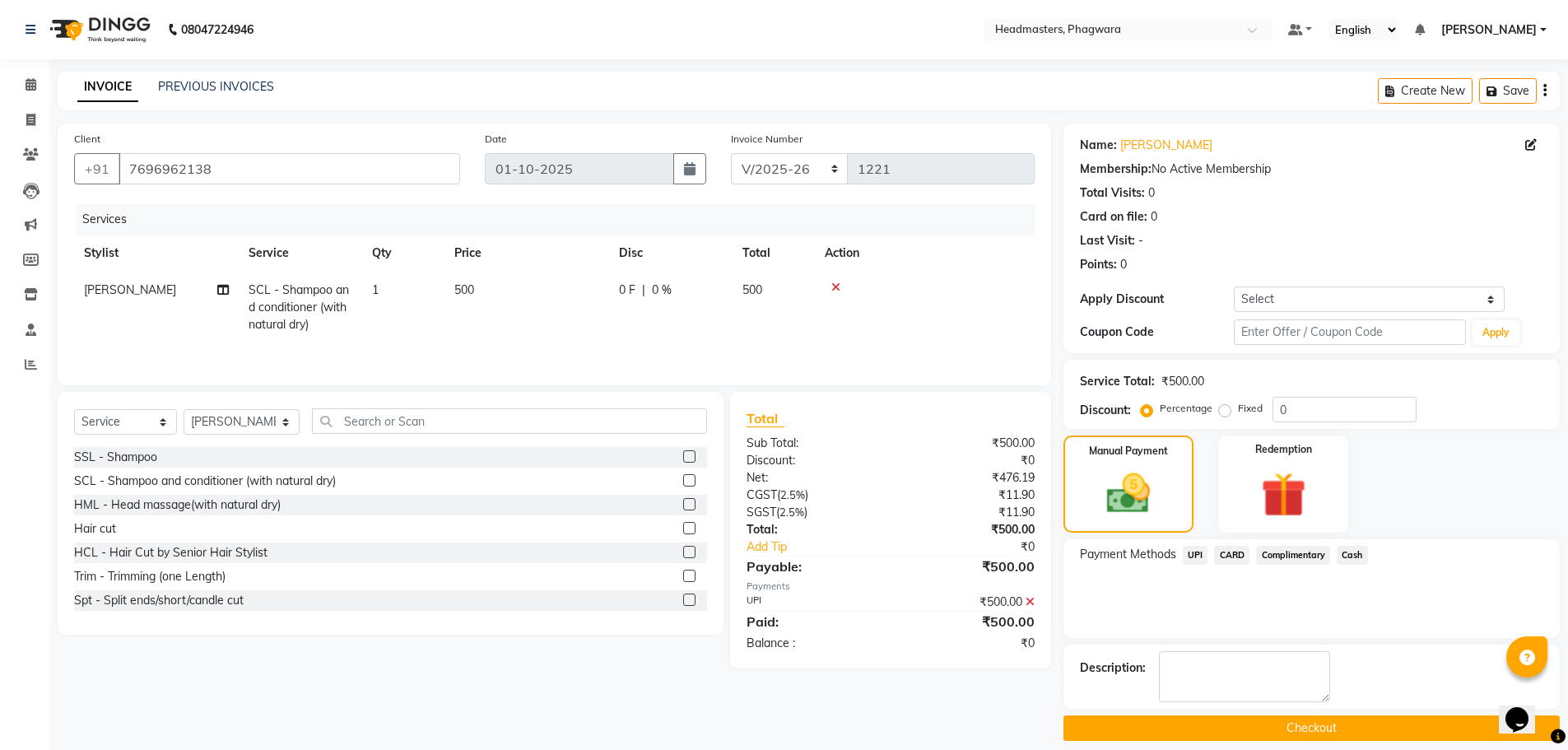
click at [1349, 723] on button "Checkout" at bounding box center [1311, 728] width 496 height 25
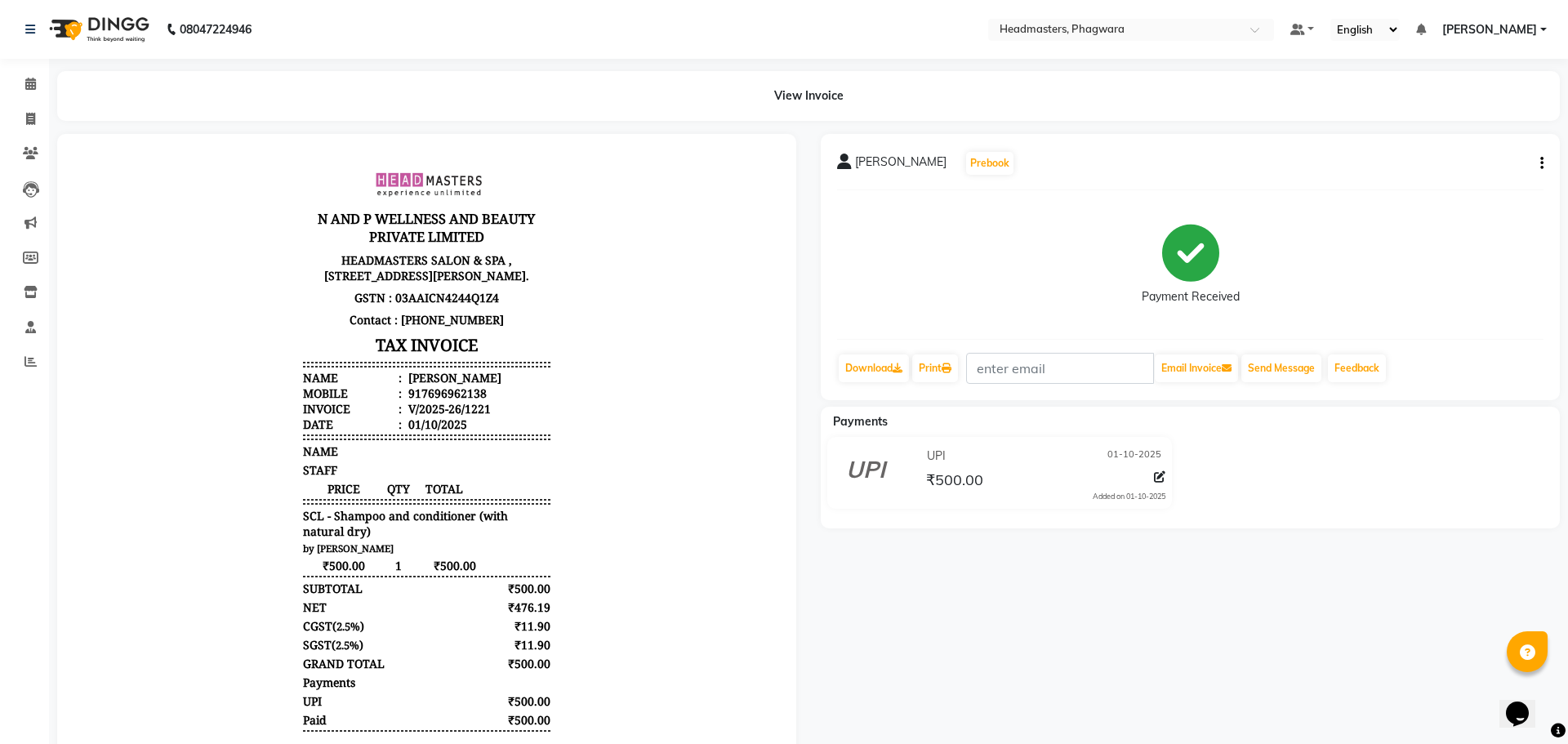
select select "service"
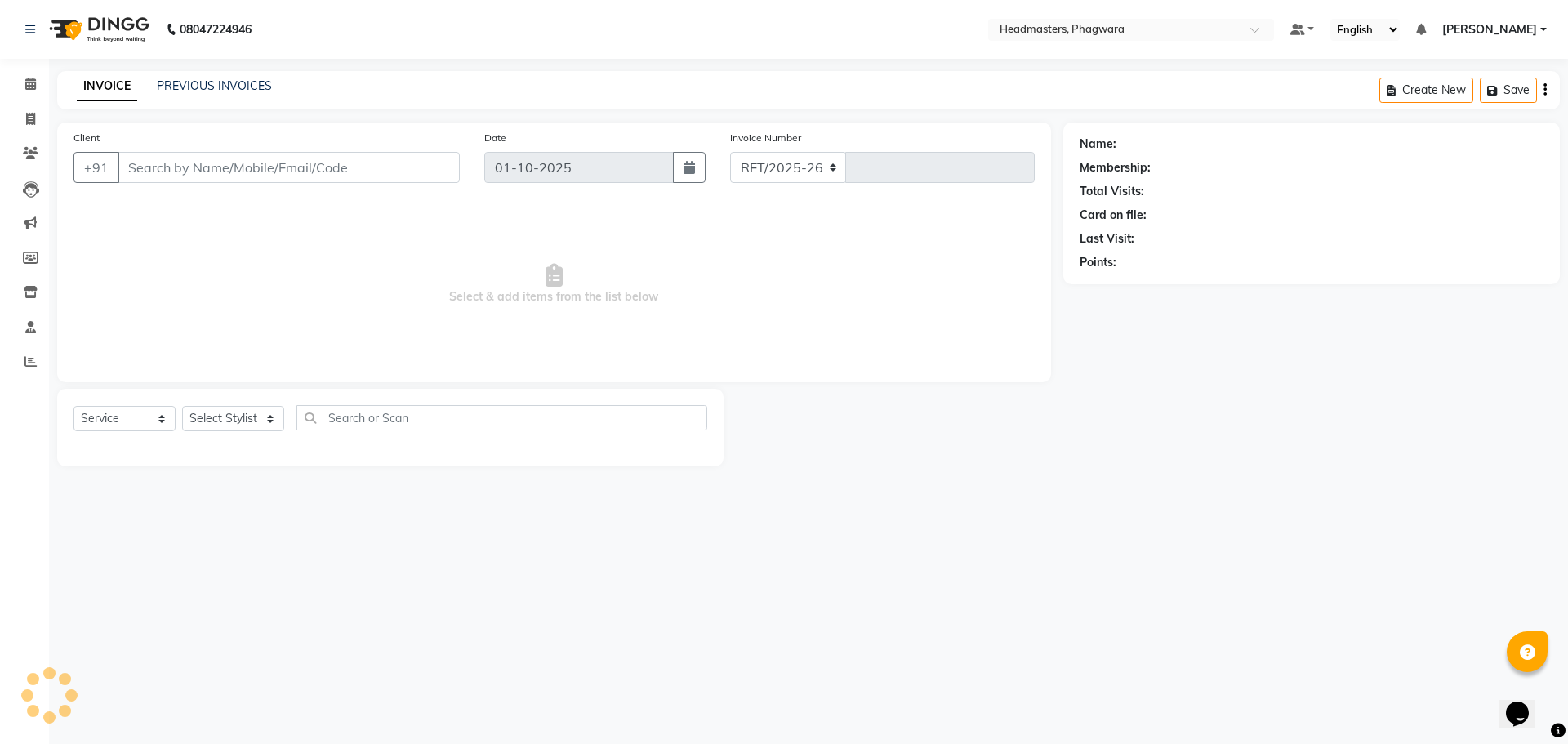
select select "7888"
type input "1222"
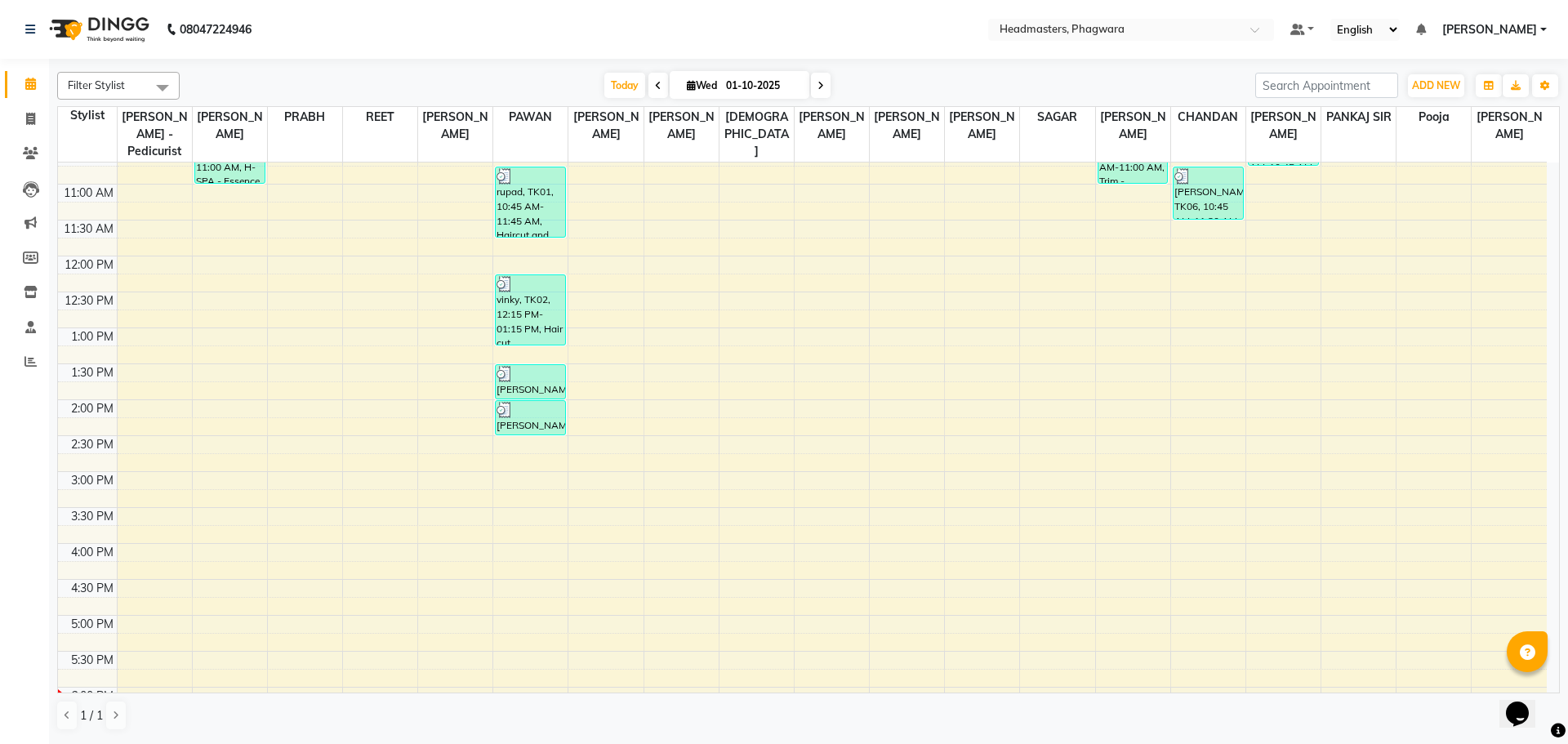
scroll to position [192, 0]
click at [383, 217] on div "8:00 AM 8:30 AM 9:00 AM 9:30 AM 10:00 AM 10:30 AM 11:00 AM 11:30 AM 12:00 PM 12…" at bounding box center [802, 437] width 1489 height 934
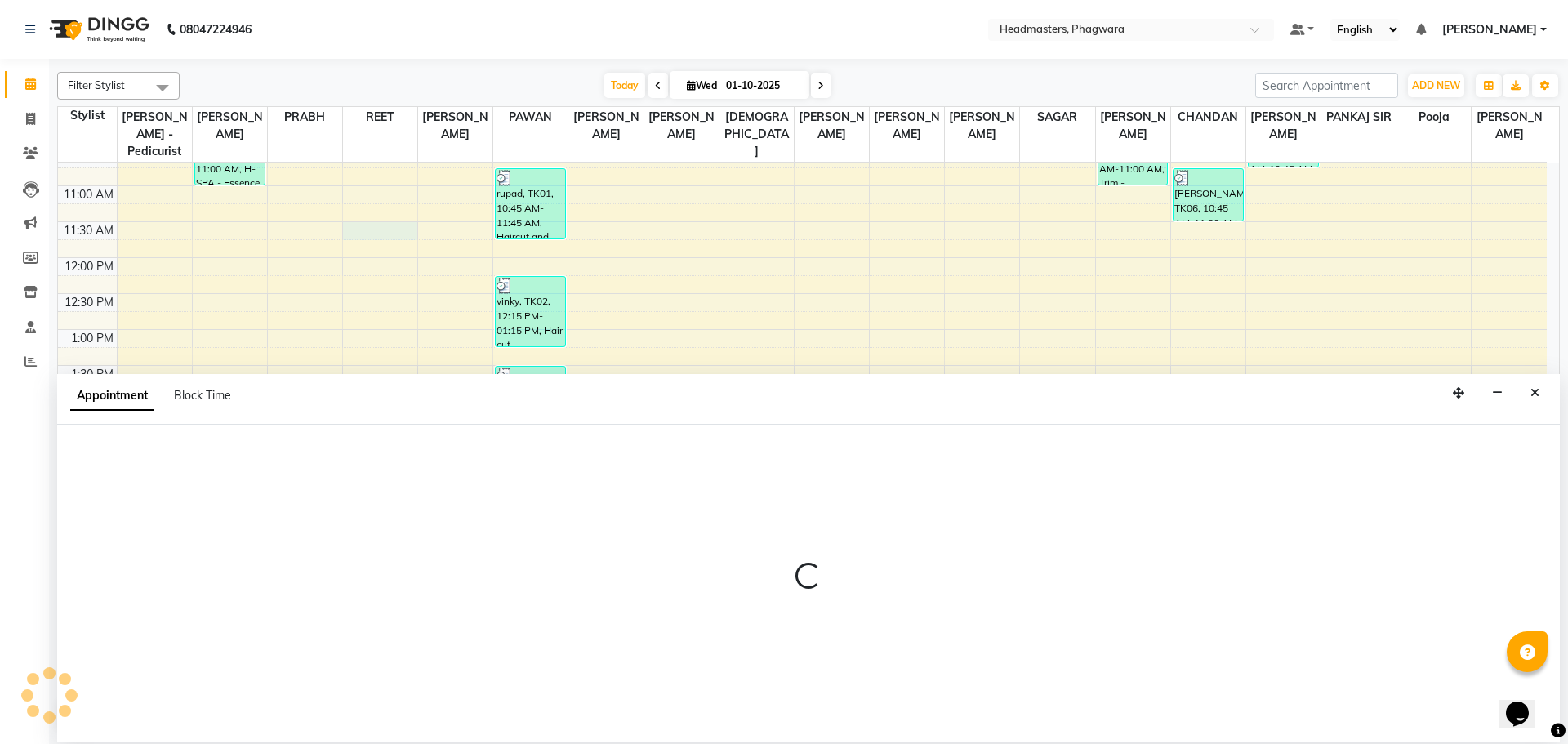
select select "71380"
select select "690"
select select "tentative"
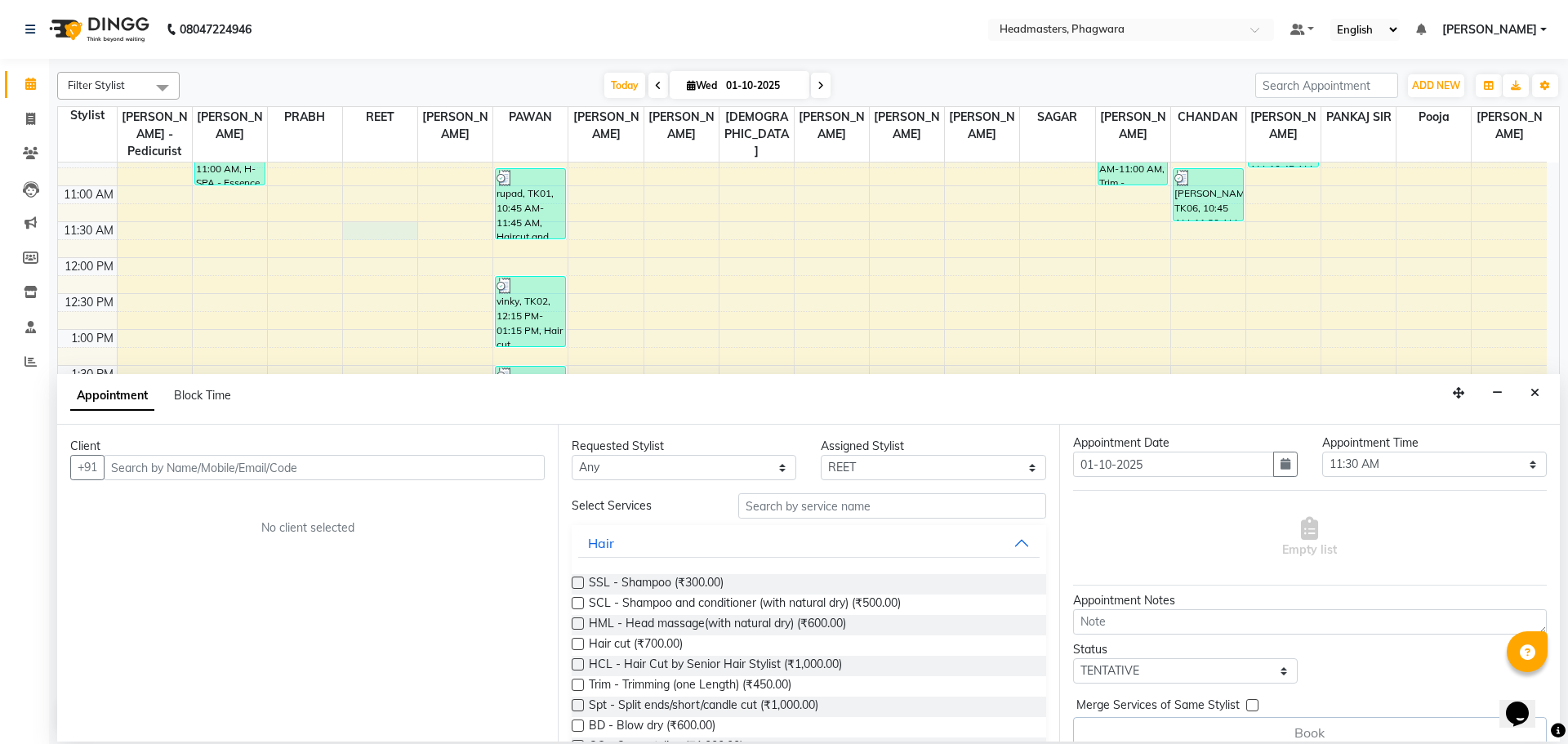
scroll to position [55, 0]
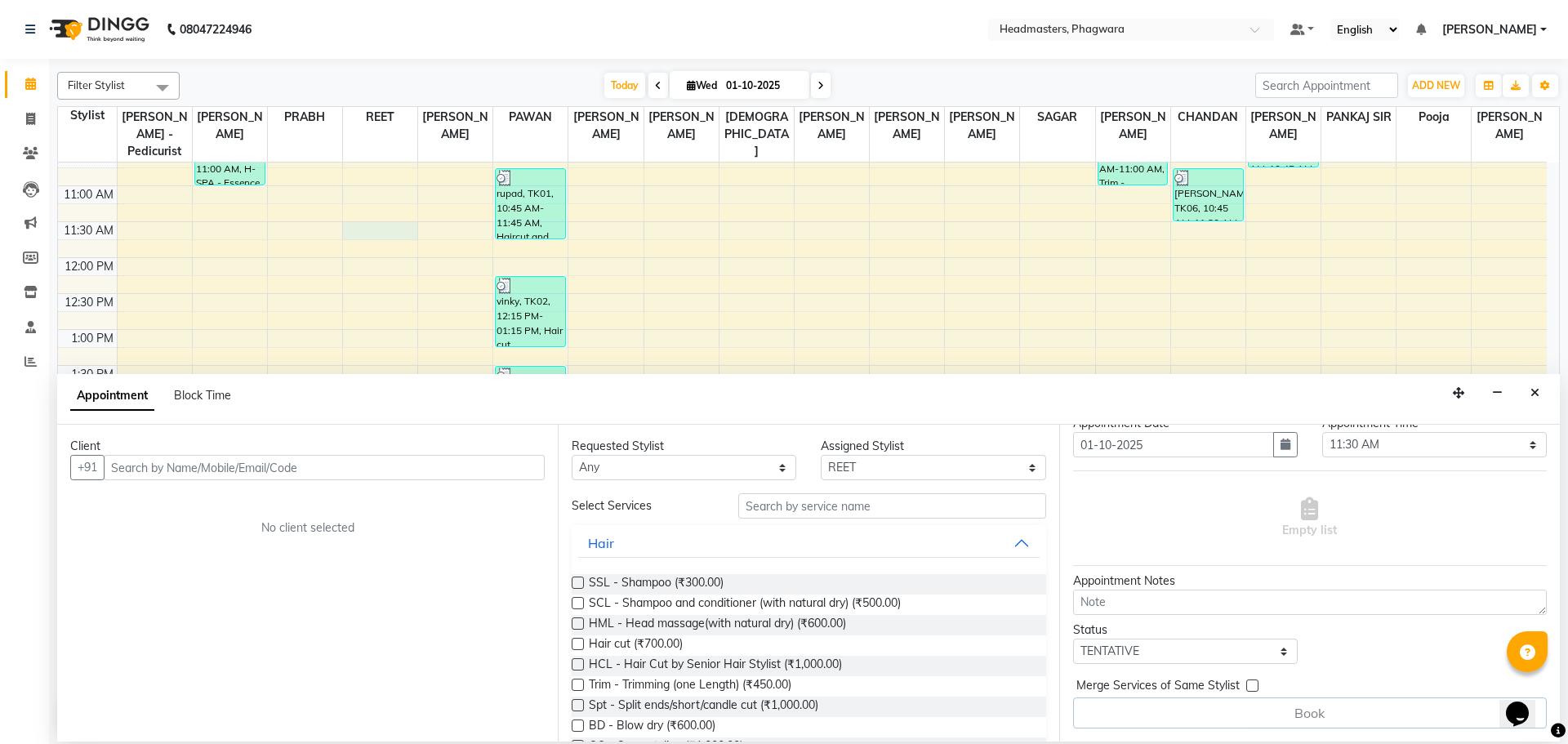
click at [483, 469] on input "text" at bounding box center [324, 468] width 441 height 25
click at [440, 469] on input "text" at bounding box center [324, 468] width 441 height 25
type input "akshra"
click at [532, 469] on span "Add Client" at bounding box center [510, 467] width 55 height 14
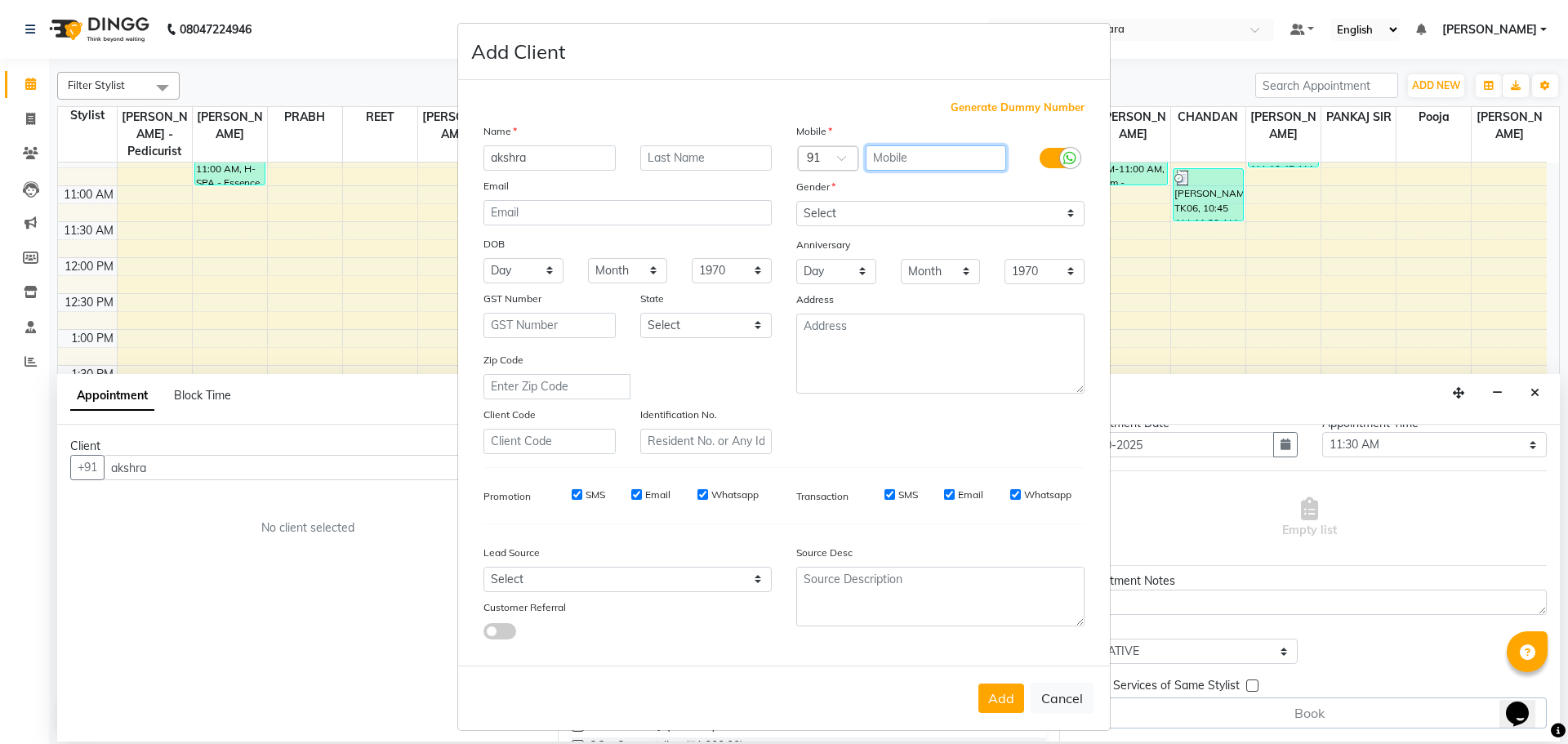
click at [901, 154] on input "text" at bounding box center [936, 158] width 141 height 25
type input "6280305365"
click at [918, 205] on select "Select [DEMOGRAPHIC_DATA] [DEMOGRAPHIC_DATA] Other Prefer Not To Say" at bounding box center [940, 213] width 288 height 25
select select "[DEMOGRAPHIC_DATA]"
click at [796, 201] on select "Select [DEMOGRAPHIC_DATA] [DEMOGRAPHIC_DATA] Other Prefer Not To Say" at bounding box center [940, 213] width 288 height 25
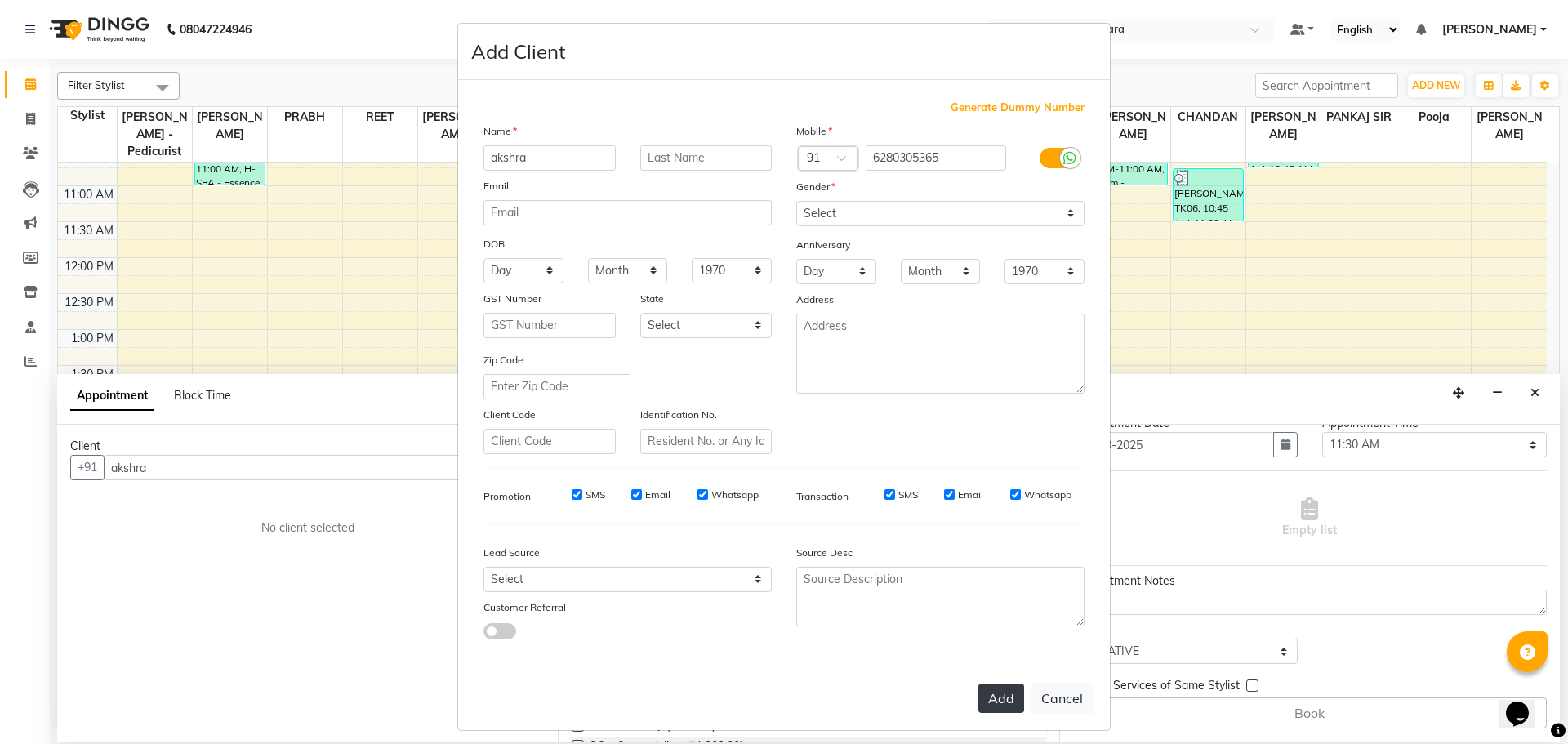
click at [999, 702] on button "Add" at bounding box center [1001, 698] width 46 height 30
type input "6280305365"
select select
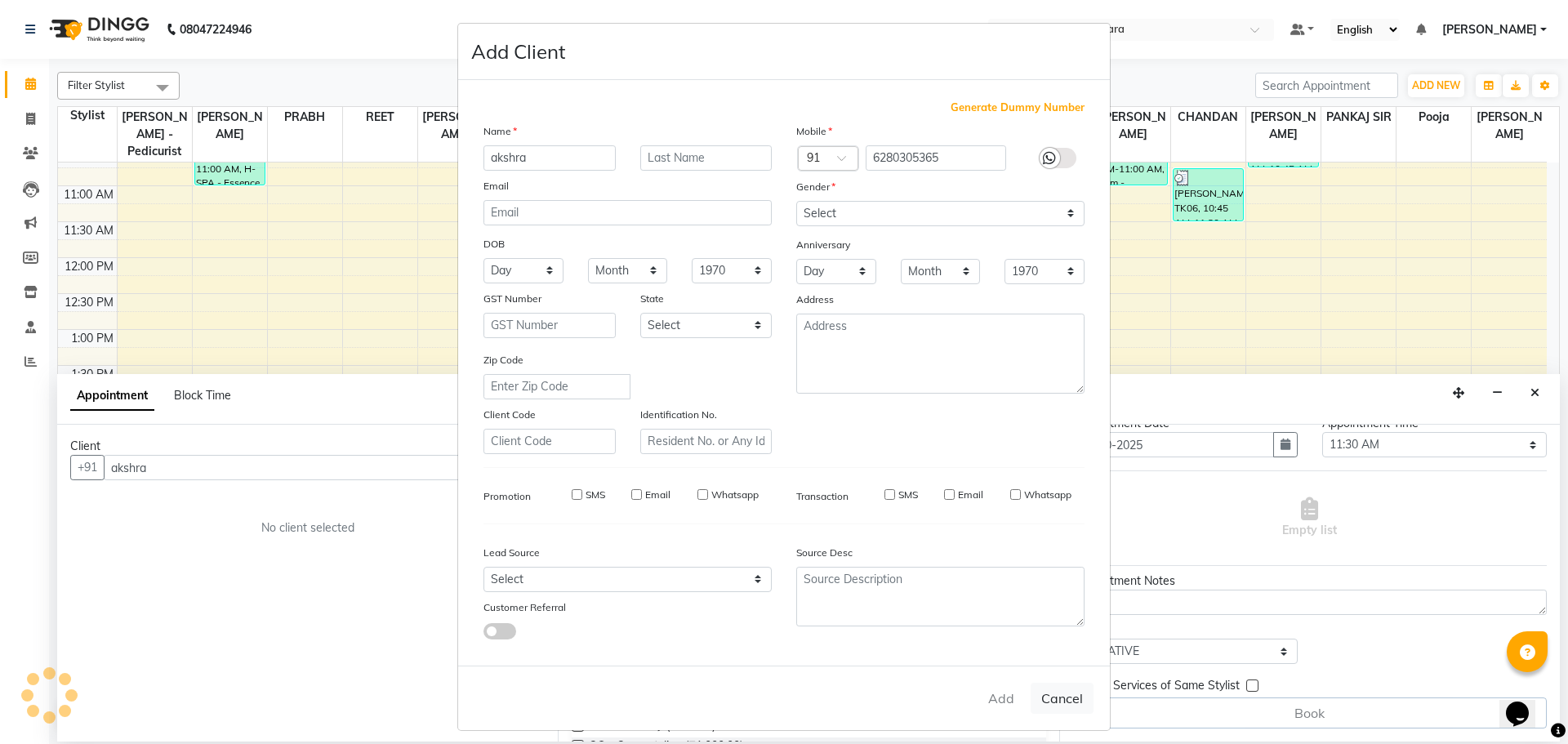
select select
checkbox input "false"
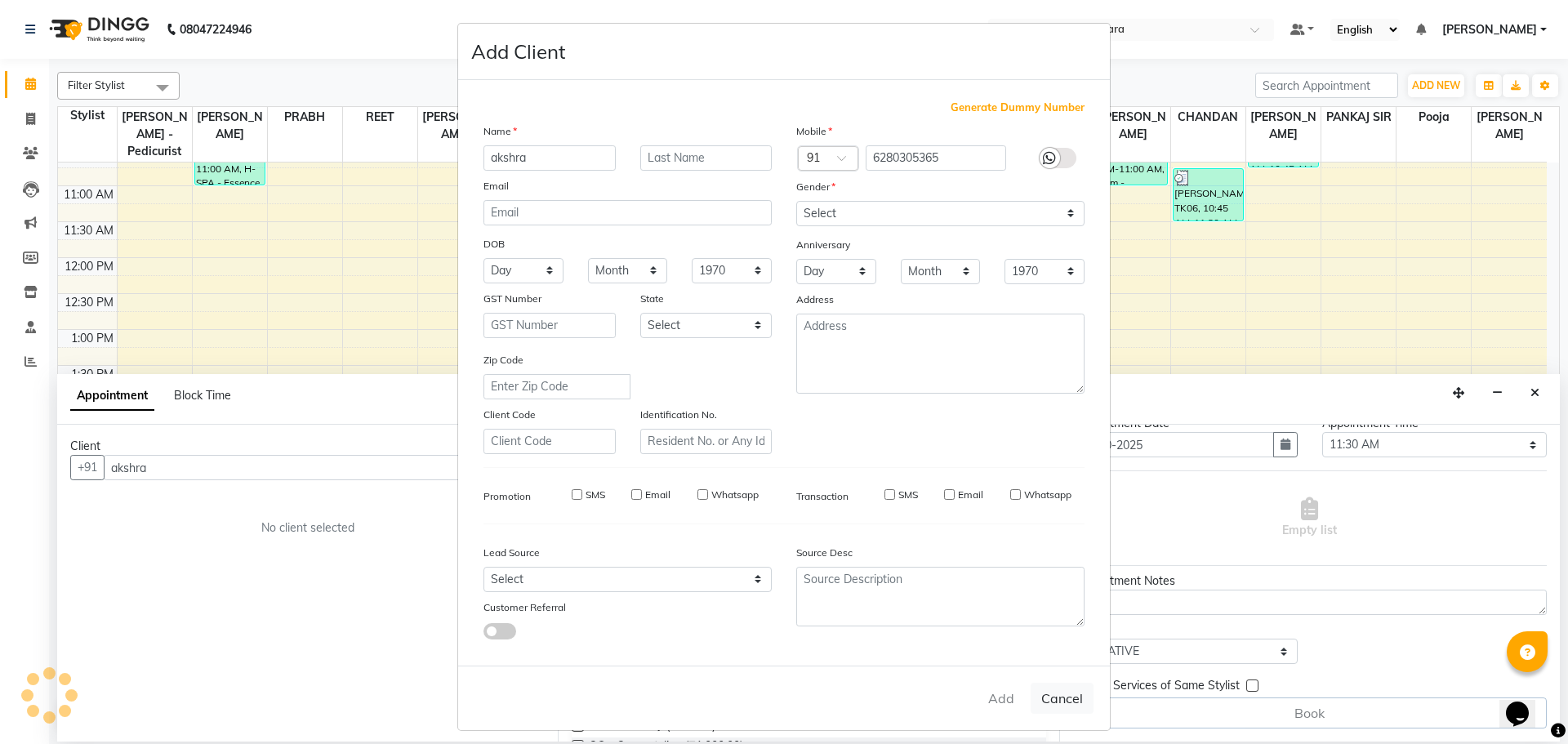
checkbox input "false"
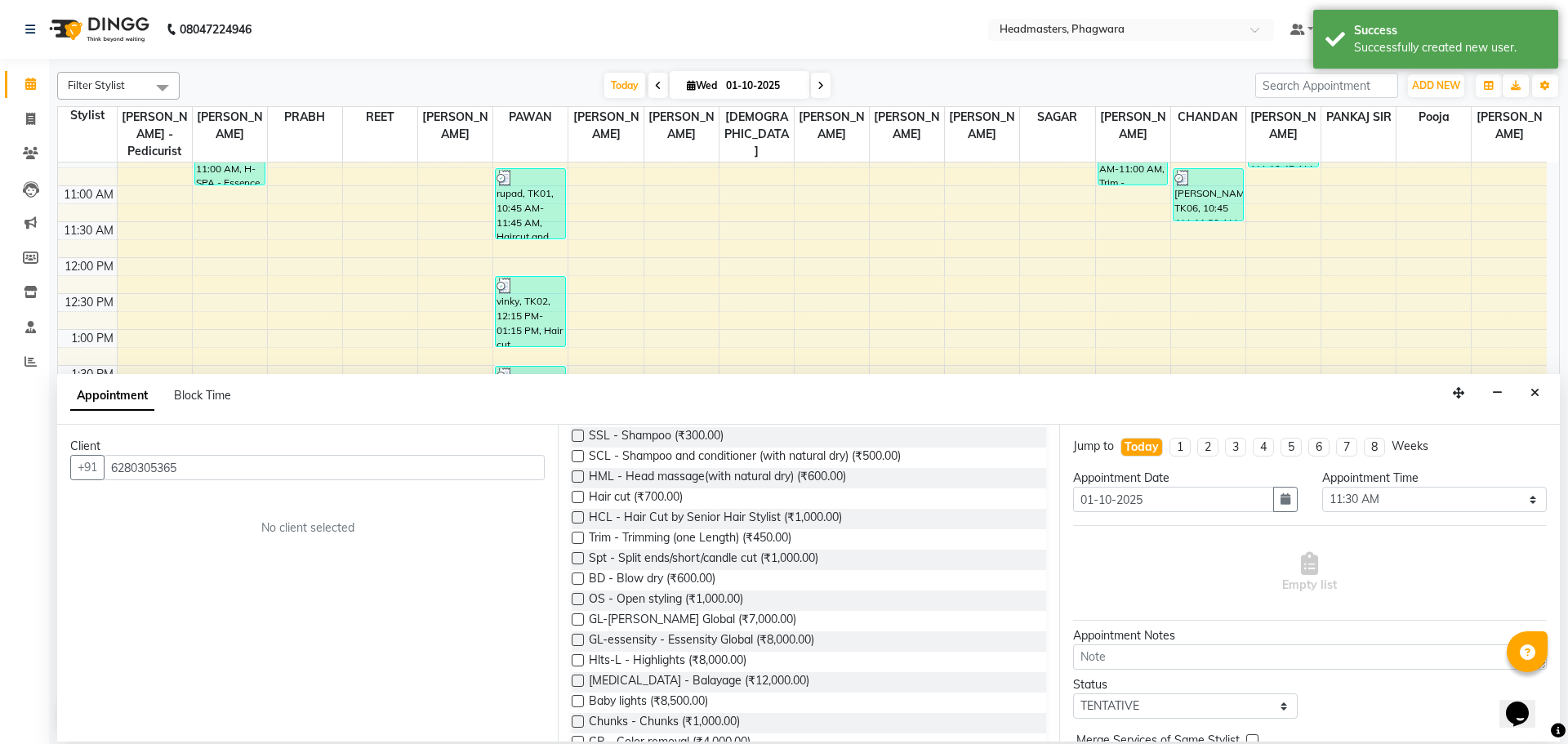
scroll to position [0, 0]
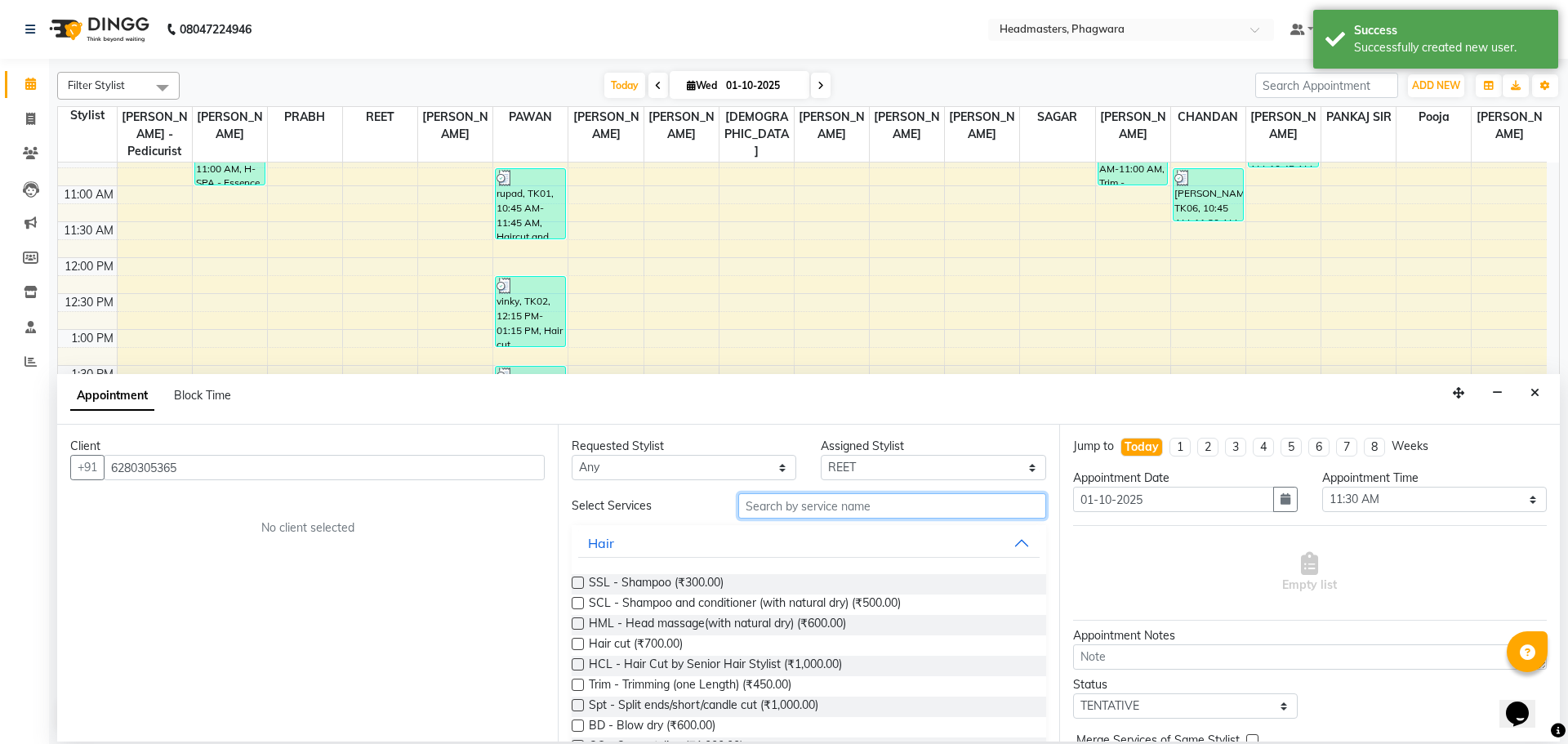
click at [935, 506] on input "text" at bounding box center [892, 506] width 308 height 25
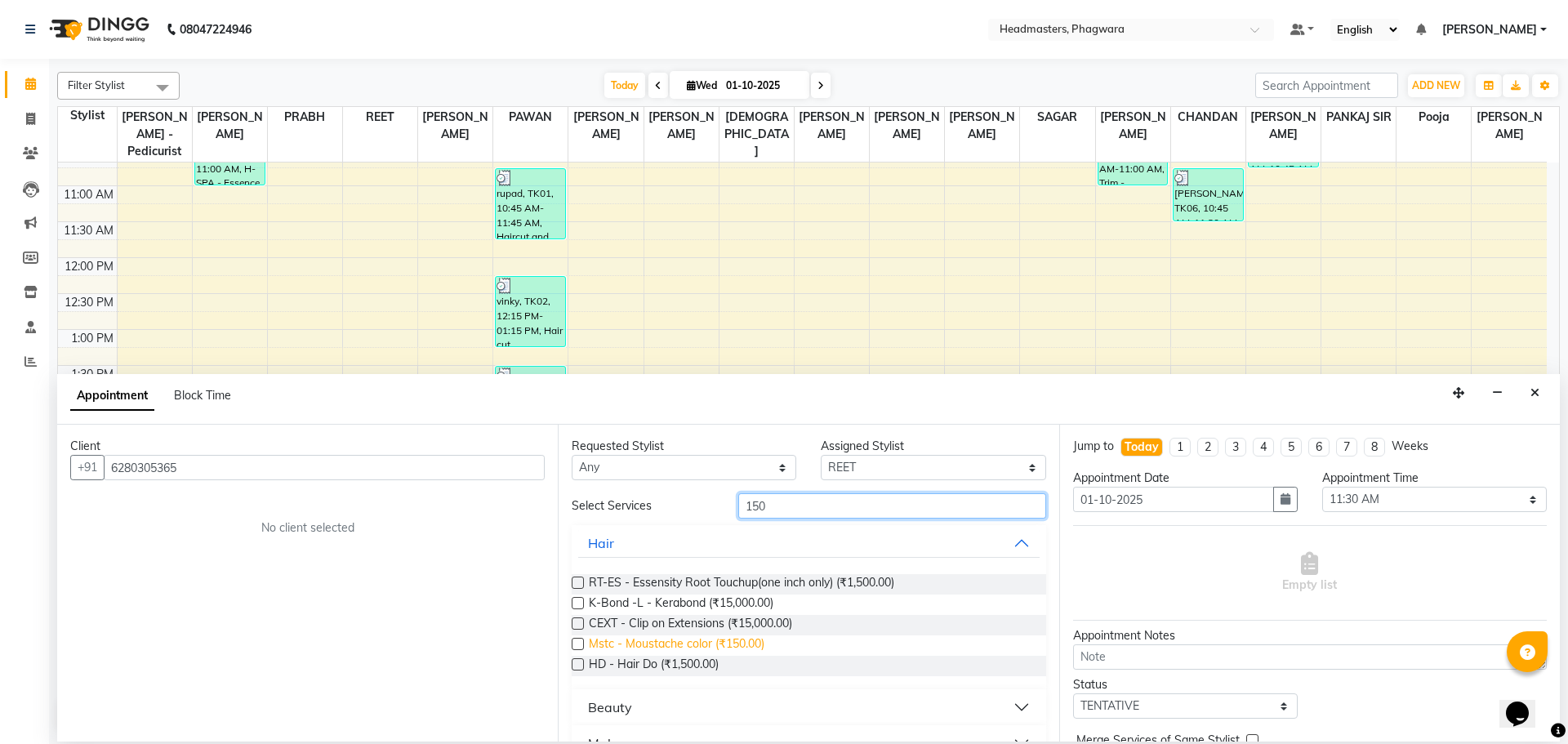
type input "150"
click at [712, 647] on span "Mstc - Moustache color (₹150.00)" at bounding box center [676, 645] width 175 height 21
checkbox input "false"
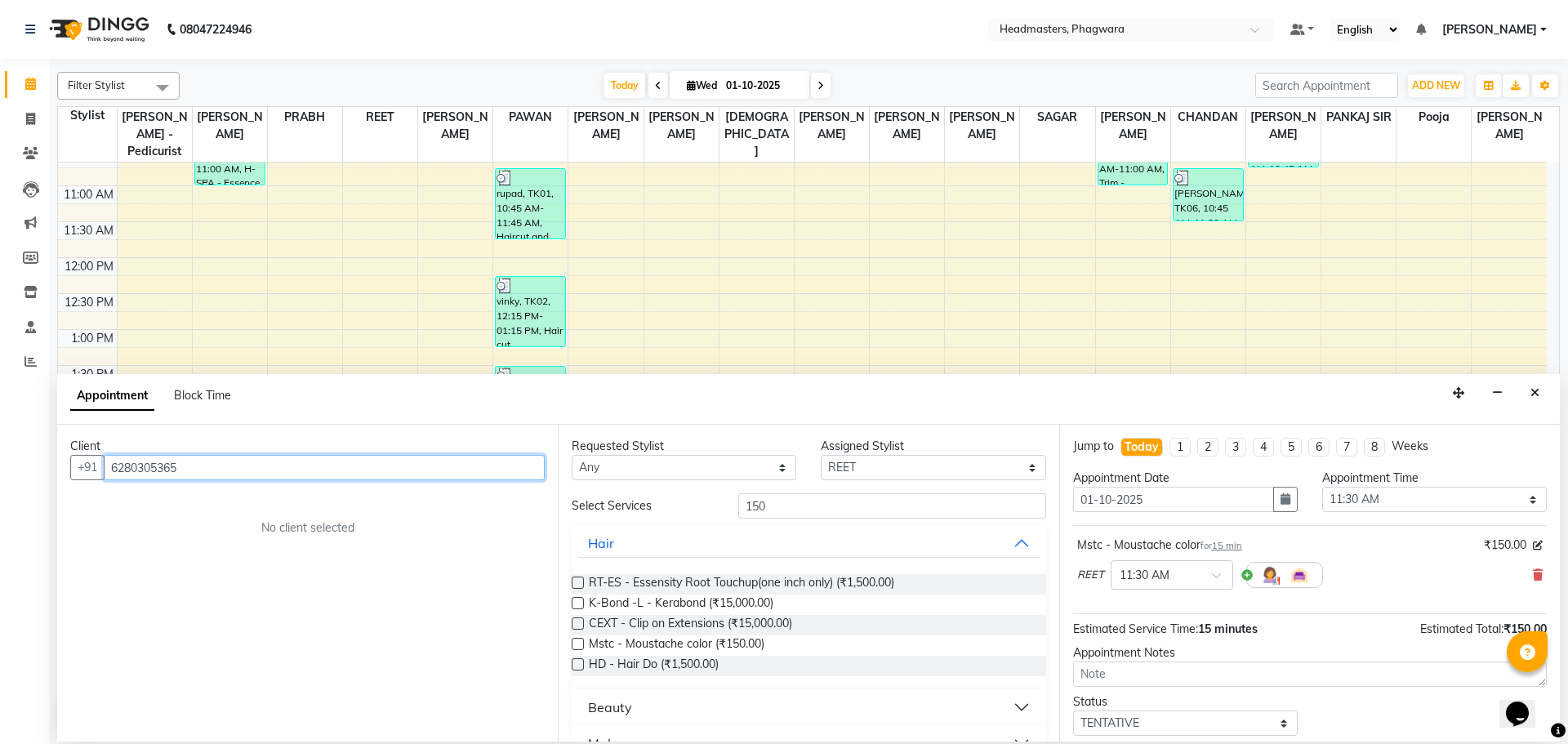
click at [381, 479] on input "6280305365" at bounding box center [324, 468] width 441 height 25
click at [313, 466] on input "6280305365" at bounding box center [324, 468] width 441 height 25
click at [210, 491] on button "akshra 628030536 5" at bounding box center [191, 502] width 171 height 26
type input "6280305365"
click at [465, 462] on input "6280305365" at bounding box center [324, 468] width 441 height 25
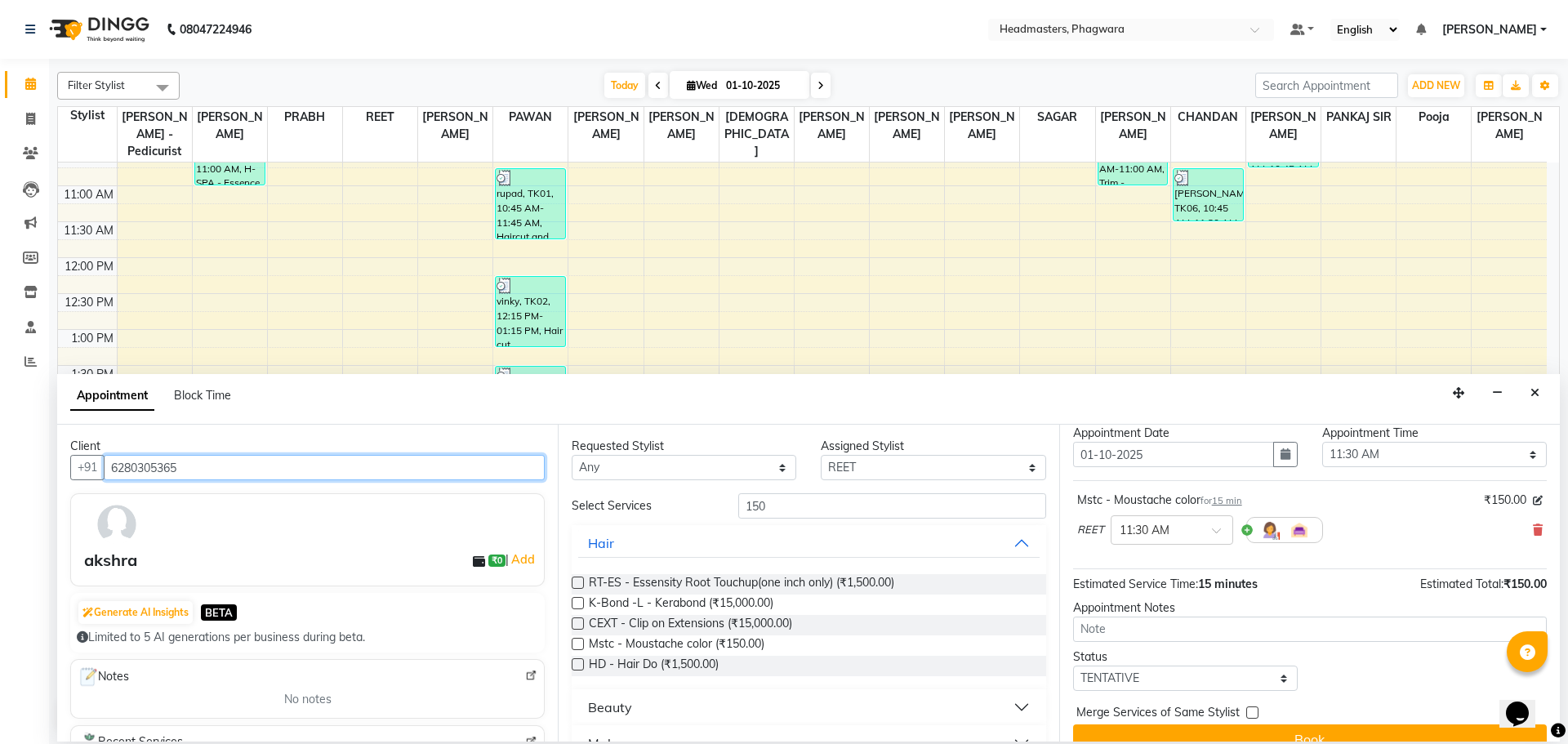
scroll to position [70, 0]
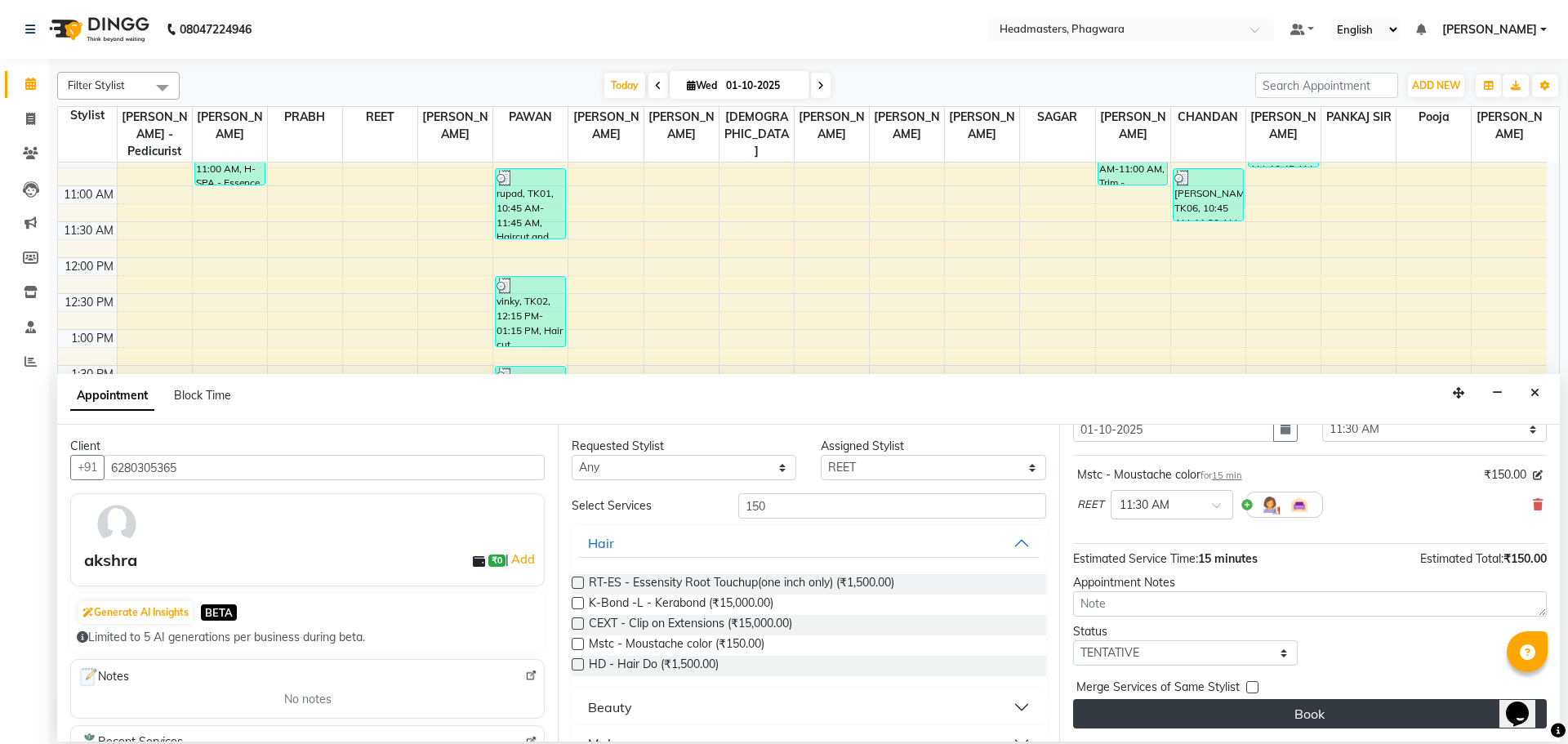
click at [1235, 714] on button "Book" at bounding box center [1310, 713] width 474 height 30
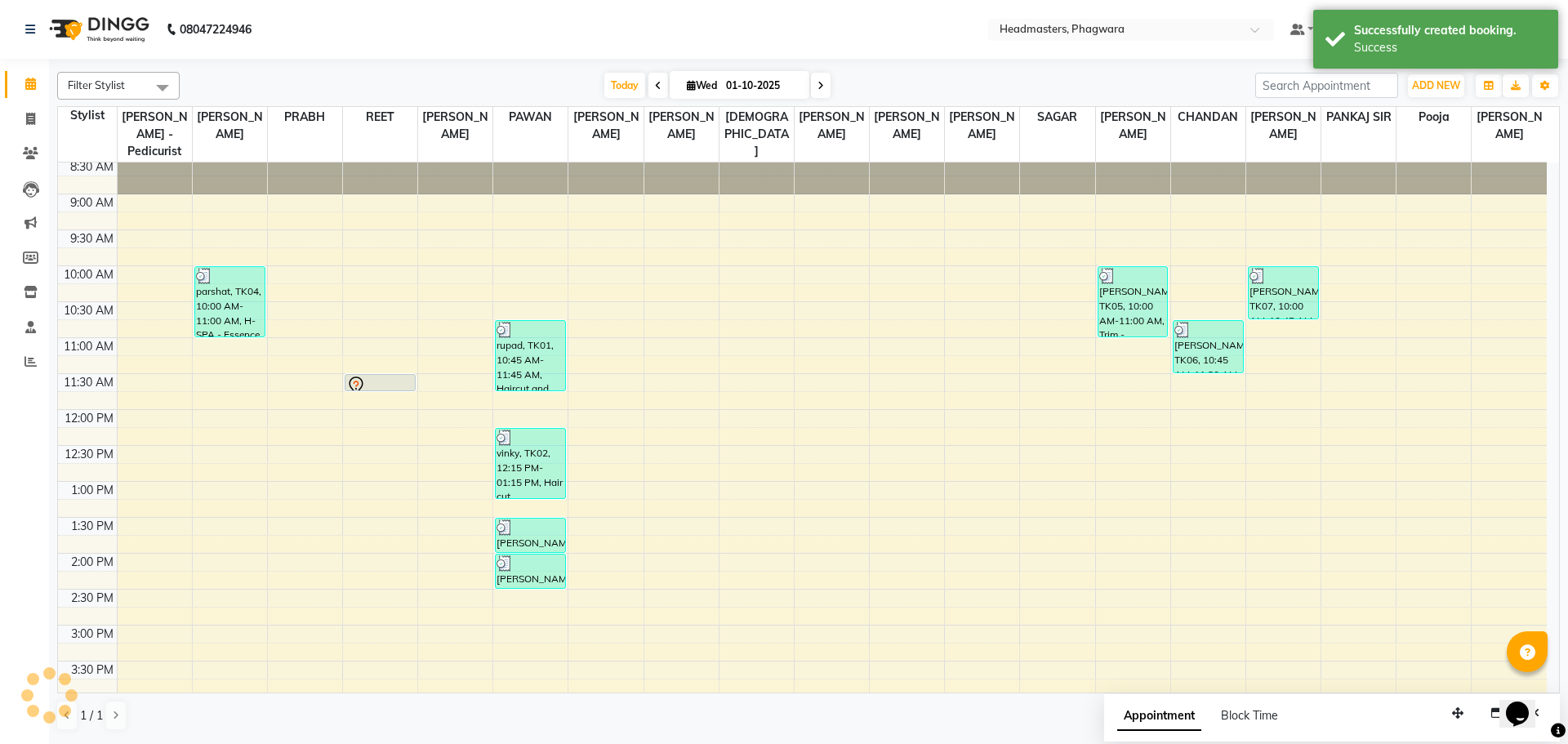
scroll to position [0, 0]
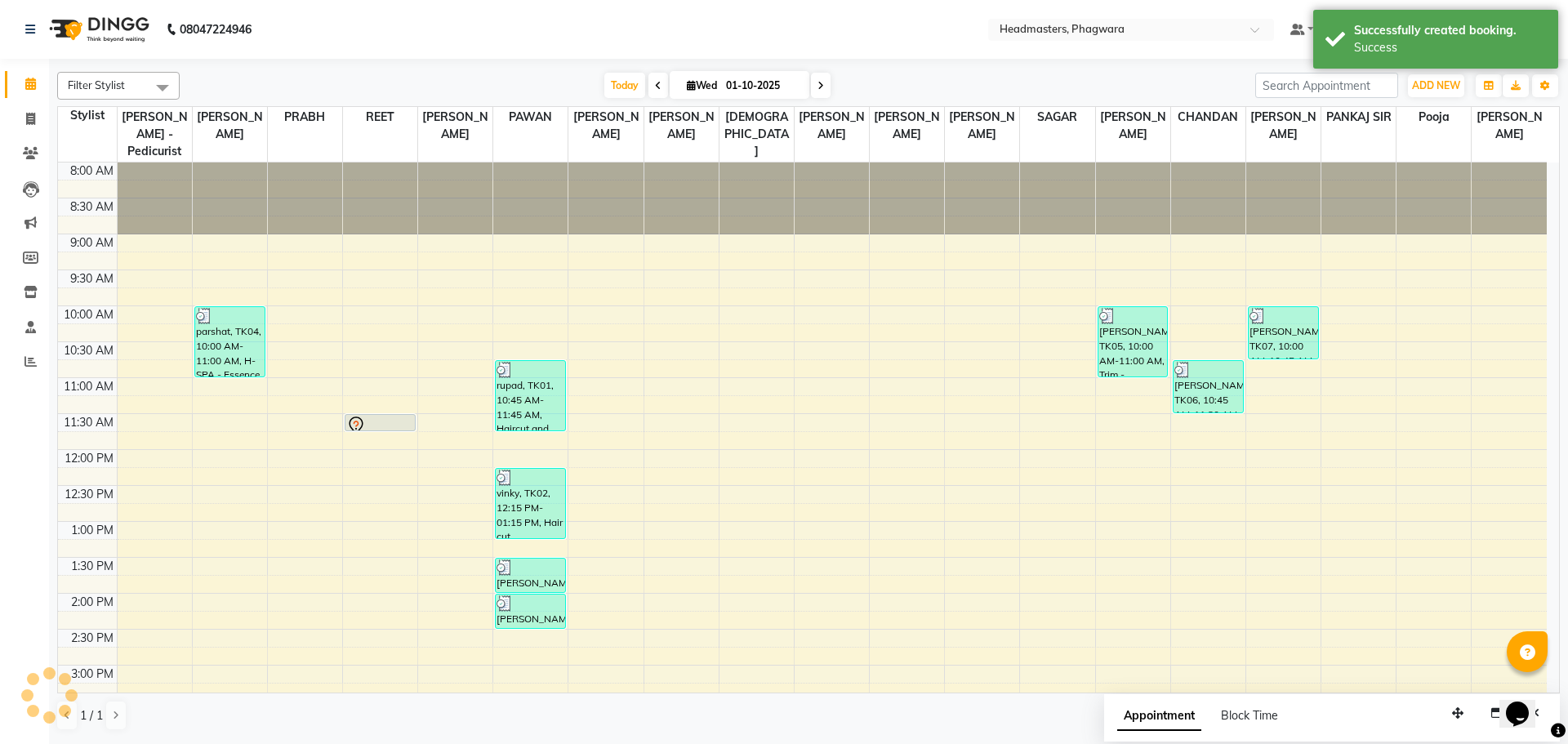
click at [371, 394] on div "8:00 AM 8:30 AM 9:00 AM 9:30 AM 10:00 AM 10:30 AM 11:00 AM 11:30 AM 12:00 PM 12…" at bounding box center [802, 630] width 1489 height 934
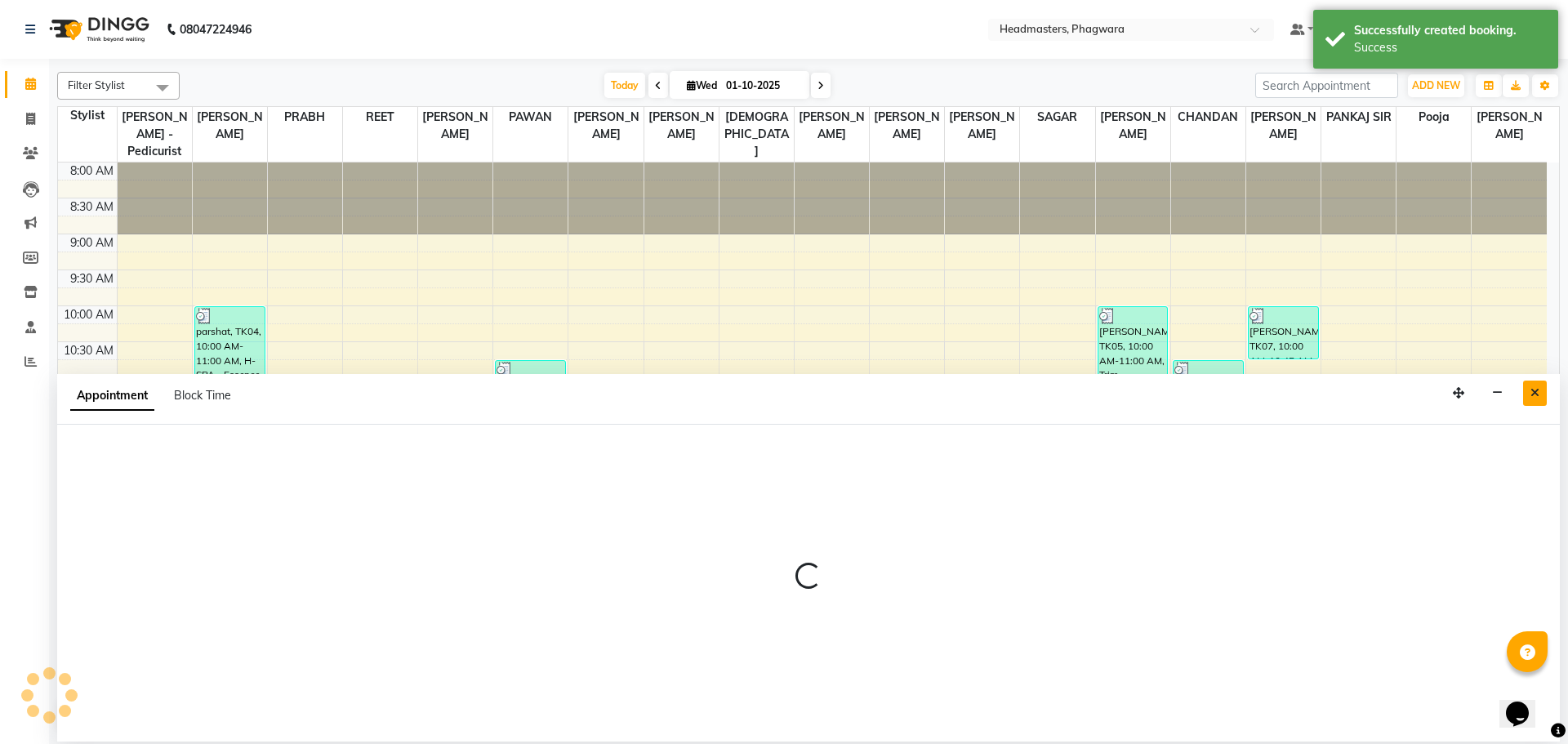
click at [1534, 388] on icon "Close" at bounding box center [1535, 392] width 9 height 12
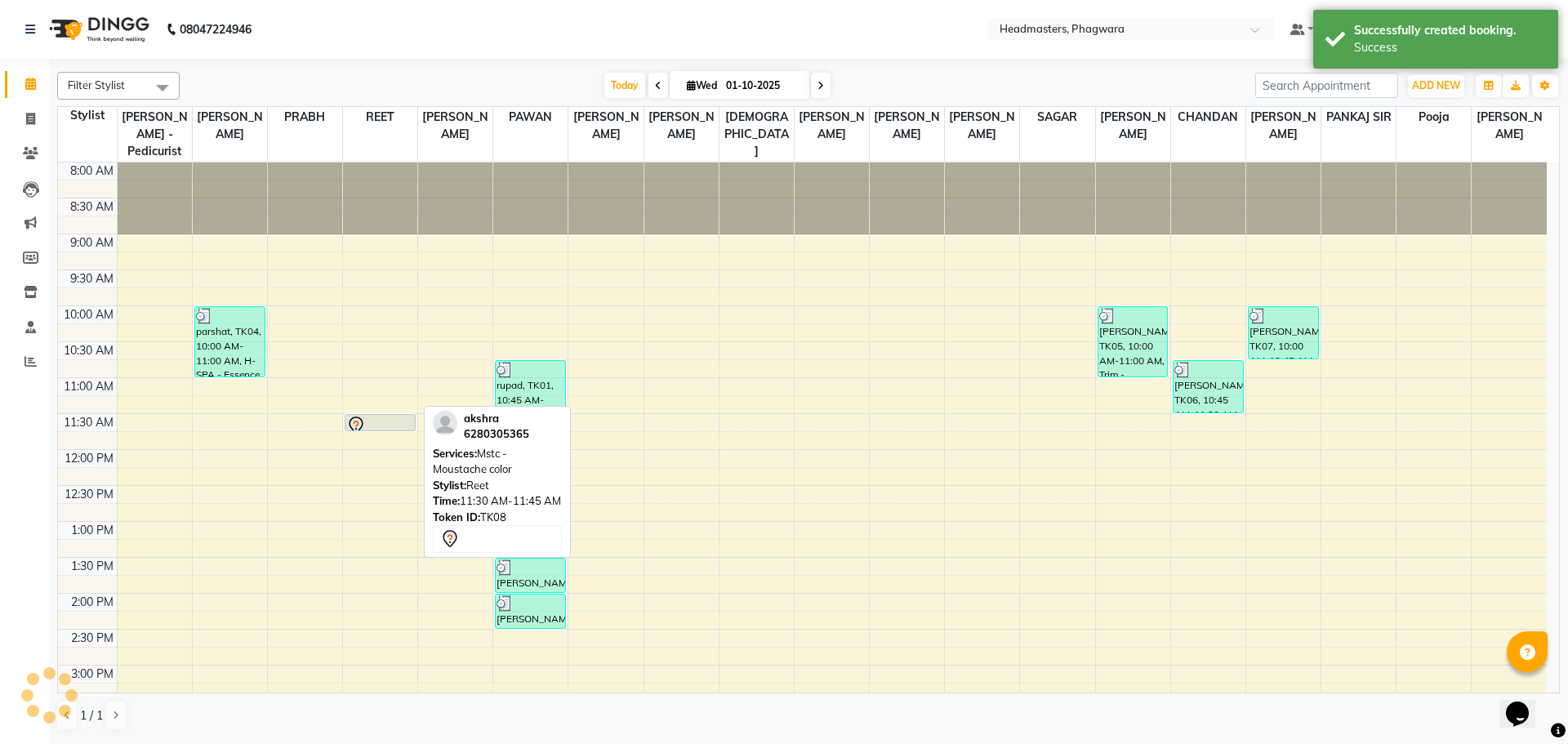
click at [399, 427] on div at bounding box center [380, 430] width 69 height 6
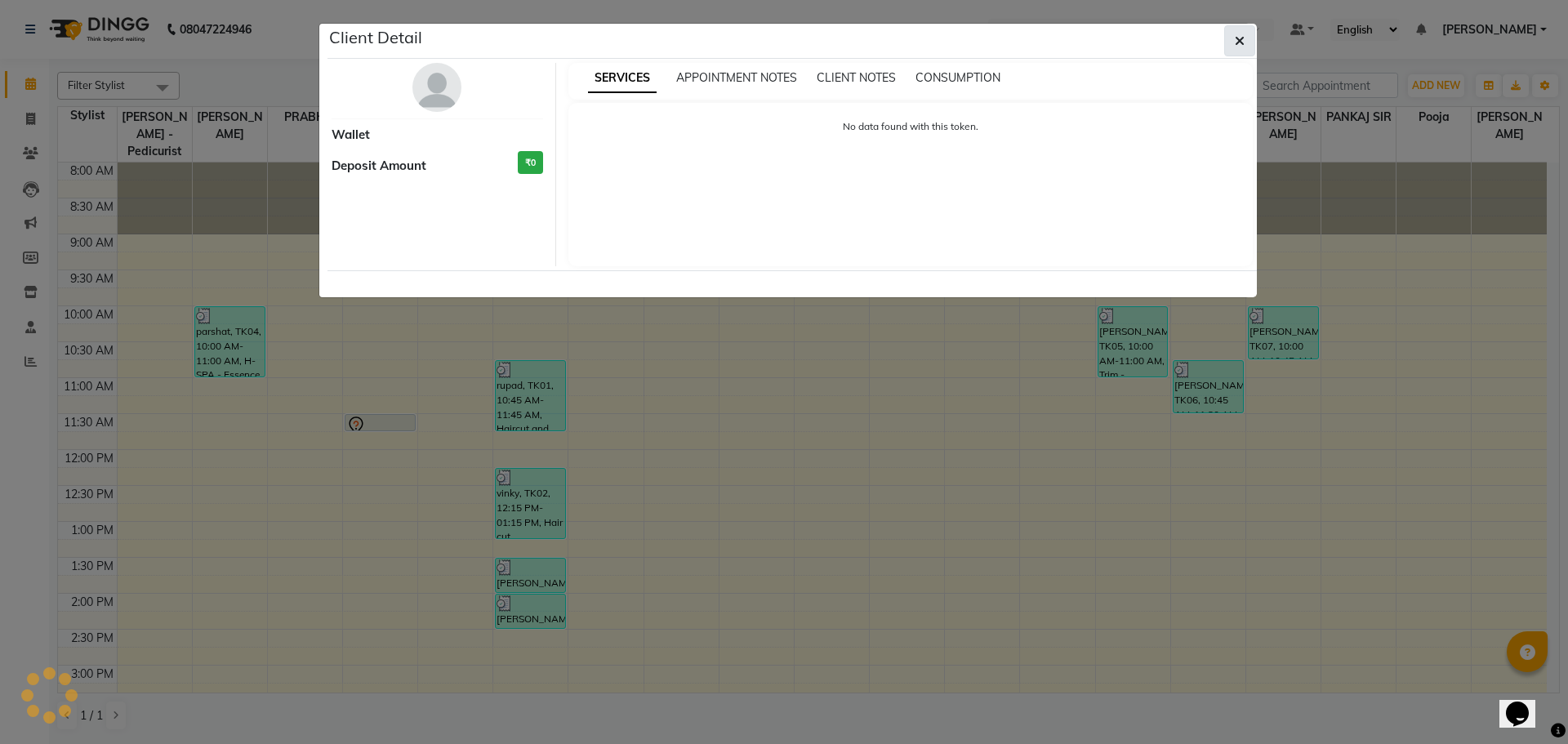
click at [1234, 33] on button "button" at bounding box center [1240, 40] width 31 height 31
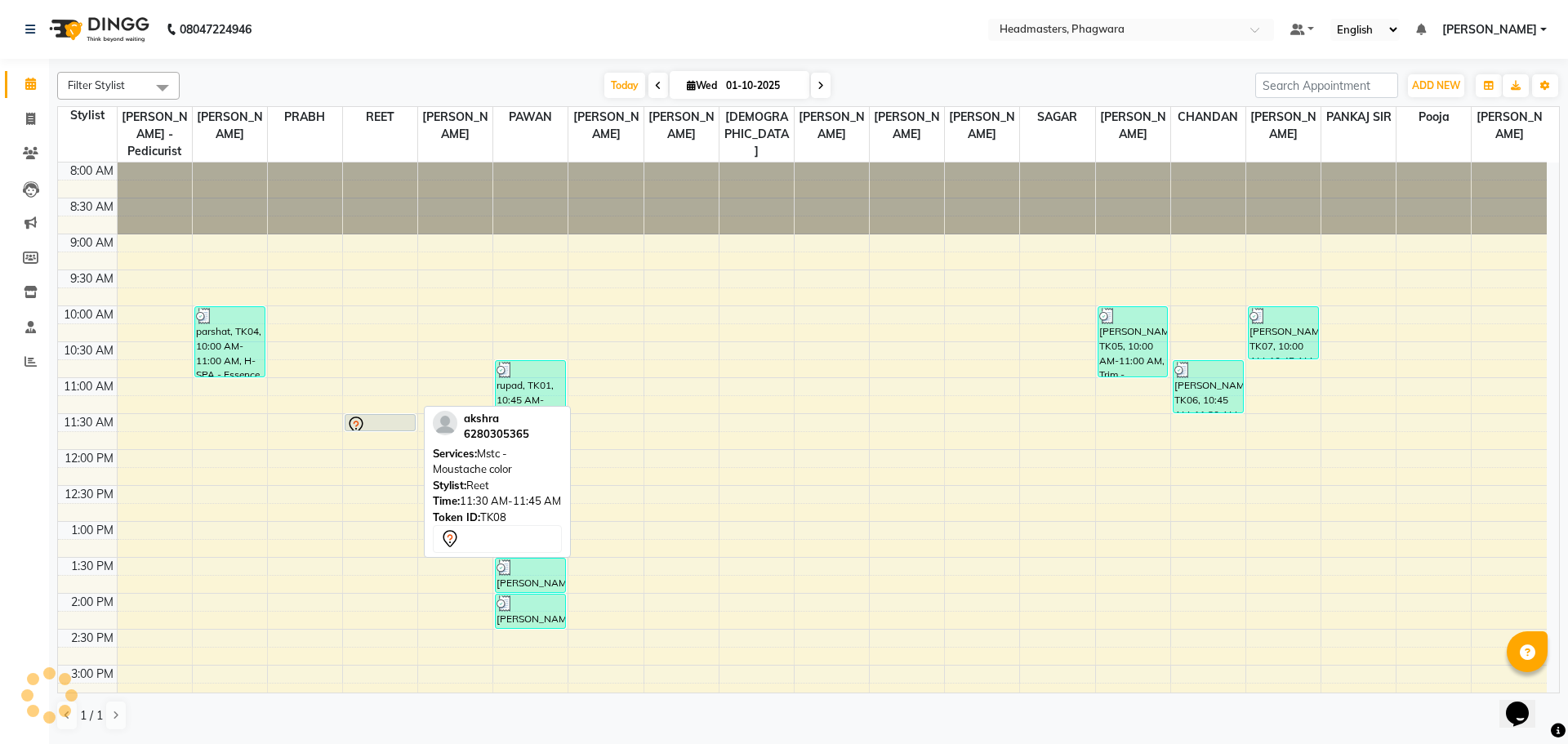
click at [405, 416] on div at bounding box center [380, 426] width 67 height 20
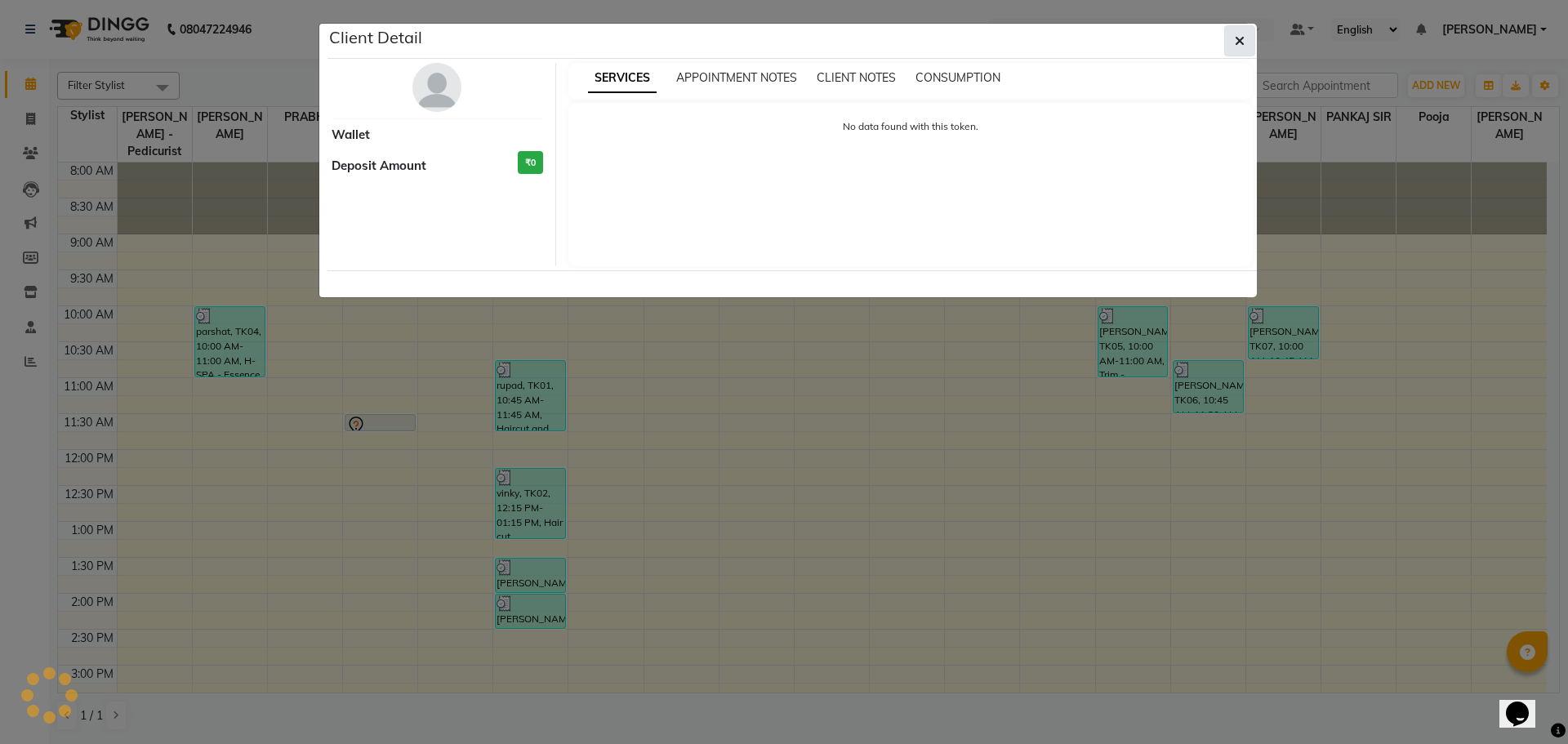
click at [1239, 38] on icon "button" at bounding box center [1240, 40] width 10 height 13
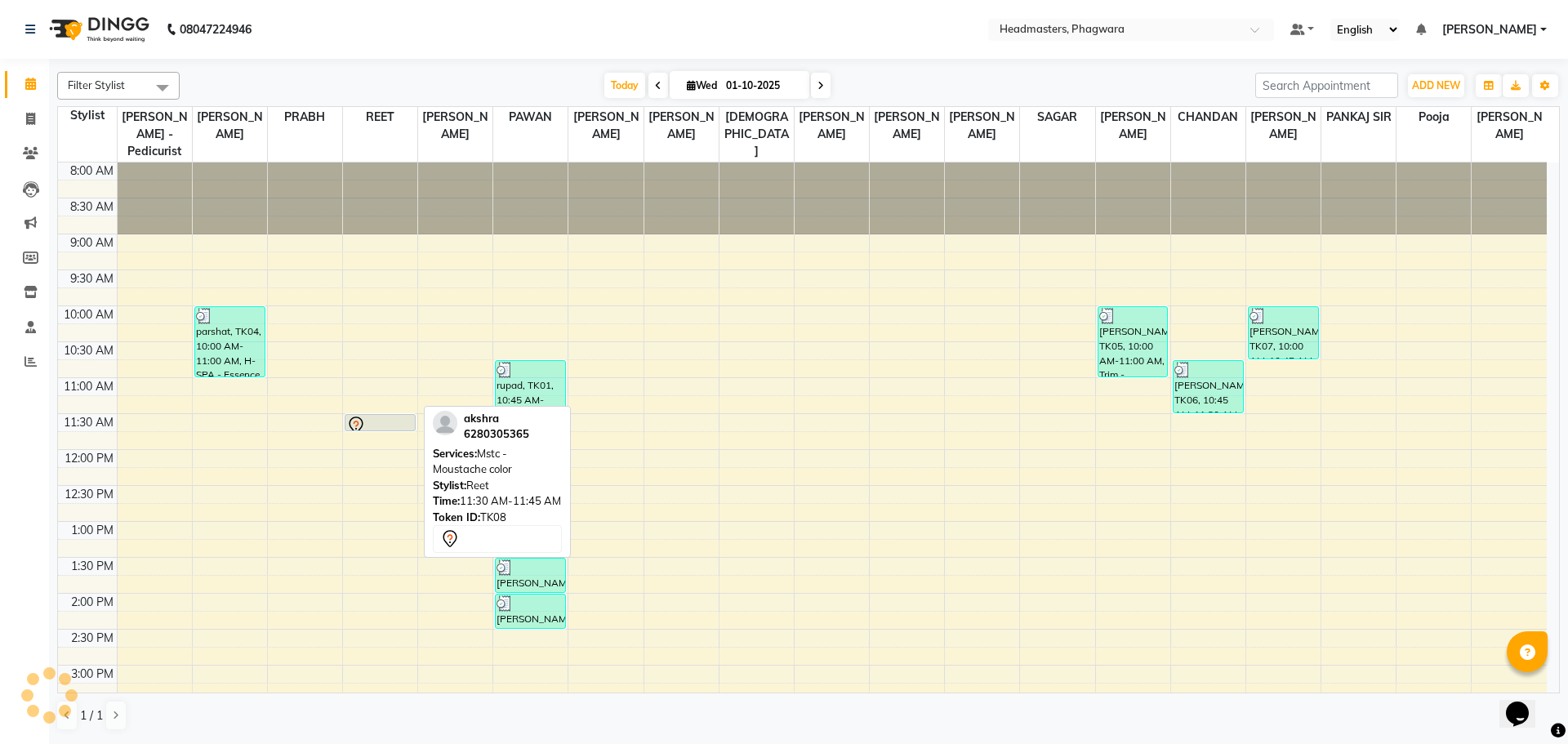
click at [408, 416] on div at bounding box center [380, 426] width 67 height 20
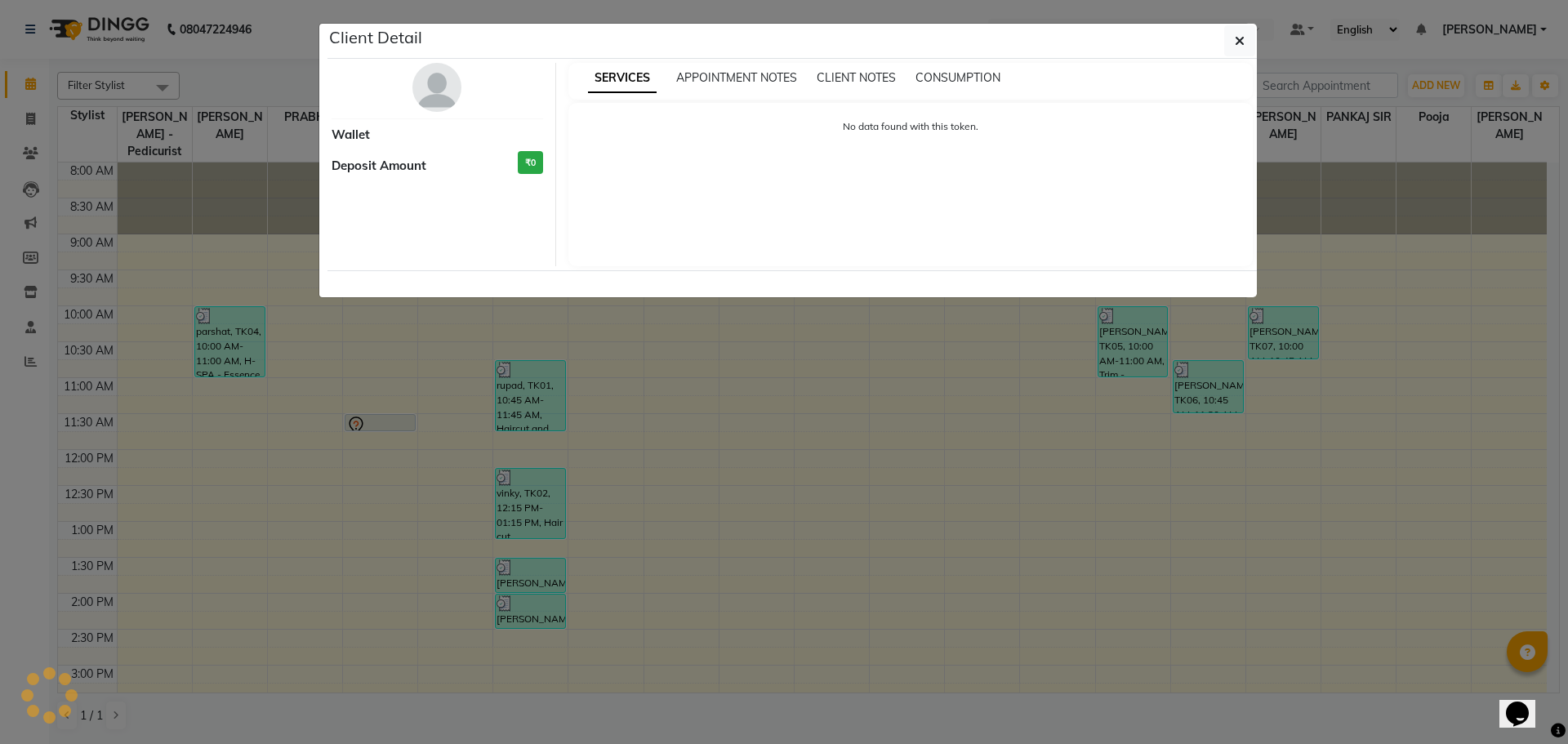
click at [400, 397] on ngb-modal-window "Client Detail Wallet Deposit Amount ₹0 SERVICES APPOINTMENT NOTES CLIENT NOTES …" at bounding box center [784, 372] width 1568 height 744
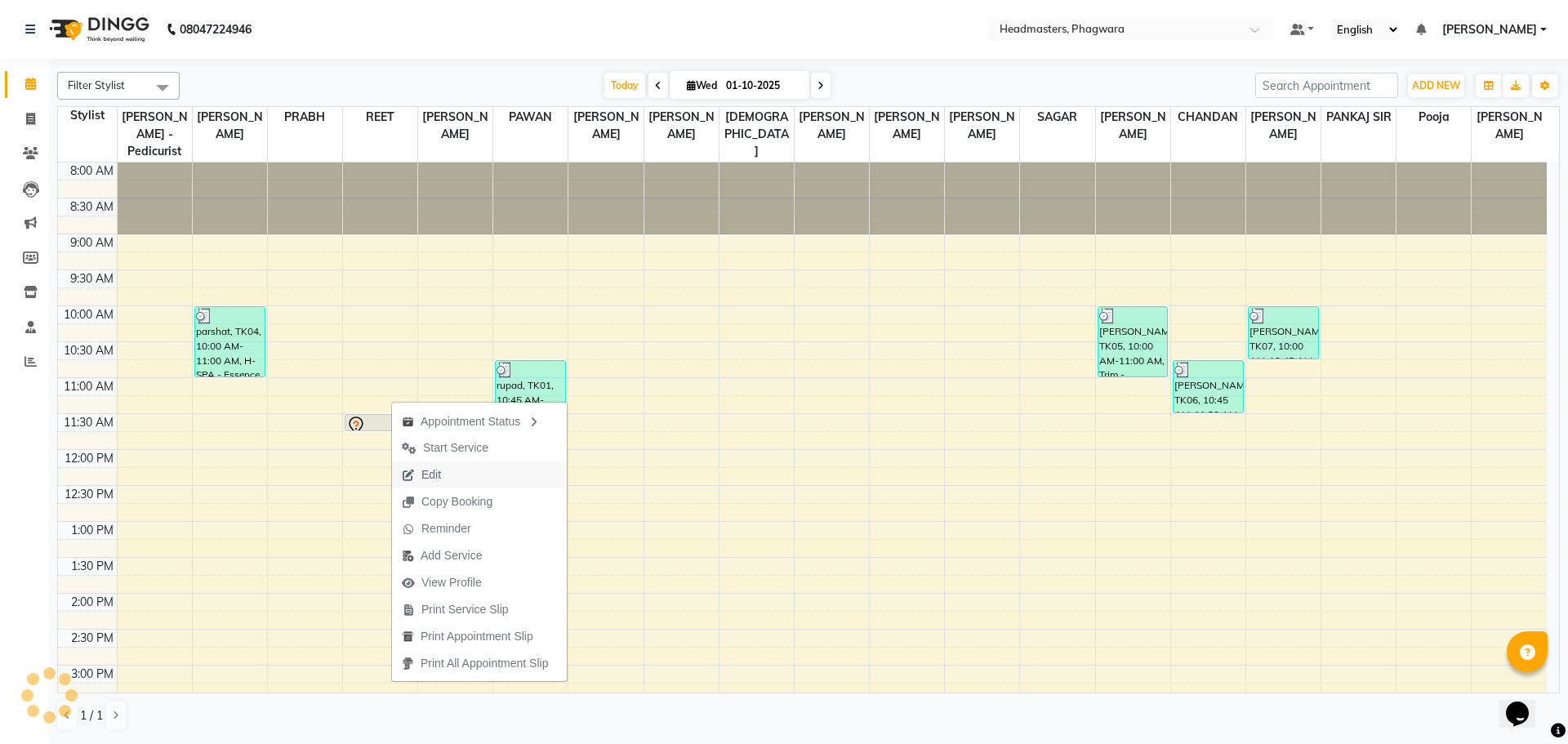
click at [426, 474] on span "Edit" at bounding box center [431, 474] width 20 height 17
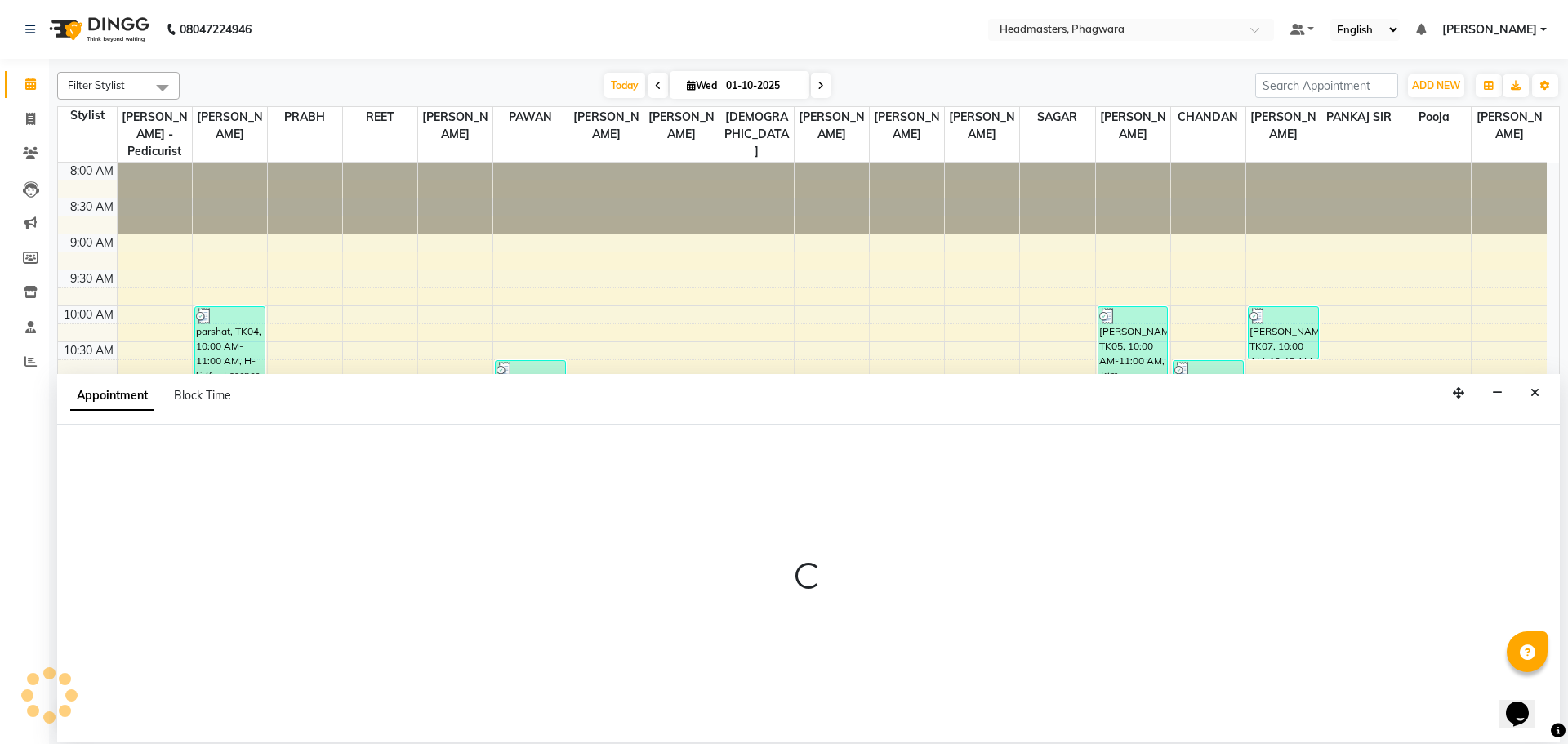
select select "tentative"
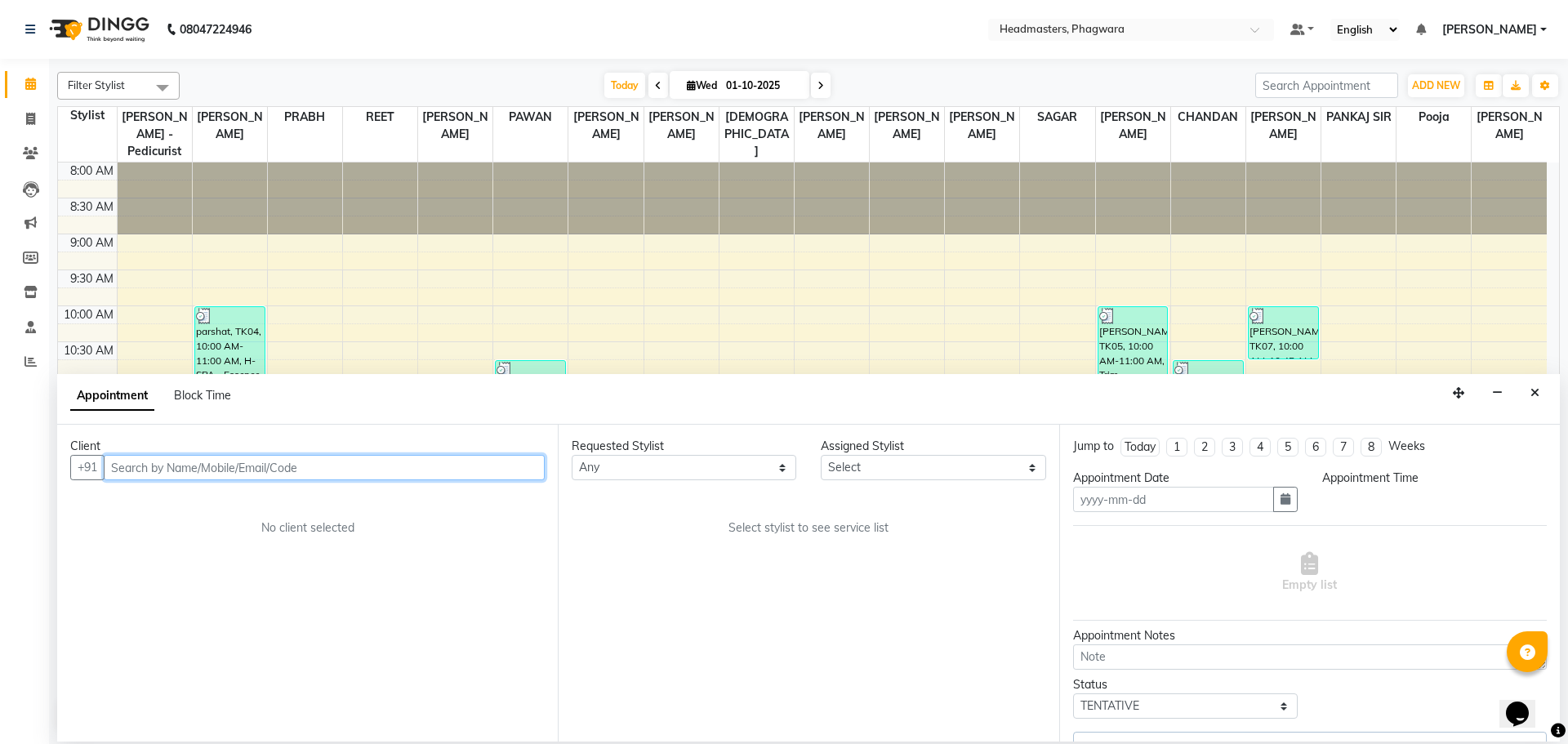
type input "01-10-2025"
select select "690"
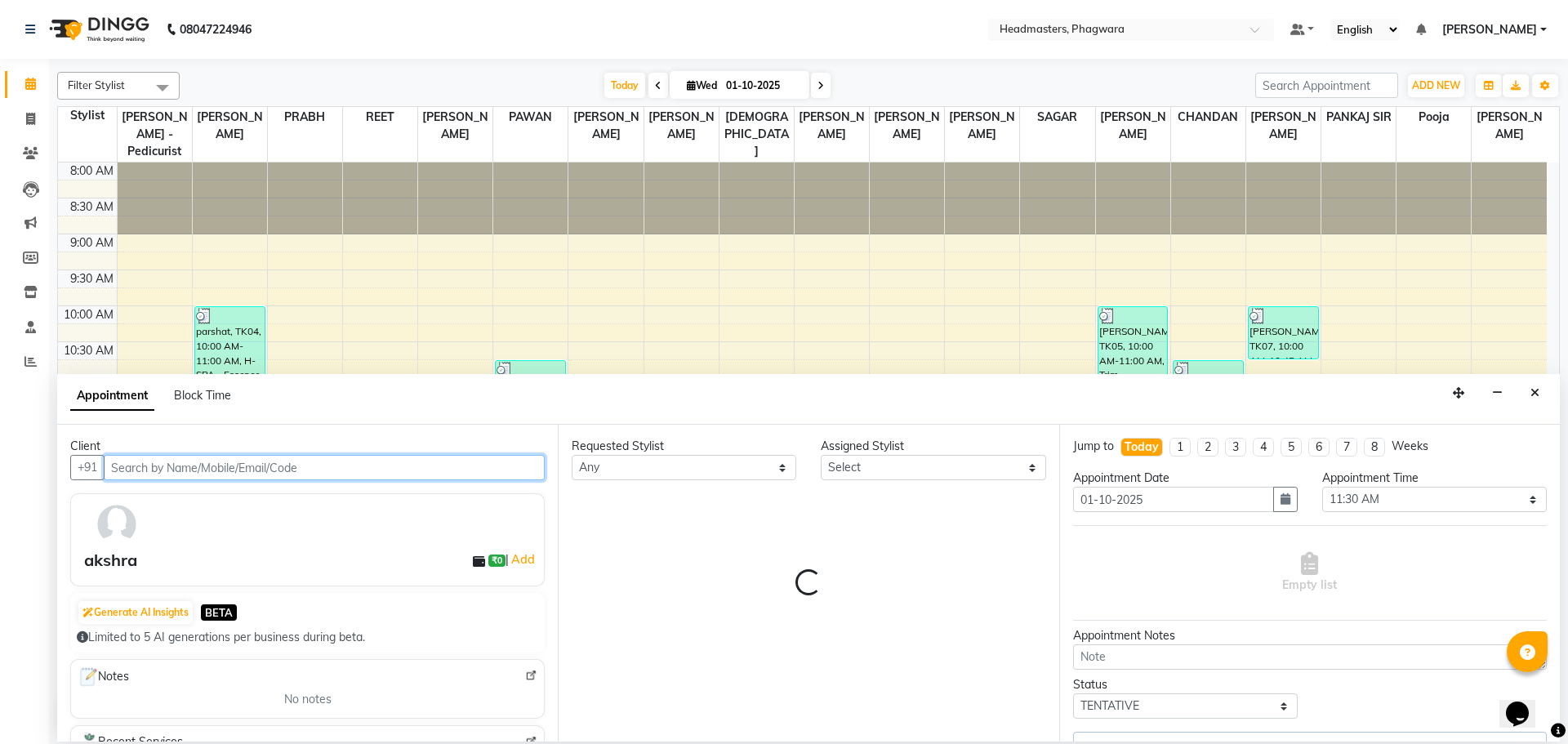
select select "71380"
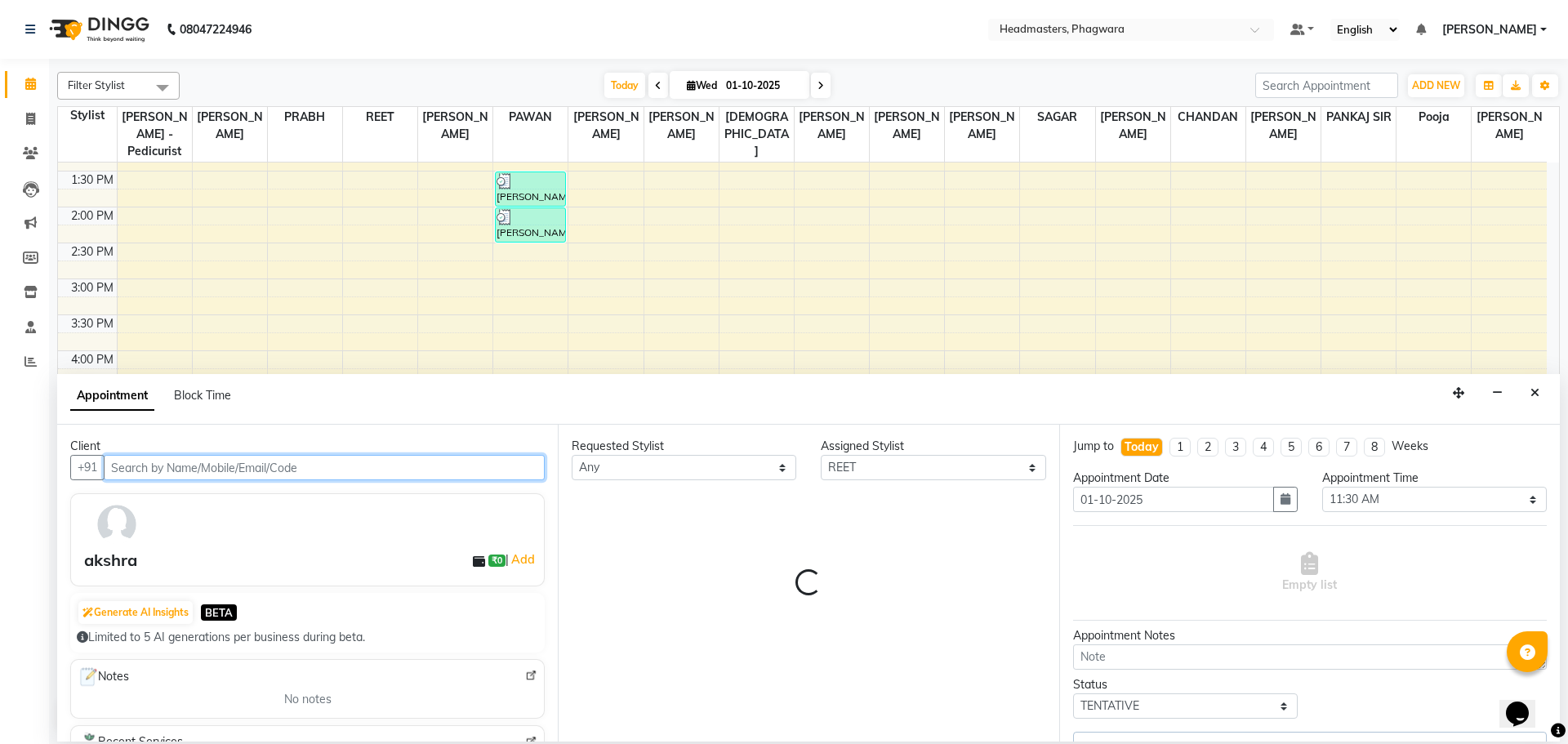
select select "3989"
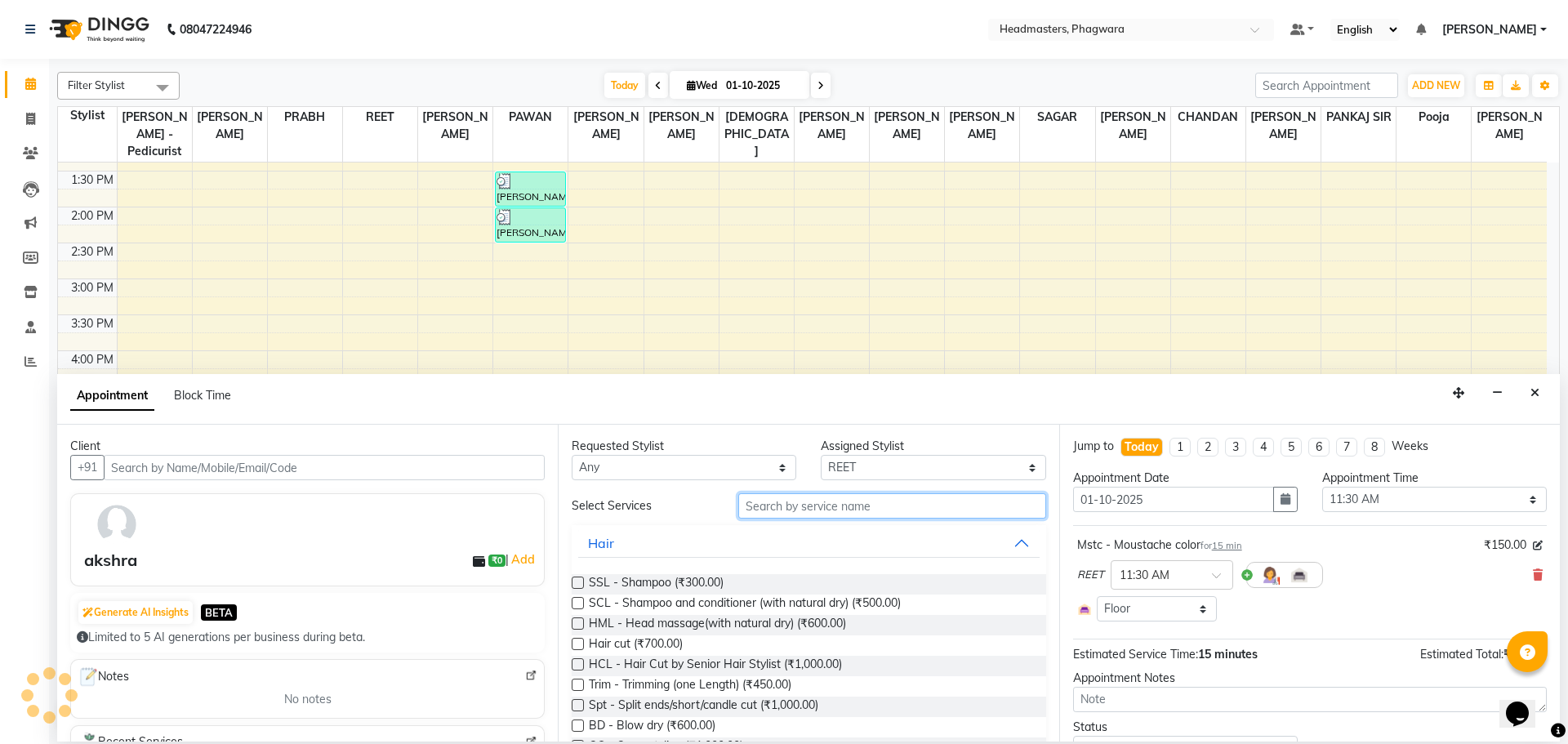
click at [830, 505] on input "text" at bounding box center [892, 506] width 308 height 25
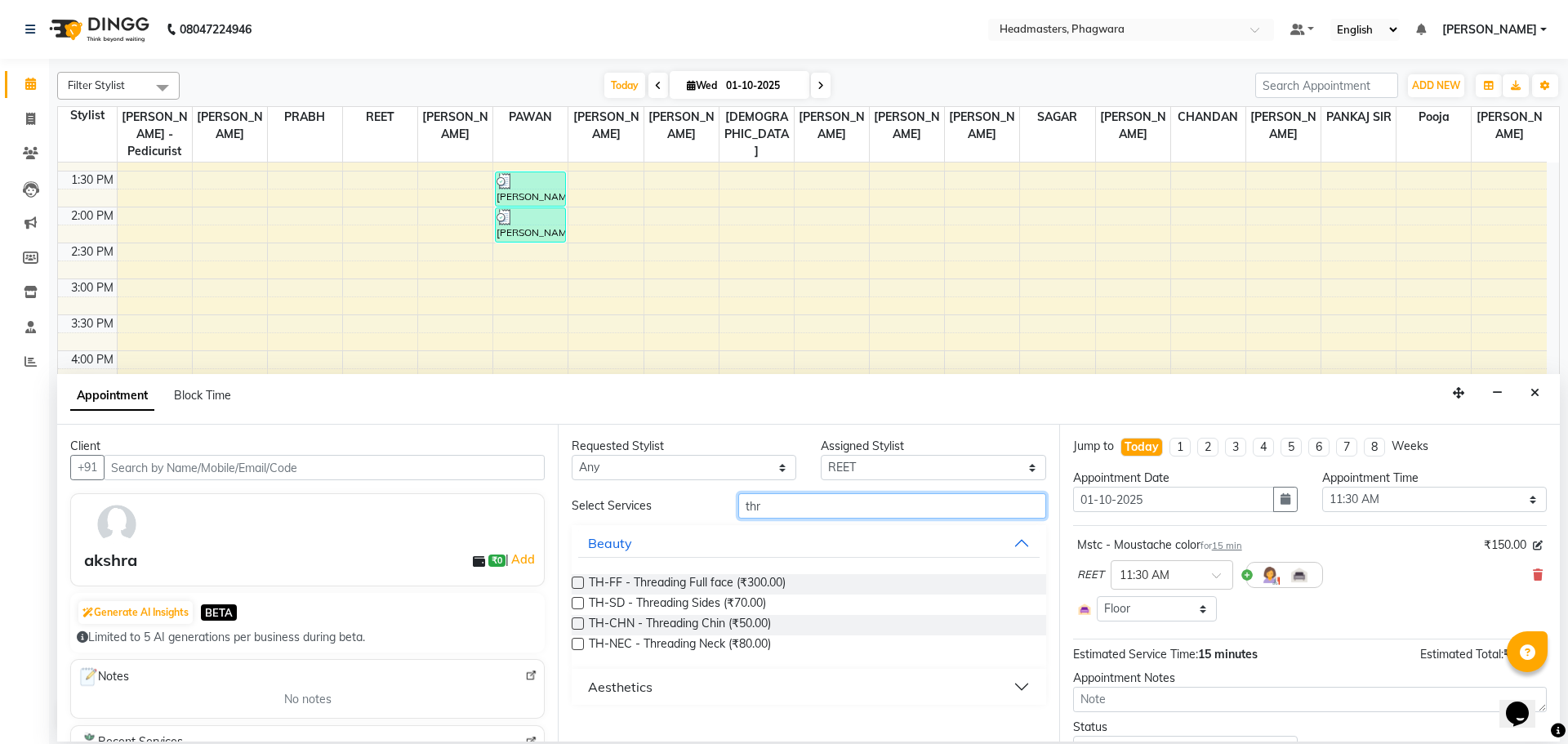
click at [829, 514] on input "thr" at bounding box center [892, 506] width 308 height 25
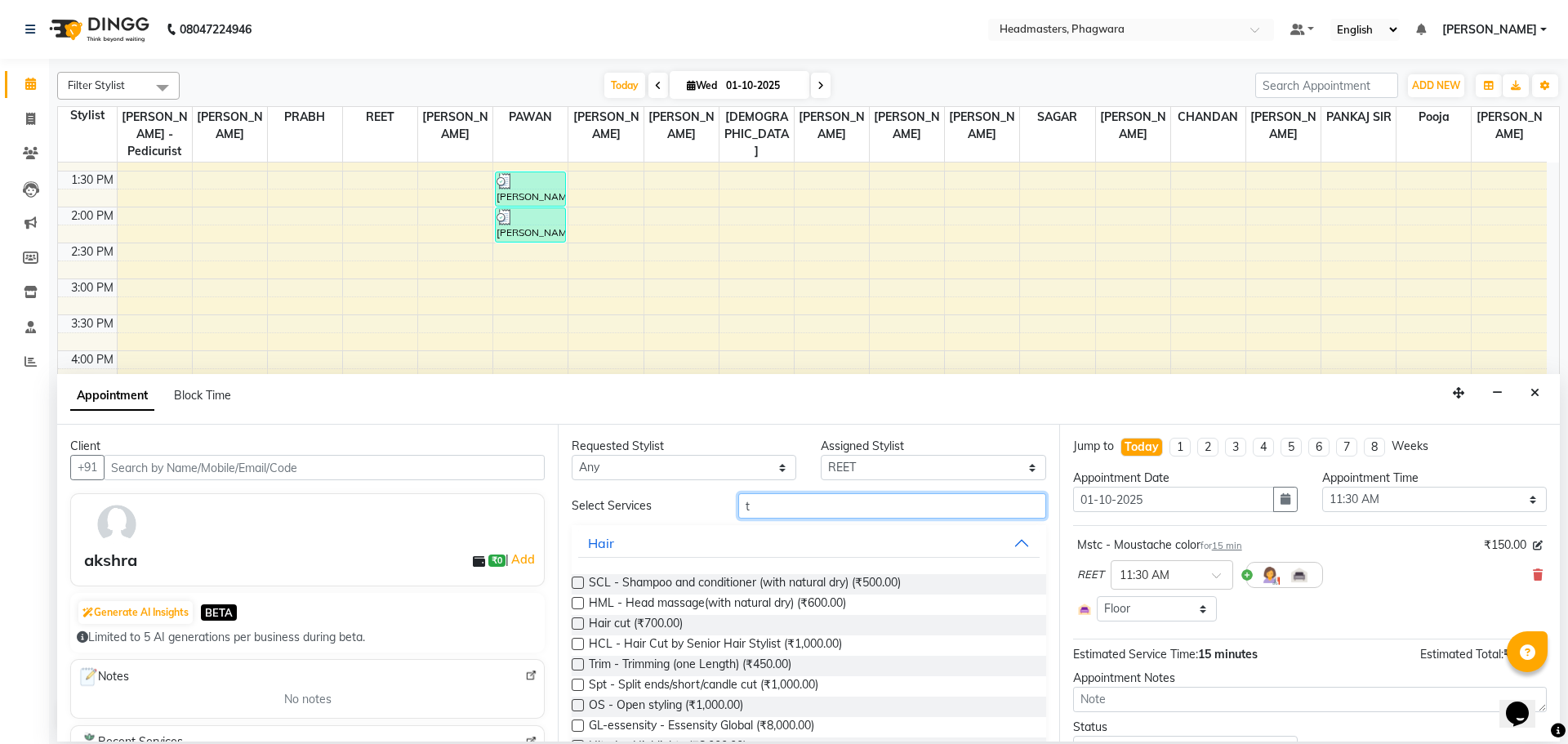
click at [864, 515] on input "t" at bounding box center [892, 506] width 308 height 25
click at [803, 509] on input "t" at bounding box center [892, 506] width 308 height 25
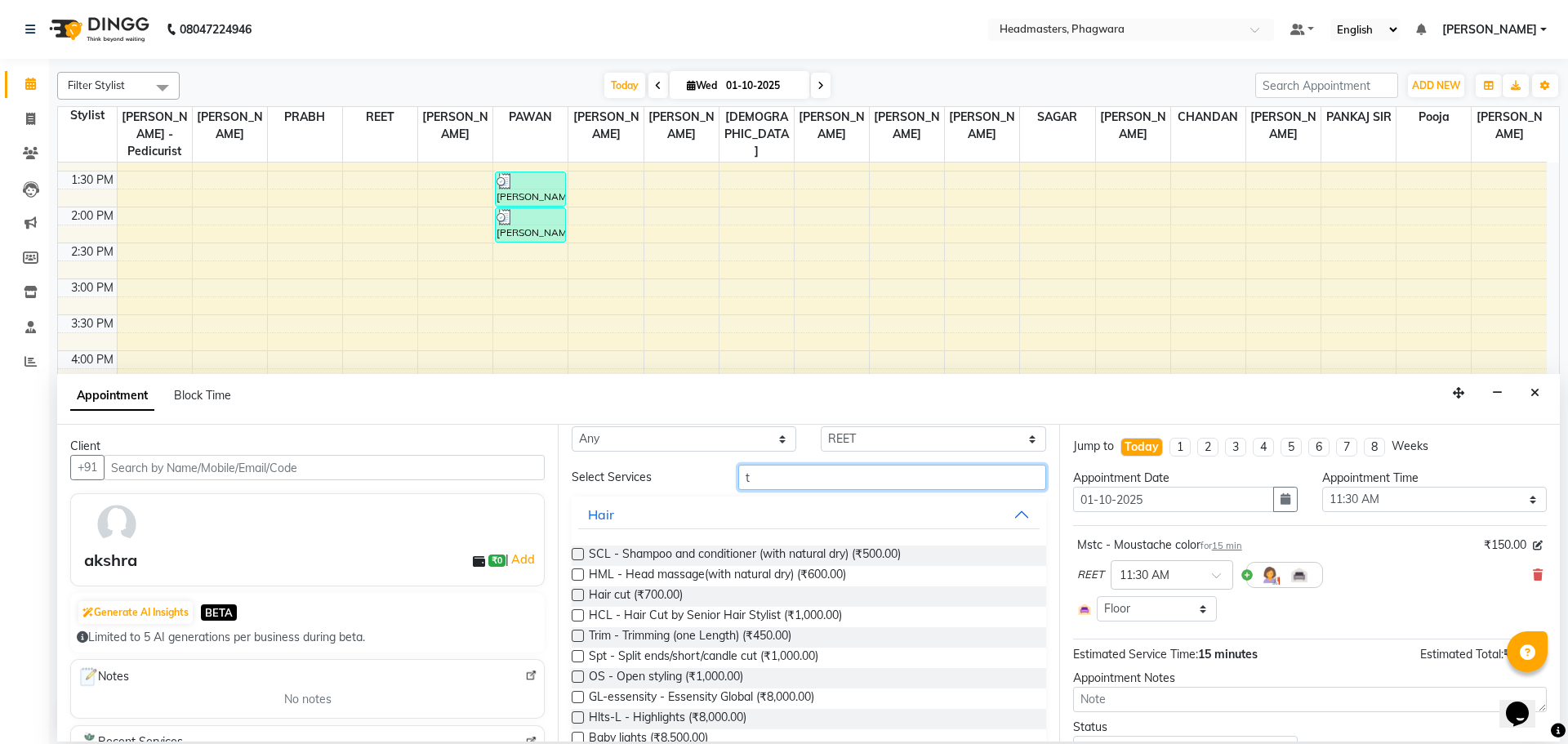
scroll to position [0, 0]
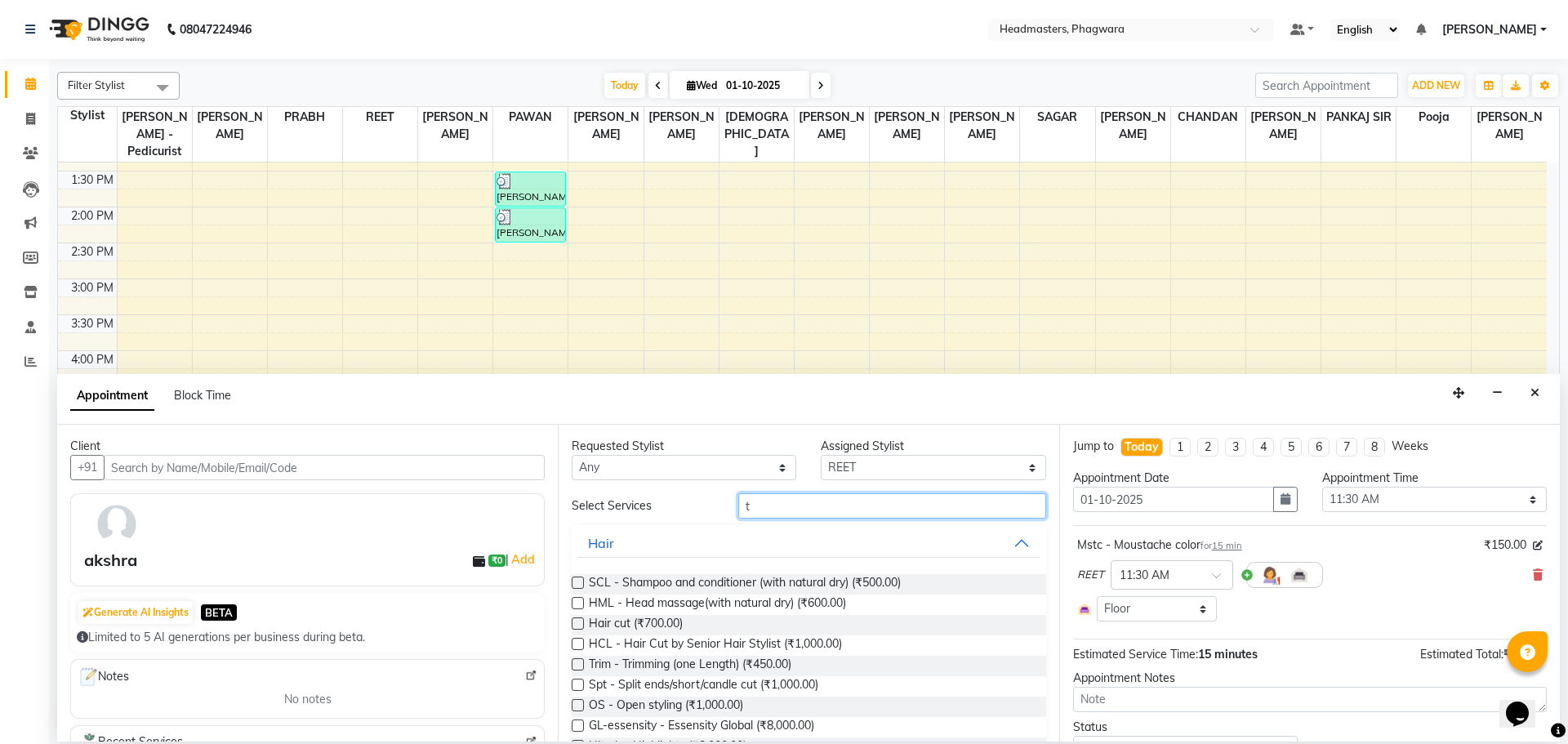
click at [850, 493] on input "t" at bounding box center [892, 506] width 308 height 25
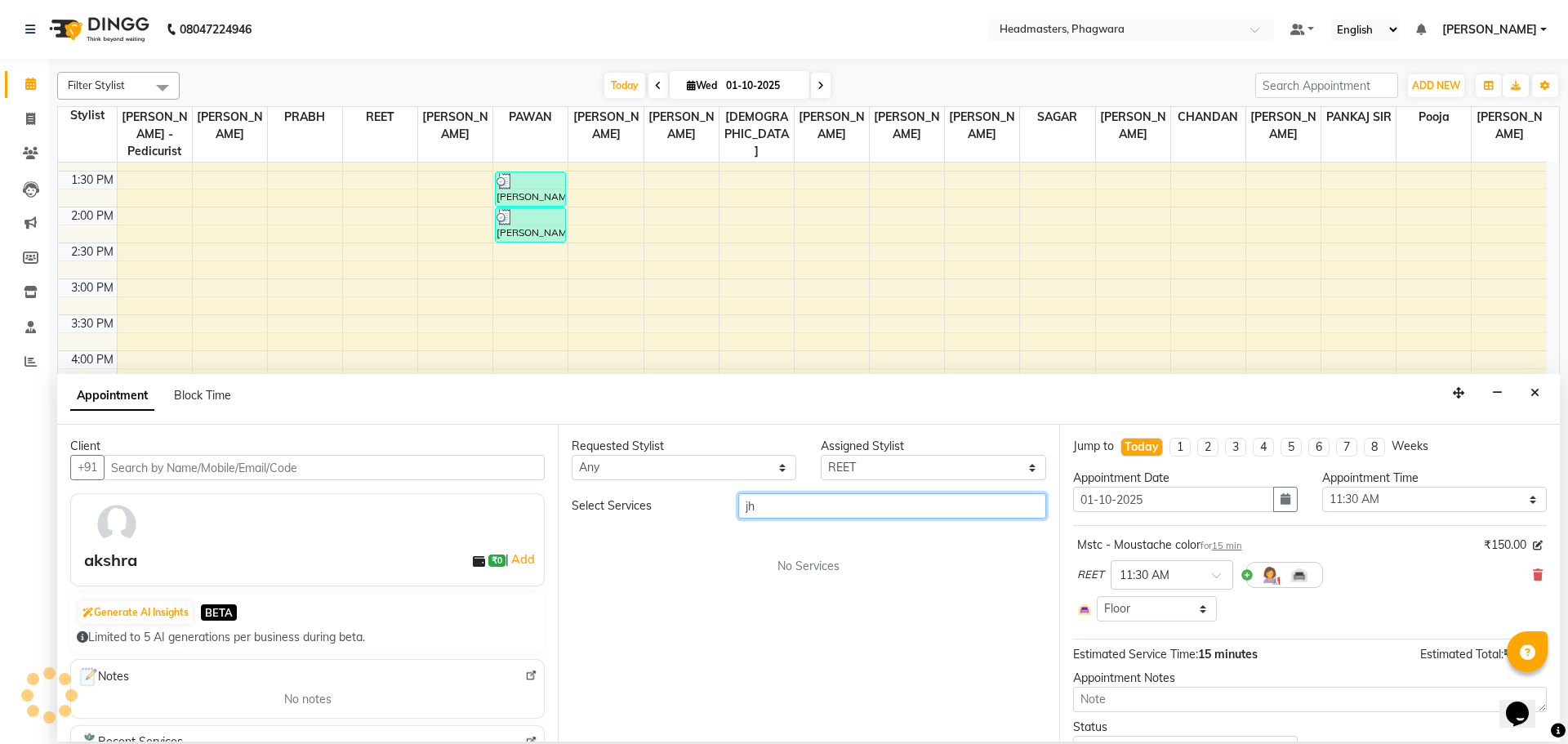
type input "j"
